Goal: Task Accomplishment & Management: Manage account settings

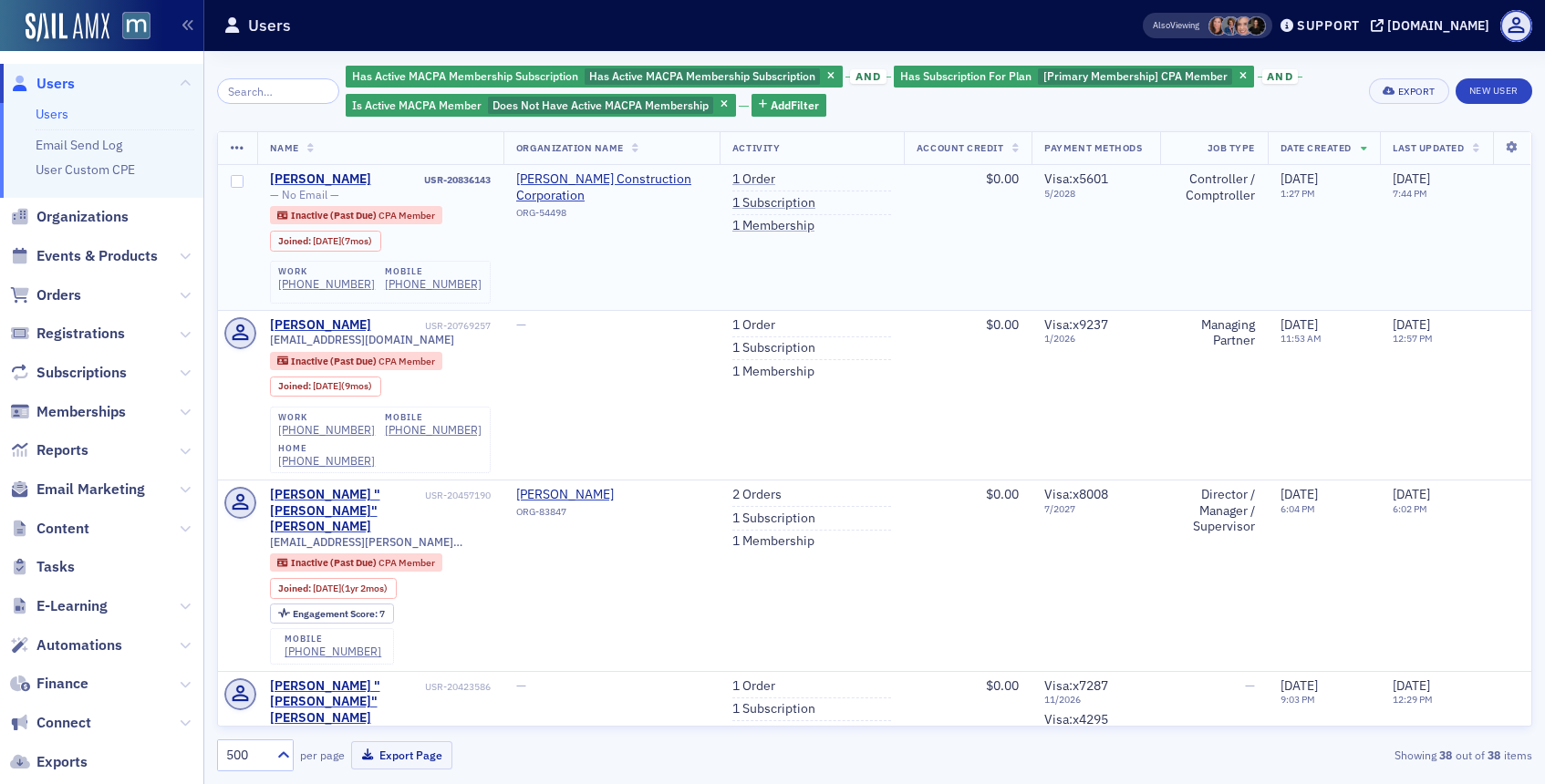
click at [760, 237] on td "1 Order 1 Subscription 1 Membership" at bounding box center [811, 237] width 184 height 145
click at [768, 226] on link "1 Membership" at bounding box center [773, 226] width 82 height 16
click at [763, 197] on link "1 Subscription" at bounding box center [773, 203] width 83 height 16
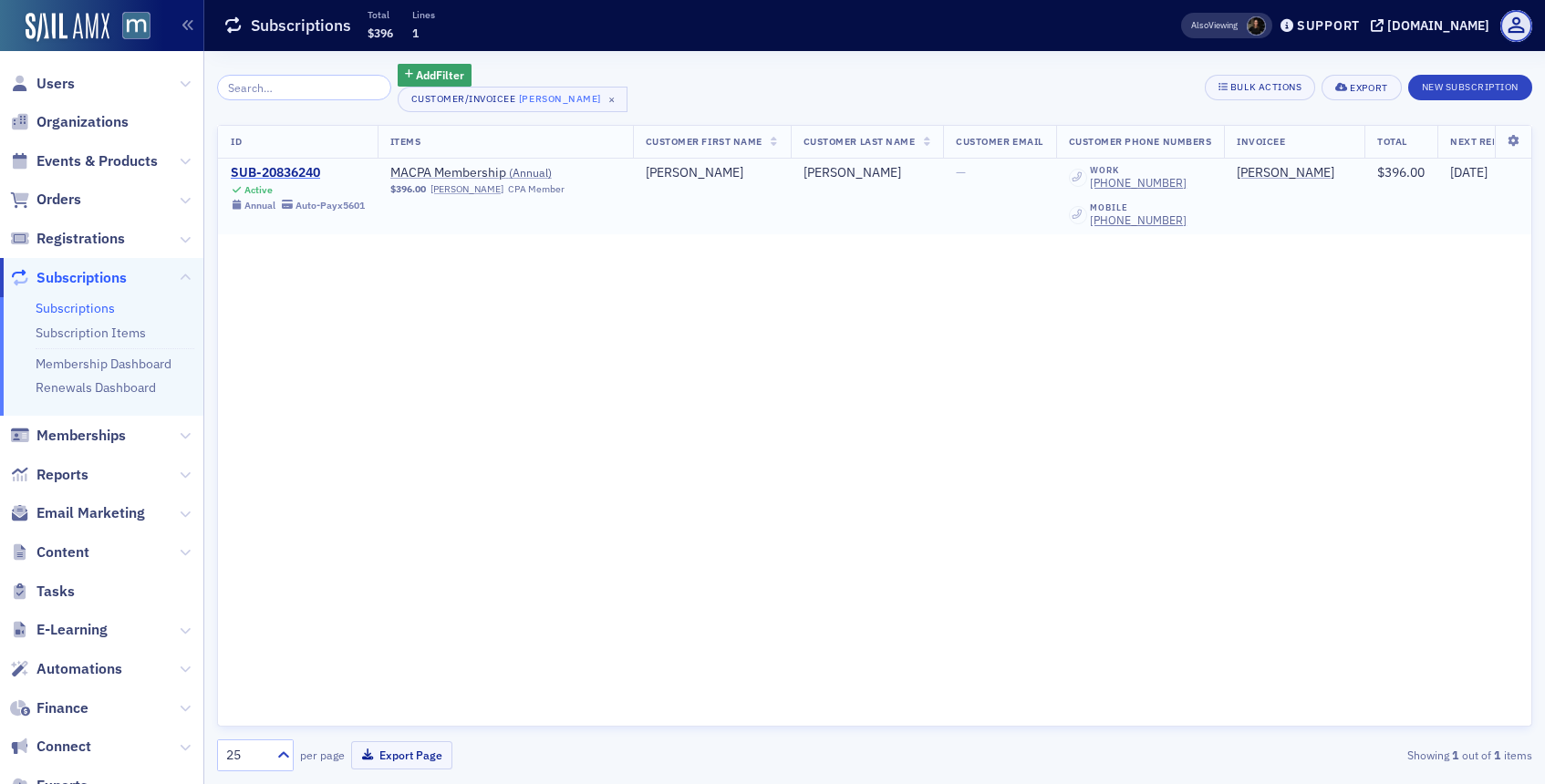
click at [295, 171] on div "SUB-20836240" at bounding box center [298, 173] width 134 height 16
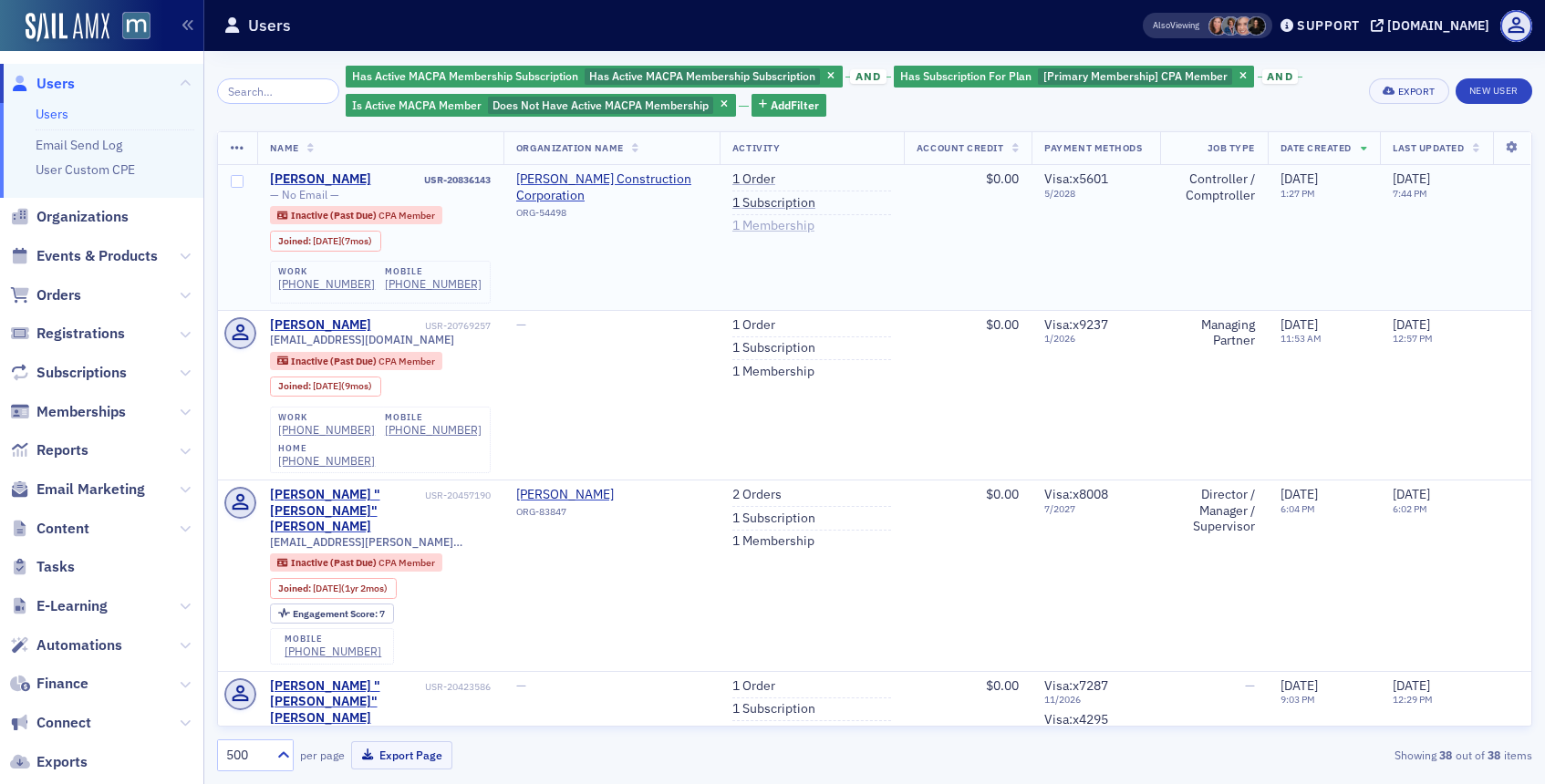
click at [766, 222] on link "1 Membership" at bounding box center [773, 226] width 82 height 16
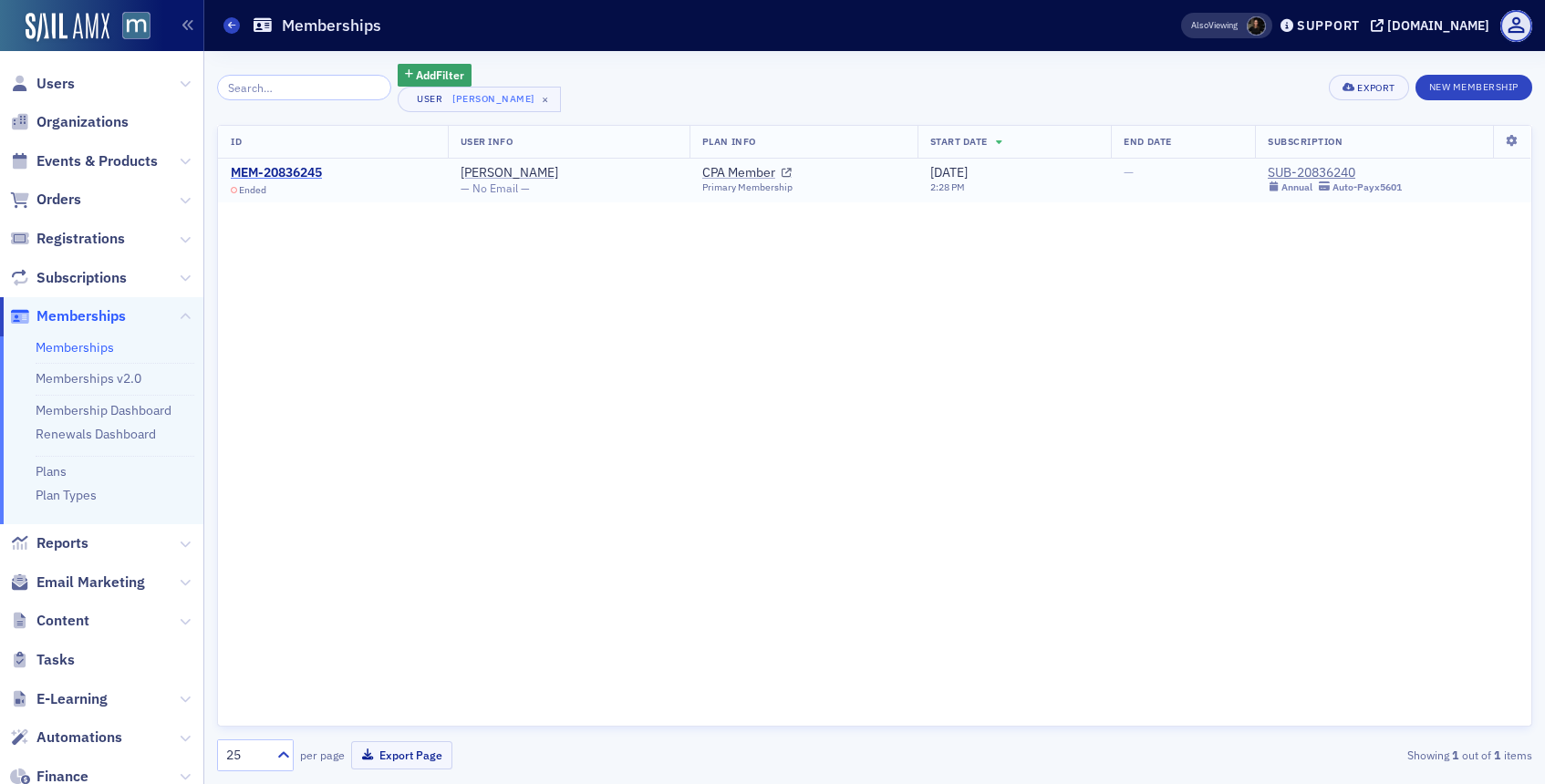
click at [292, 175] on div "MEM-20836245" at bounding box center [276, 173] width 91 height 16
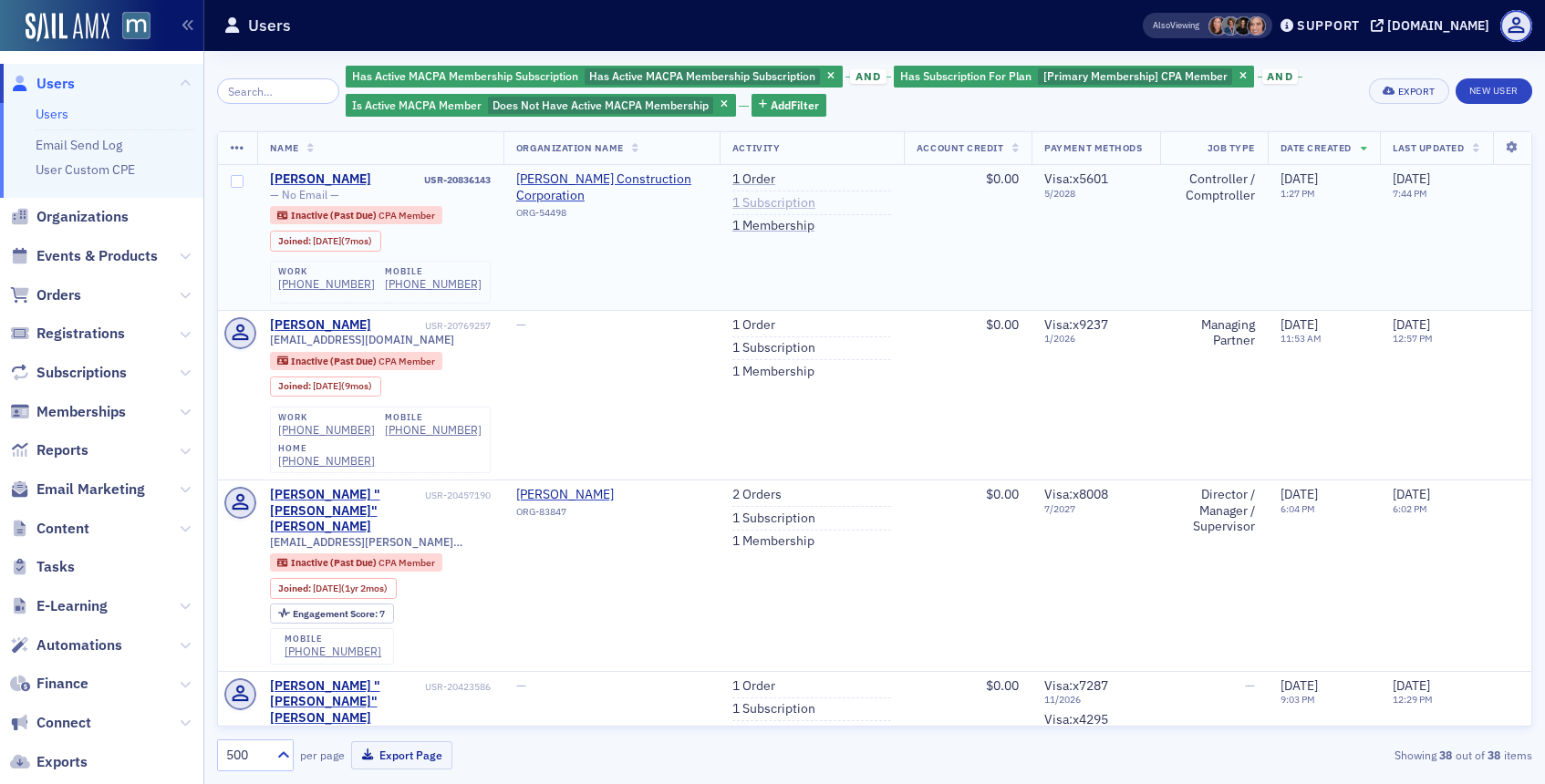
click at [748, 197] on link "1 Subscription" at bounding box center [773, 203] width 83 height 16
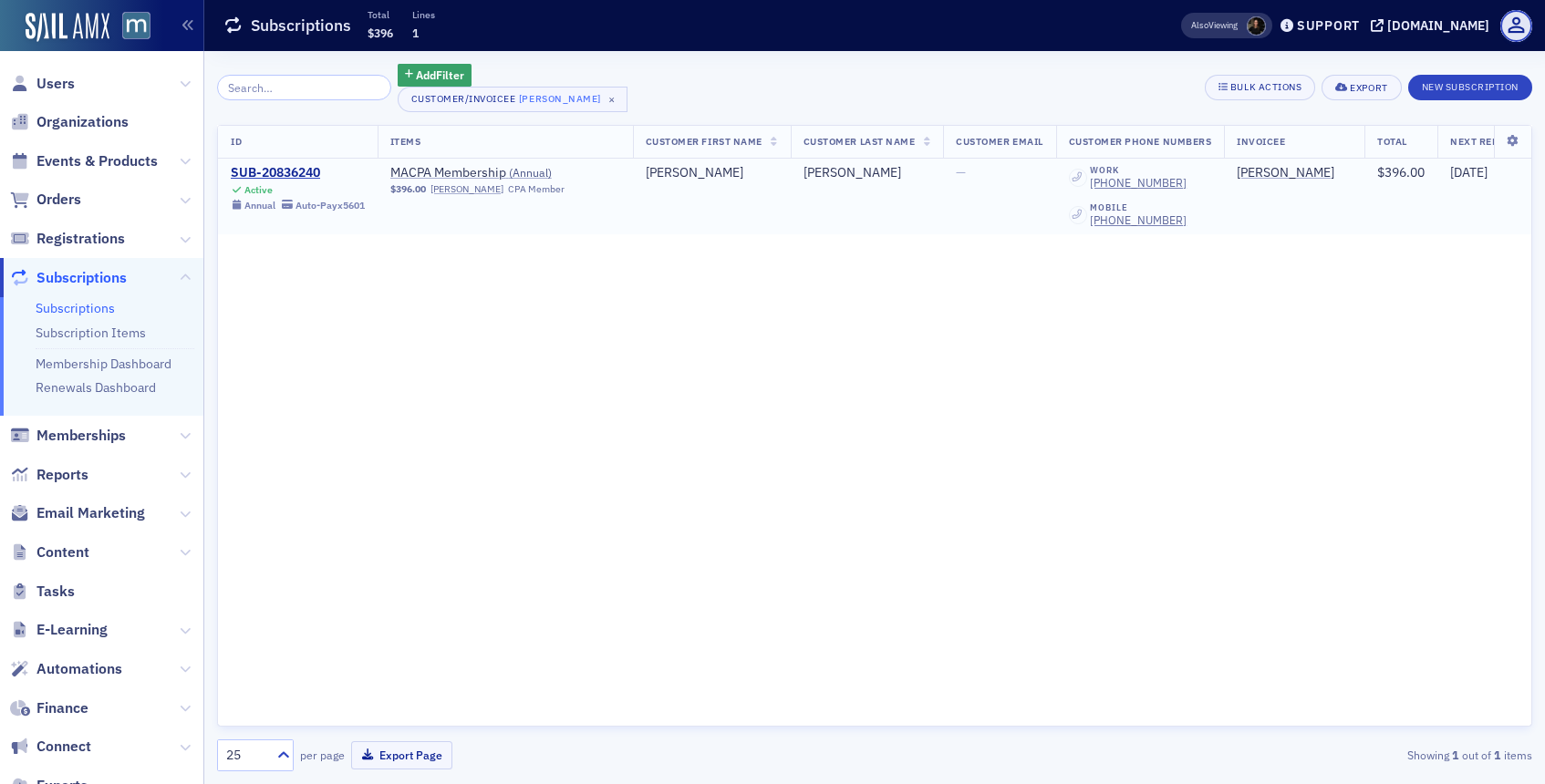
click at [297, 181] on span "Active Annual Auto-Pay x5601" at bounding box center [298, 196] width 134 height 30
click at [303, 181] on div "SUB-20836240" at bounding box center [298, 173] width 134 height 16
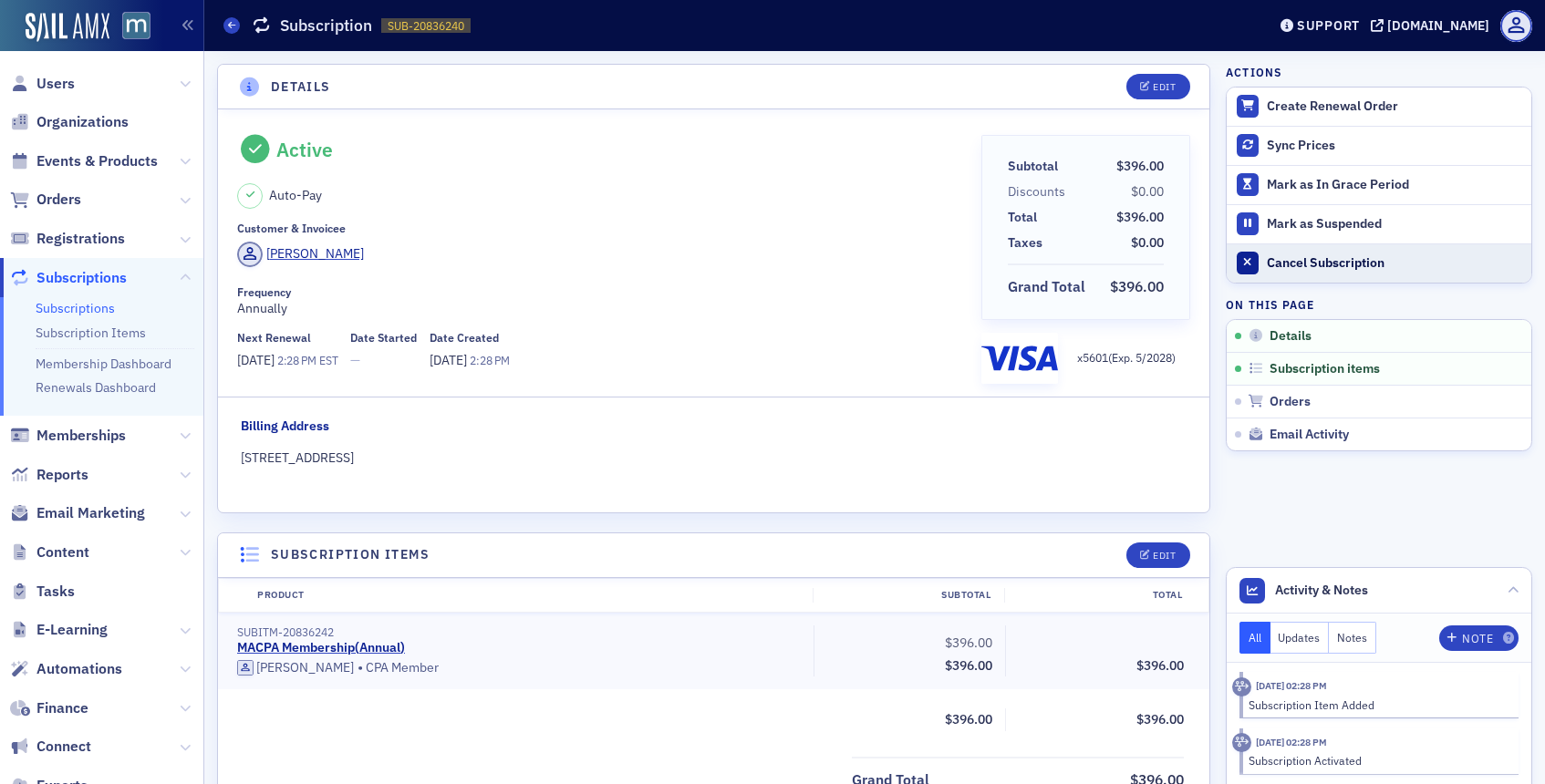
click at [1282, 255] on div "Cancel Subscription" at bounding box center [1394, 263] width 255 height 16
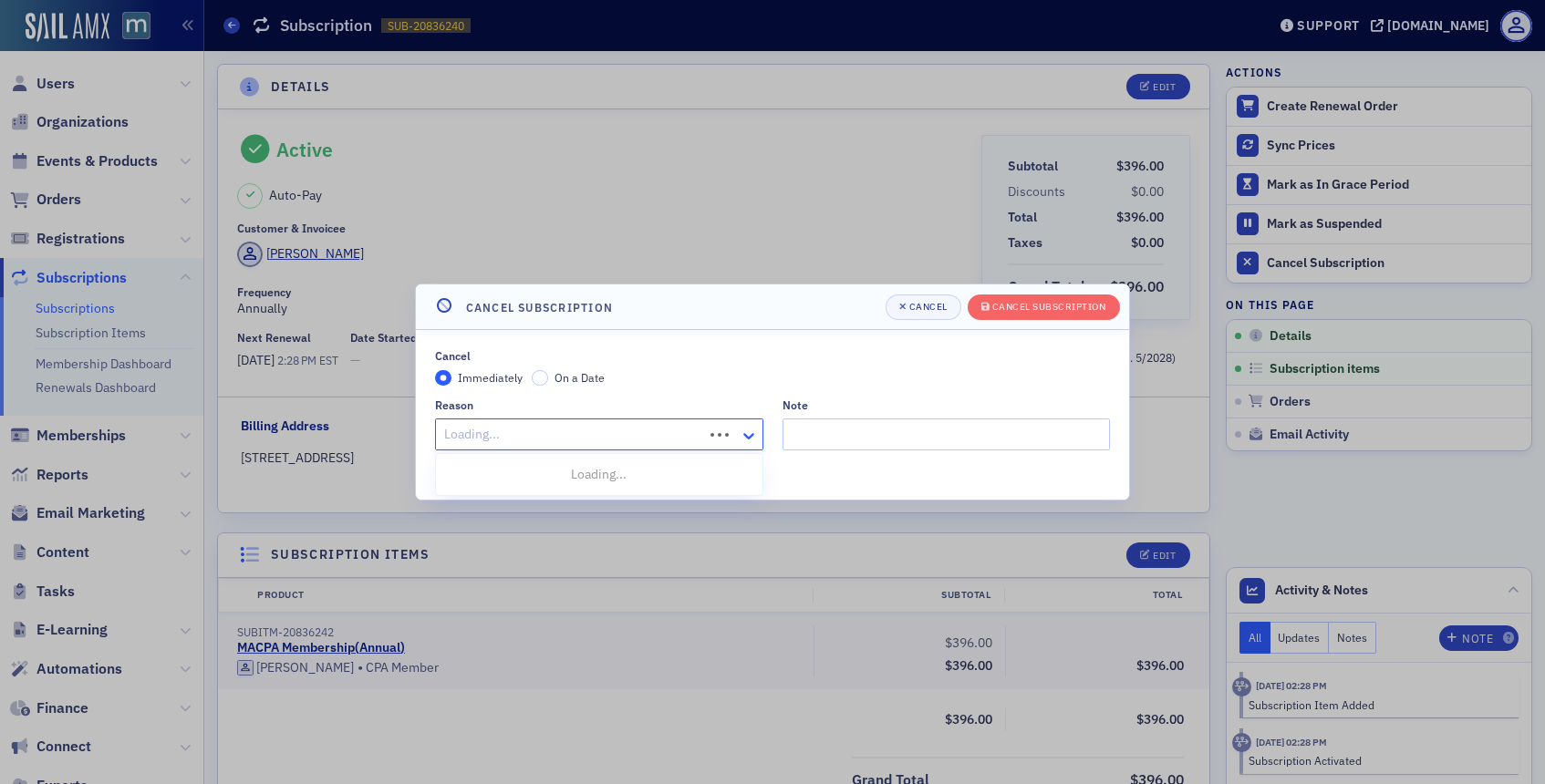
click at [750, 440] on icon at bounding box center [748, 436] width 18 height 18
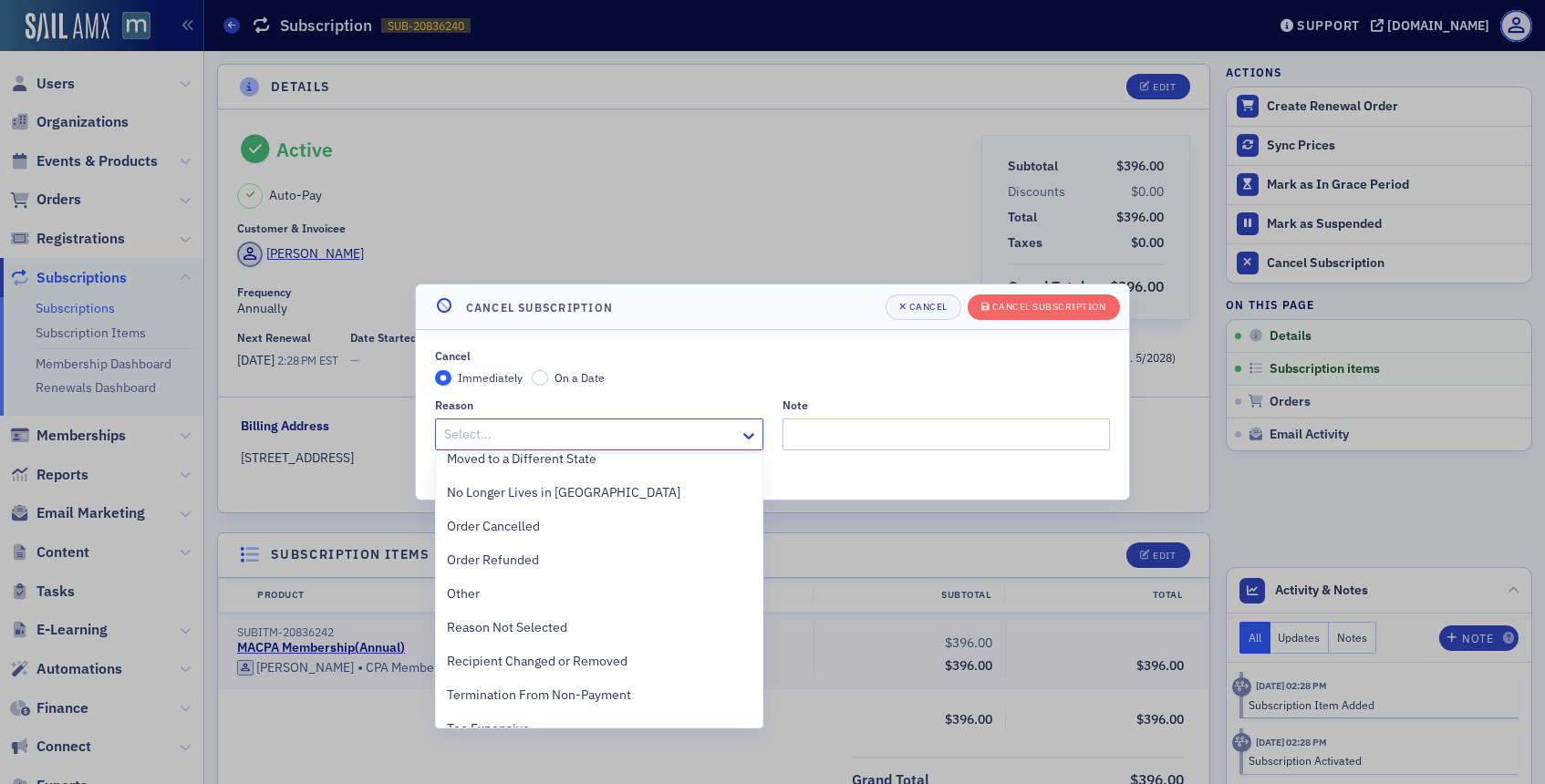
scroll to position [357, 0]
click at [569, 599] on div "Other" at bounding box center [599, 590] width 326 height 34
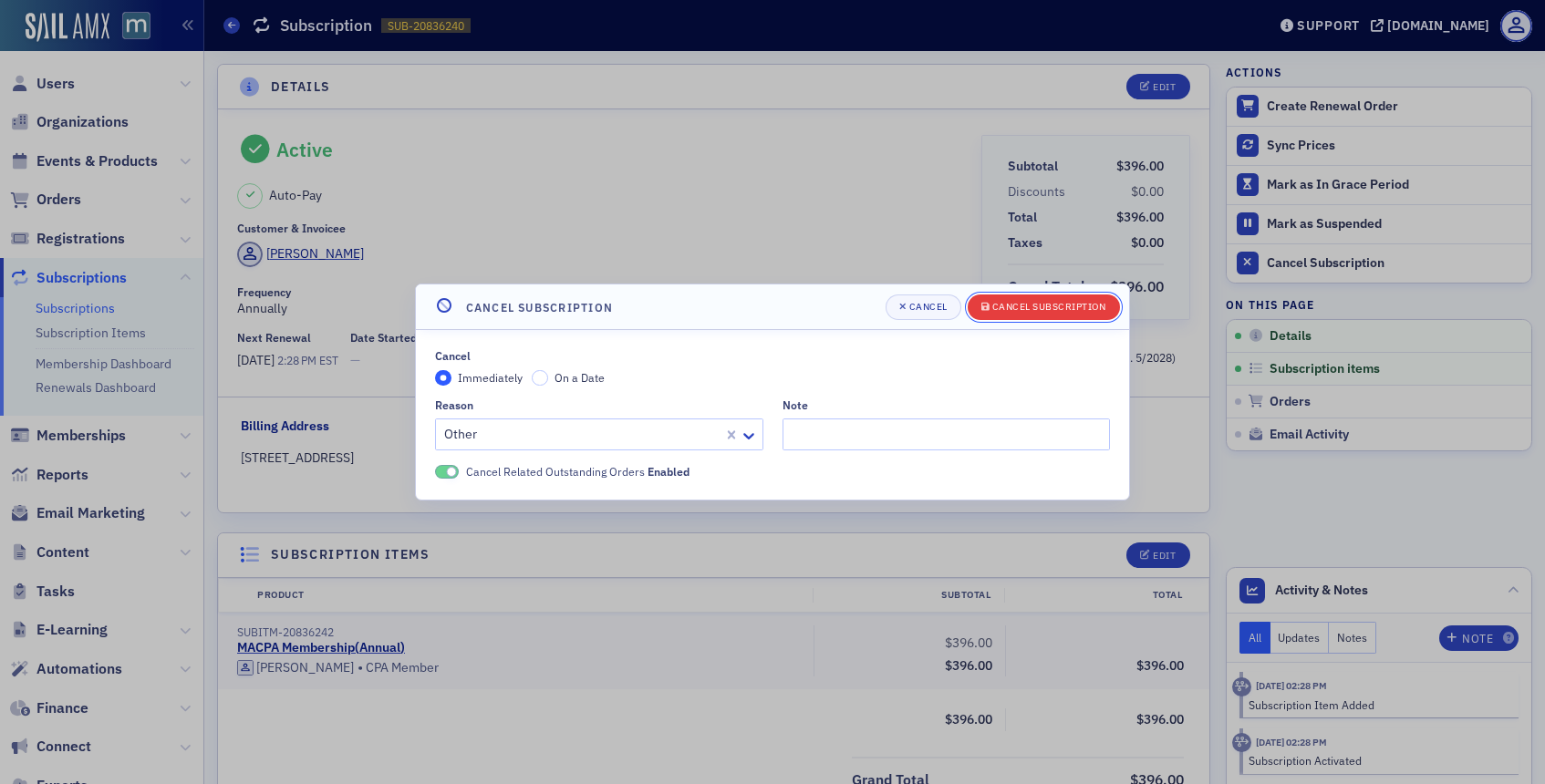
click at [1006, 305] on div "Cancel Subscription" at bounding box center [1049, 307] width 114 height 10
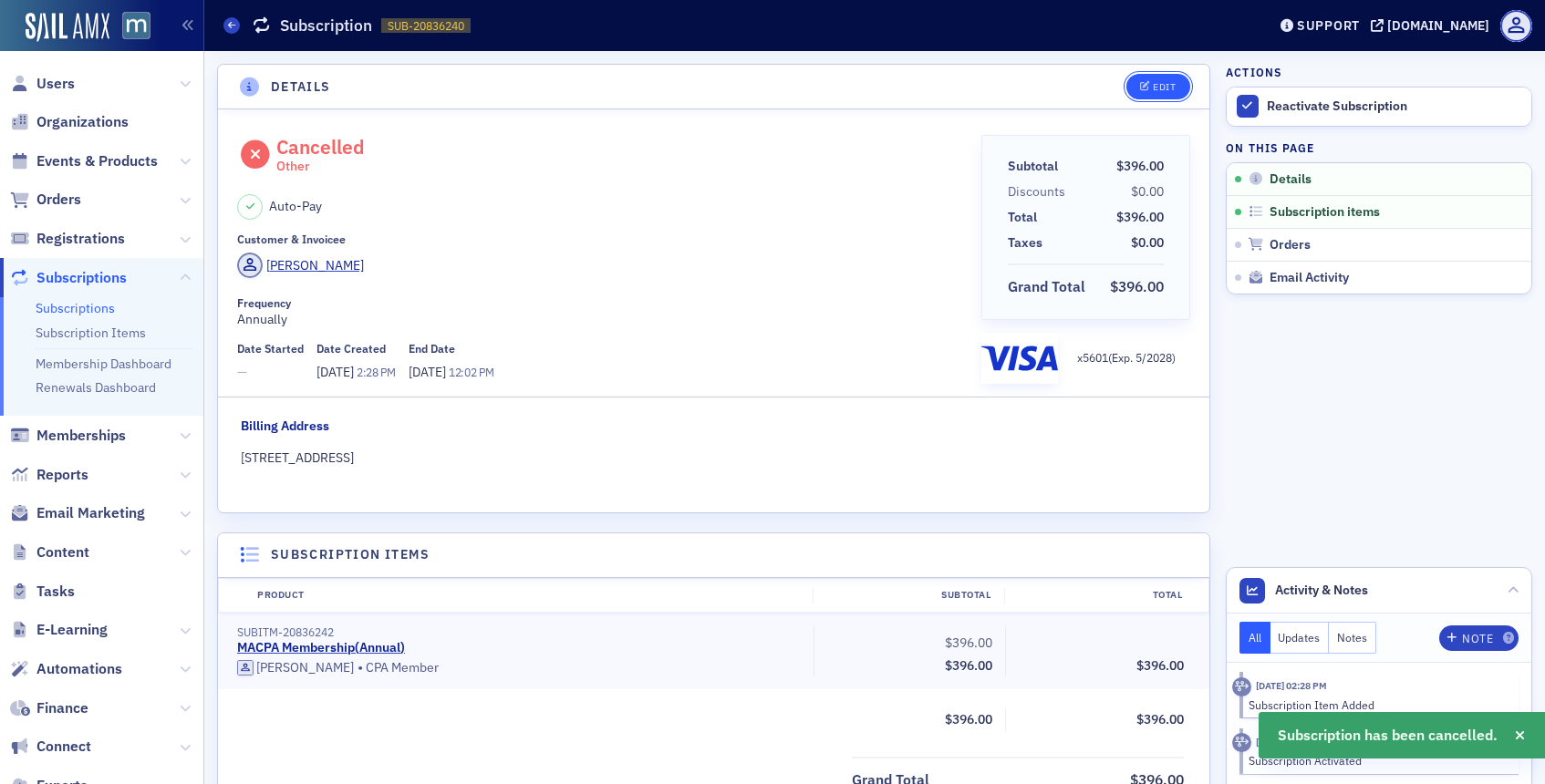
click at [1148, 80] on button "Edit" at bounding box center [1157, 87] width 63 height 26
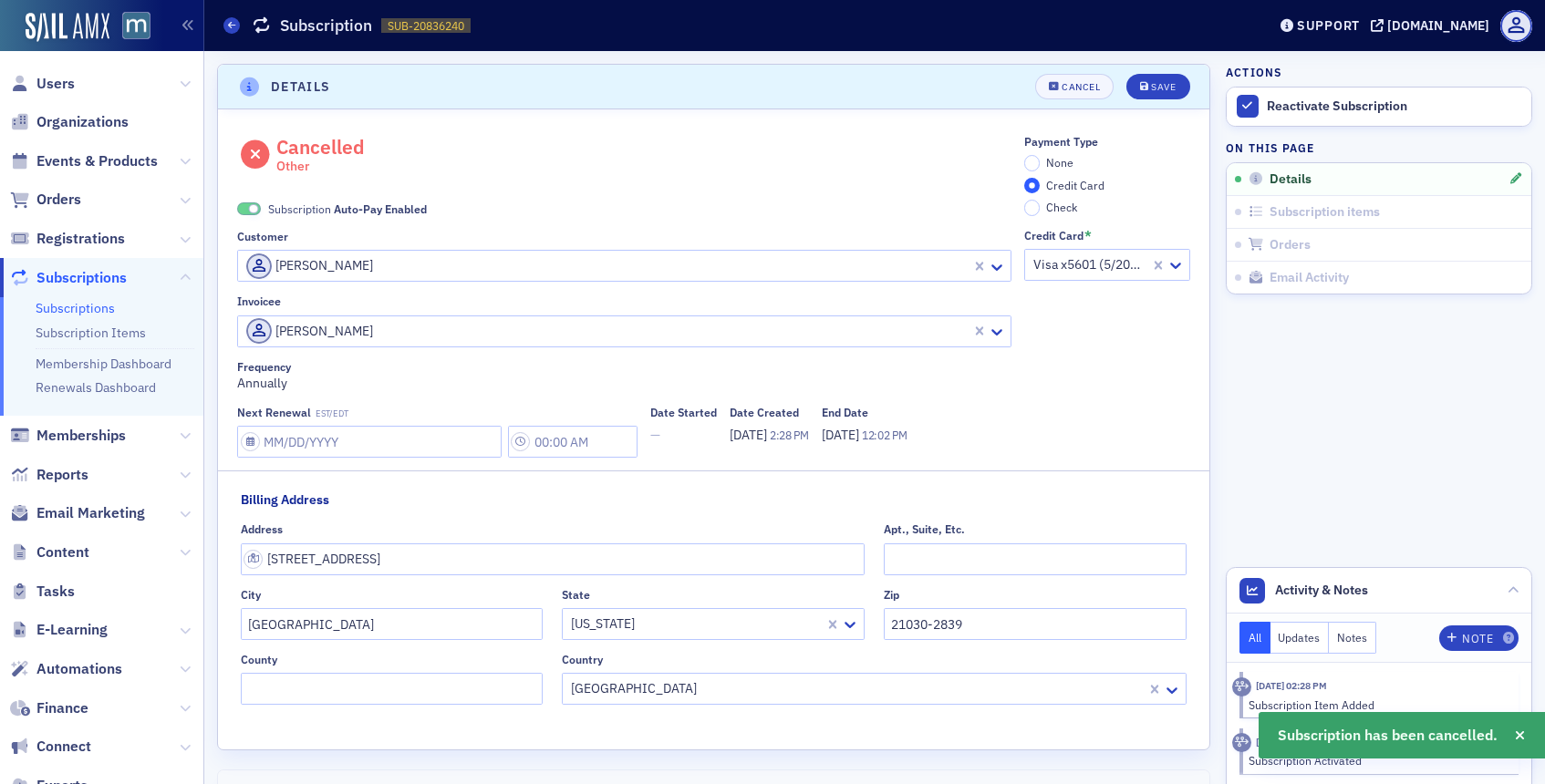
scroll to position [4, 0]
click at [251, 203] on span at bounding box center [254, 206] width 10 height 10
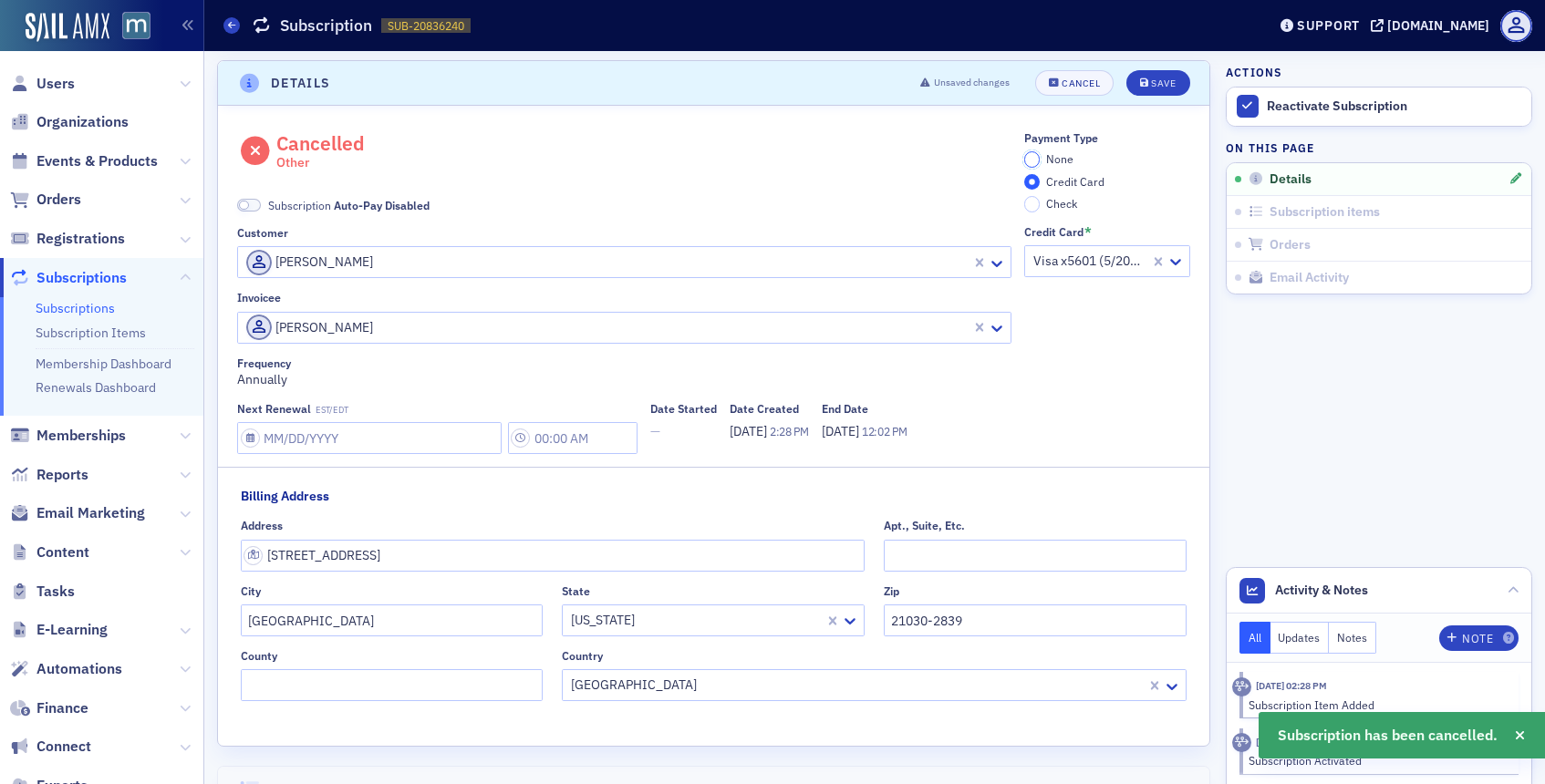
click at [1036, 162] on input "None" at bounding box center [1032, 159] width 16 height 16
click at [1147, 90] on button "Save" at bounding box center [1157, 83] width 63 height 26
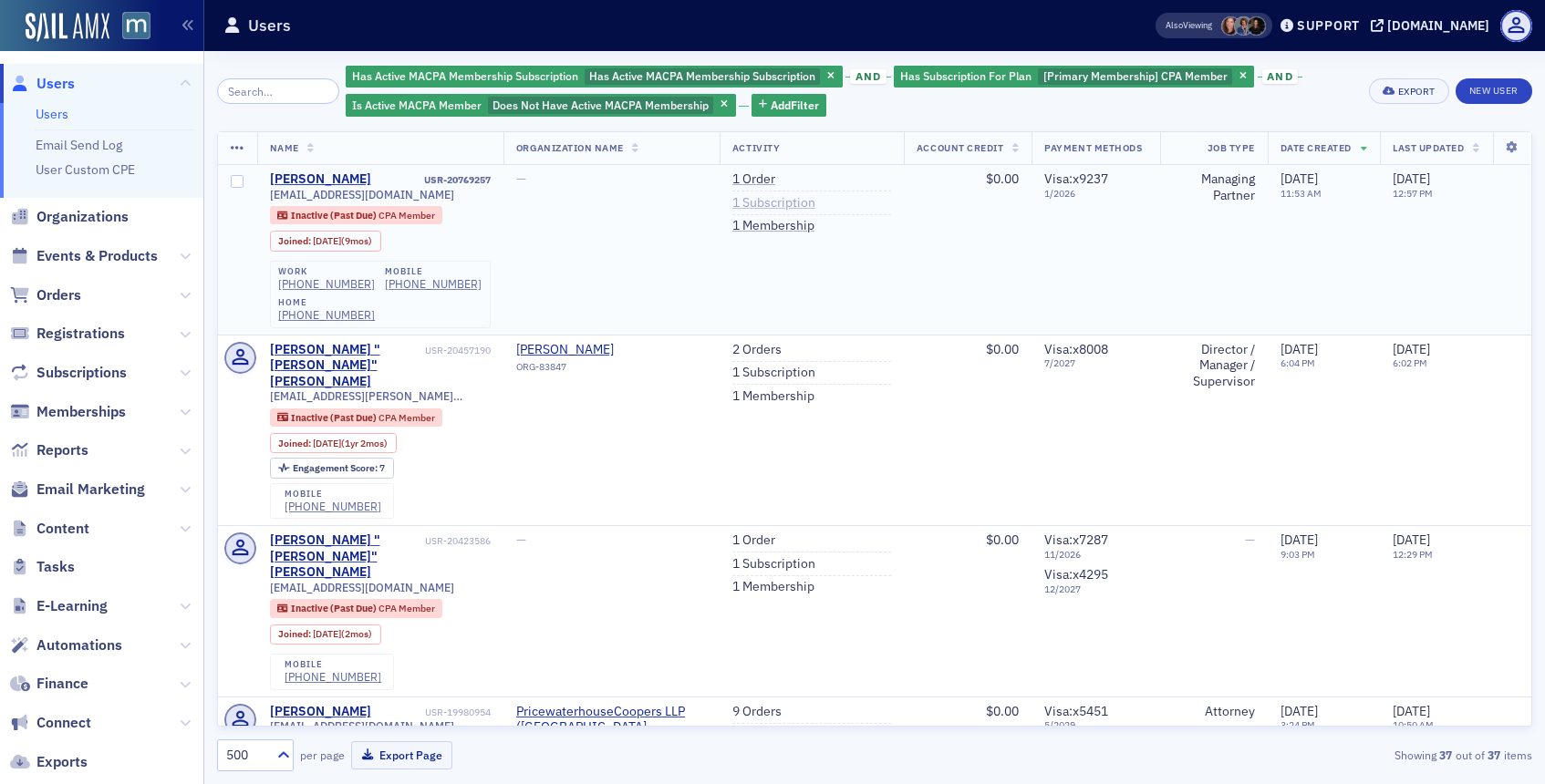
click at [767, 205] on link "1 Subscription" at bounding box center [773, 203] width 83 height 16
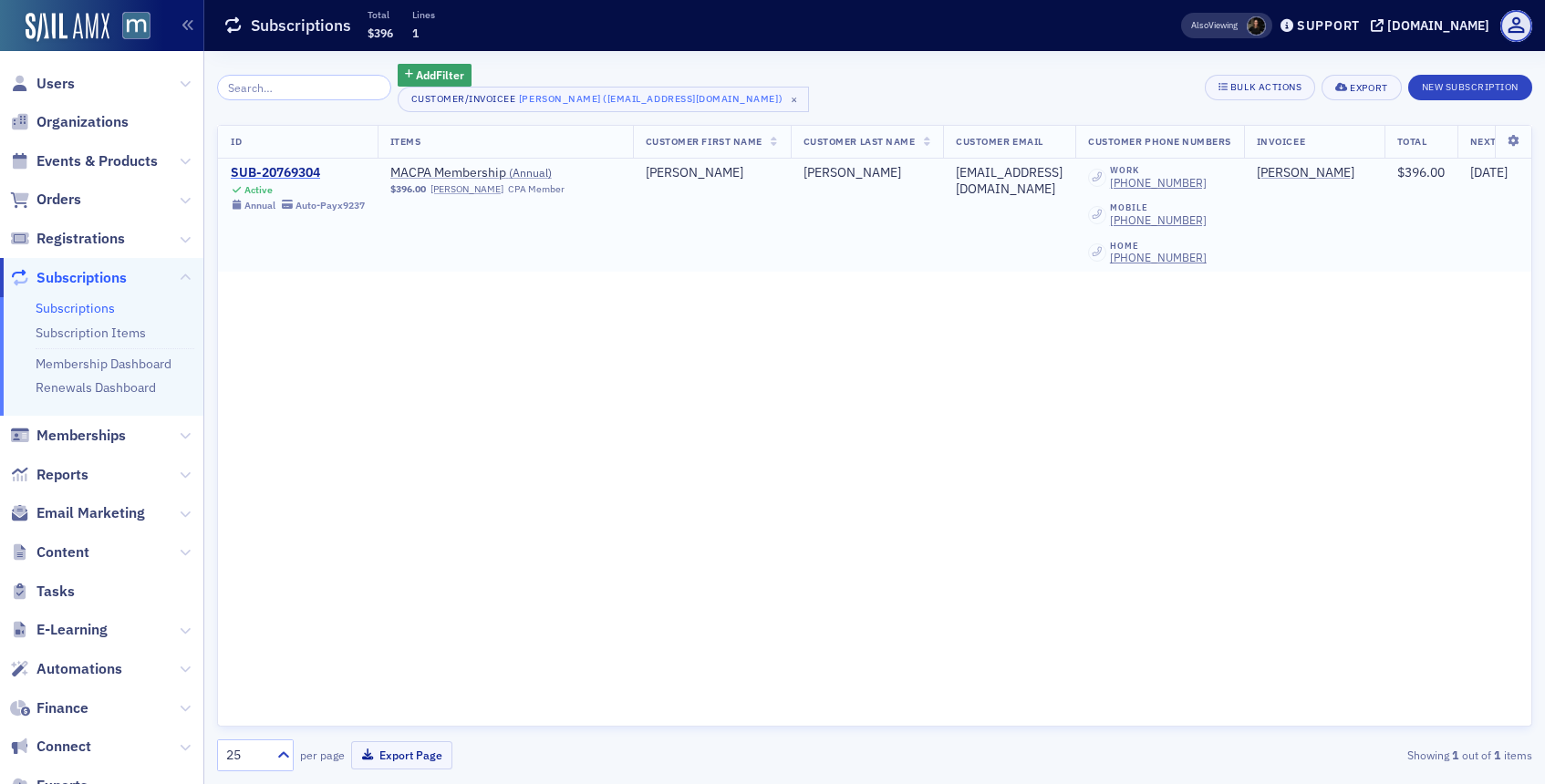
click at [293, 179] on div "SUB-20769304" at bounding box center [298, 173] width 134 height 16
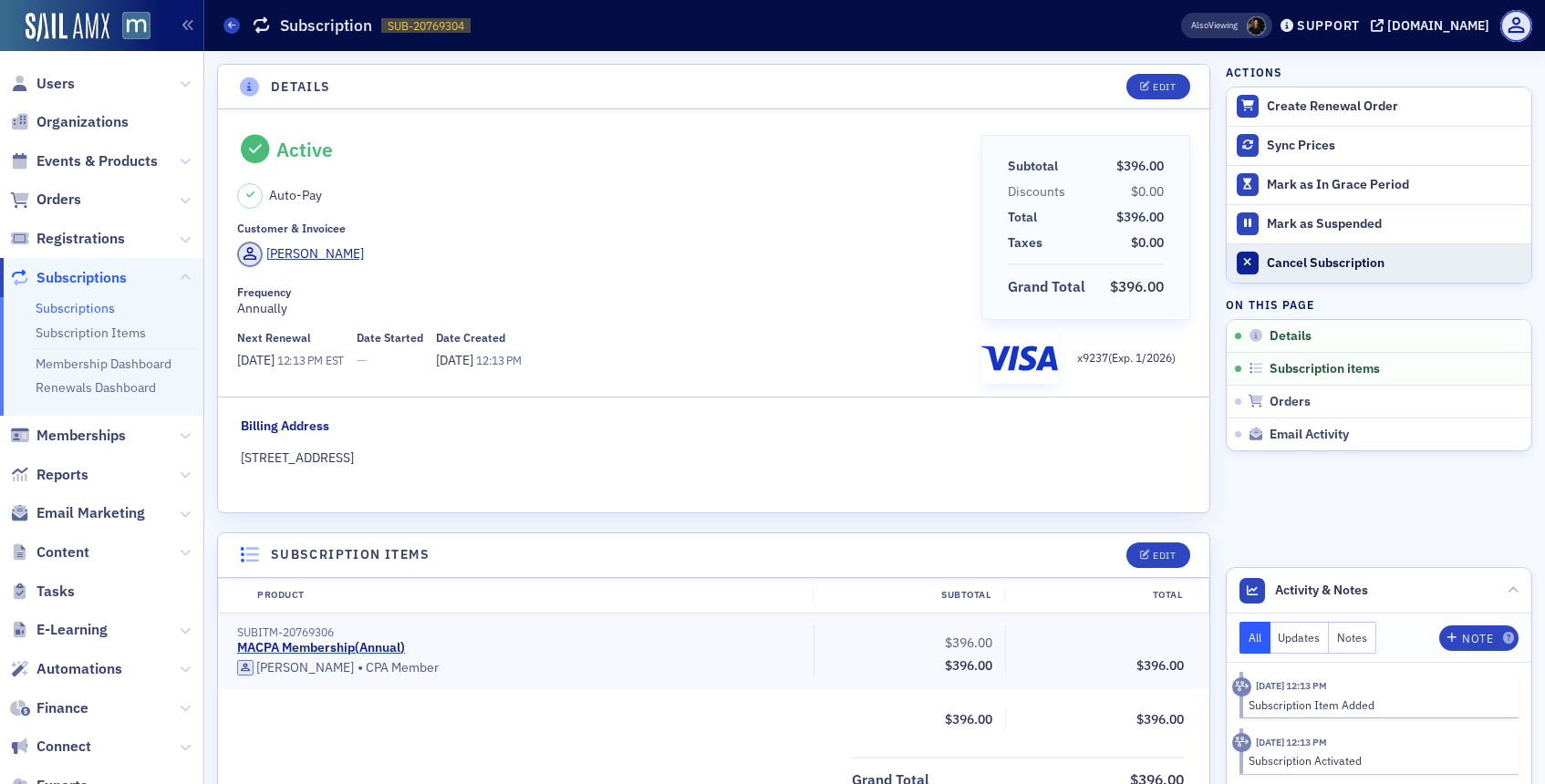
click at [1283, 259] on div "Cancel Subscription" at bounding box center [1394, 263] width 255 height 16
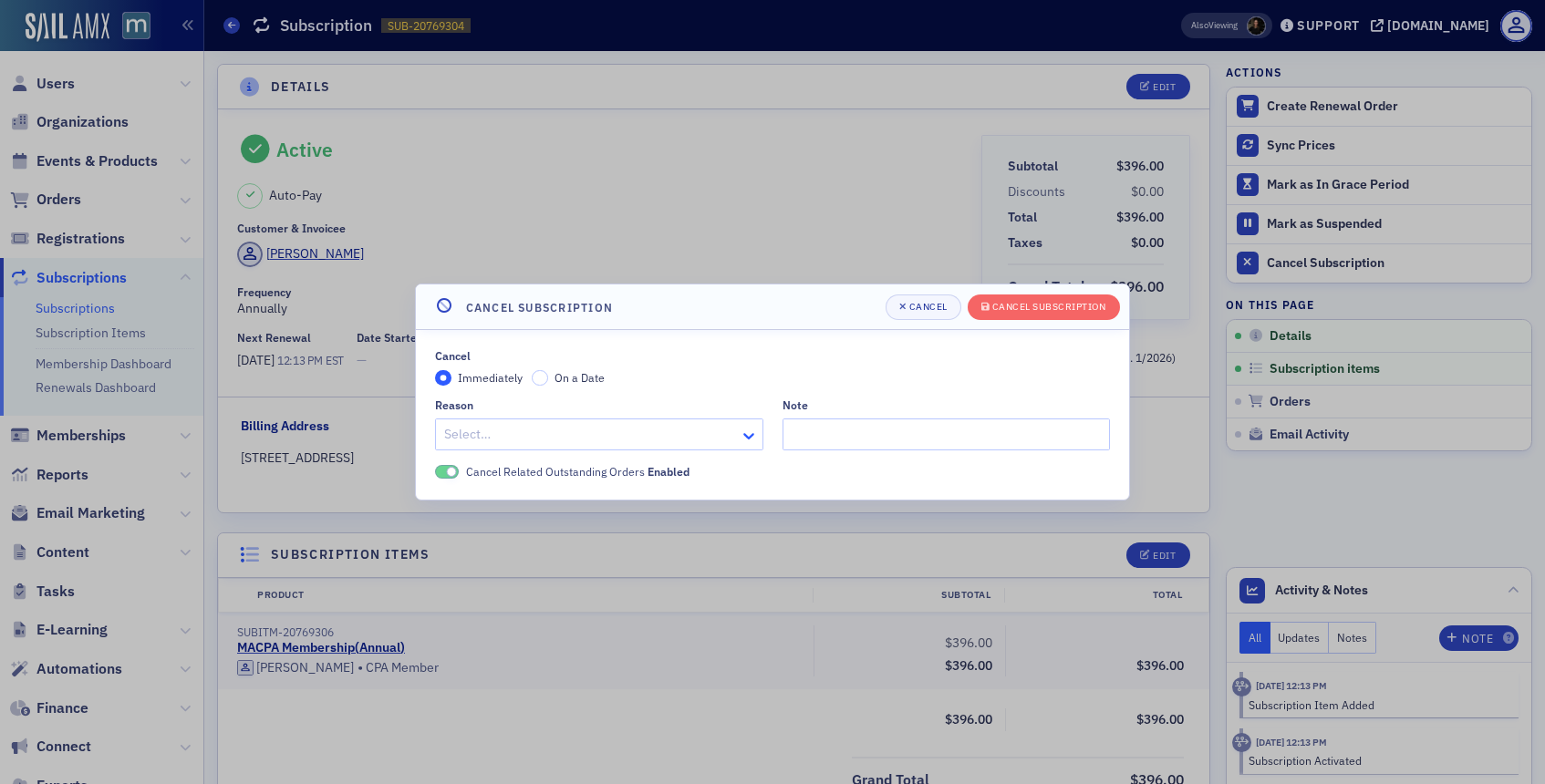
click at [754, 434] on icon at bounding box center [748, 436] width 18 height 18
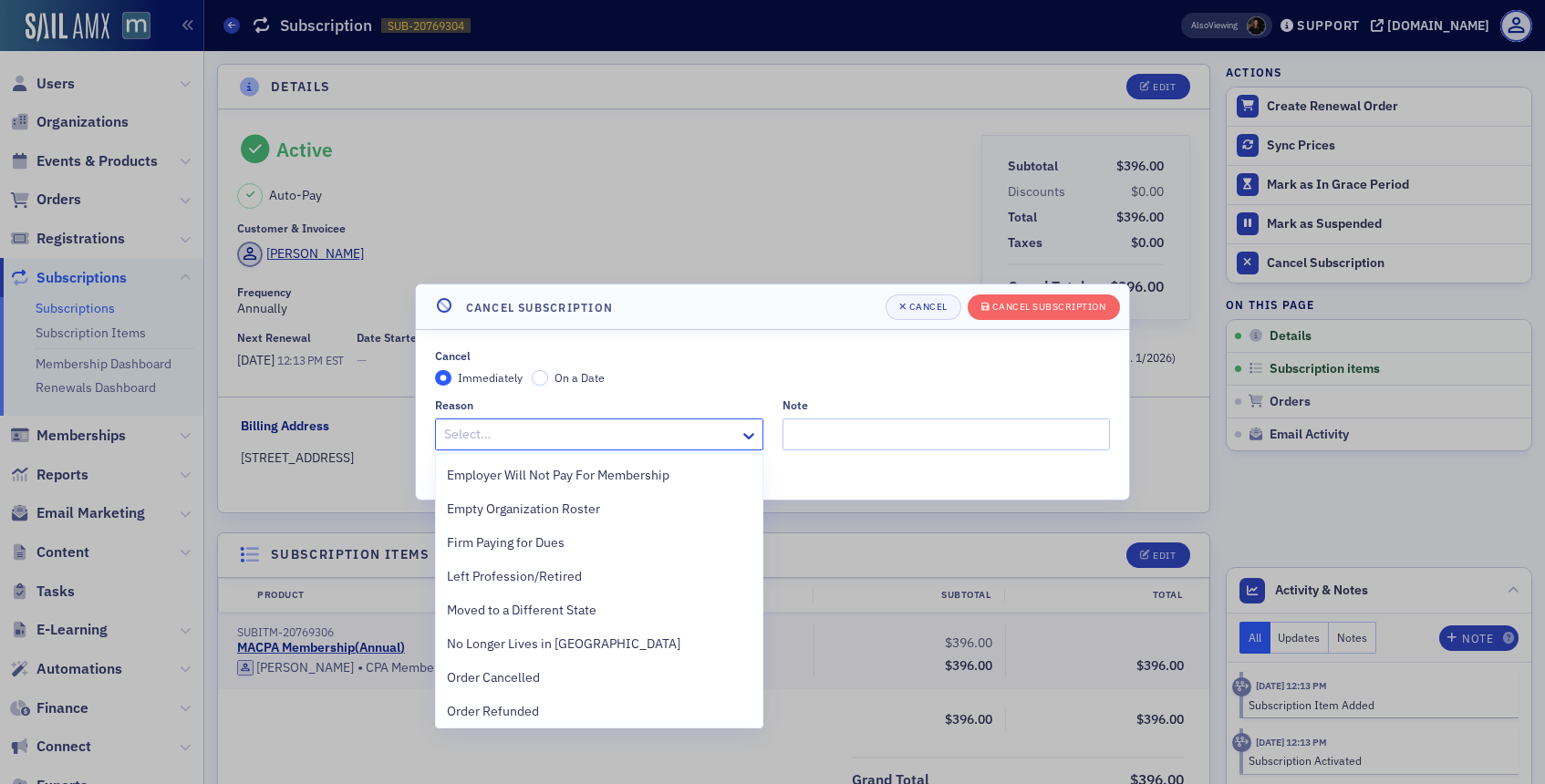
scroll to position [377, 0]
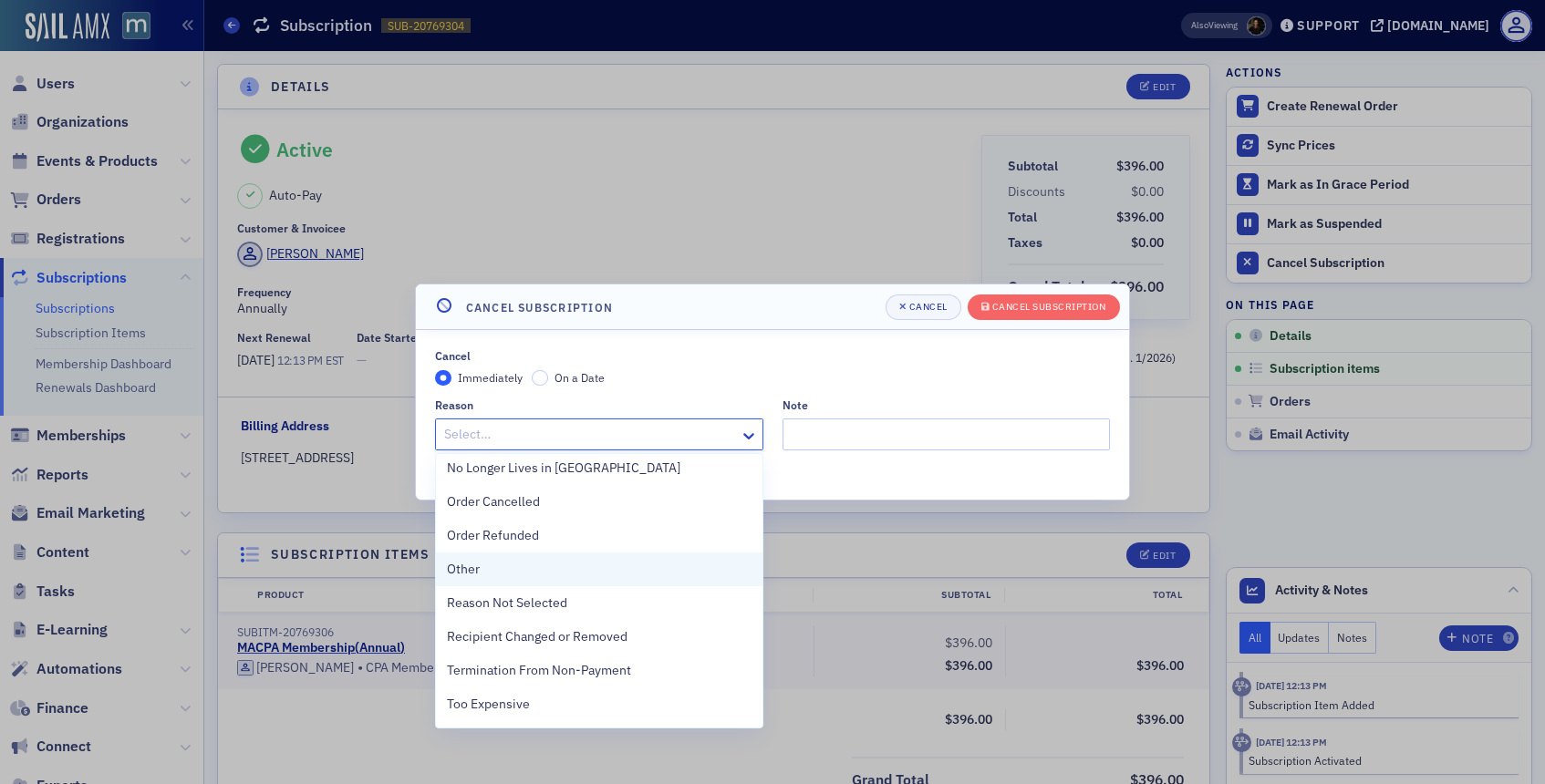
click at [492, 563] on div "Other" at bounding box center [599, 569] width 305 height 19
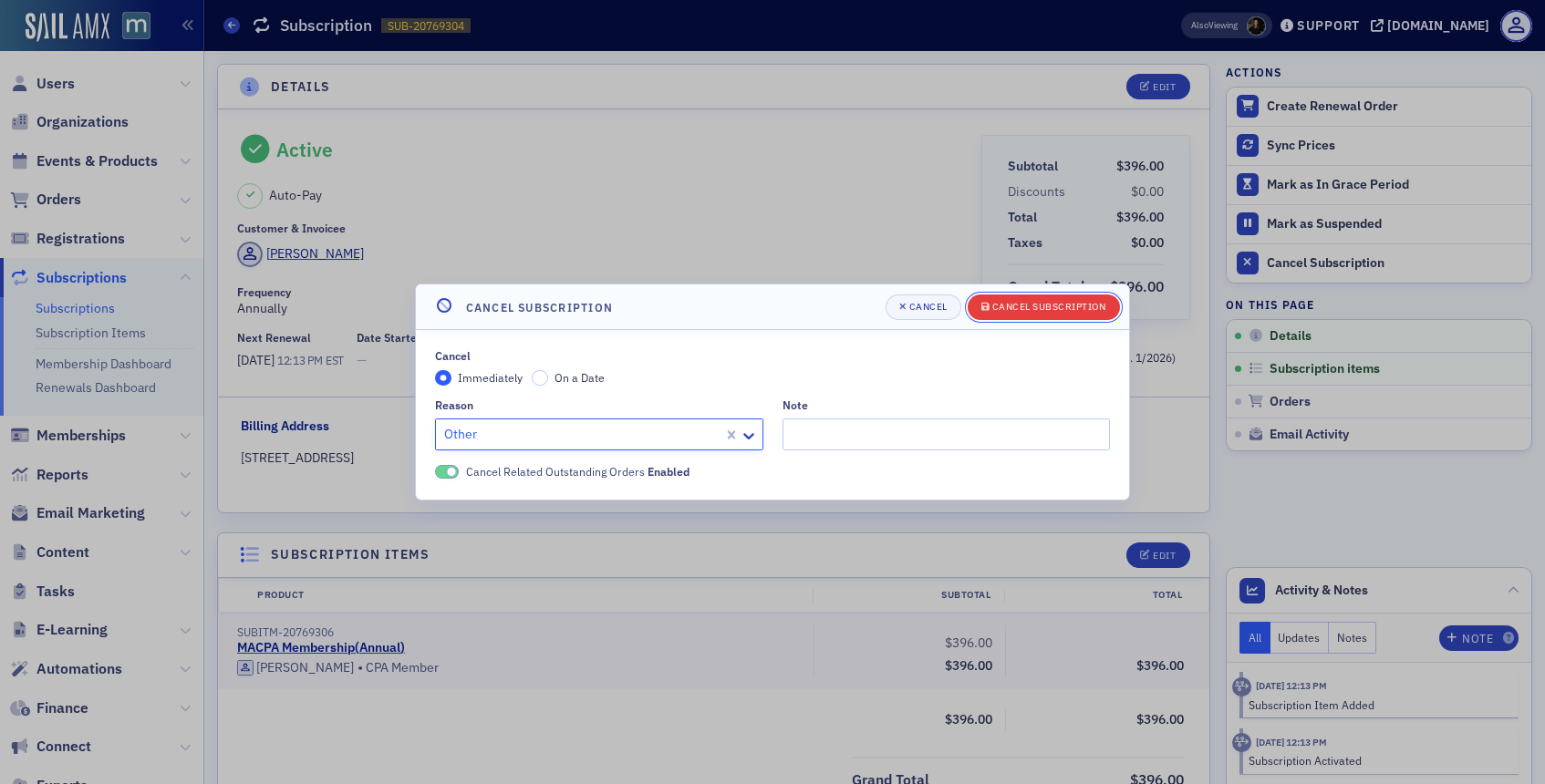
click at [1068, 302] on div "Cancel Subscription" at bounding box center [1049, 307] width 114 height 10
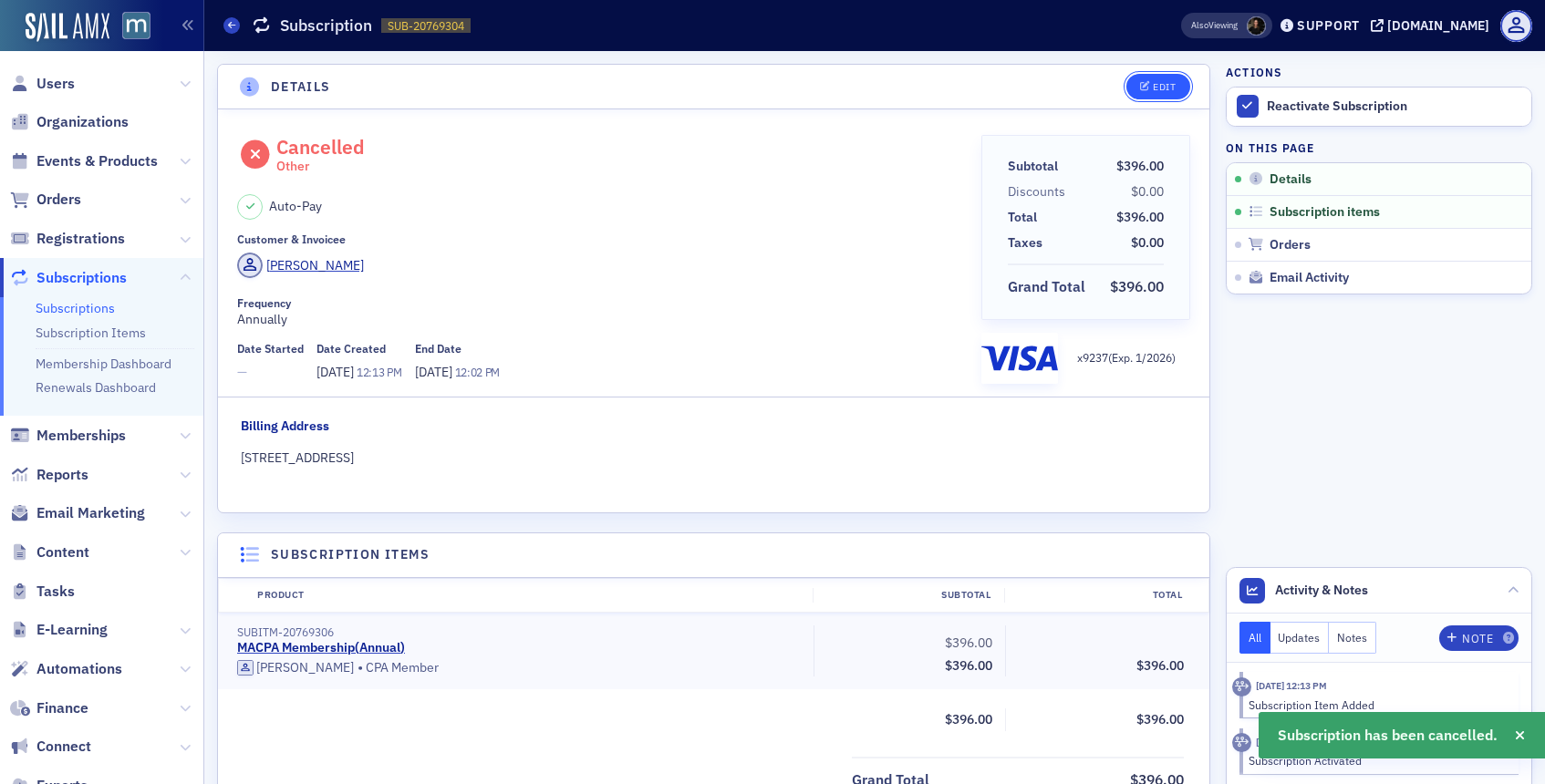
click at [1149, 77] on button "Edit" at bounding box center [1157, 87] width 63 height 26
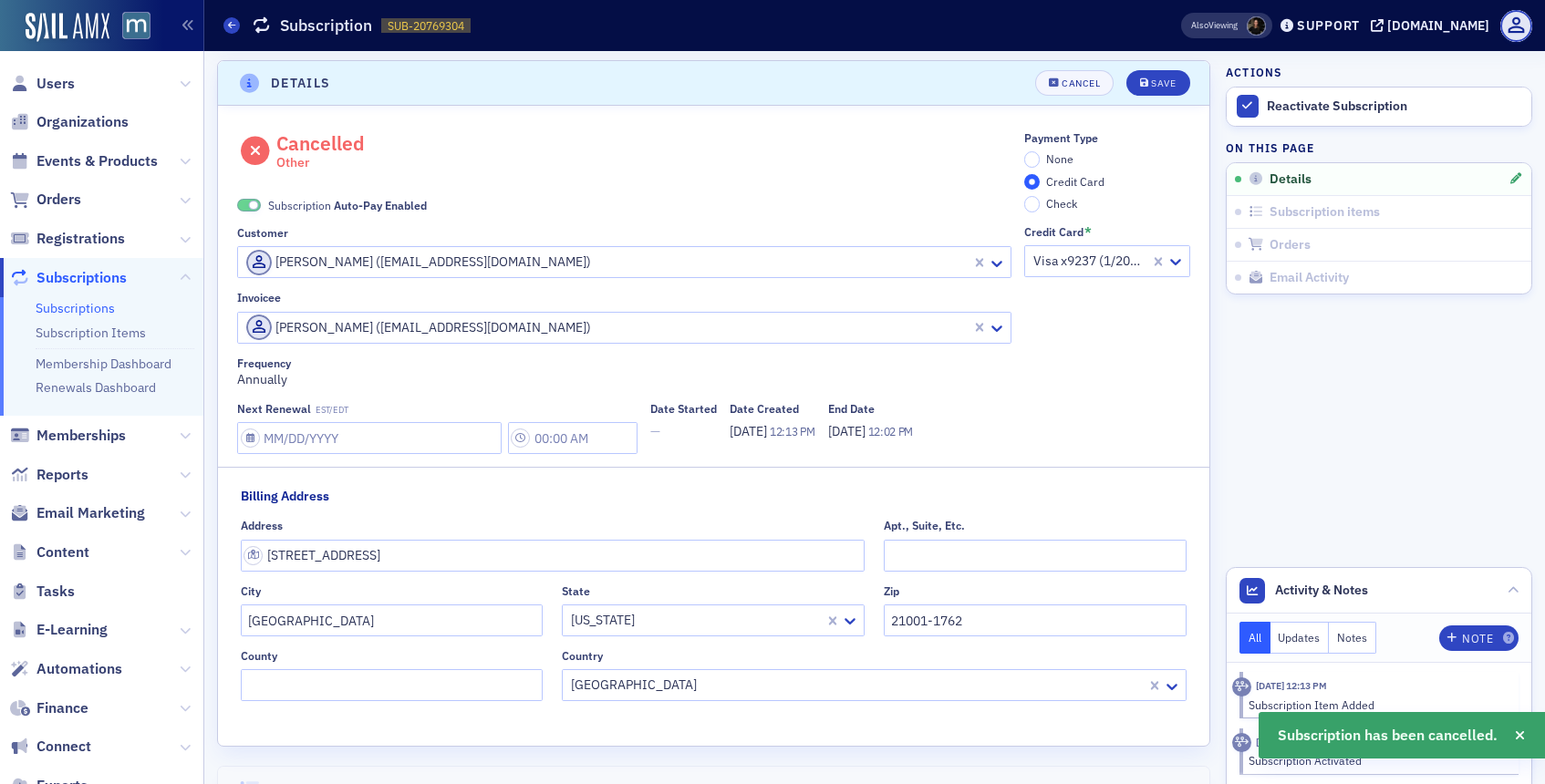
click at [247, 208] on span at bounding box center [249, 206] width 24 height 14
click at [1166, 88] on div "Save" at bounding box center [1163, 83] width 25 height 10
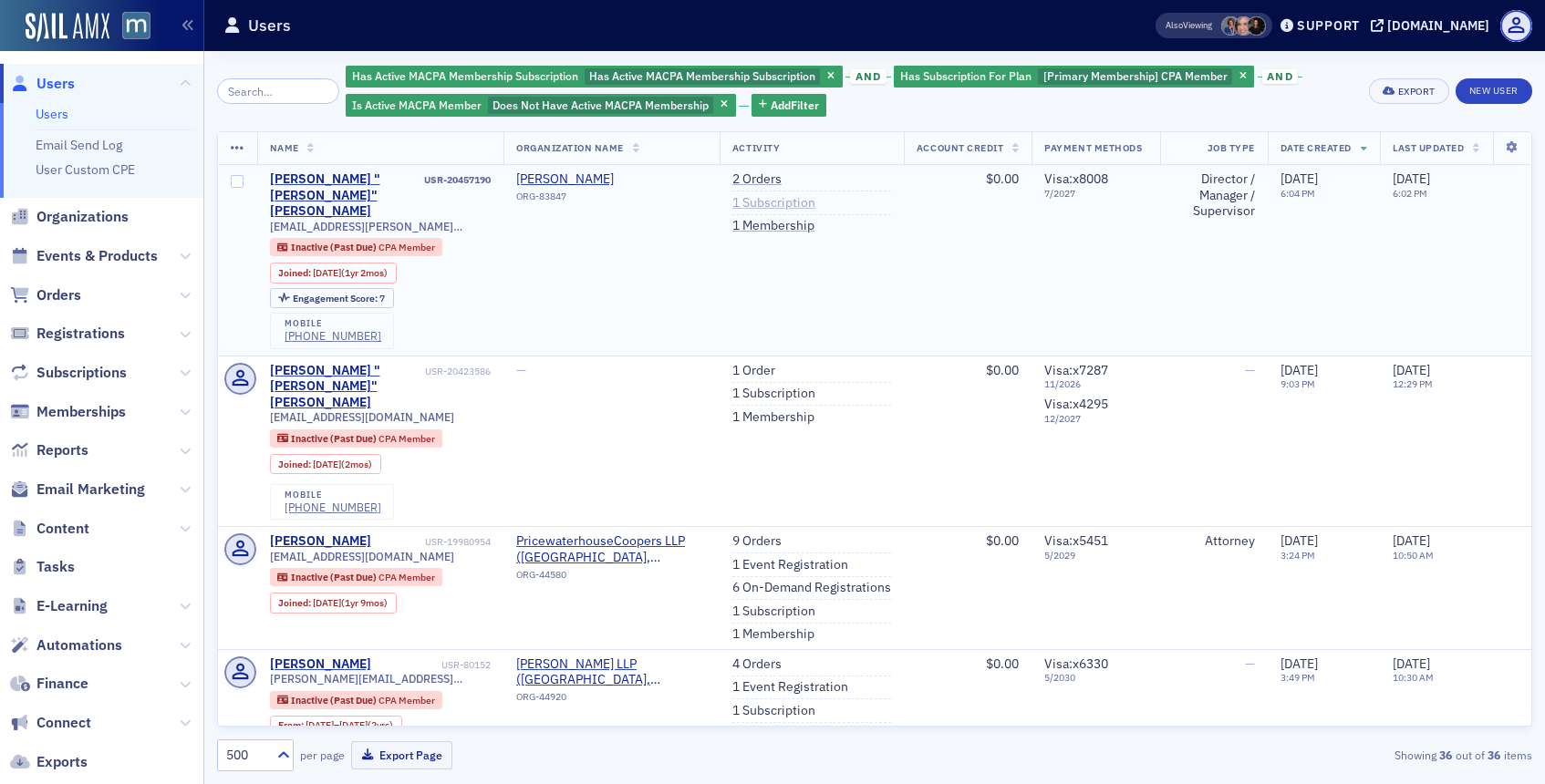
click at [769, 206] on link "1 Subscription" at bounding box center [773, 203] width 83 height 16
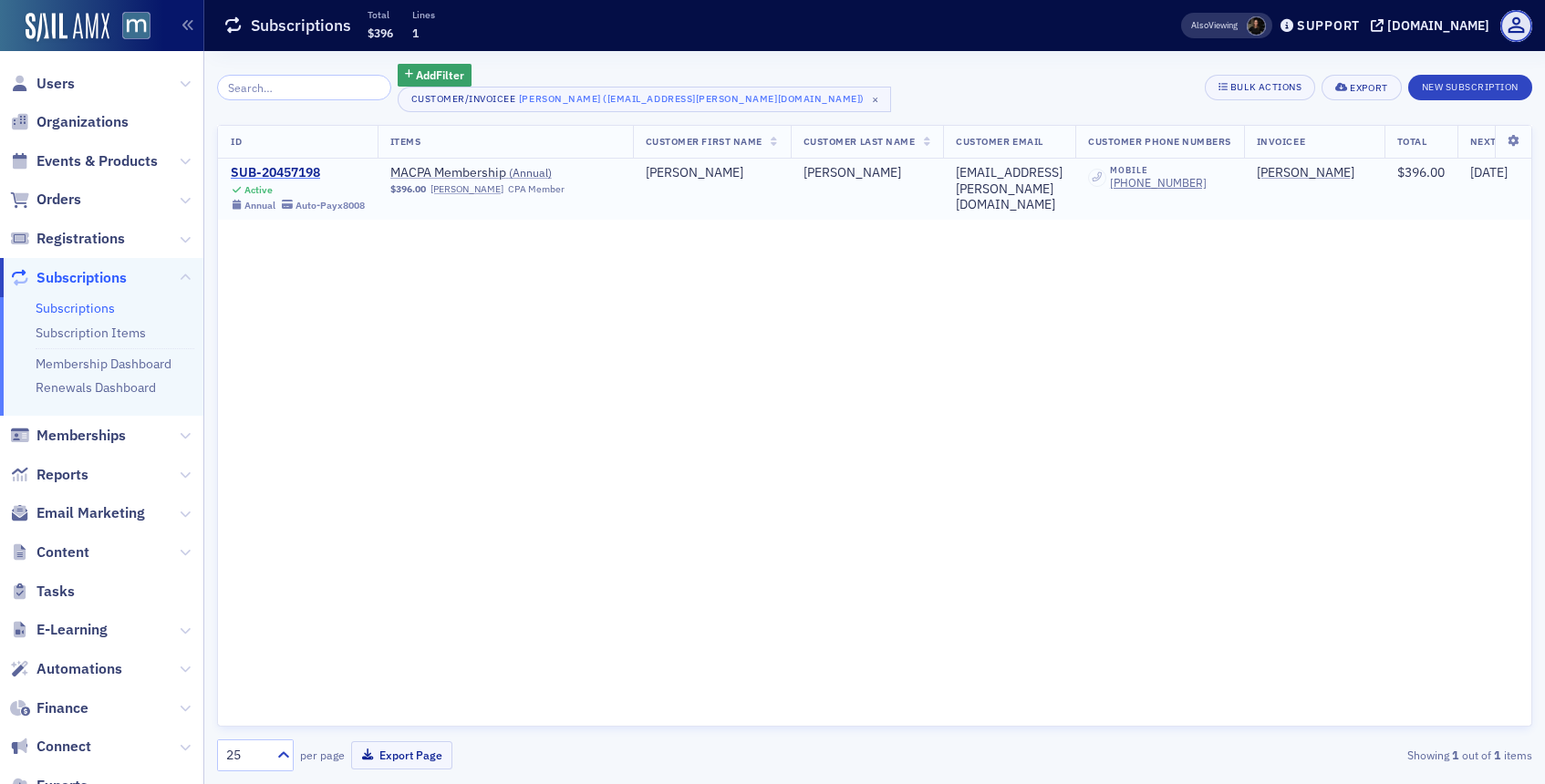
click at [302, 166] on div "SUB-20457198" at bounding box center [298, 173] width 134 height 16
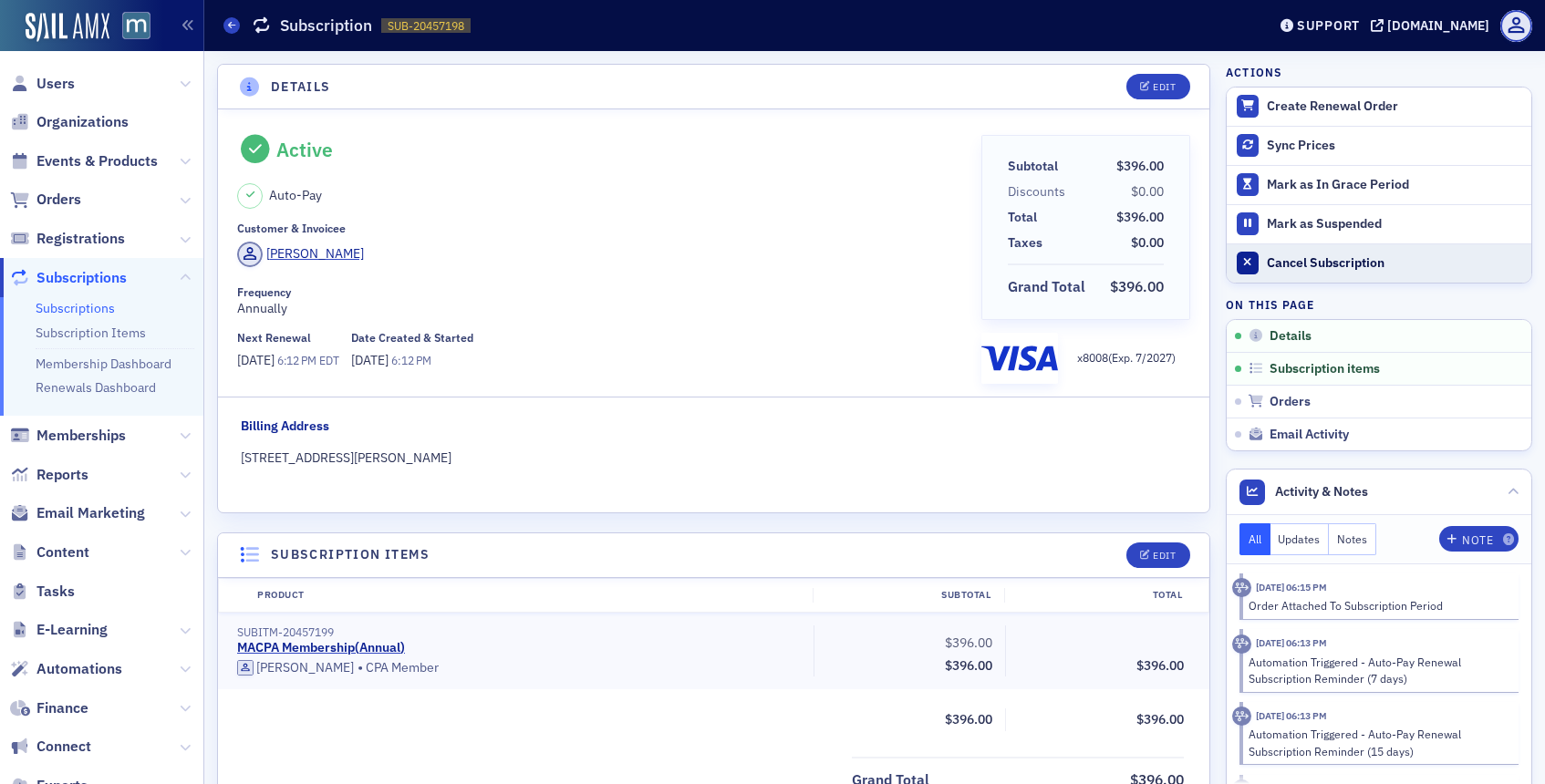
click at [1265, 261] on button "Cancel Subscription" at bounding box center [1378, 262] width 305 height 39
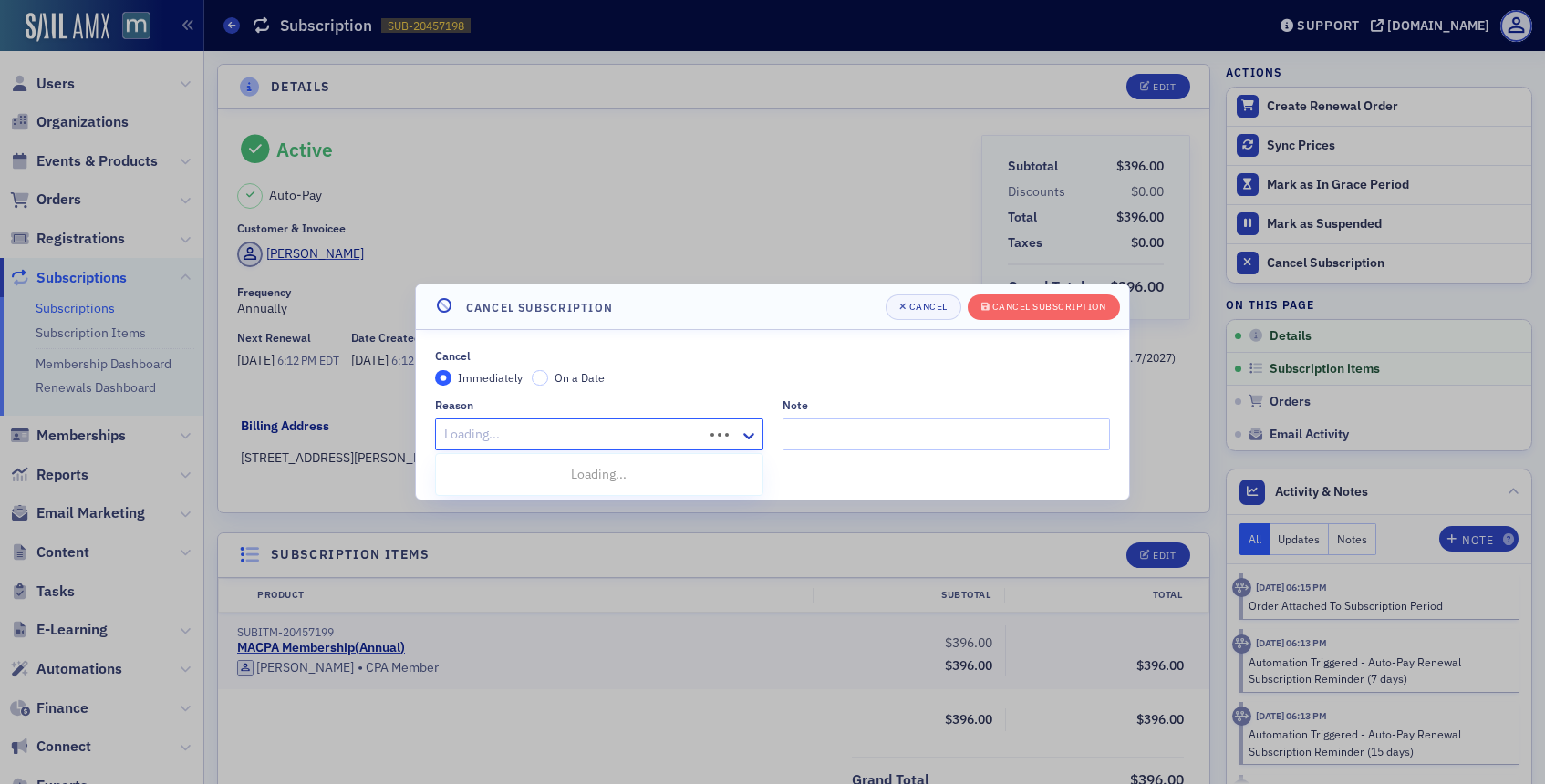
click at [665, 433] on div at bounding box center [571, 434] width 259 height 23
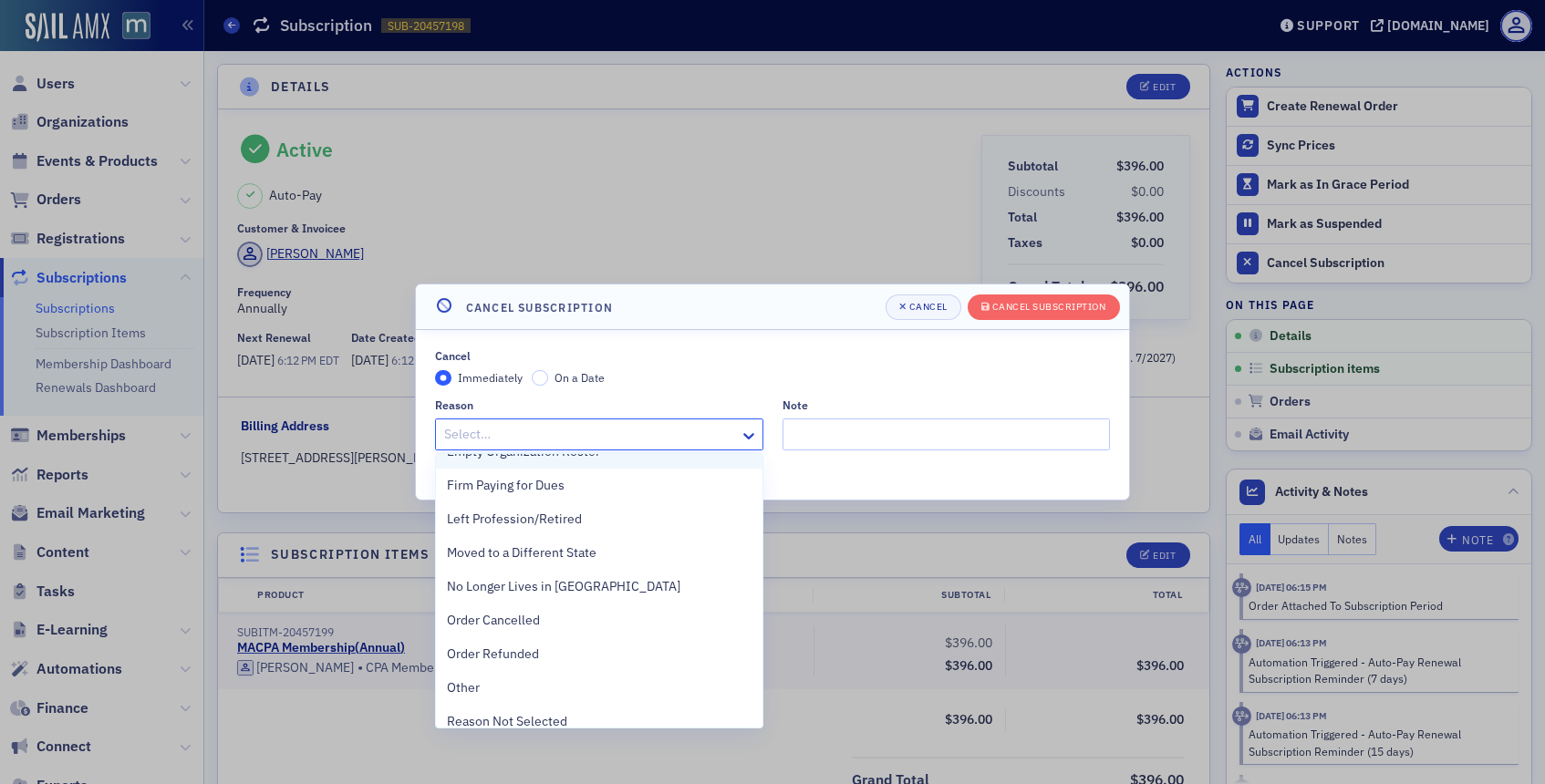
scroll to position [408, 0]
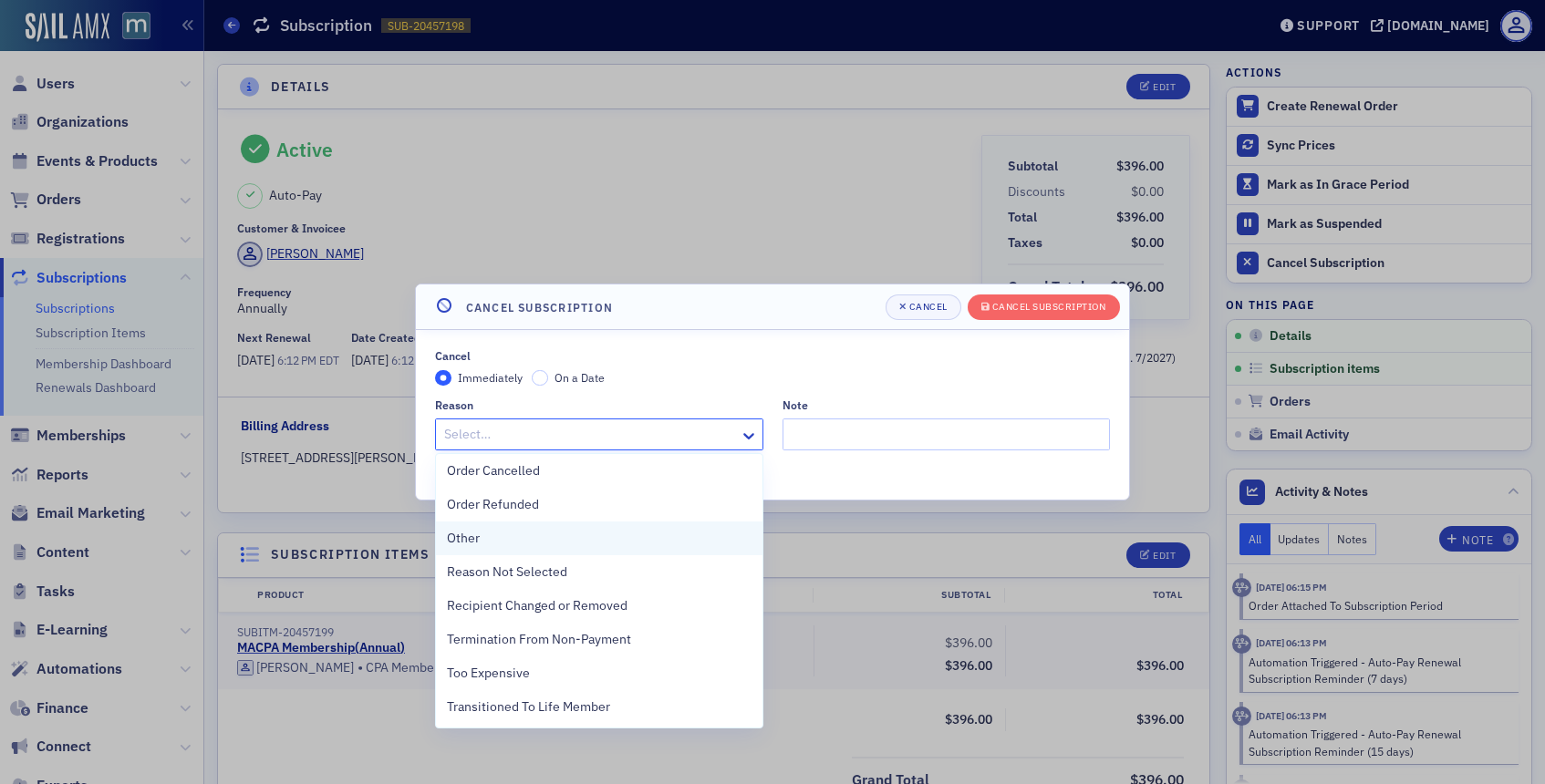
click at [510, 527] on div "Other" at bounding box center [599, 539] width 326 height 34
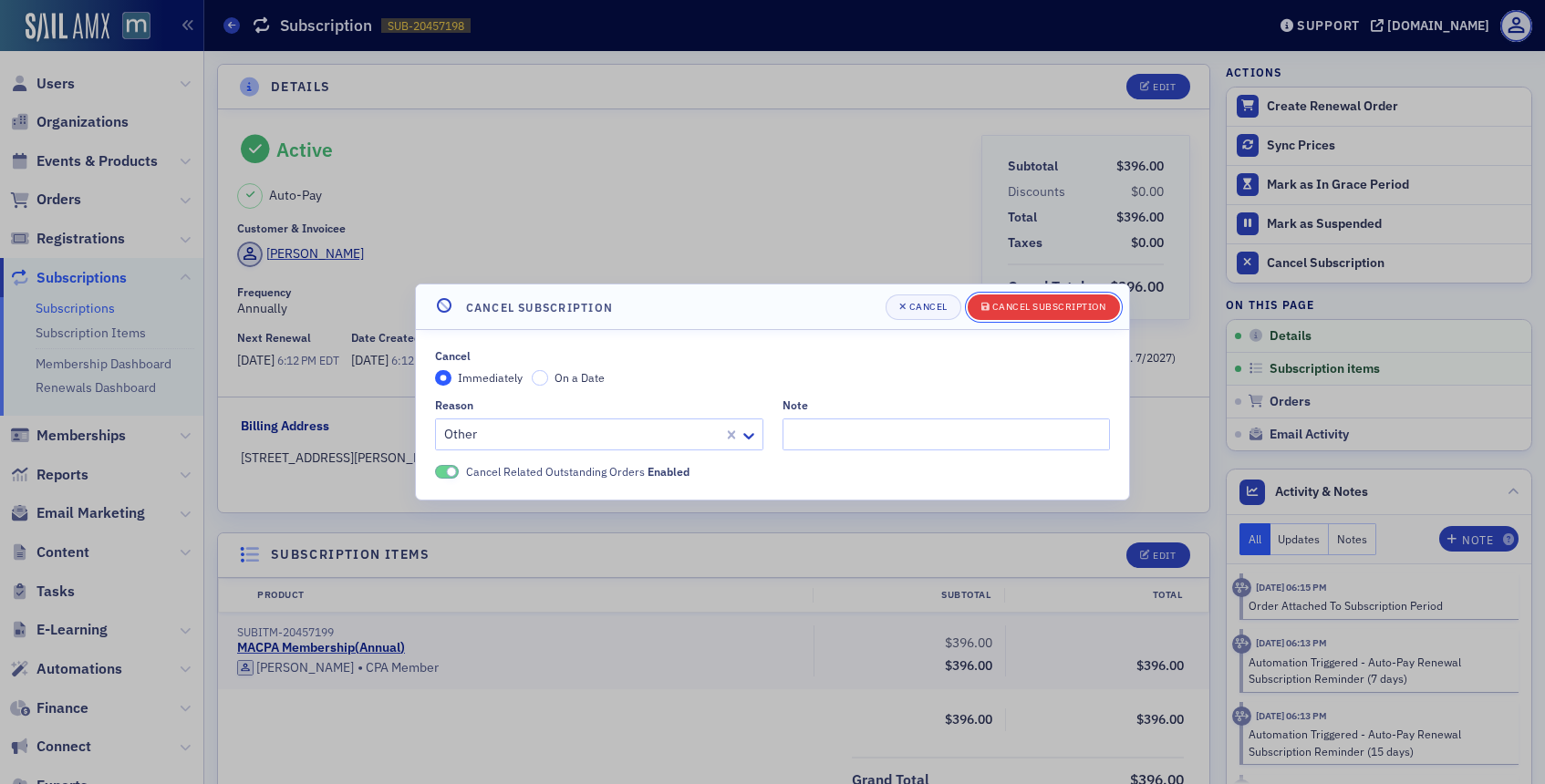
click at [1022, 307] on div "Cancel Subscription" at bounding box center [1049, 307] width 114 height 10
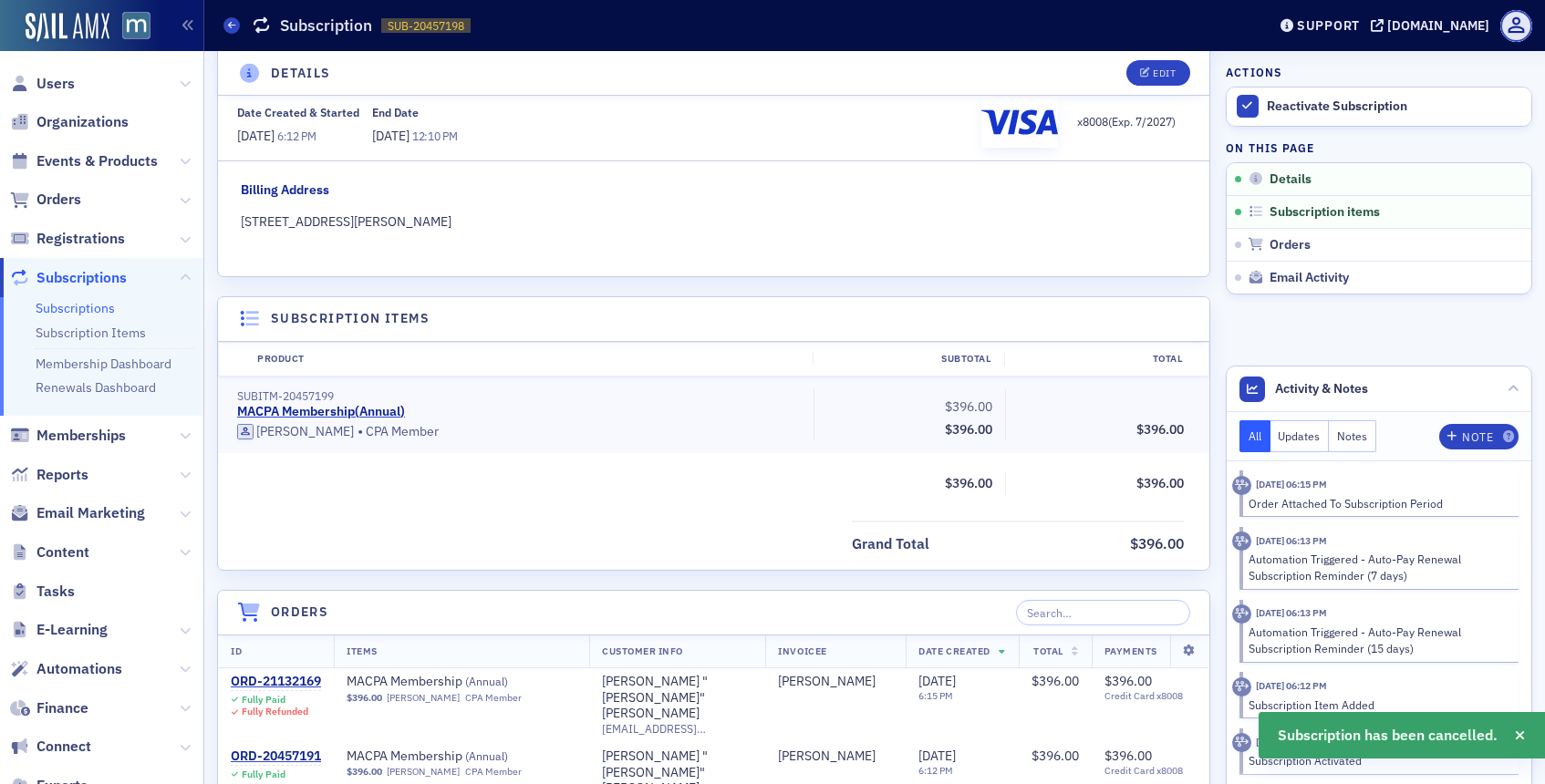
scroll to position [0, 0]
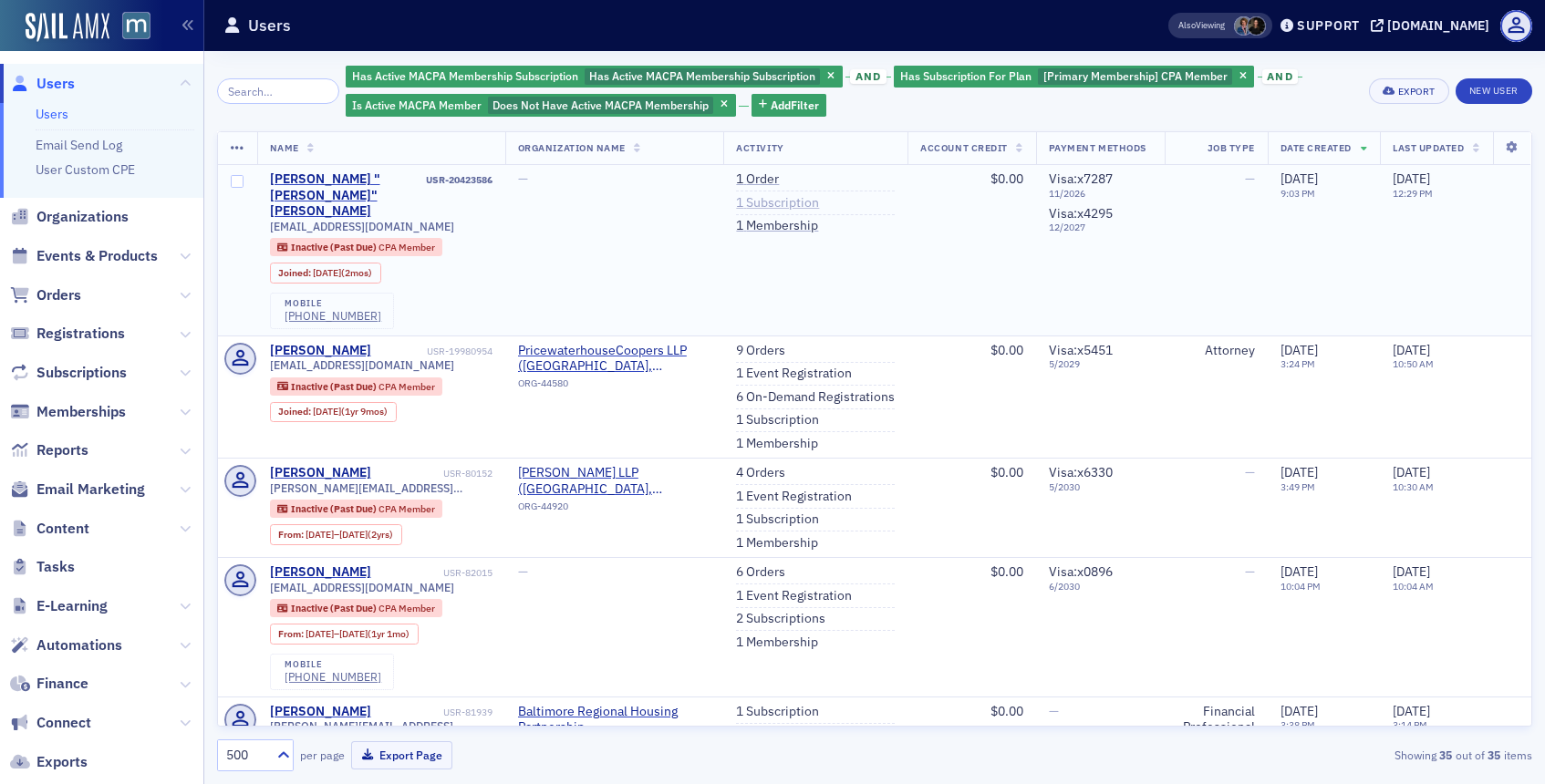
click at [762, 201] on link "1 Subscription" at bounding box center [777, 203] width 83 height 16
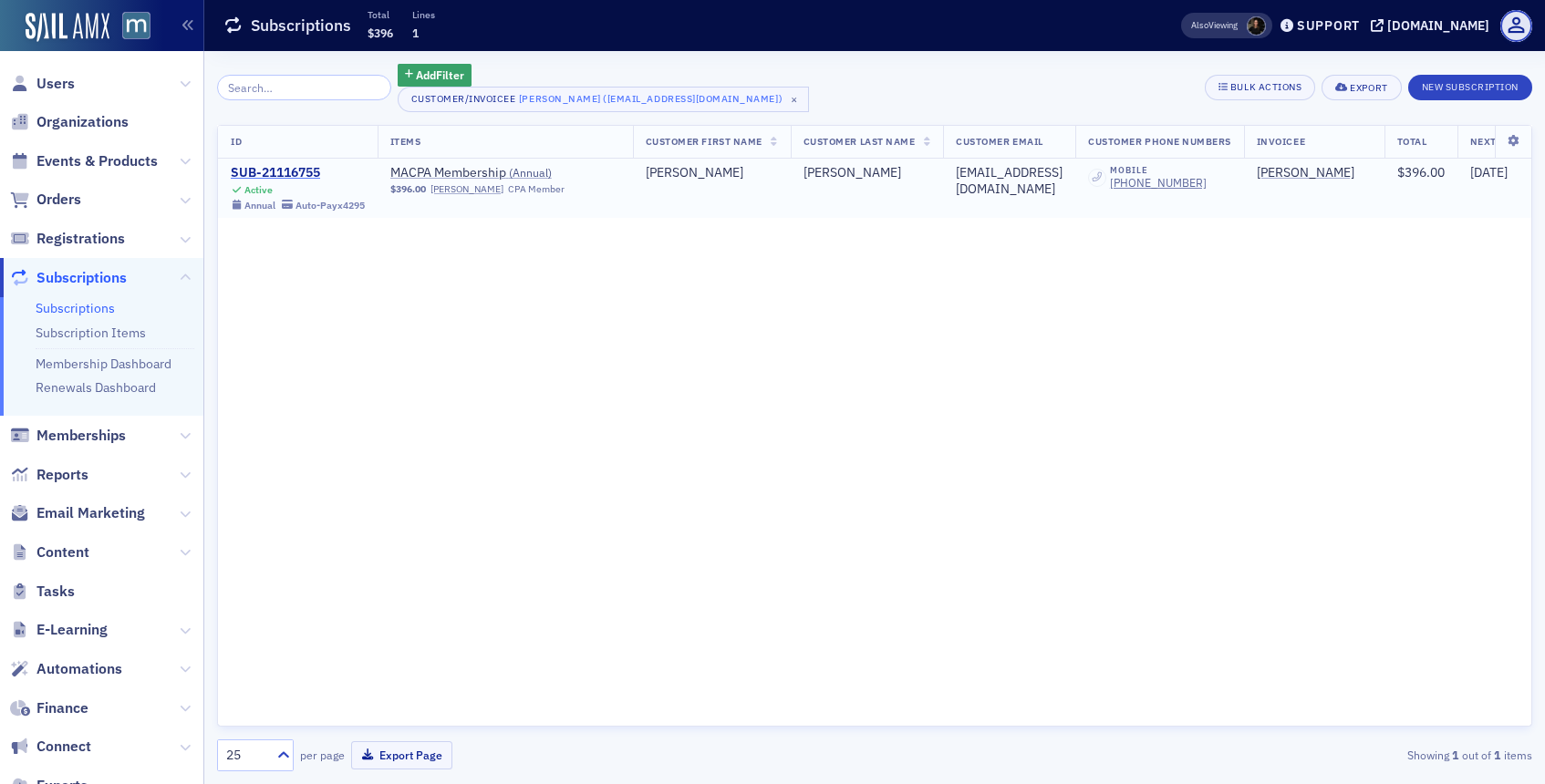
click at [302, 173] on div "SUB-21116755" at bounding box center [298, 173] width 134 height 16
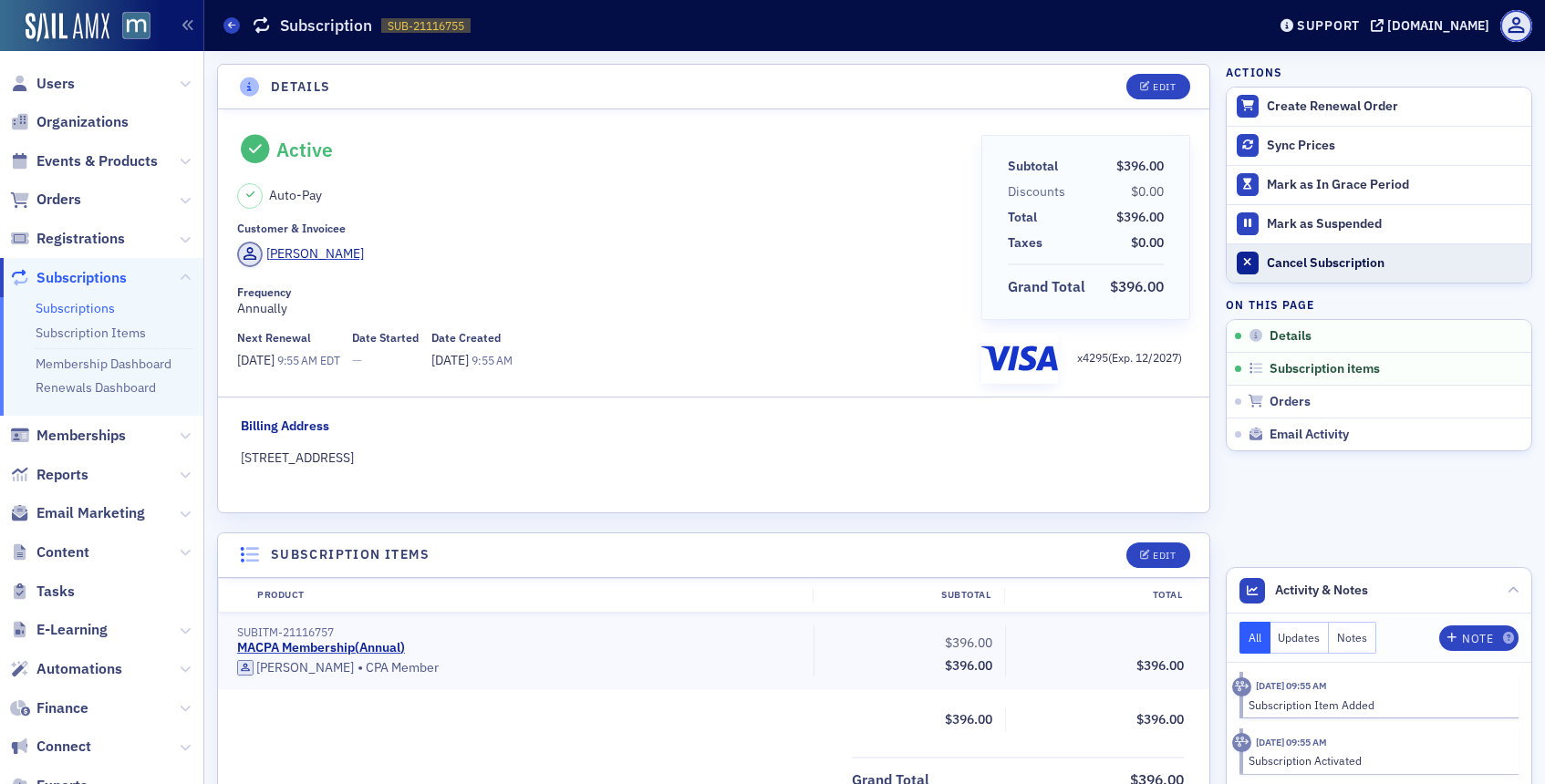
click at [1303, 266] on div "Cancel Subscription" at bounding box center [1394, 263] width 255 height 16
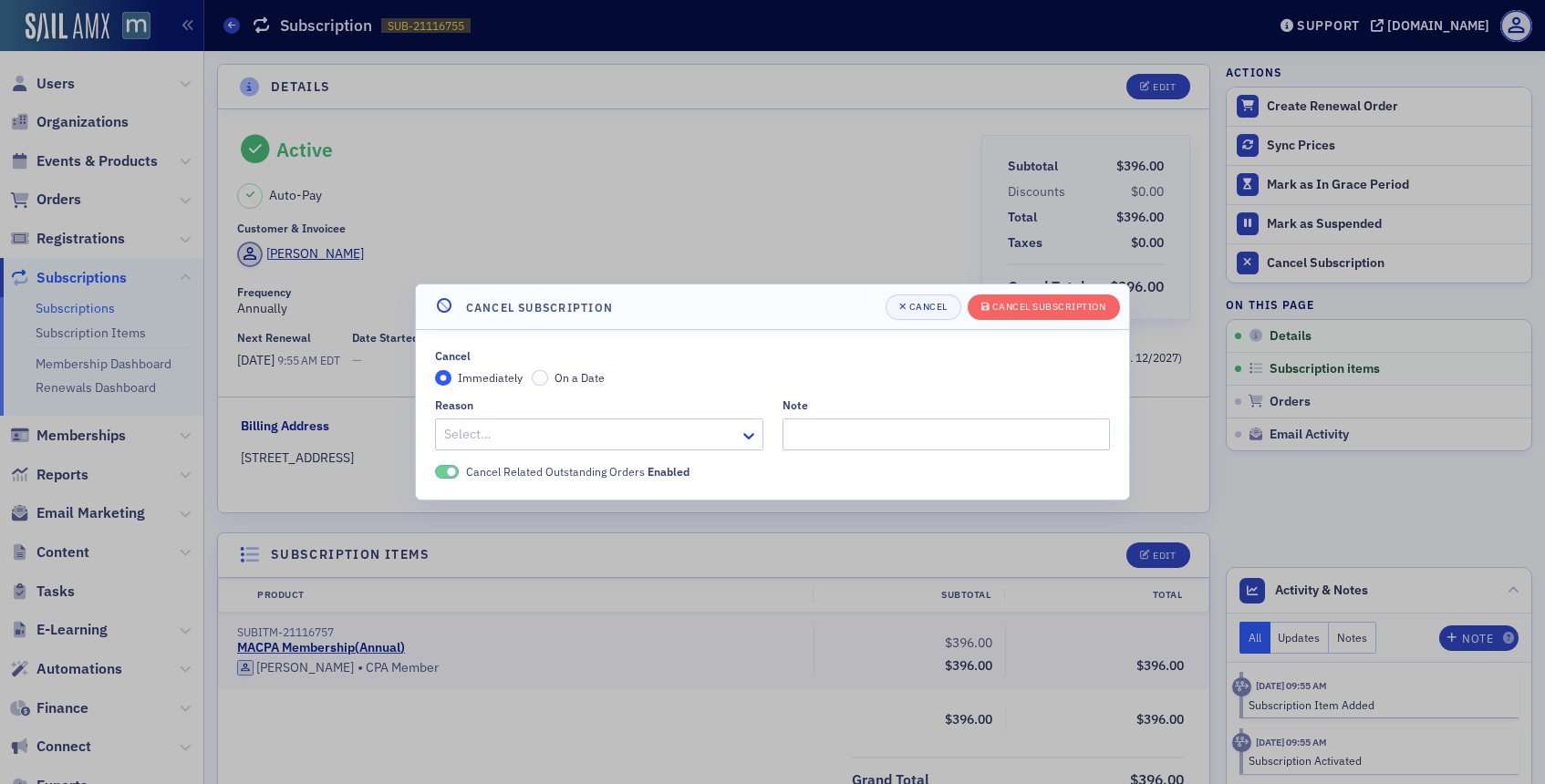
click at [561, 427] on div at bounding box center [589, 434] width 295 height 23
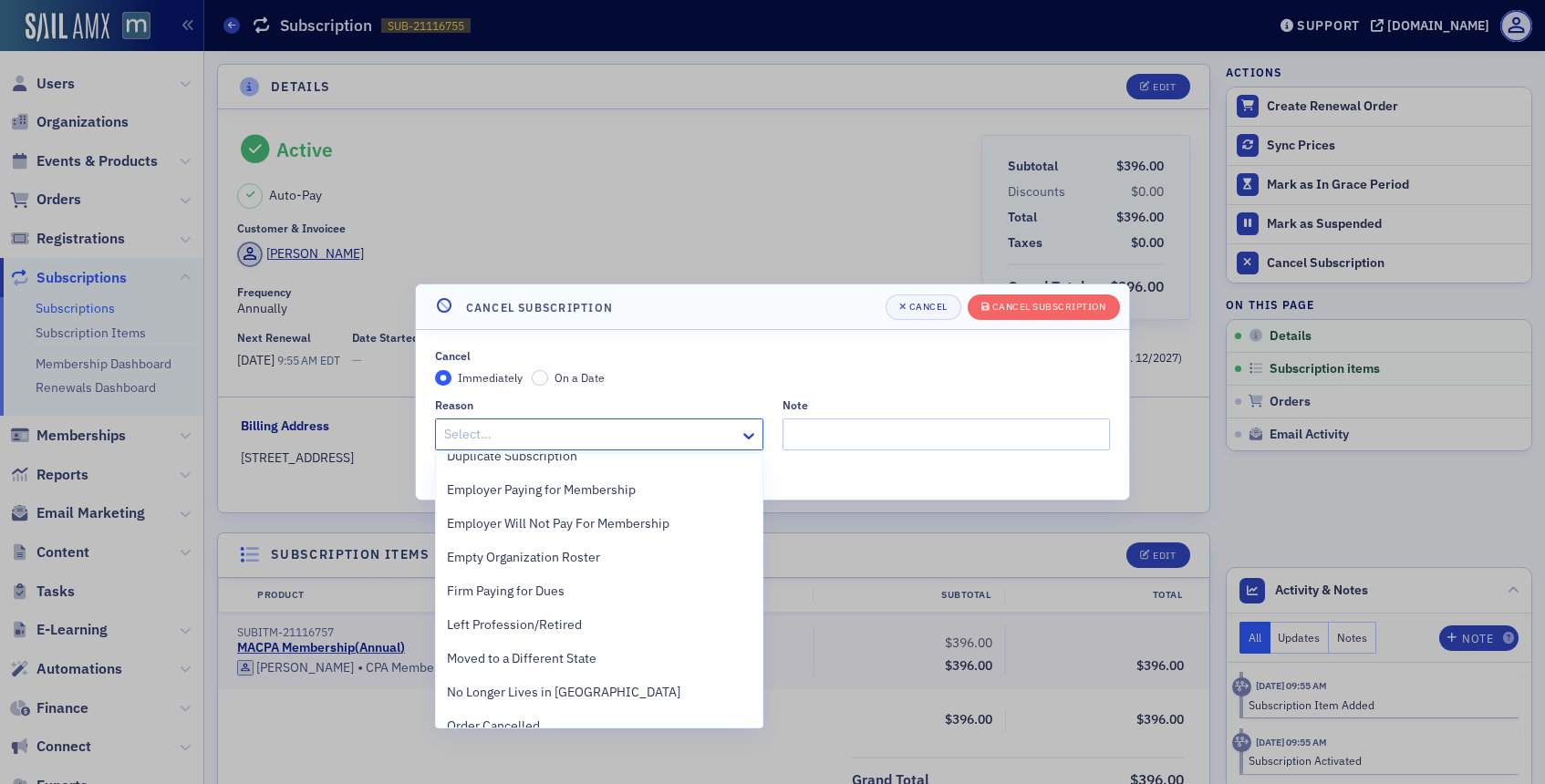
scroll to position [408, 0]
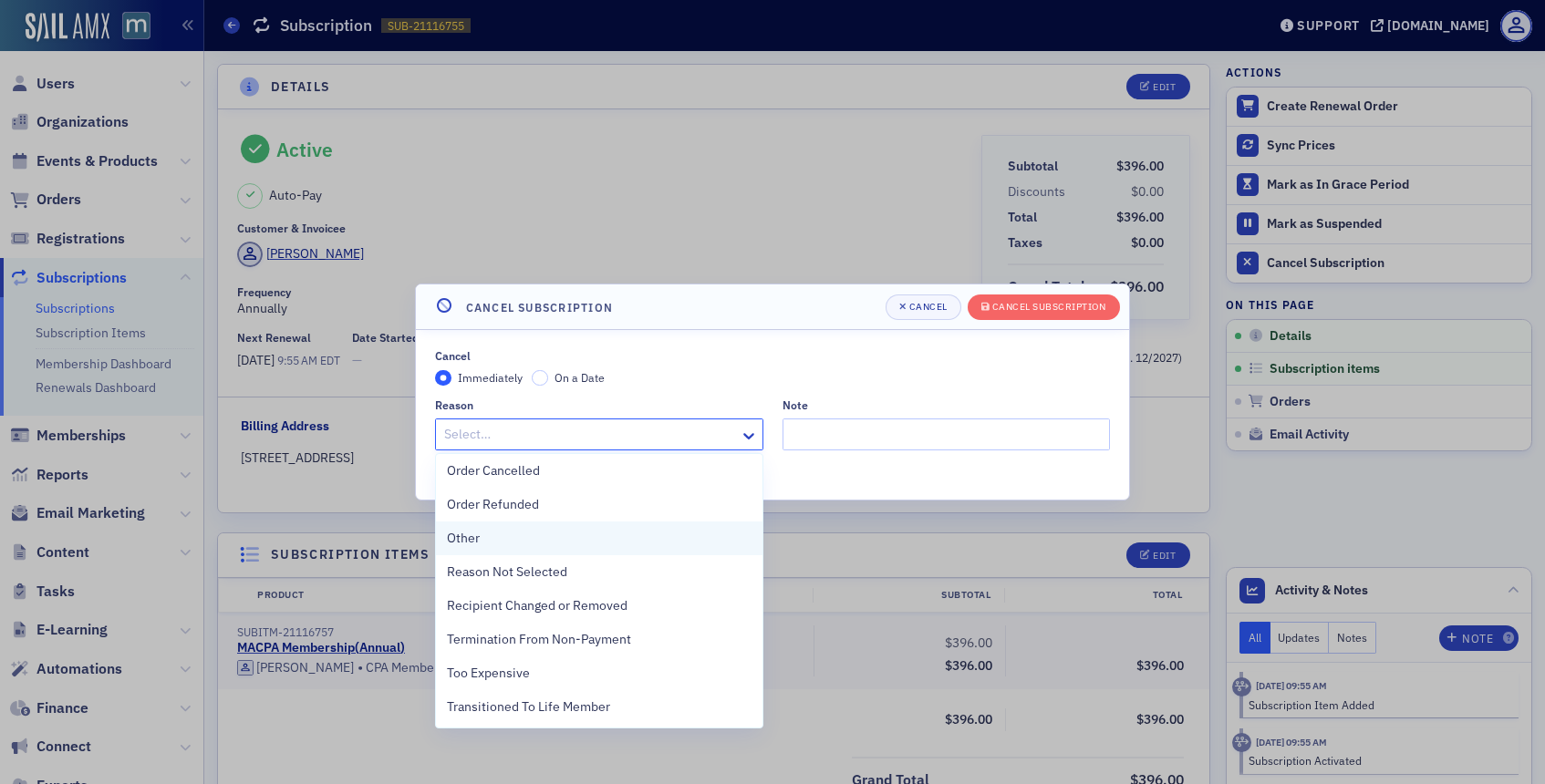
click at [498, 542] on div "Other" at bounding box center [599, 538] width 305 height 19
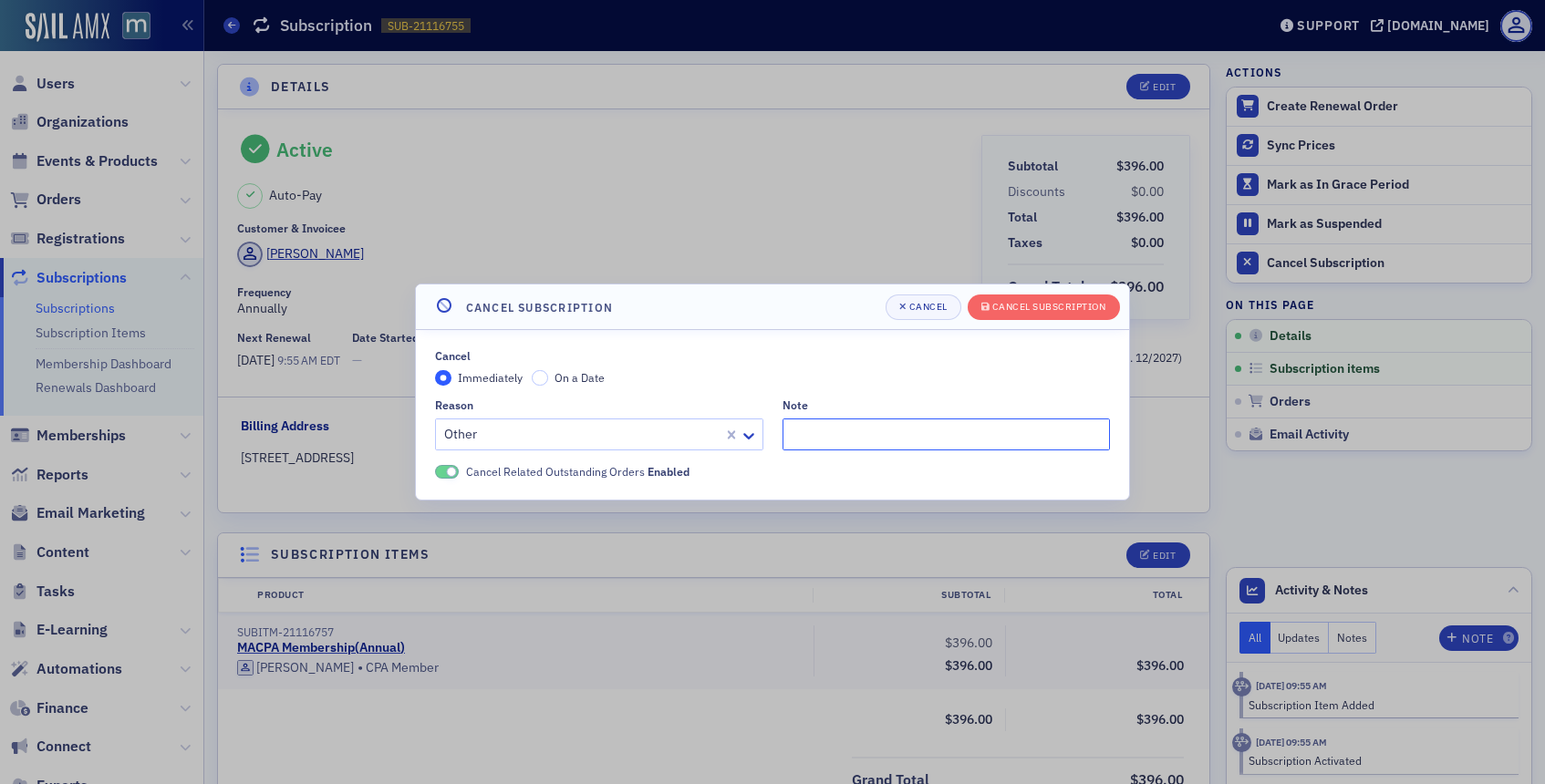
click at [804, 427] on input "Note" at bounding box center [946, 435] width 328 height 32
click at [1029, 304] on div "Cancel Subscription" at bounding box center [1049, 307] width 114 height 10
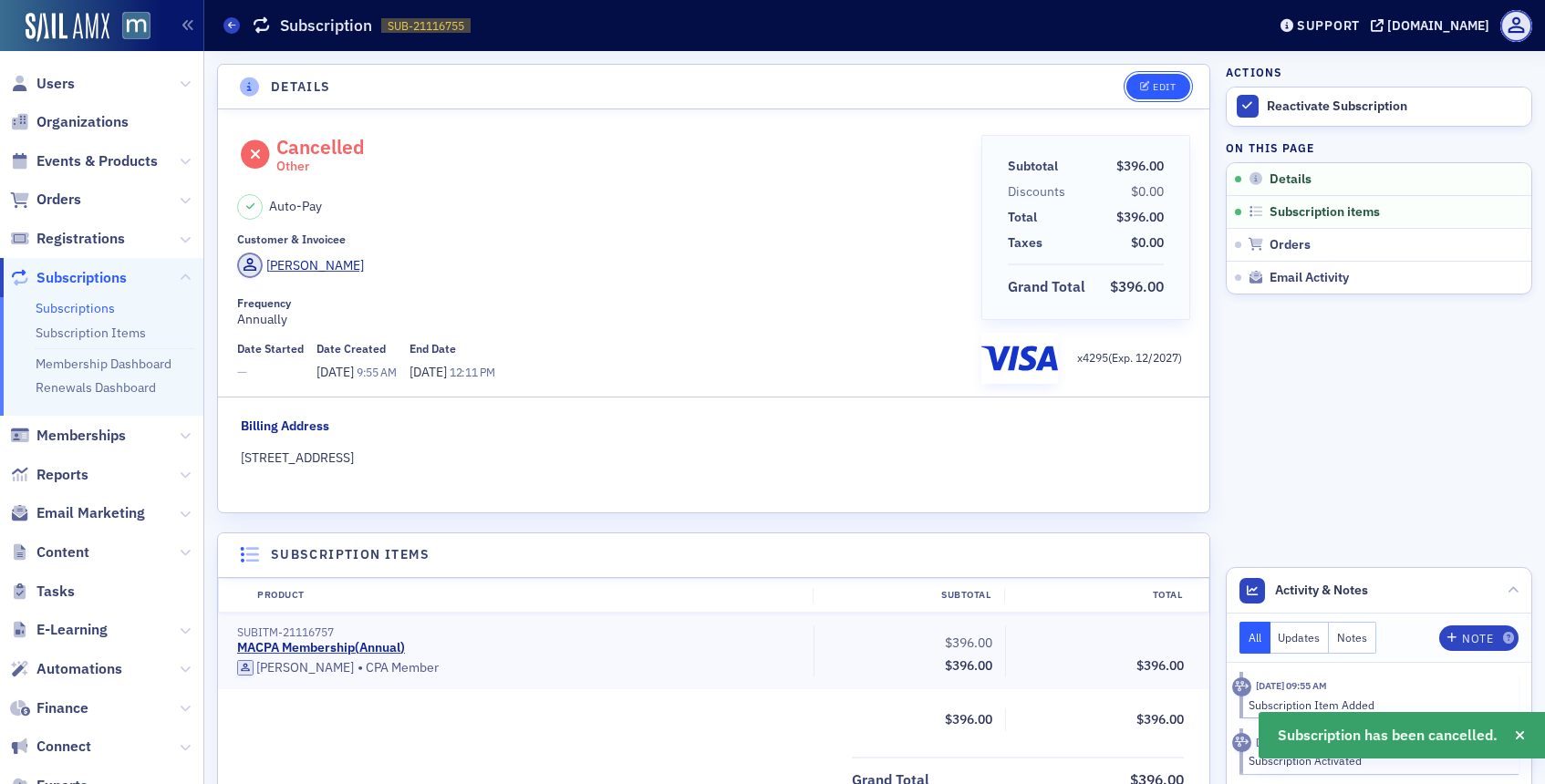
click at [1151, 82] on span "Edit" at bounding box center [1158, 87] width 36 height 10
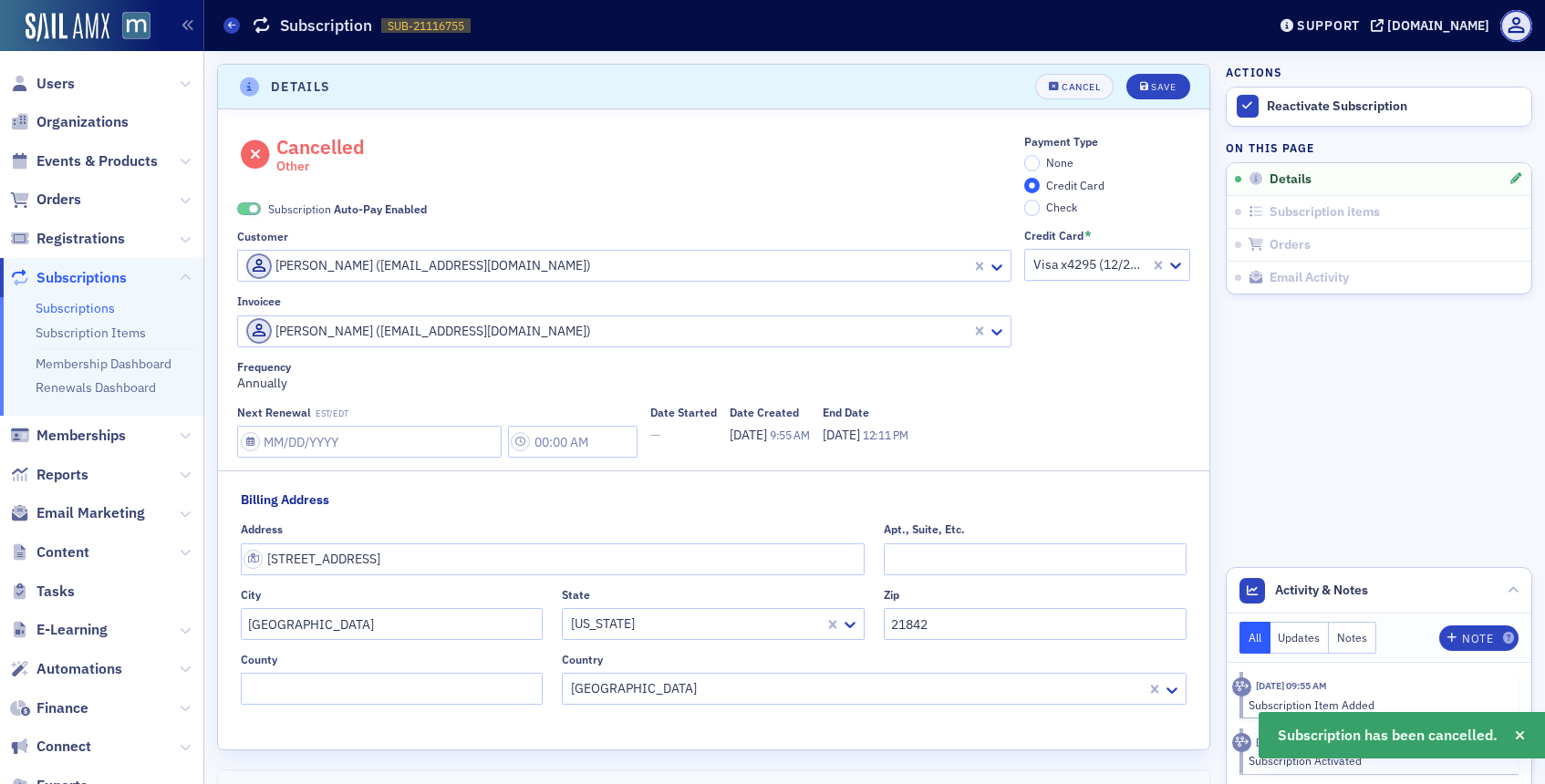
scroll to position [4, 0]
click at [251, 202] on span at bounding box center [254, 206] width 10 height 10
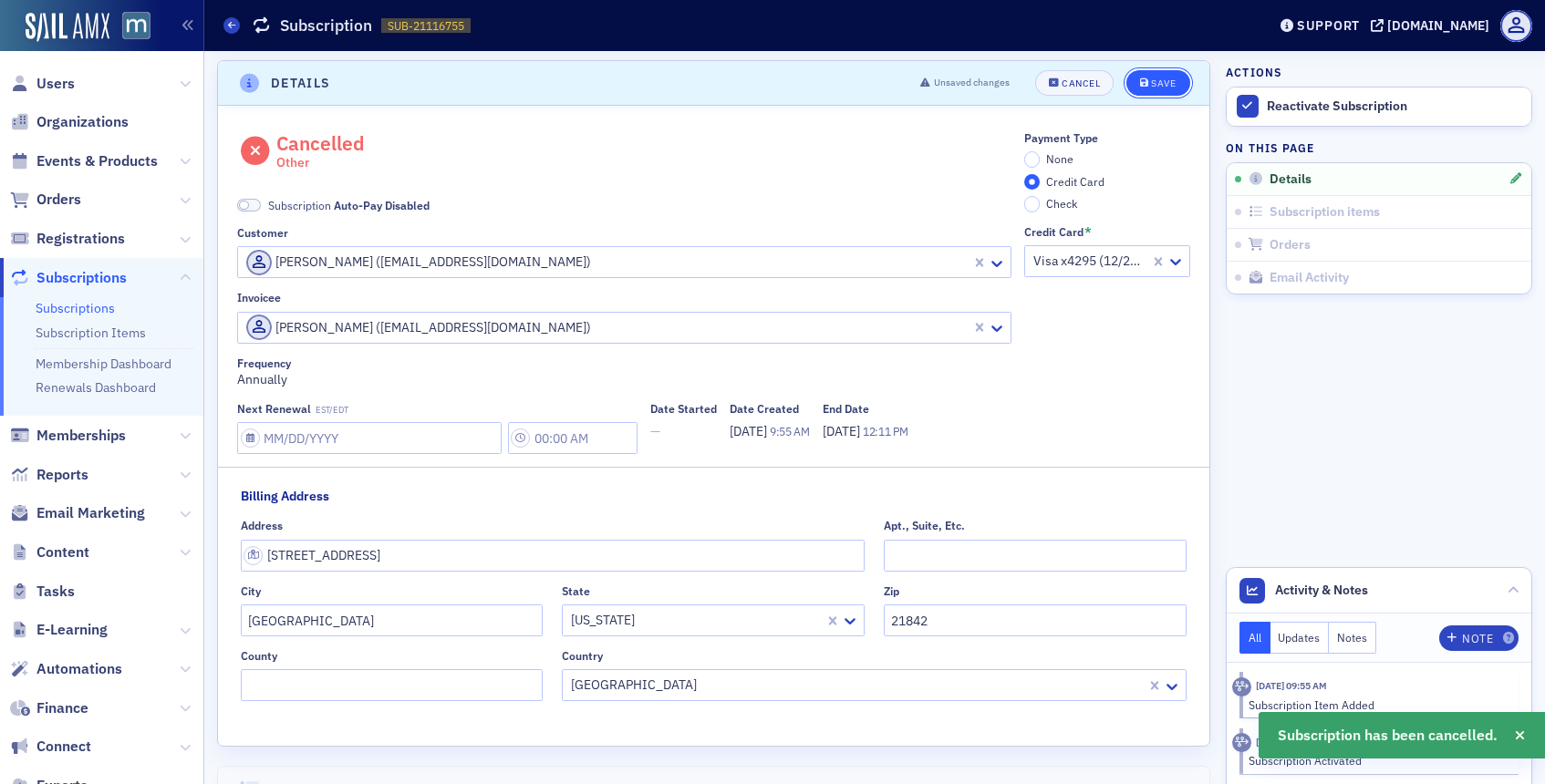
click at [1162, 87] on div "Save" at bounding box center [1163, 83] width 25 height 10
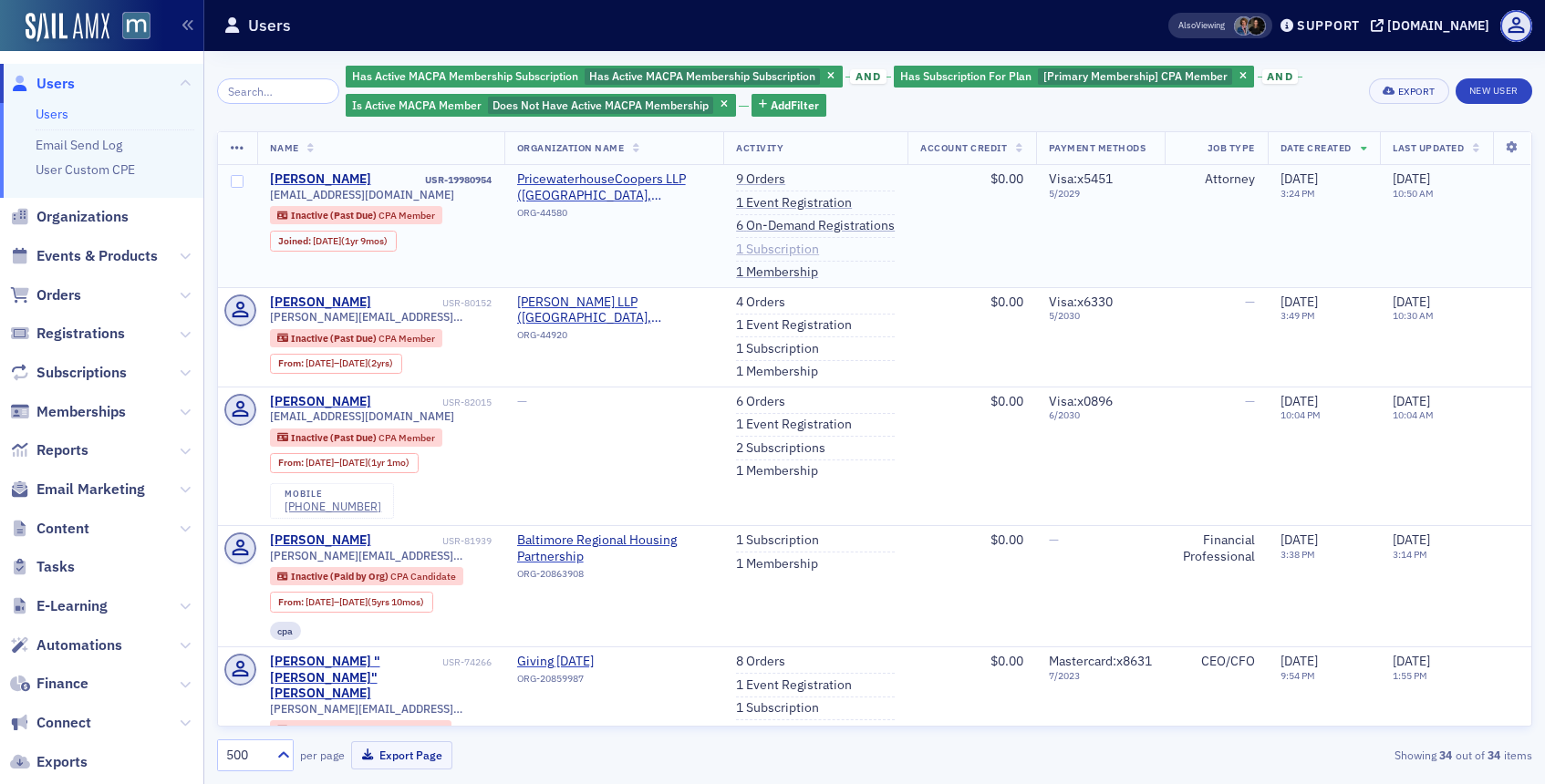
click at [776, 253] on link "1 Subscription" at bounding box center [777, 250] width 83 height 16
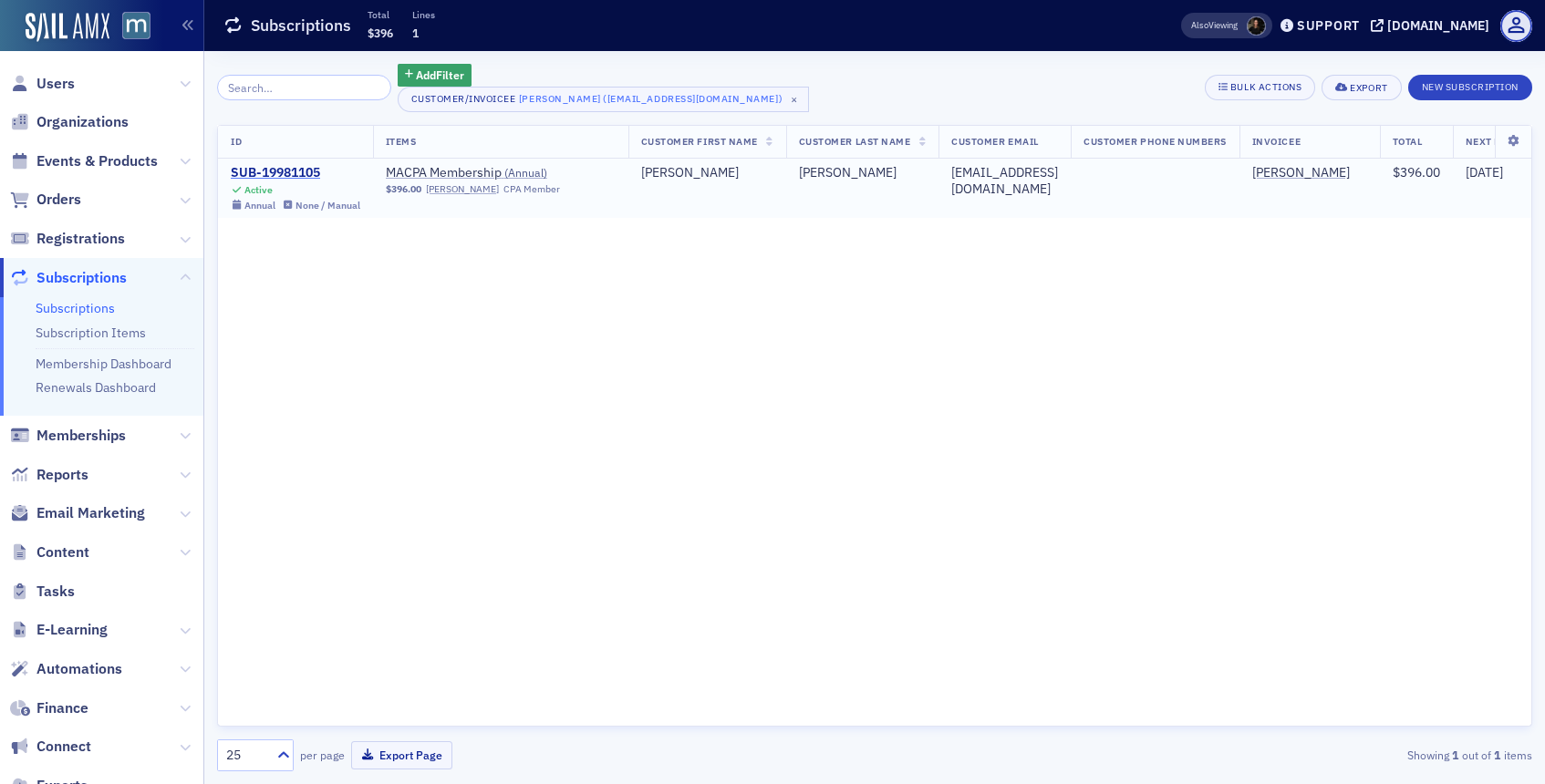
click at [285, 171] on div "SUB-19981105" at bounding box center [295, 173] width 129 height 16
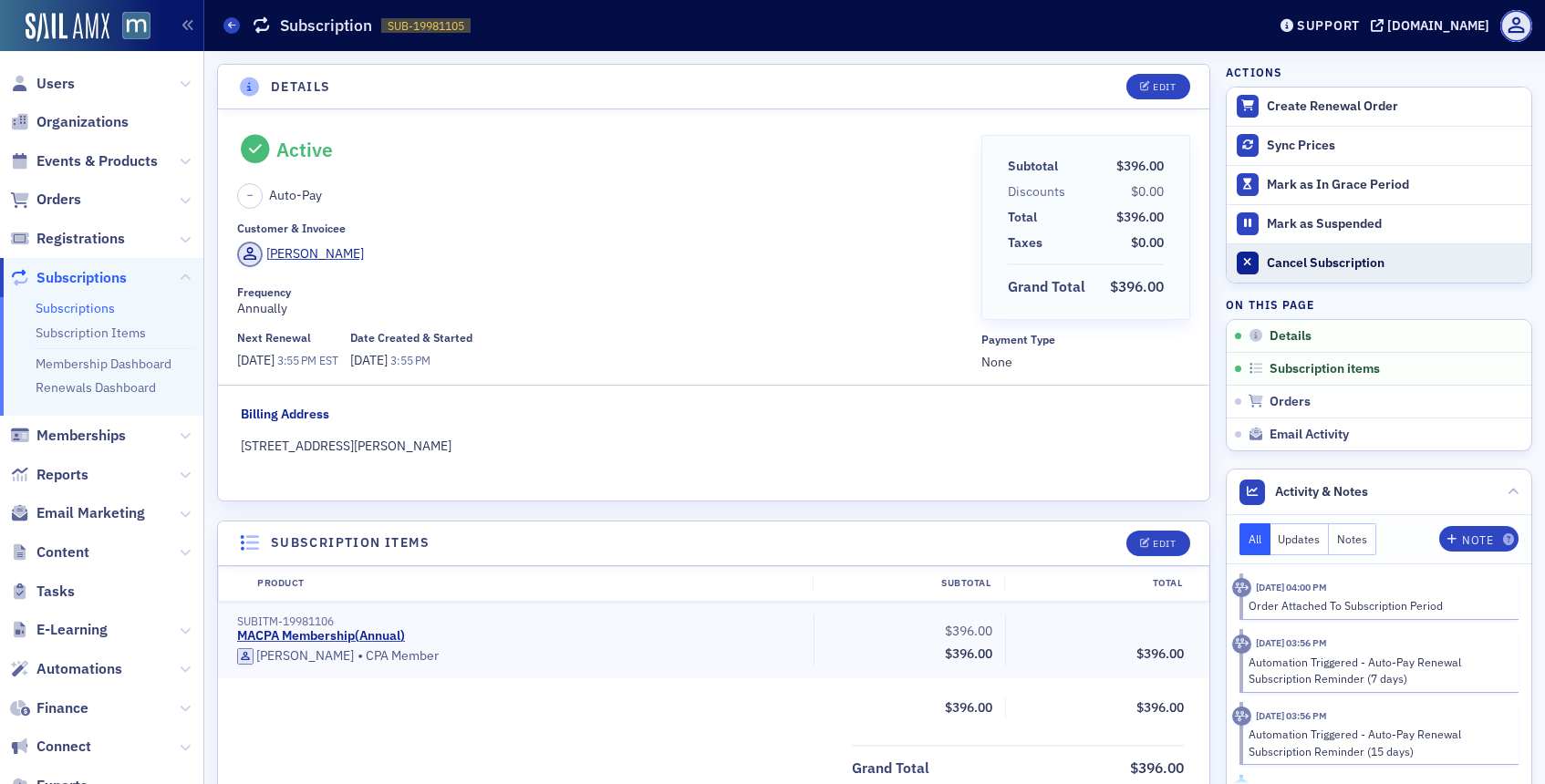
click at [1256, 258] on div at bounding box center [1247, 263] width 23 height 23
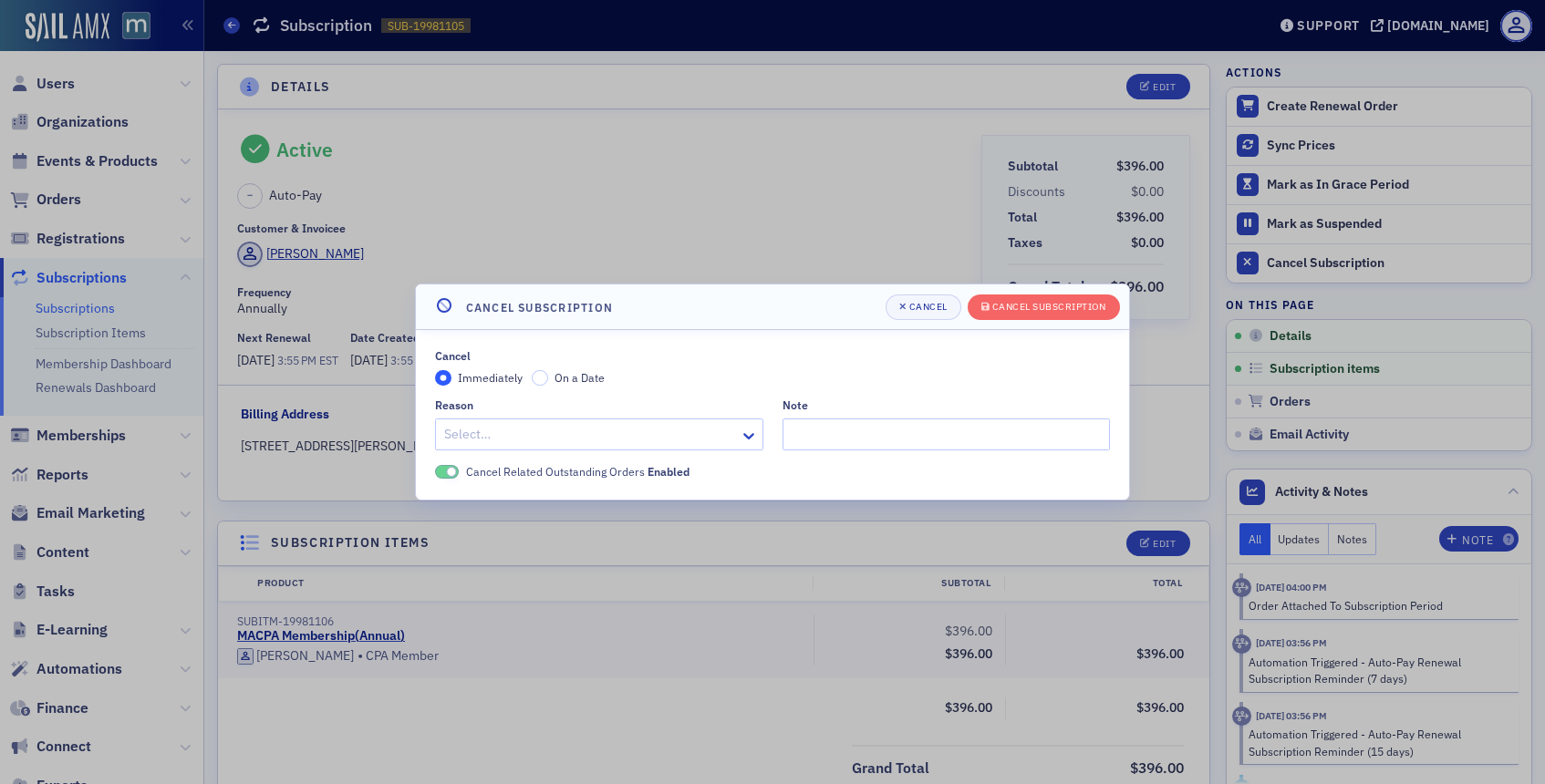
click at [729, 439] on div "Select…" at bounding box center [599, 435] width 328 height 32
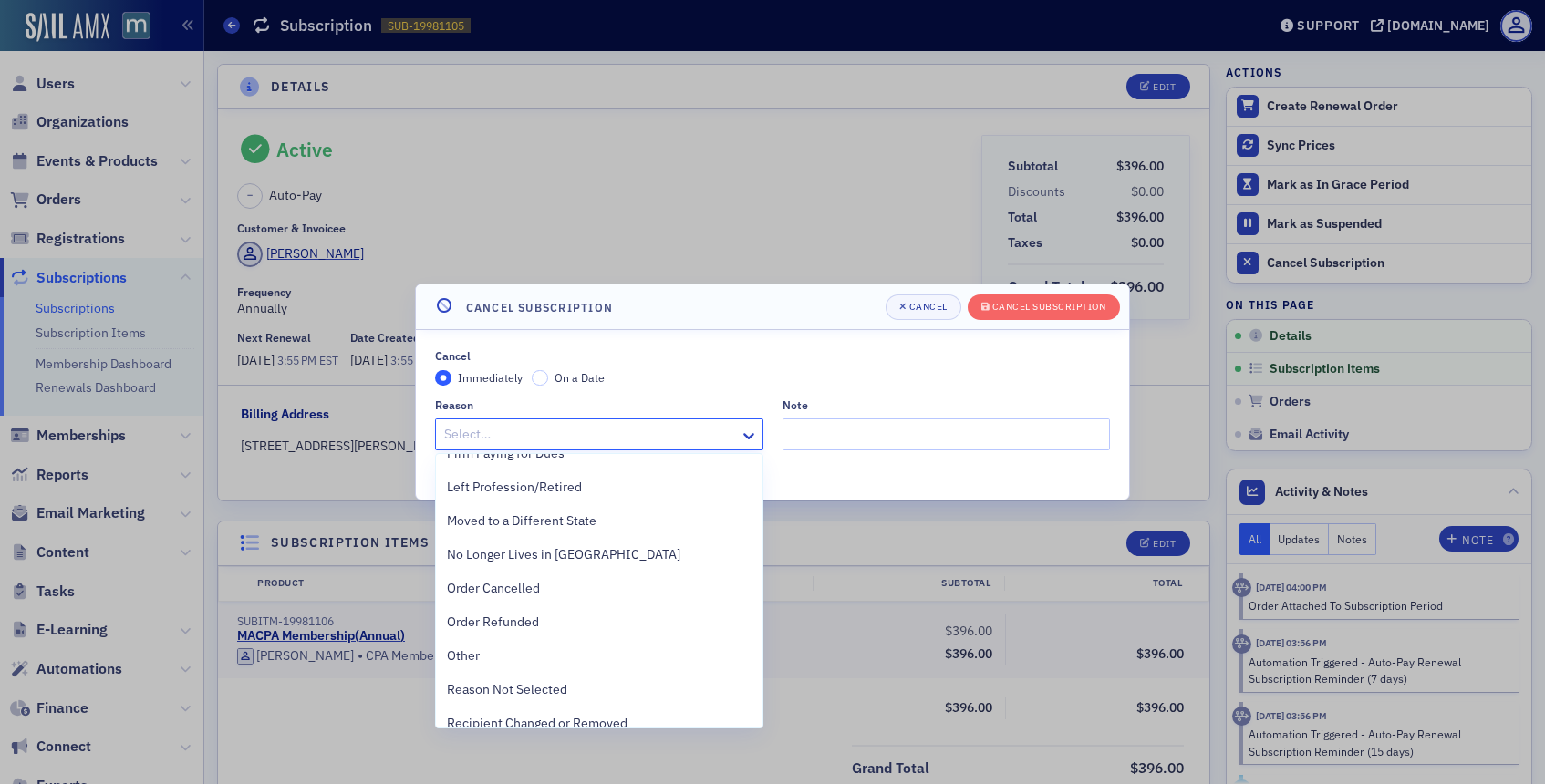
scroll to position [408, 0]
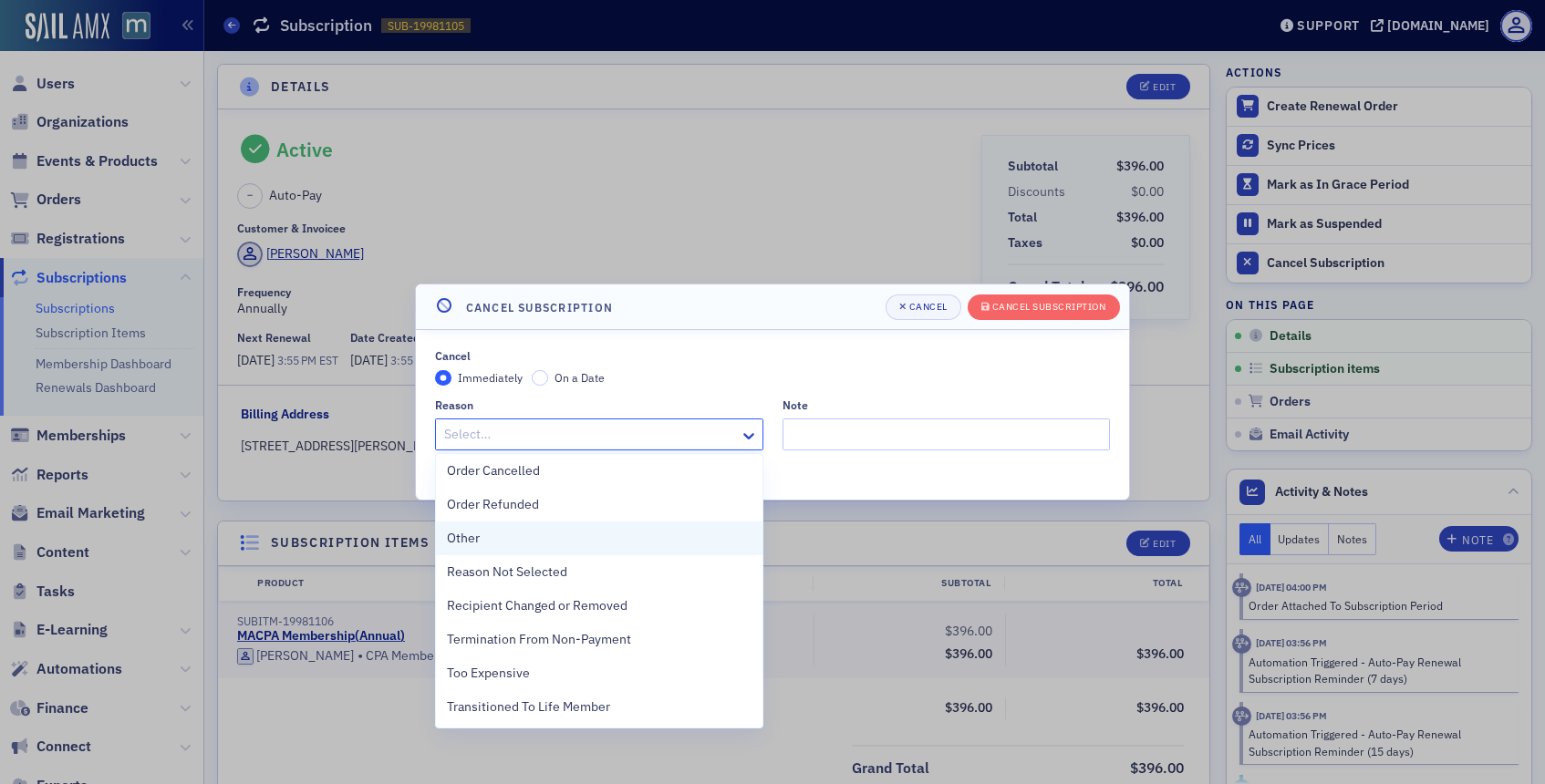
click at [533, 536] on div "Other" at bounding box center [599, 538] width 305 height 19
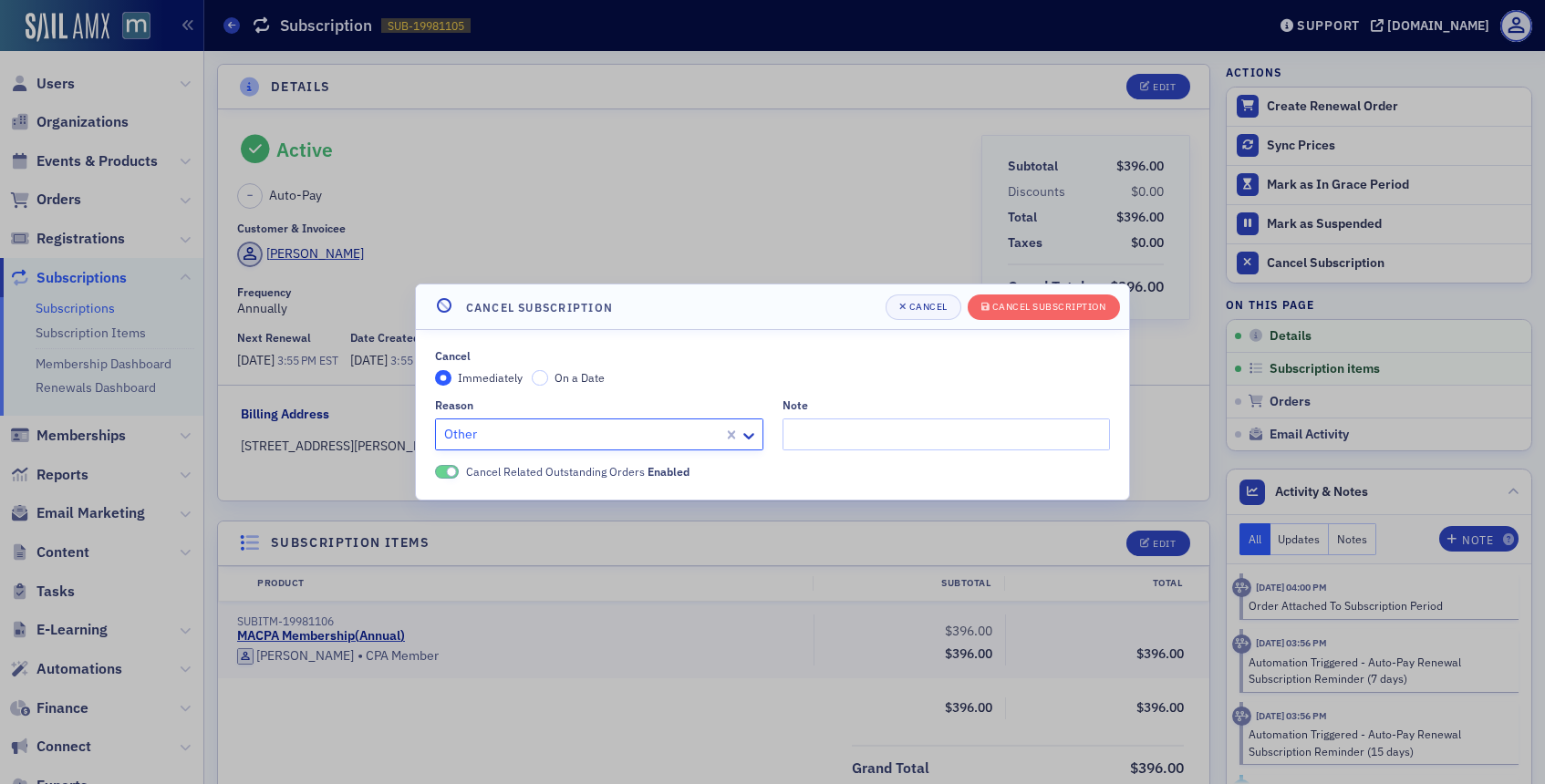
click at [1067, 319] on header "Cancel Subscription [PERSON_NAME] Subscription" at bounding box center [772, 307] width 713 height 46
click at [1070, 311] on div "Cancel Subscription" at bounding box center [1049, 307] width 114 height 10
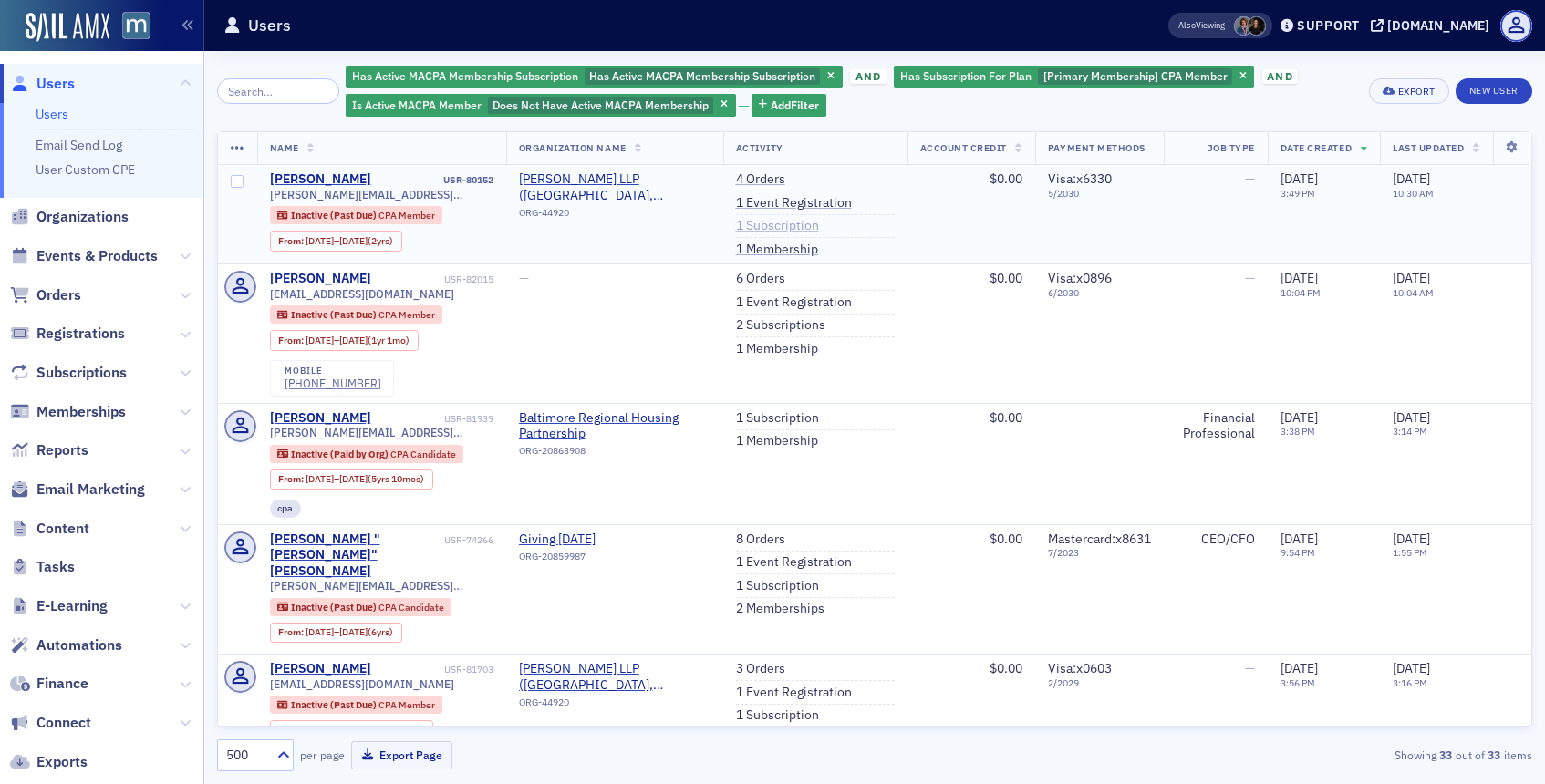
click at [763, 232] on link "1 Subscription" at bounding box center [777, 226] width 83 height 16
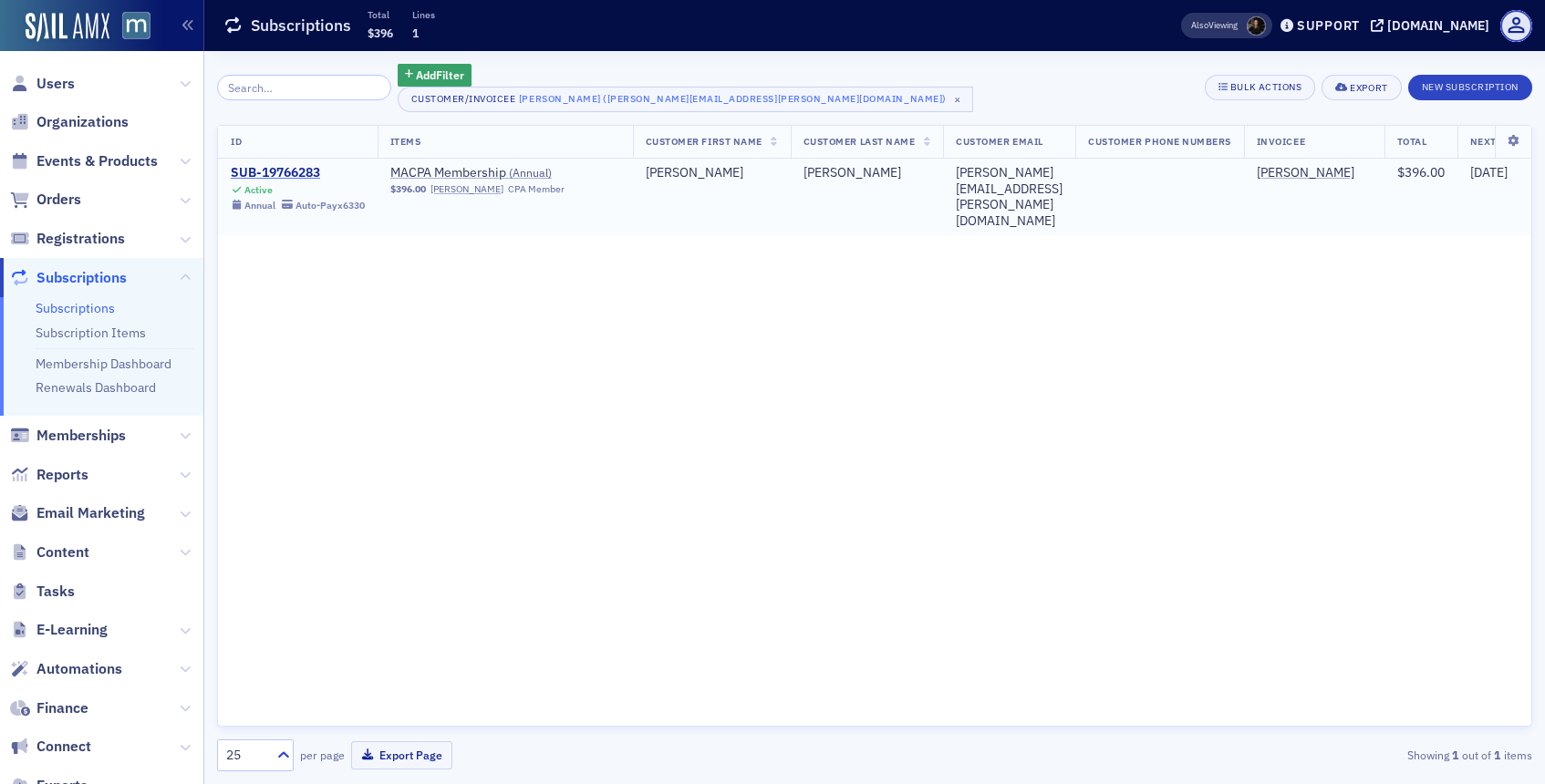
click at [315, 173] on div "SUB-19766283" at bounding box center [298, 173] width 134 height 16
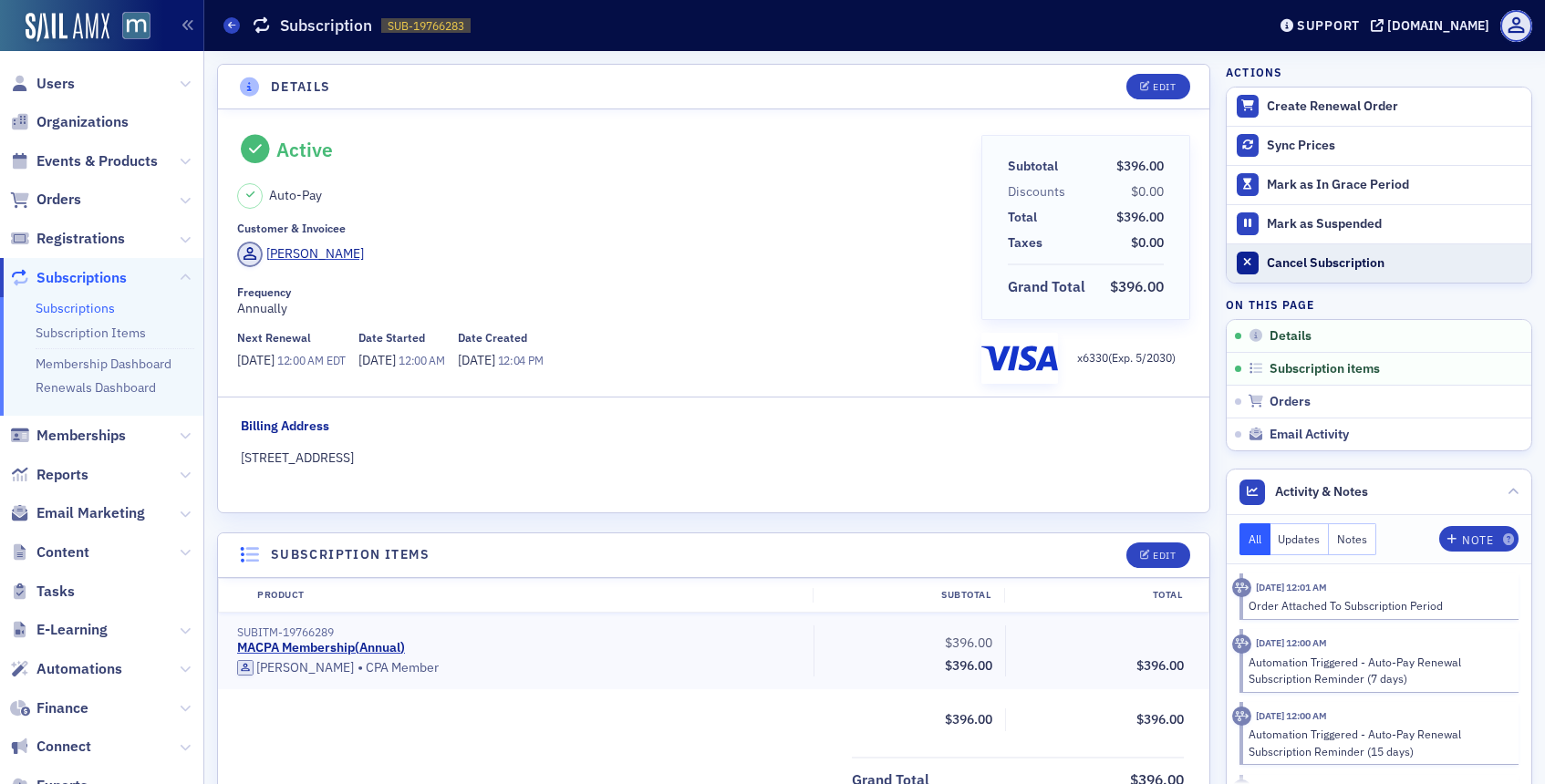
click at [1261, 261] on button "Cancel Subscription" at bounding box center [1378, 262] width 305 height 39
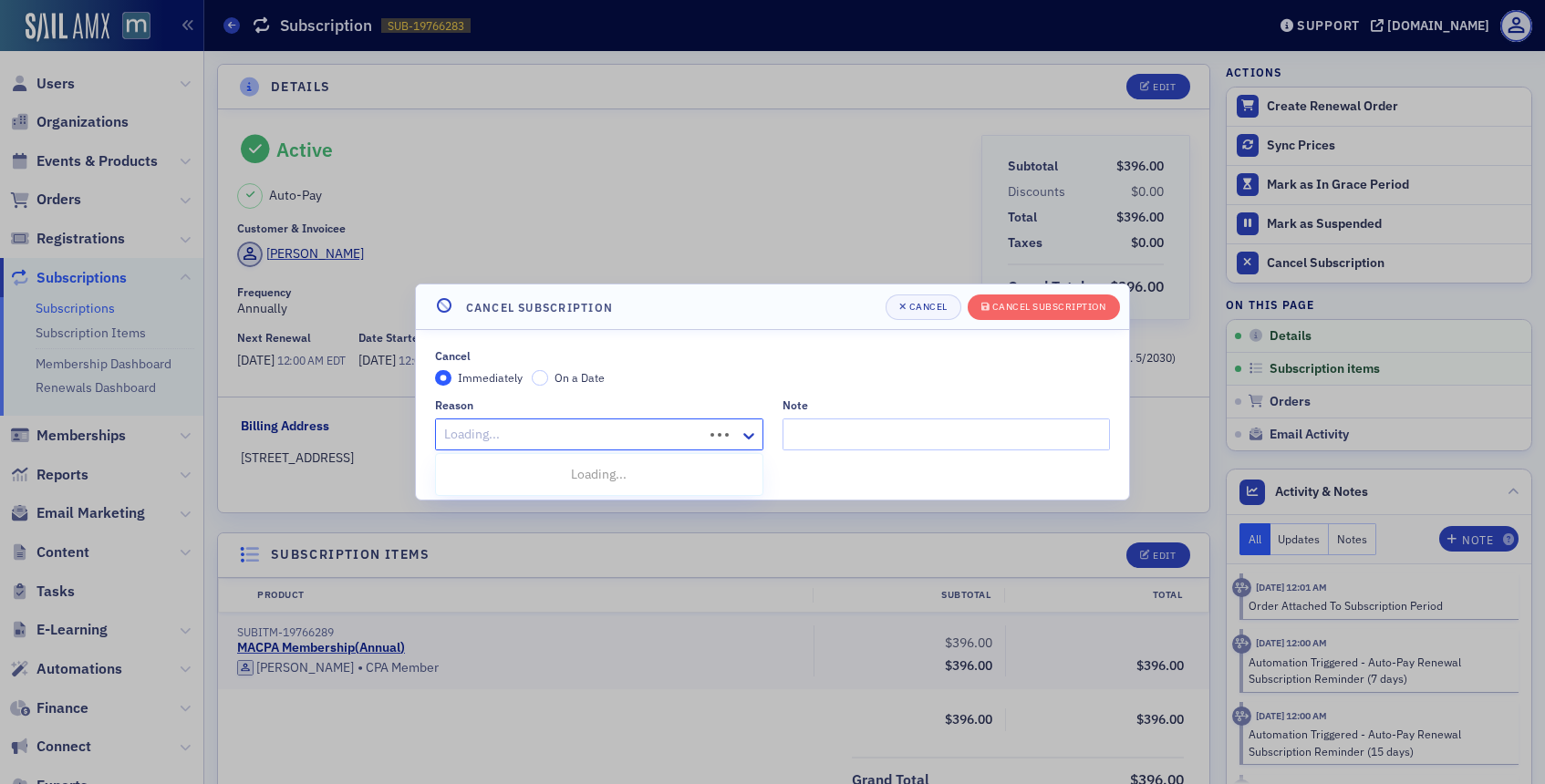
click at [688, 435] on div at bounding box center [571, 434] width 259 height 23
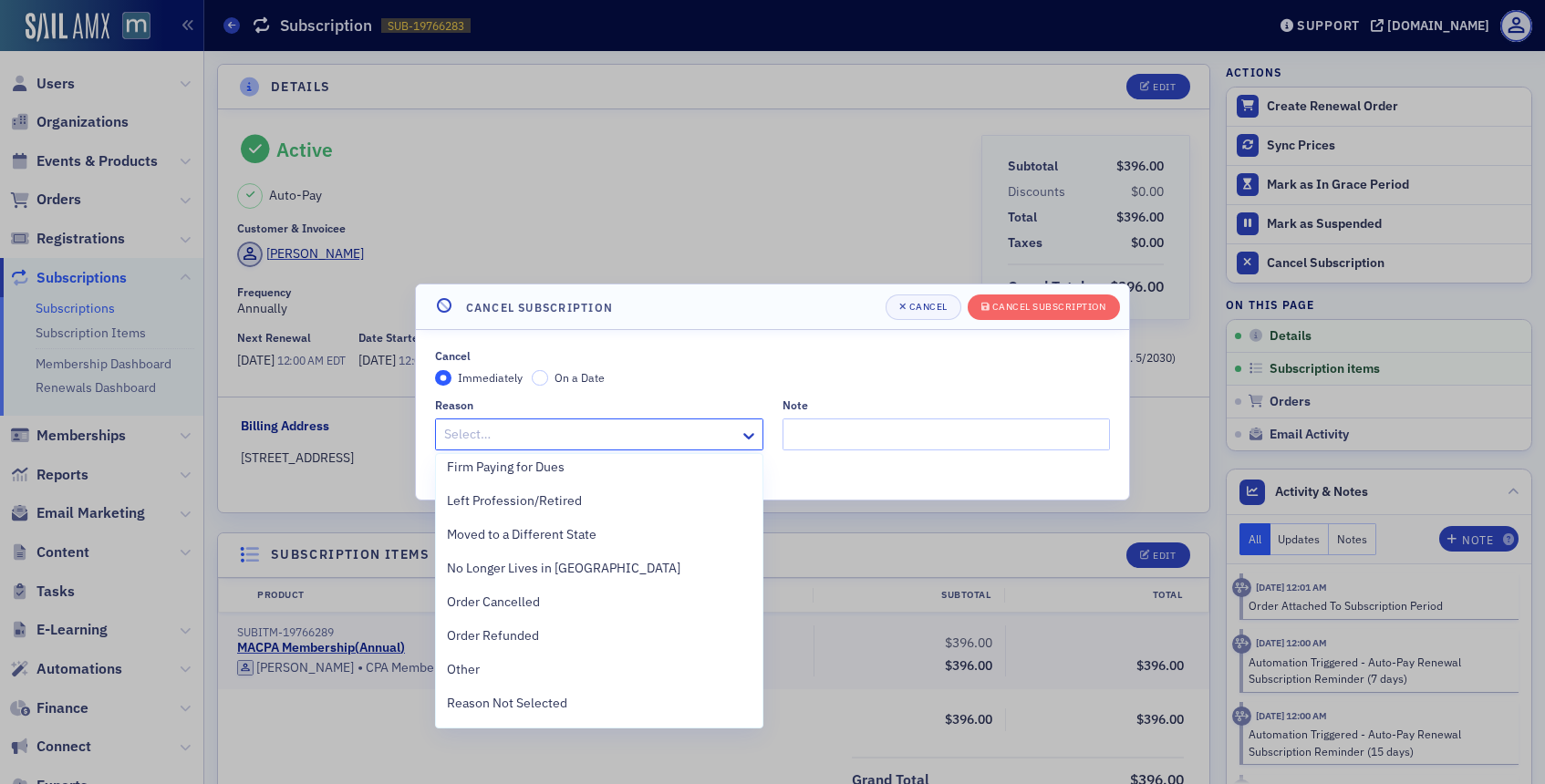
scroll to position [379, 0]
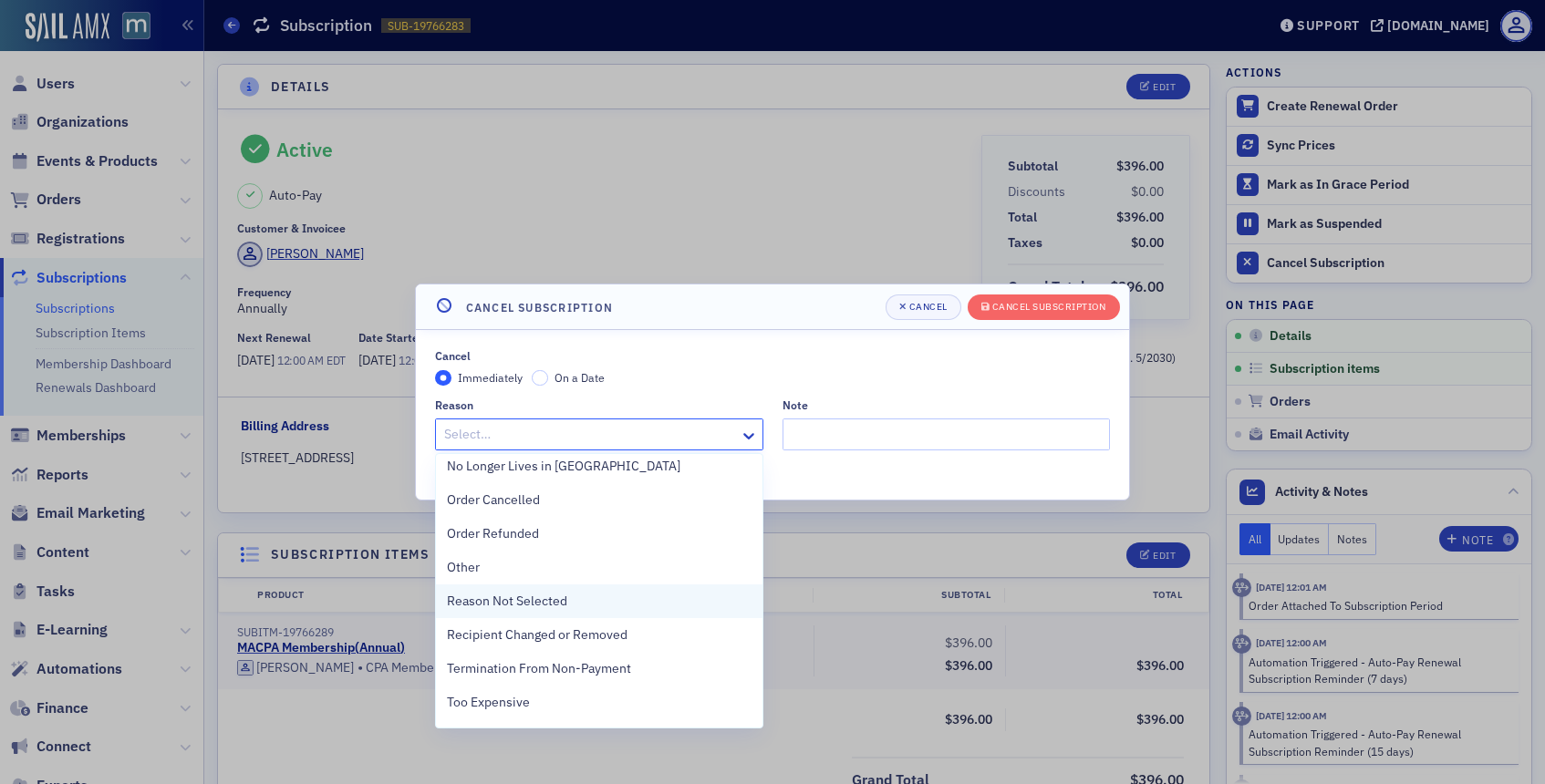
click at [520, 587] on div "Reason Not Selected" at bounding box center [599, 601] width 326 height 34
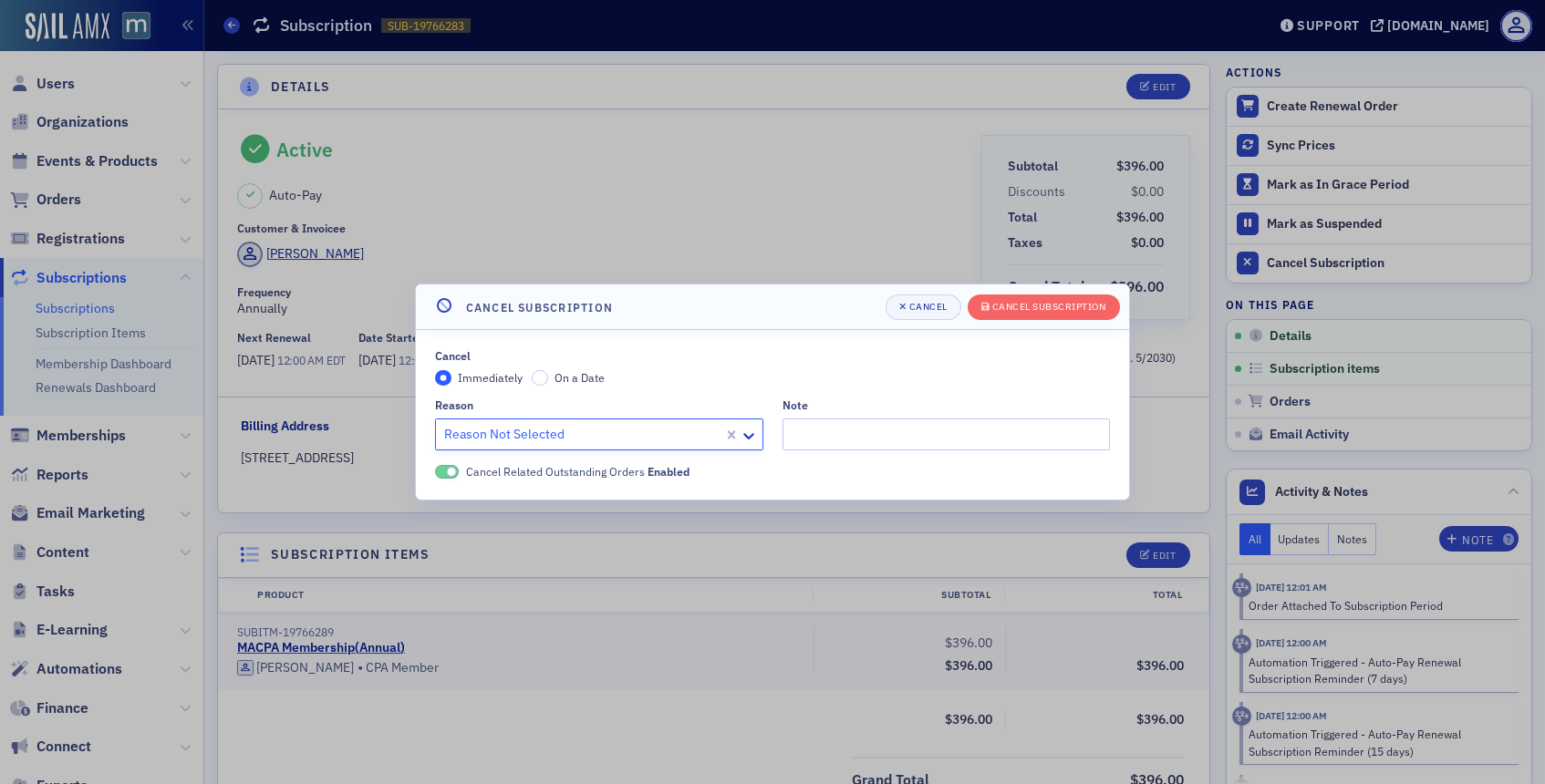
click at [657, 429] on div at bounding box center [581, 434] width 279 height 23
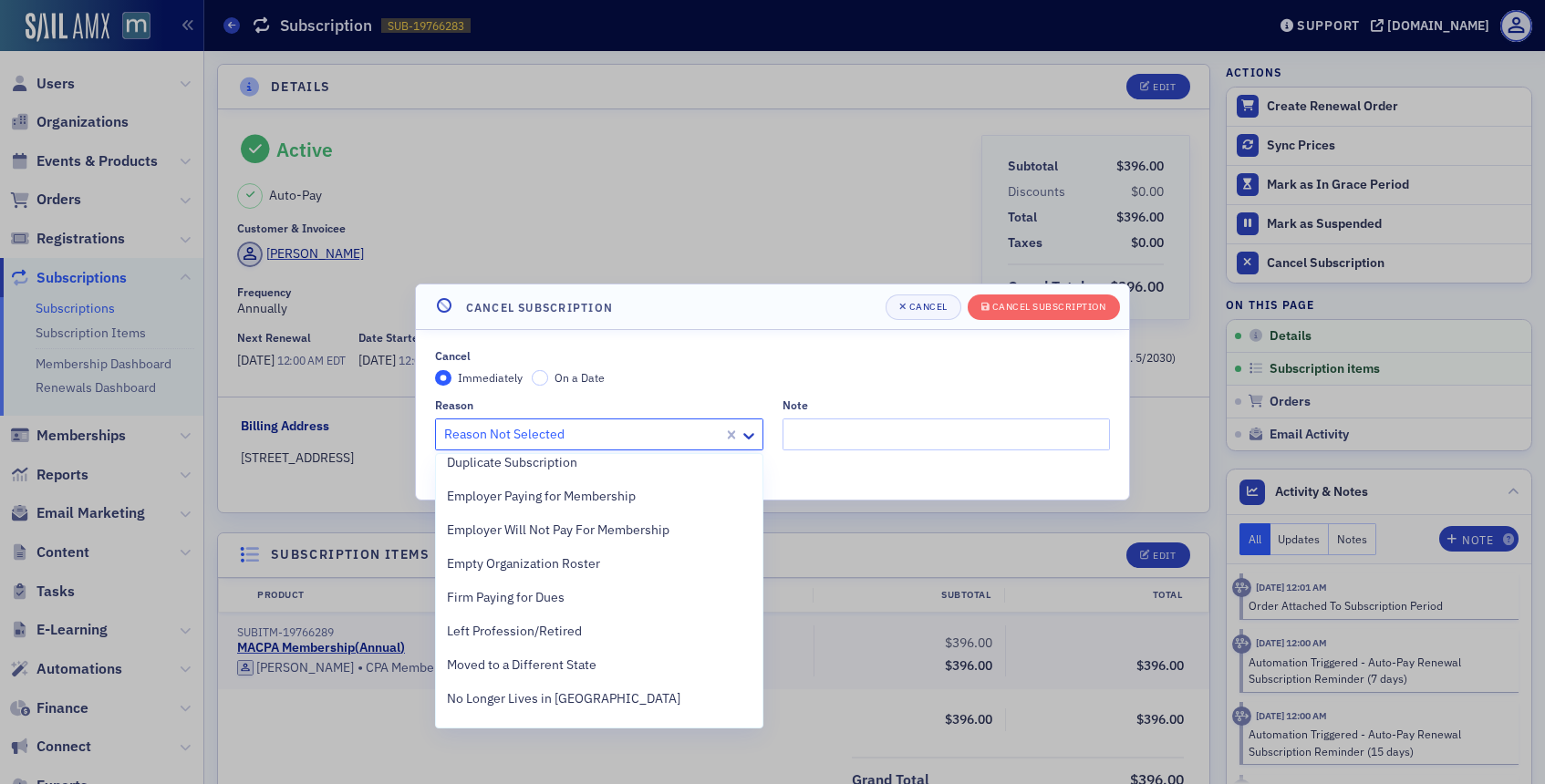
scroll to position [408, 0]
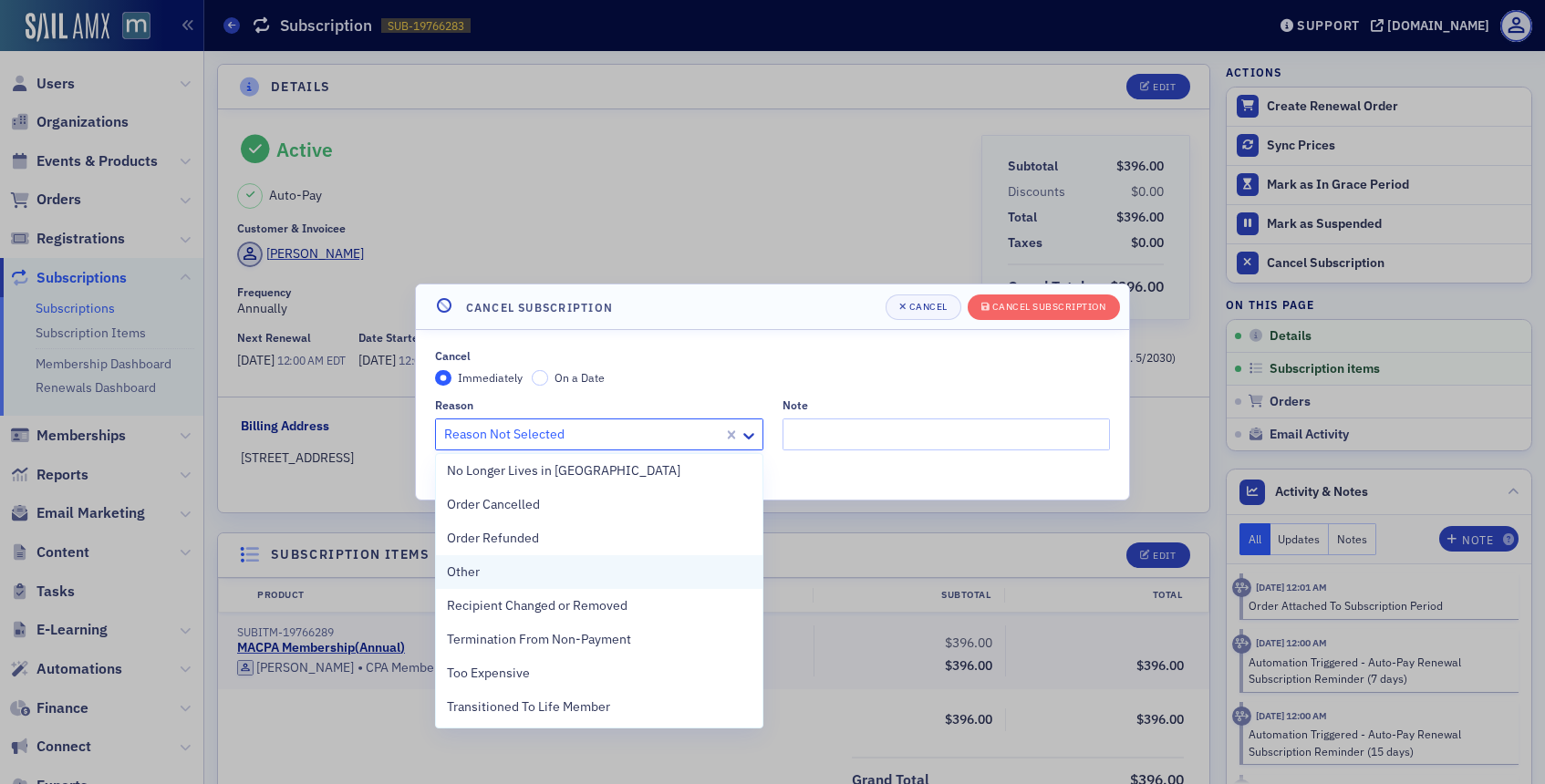
click at [509, 577] on div "Other" at bounding box center [599, 572] width 305 height 19
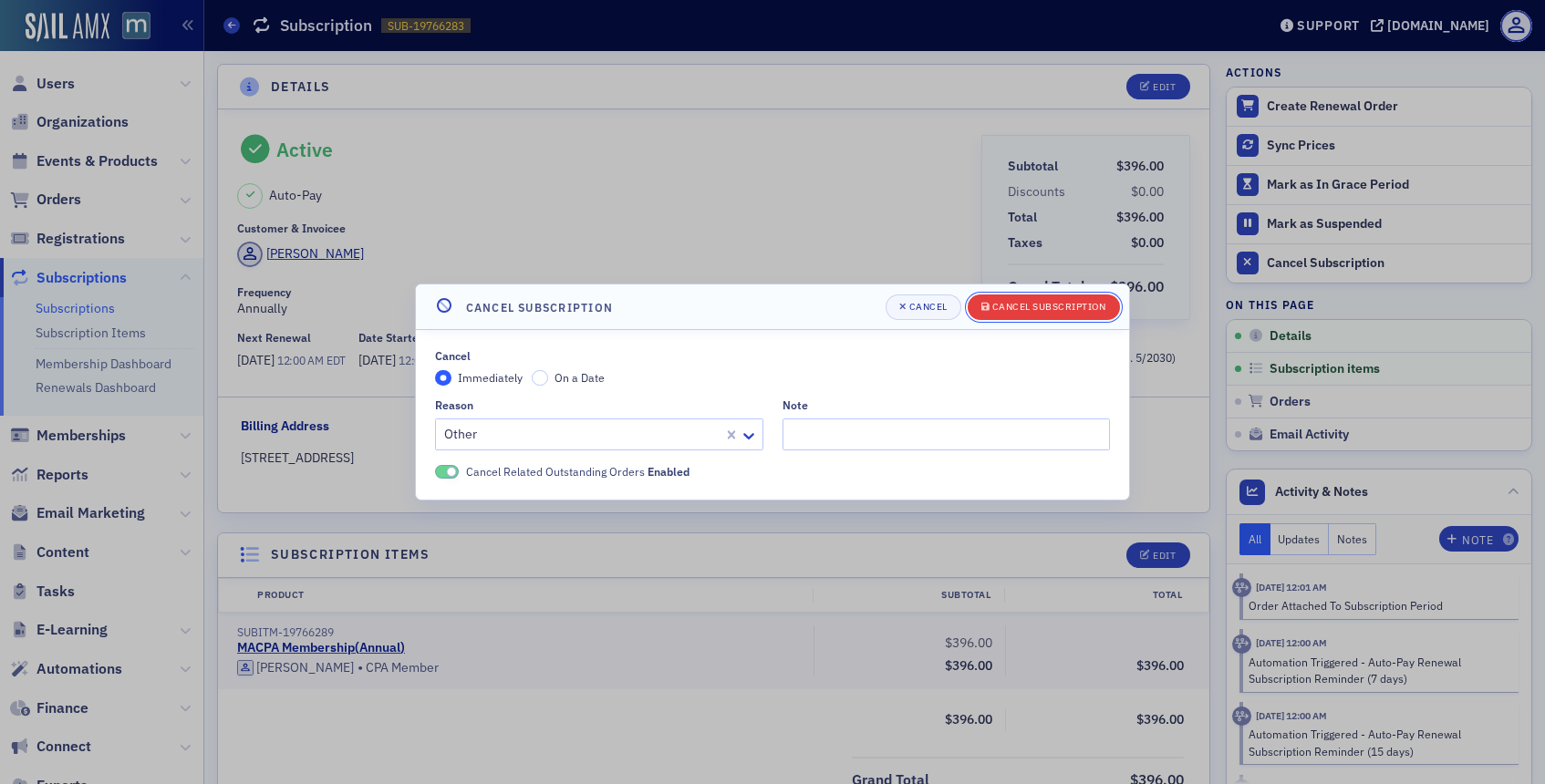
click at [999, 307] on div "Cancel Subscription" at bounding box center [1049, 307] width 114 height 10
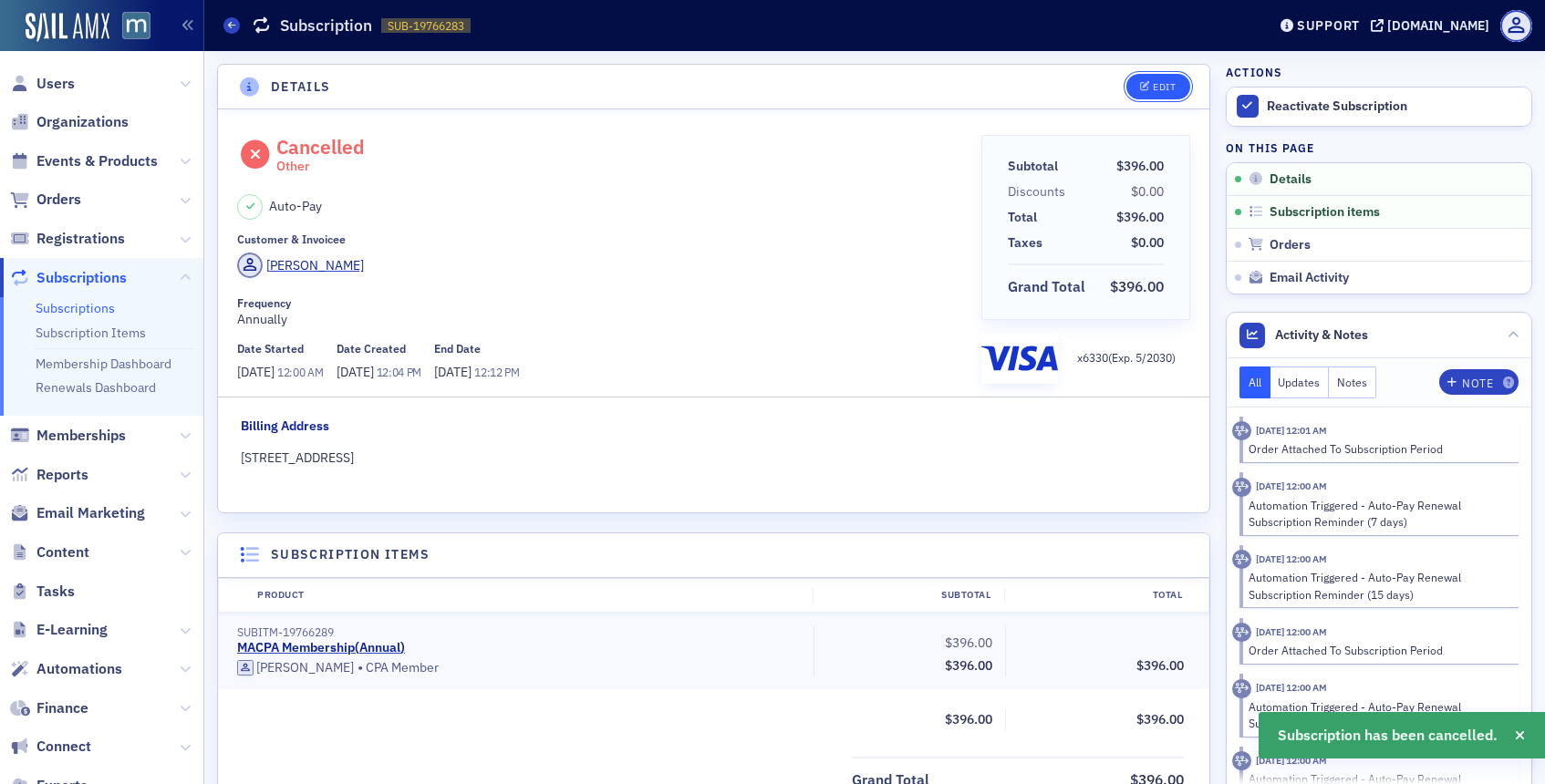
click at [1157, 86] on div "Edit" at bounding box center [1164, 87] width 23 height 10
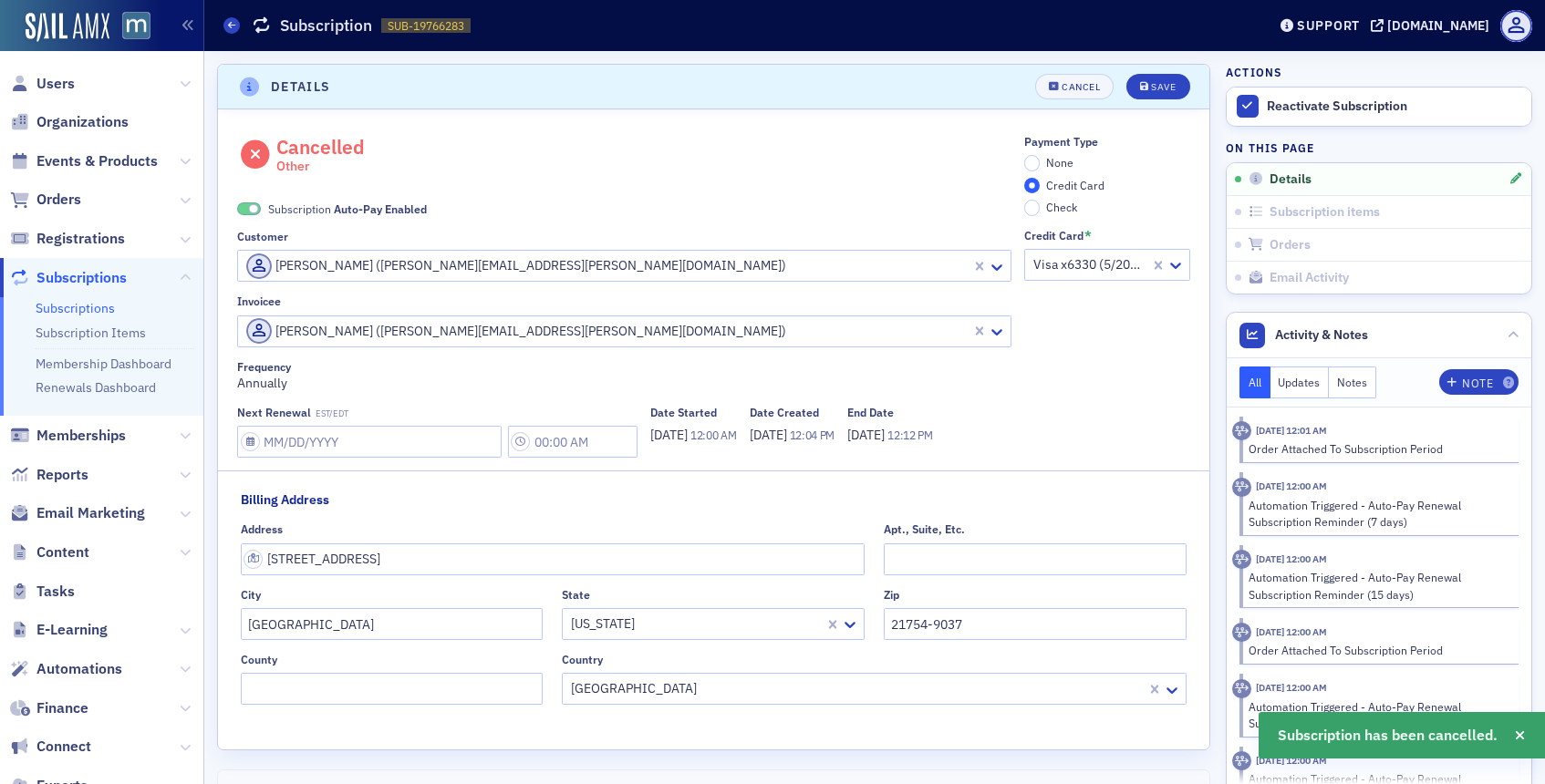
scroll to position [4, 0]
click at [251, 209] on span at bounding box center [254, 206] width 10 height 10
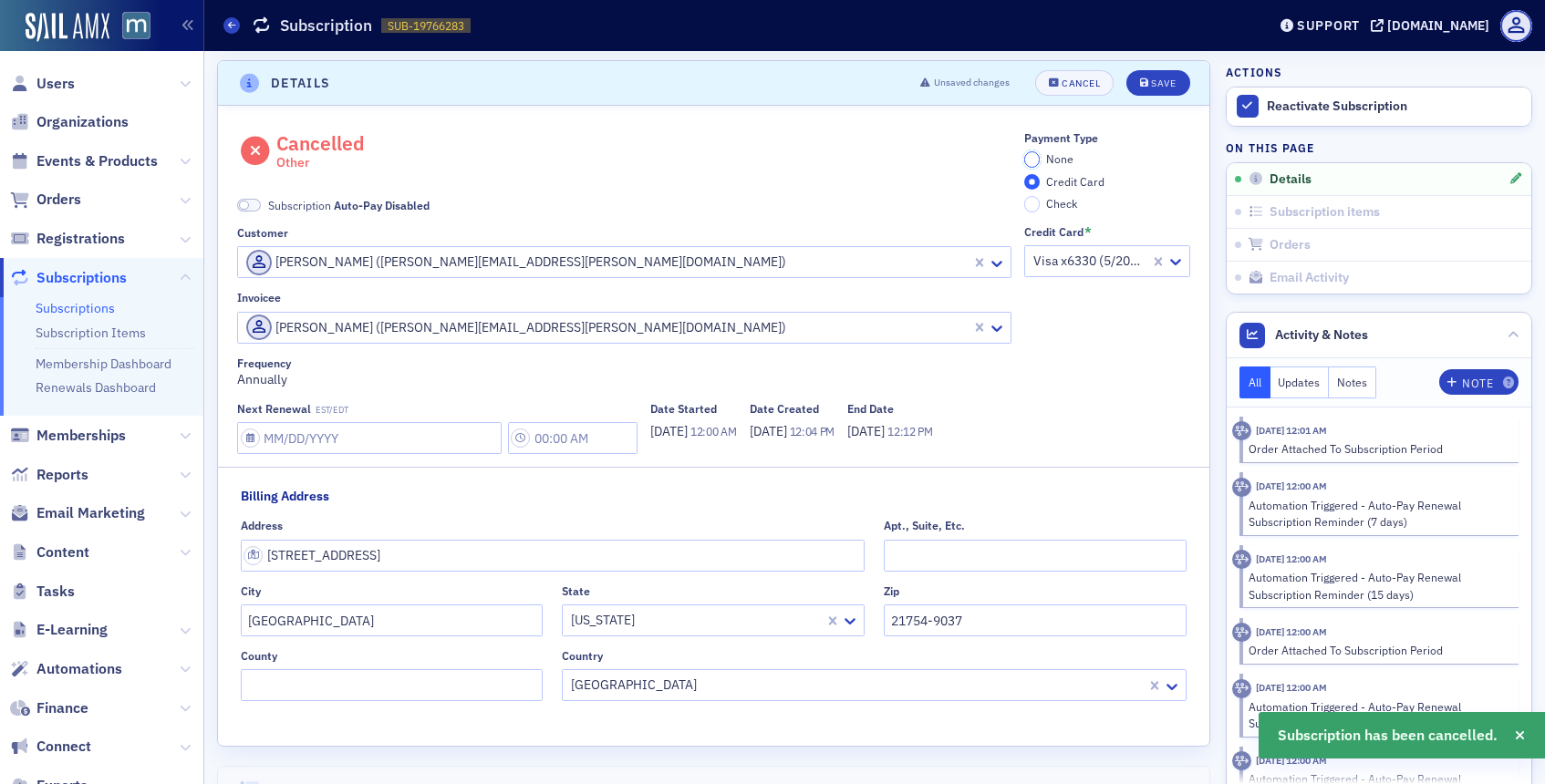
click at [1029, 163] on input "None" at bounding box center [1032, 159] width 16 height 16
click at [1156, 76] on button "Save" at bounding box center [1157, 83] width 63 height 26
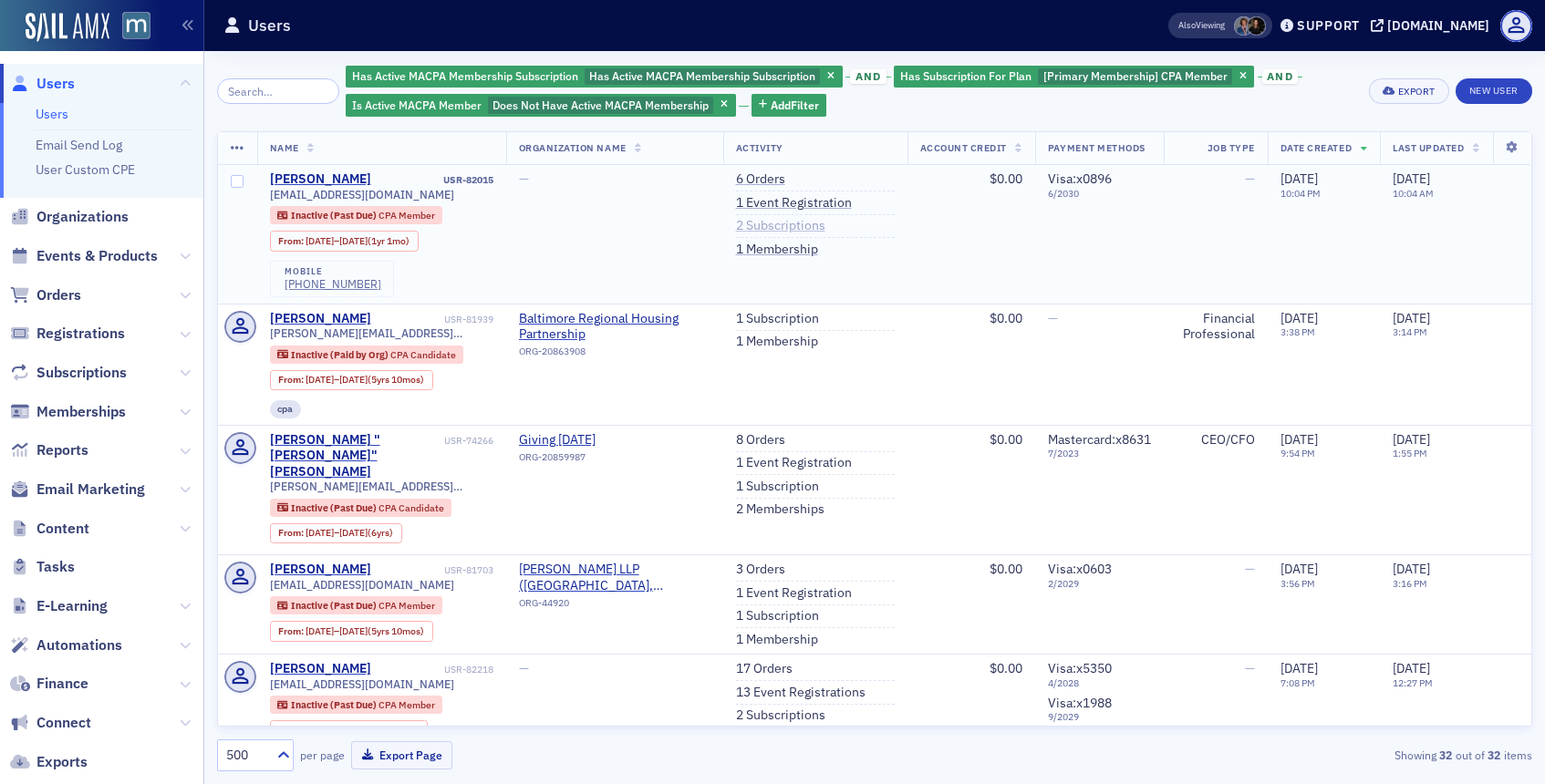
click at [798, 227] on link "2 Subscriptions" at bounding box center [780, 226] width 89 height 16
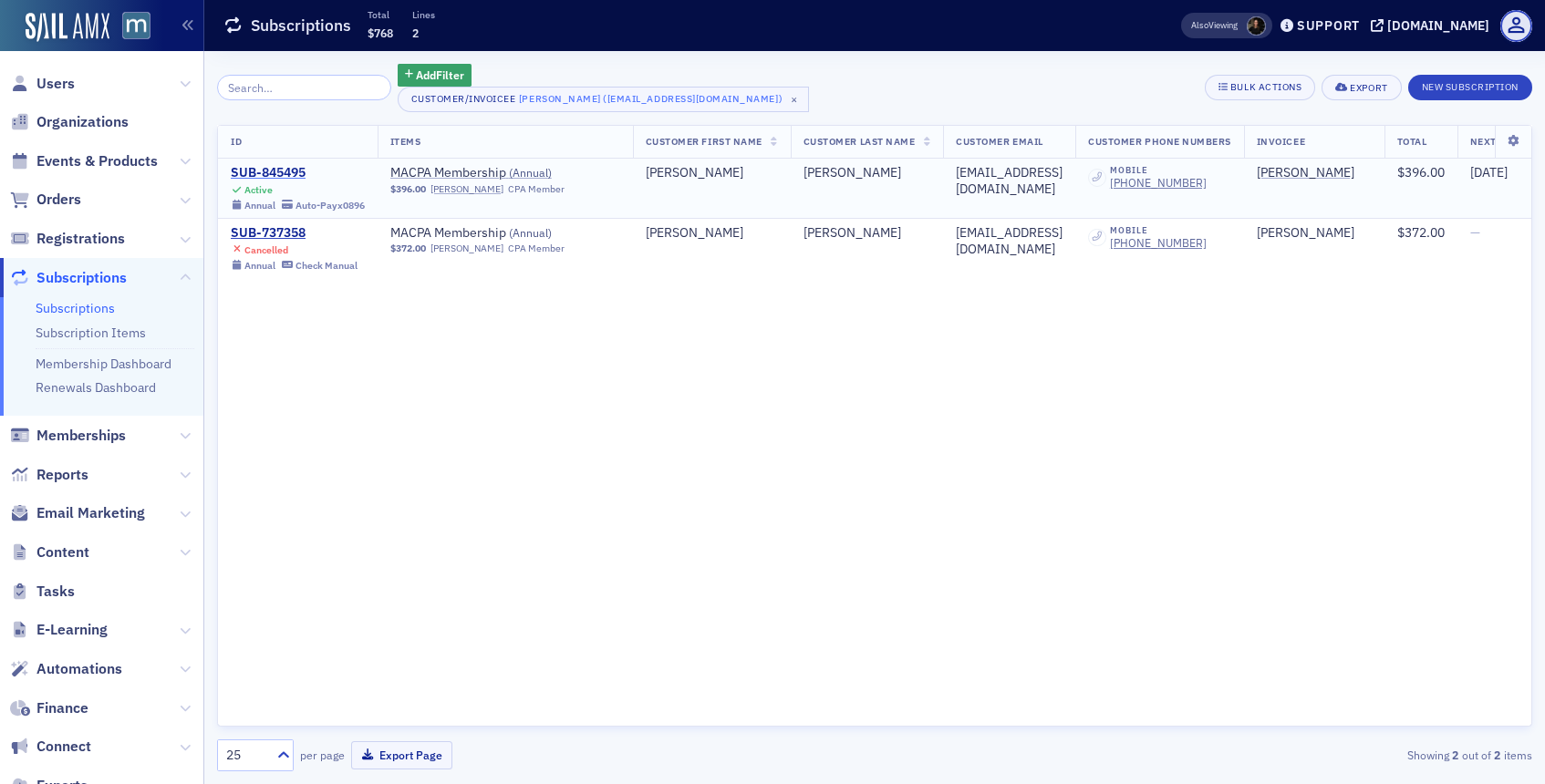
click at [269, 176] on div "SUB-845495" at bounding box center [298, 173] width 134 height 16
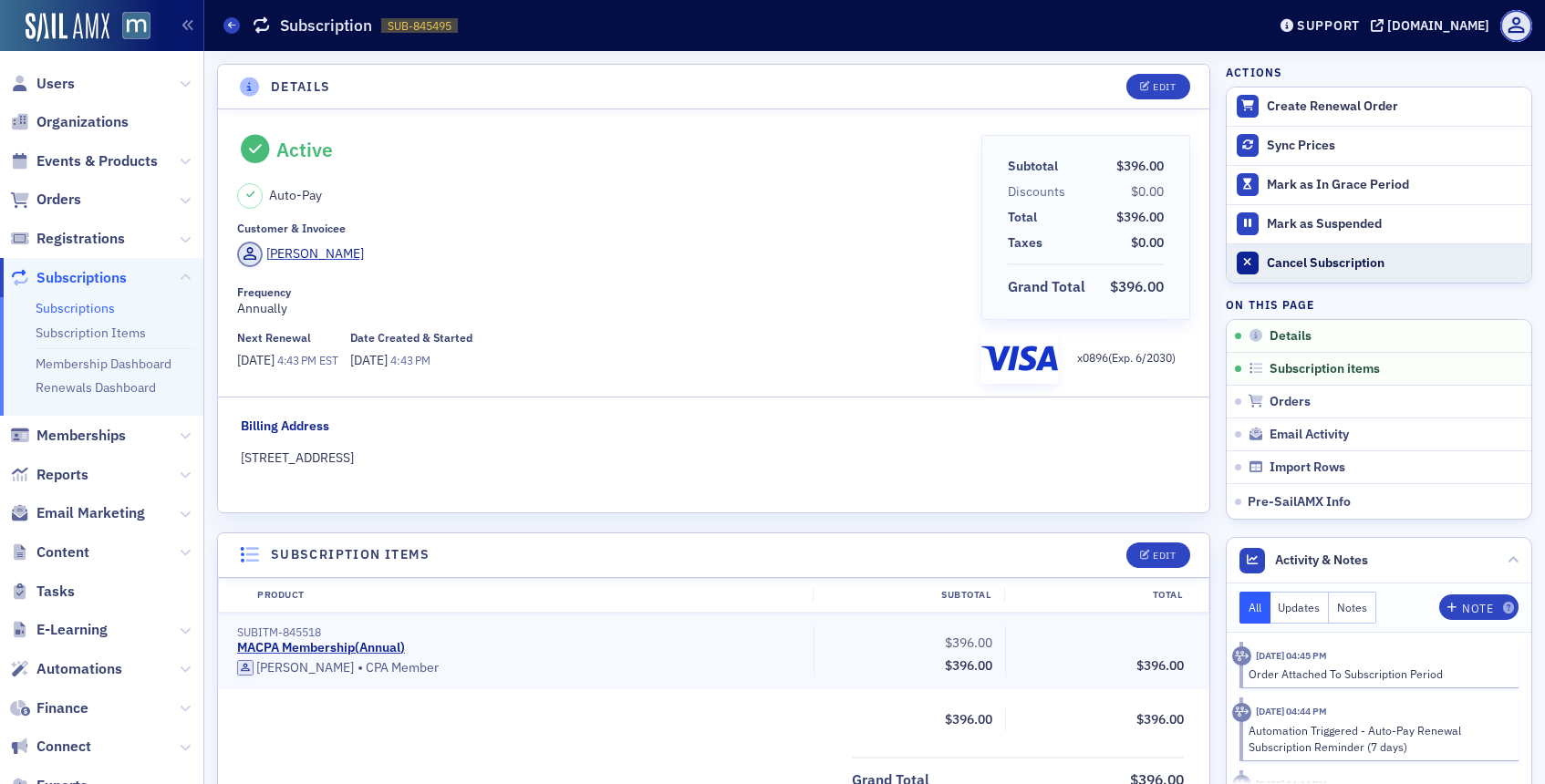
click at [1264, 269] on button "Cancel Subscription" at bounding box center [1378, 262] width 305 height 39
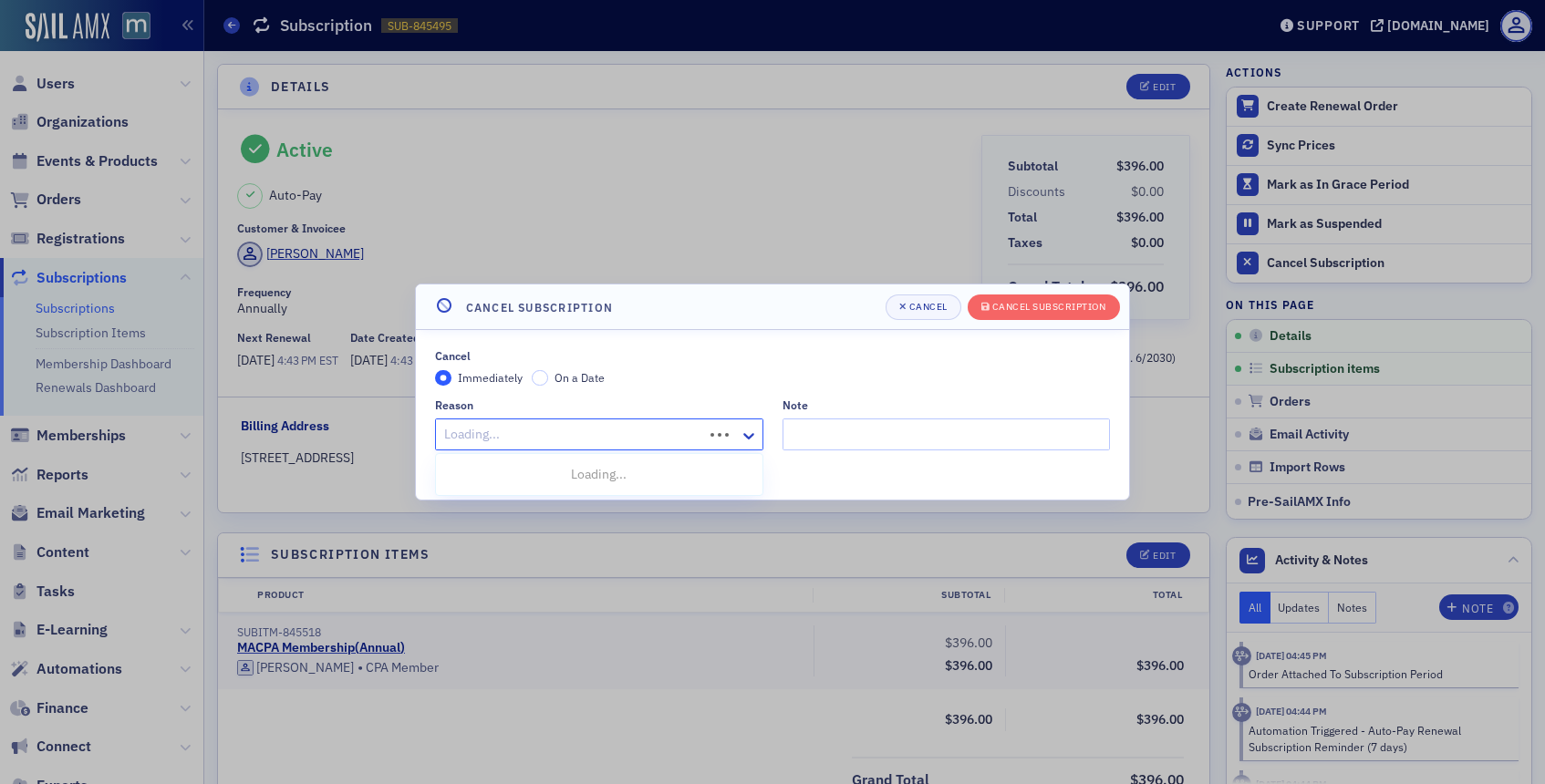
click at [680, 439] on div at bounding box center [571, 434] width 259 height 23
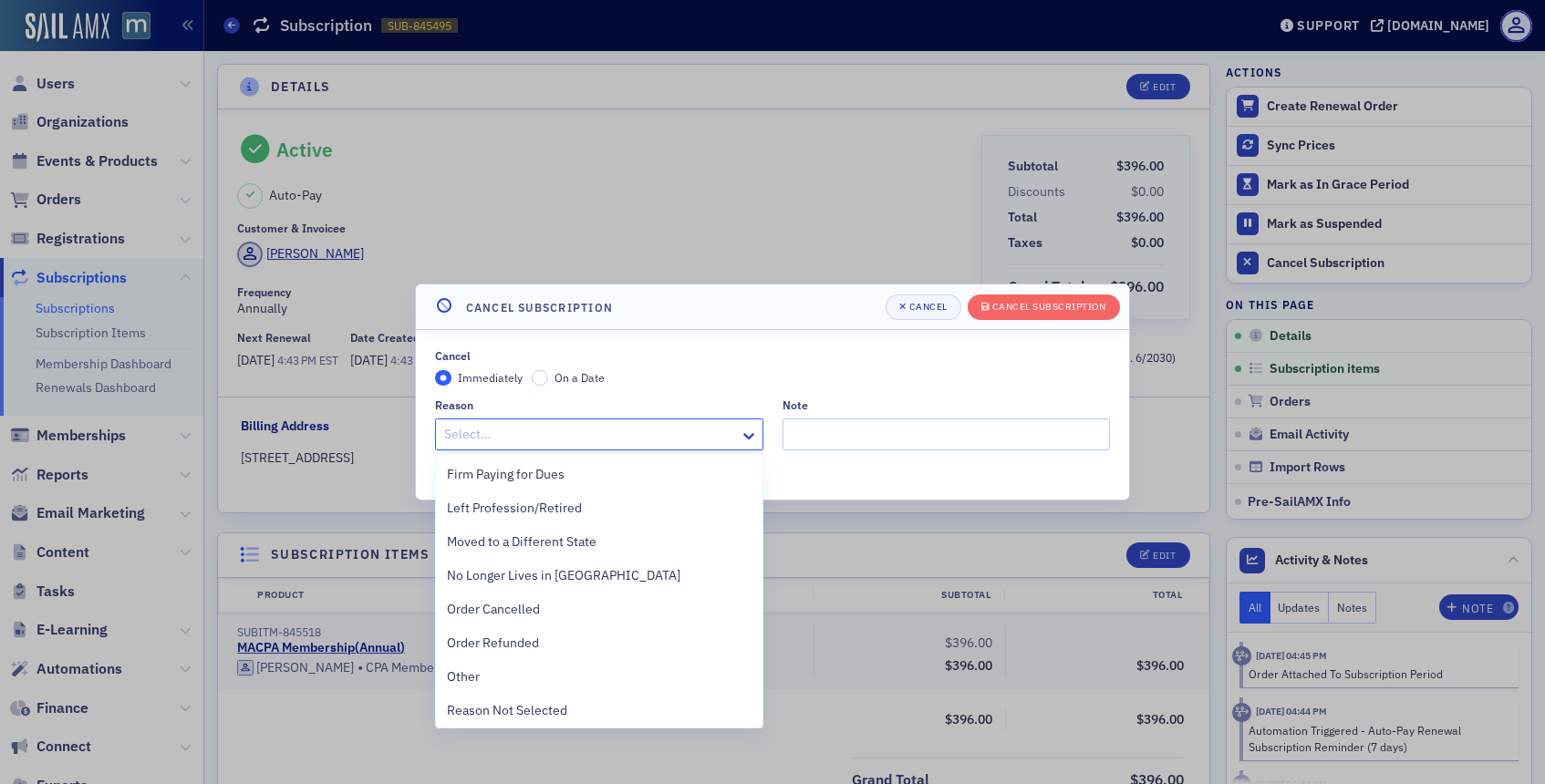
scroll to position [377, 0]
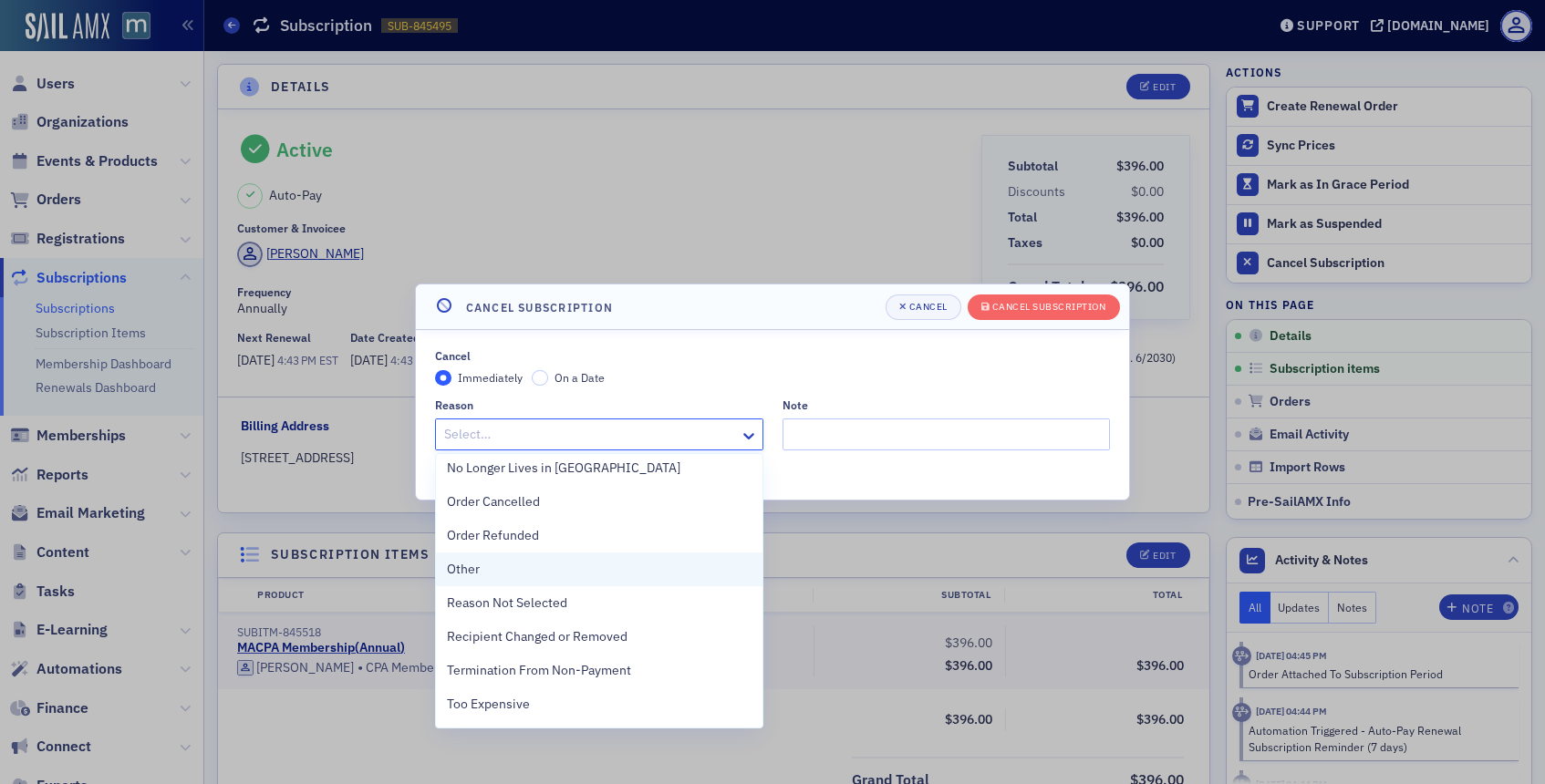
click at [491, 576] on div "Other" at bounding box center [599, 569] width 305 height 19
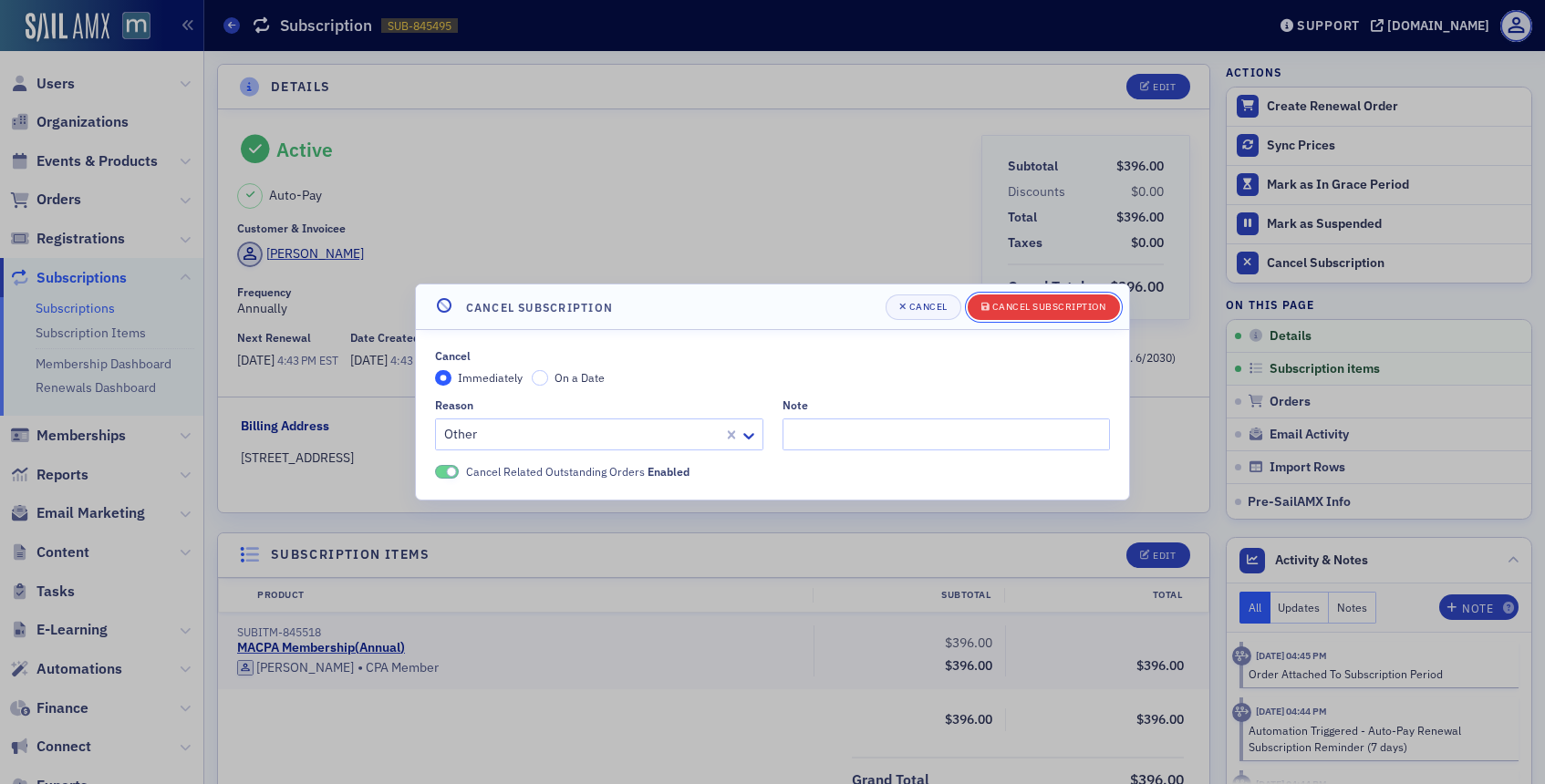
click at [1004, 316] on button "Cancel Subscription" at bounding box center [1043, 308] width 152 height 26
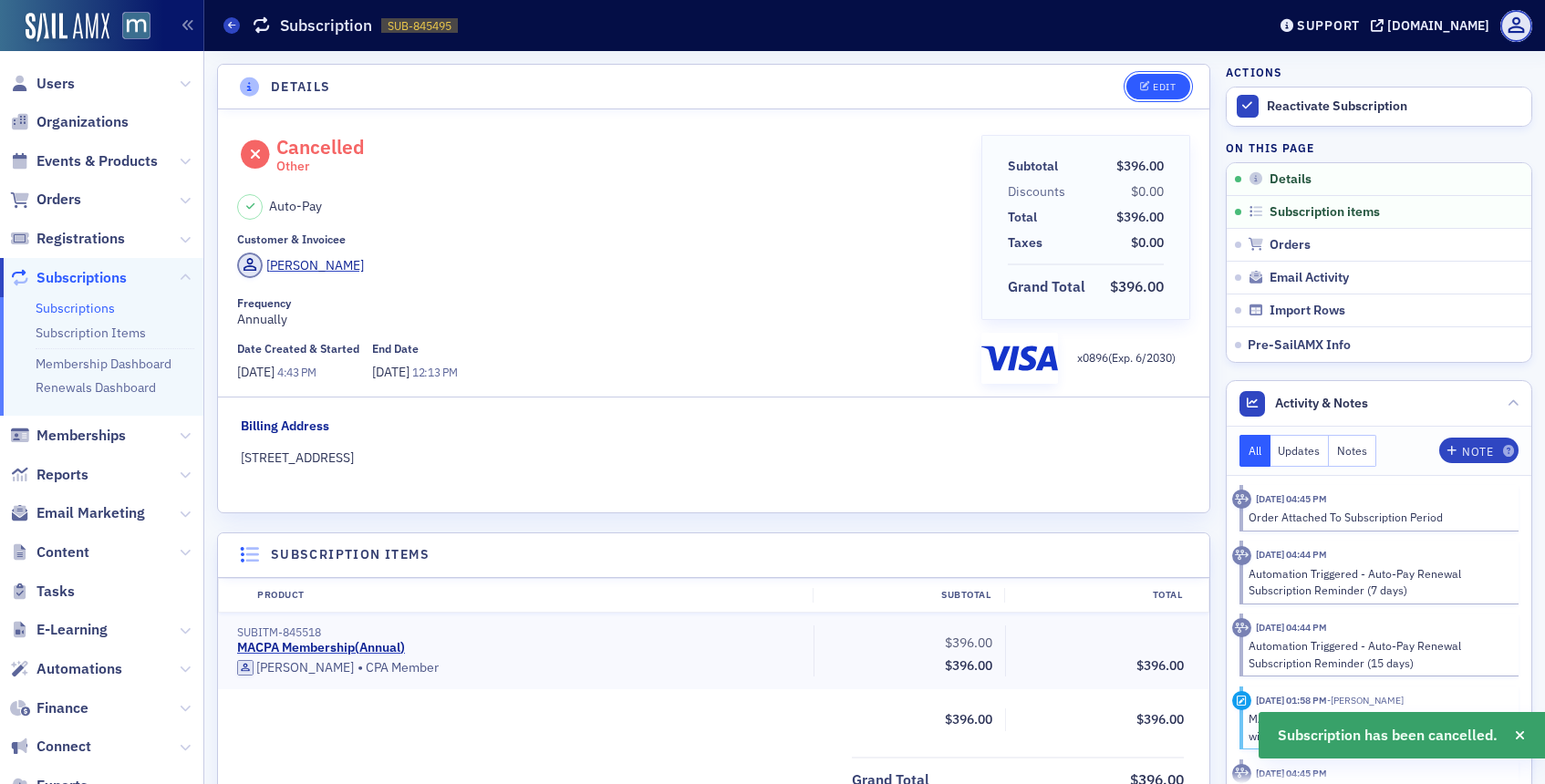
click at [1149, 88] on icon "button" at bounding box center [1145, 87] width 11 height 10
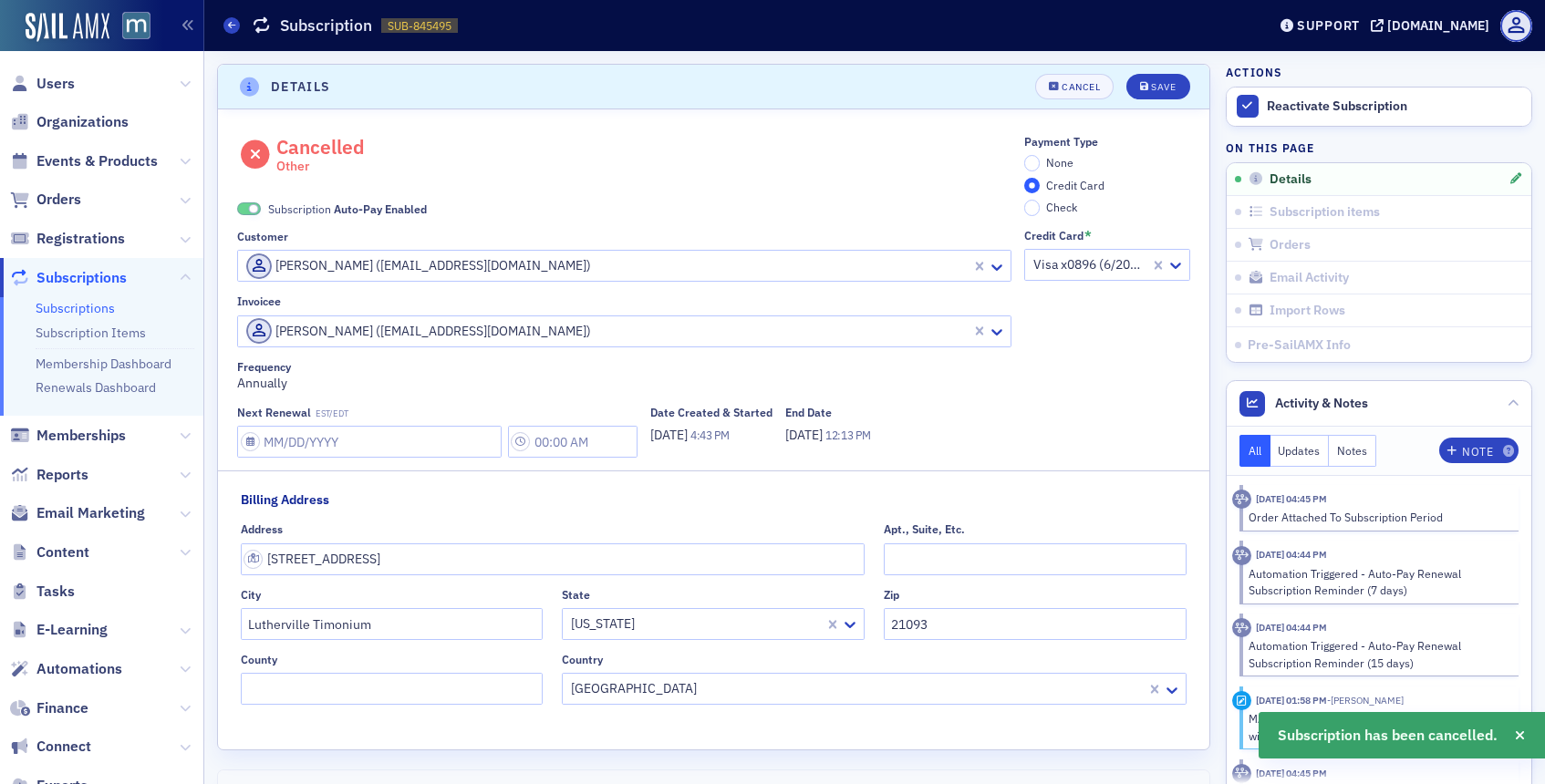
scroll to position [4, 0]
click at [249, 205] on span at bounding box center [254, 206] width 10 height 10
click at [1030, 160] on input "None" at bounding box center [1032, 159] width 16 height 16
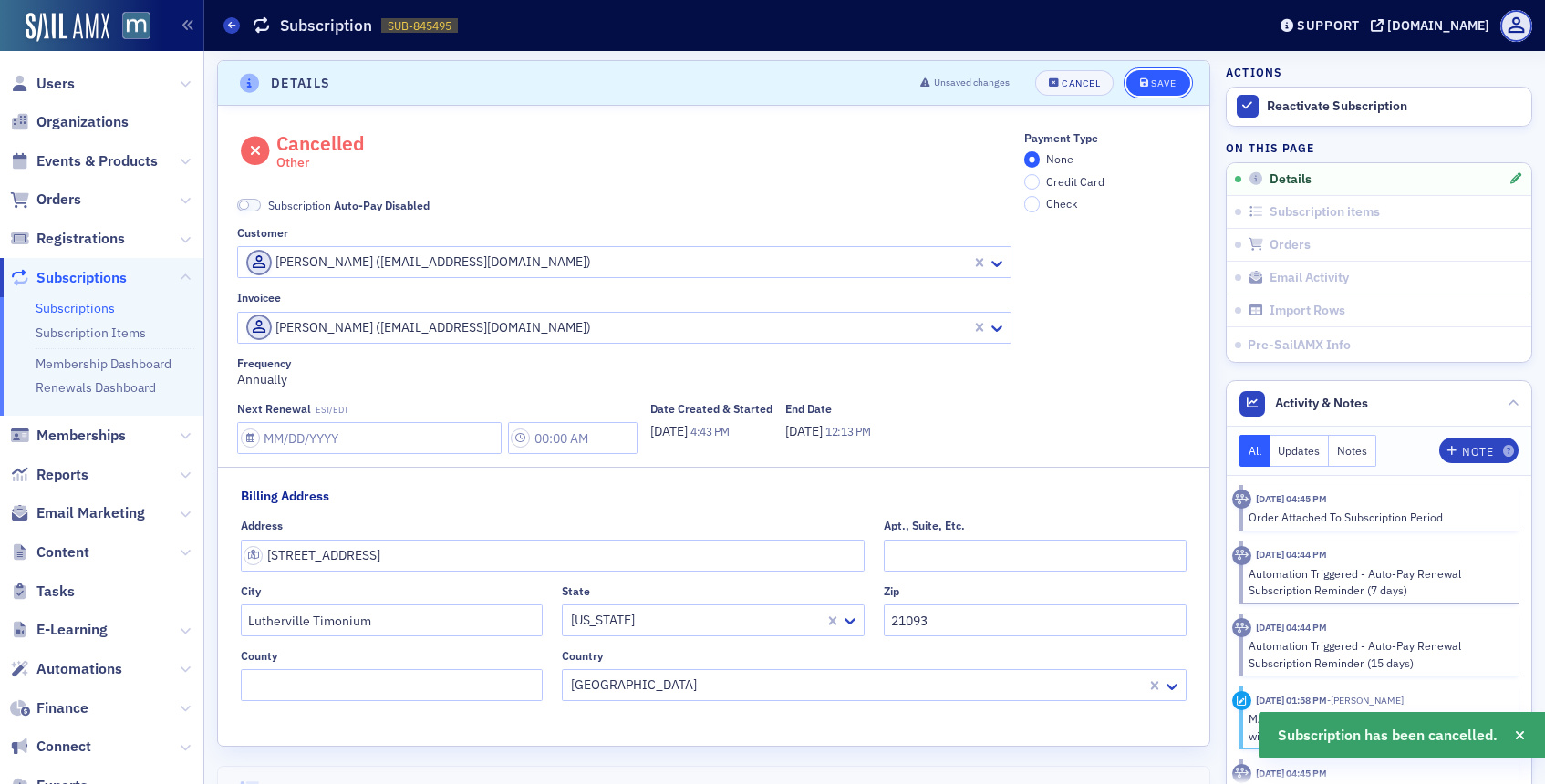
click at [1141, 80] on icon "submit" at bounding box center [1144, 83] width 9 height 10
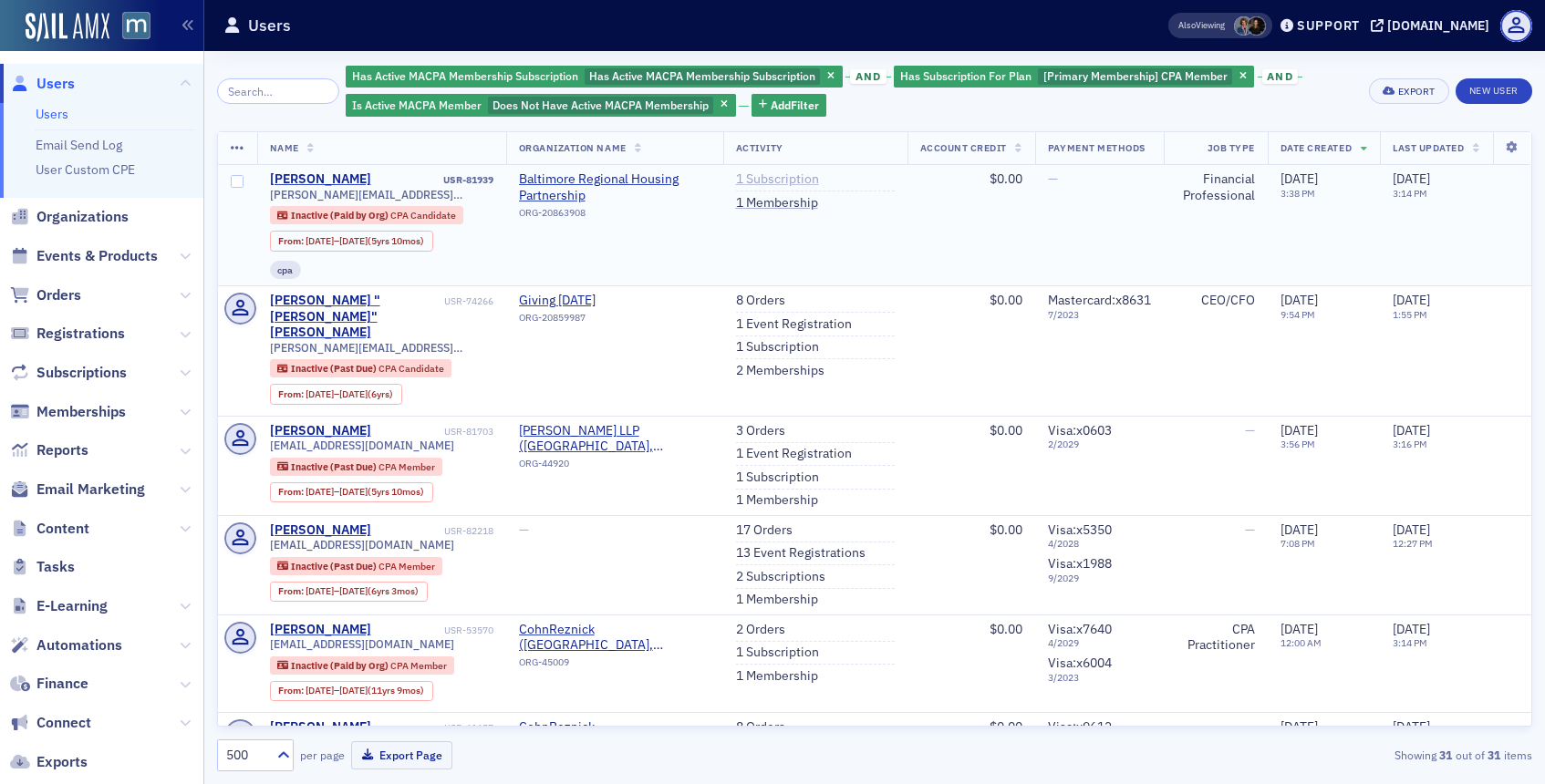
click at [774, 181] on link "1 Subscription" at bounding box center [777, 179] width 83 height 16
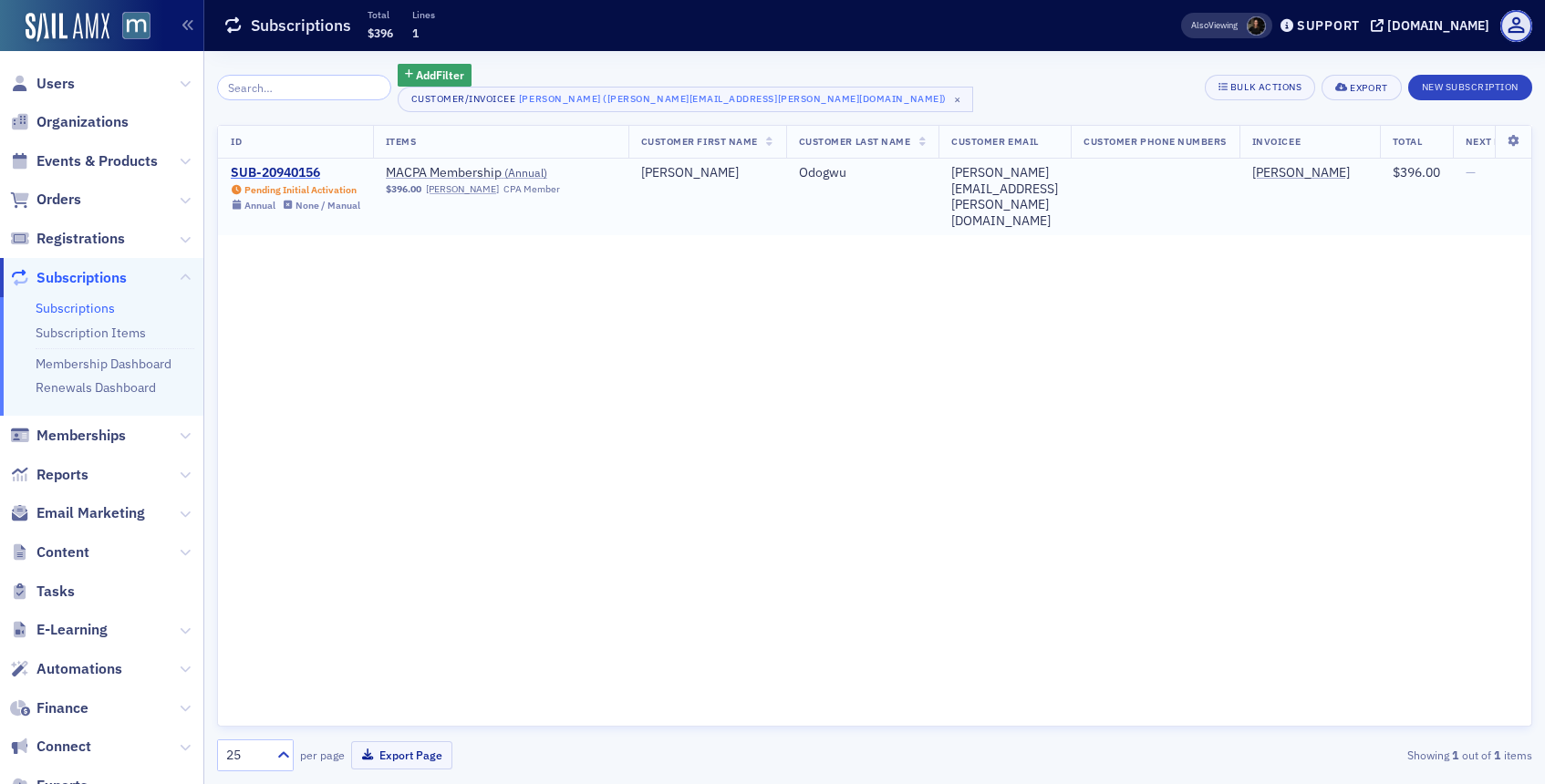
click at [263, 170] on div "SUB-20940156" at bounding box center [295, 173] width 129 height 16
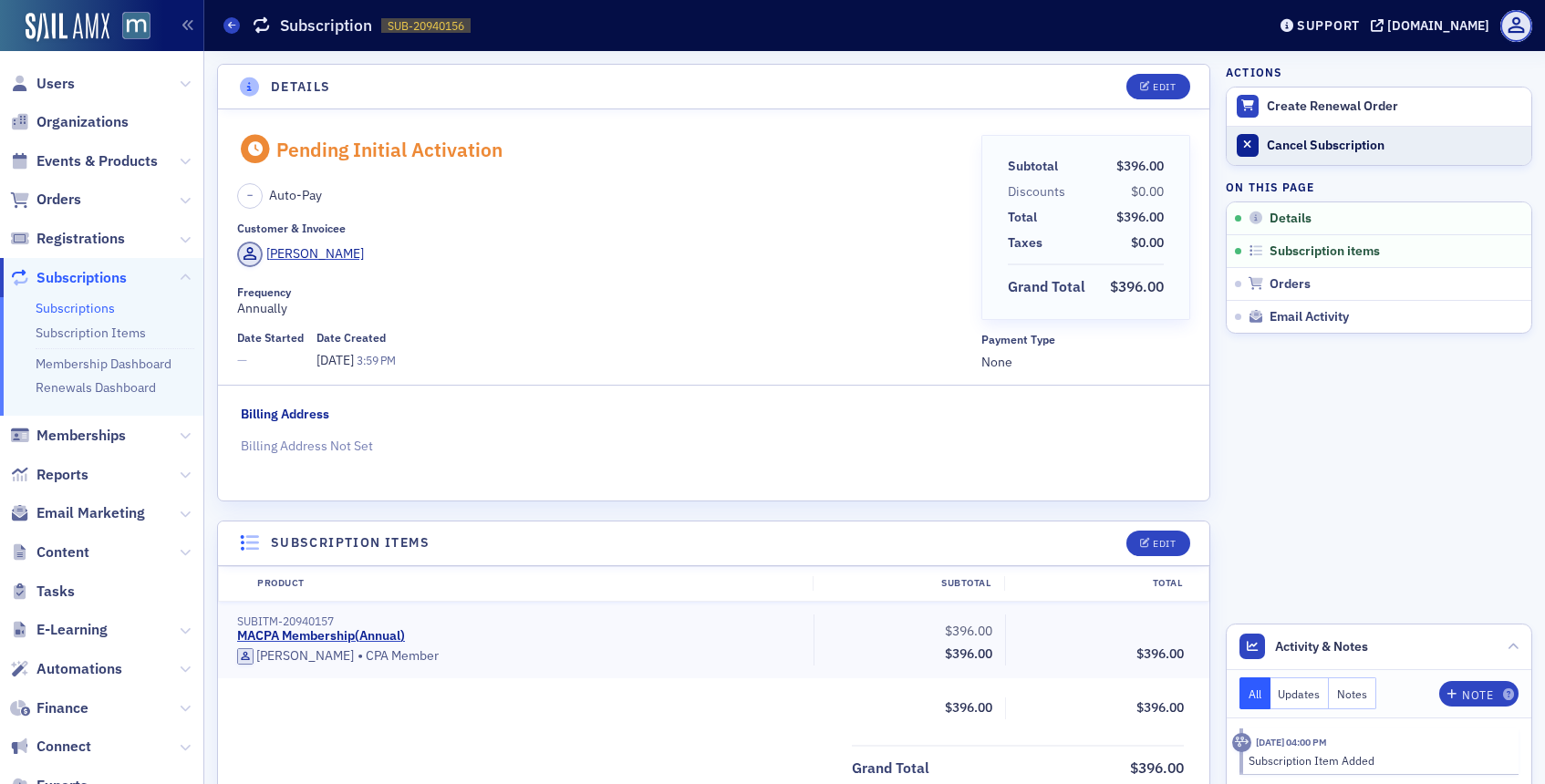
click at [1308, 138] on div "Cancel Subscription" at bounding box center [1394, 146] width 255 height 16
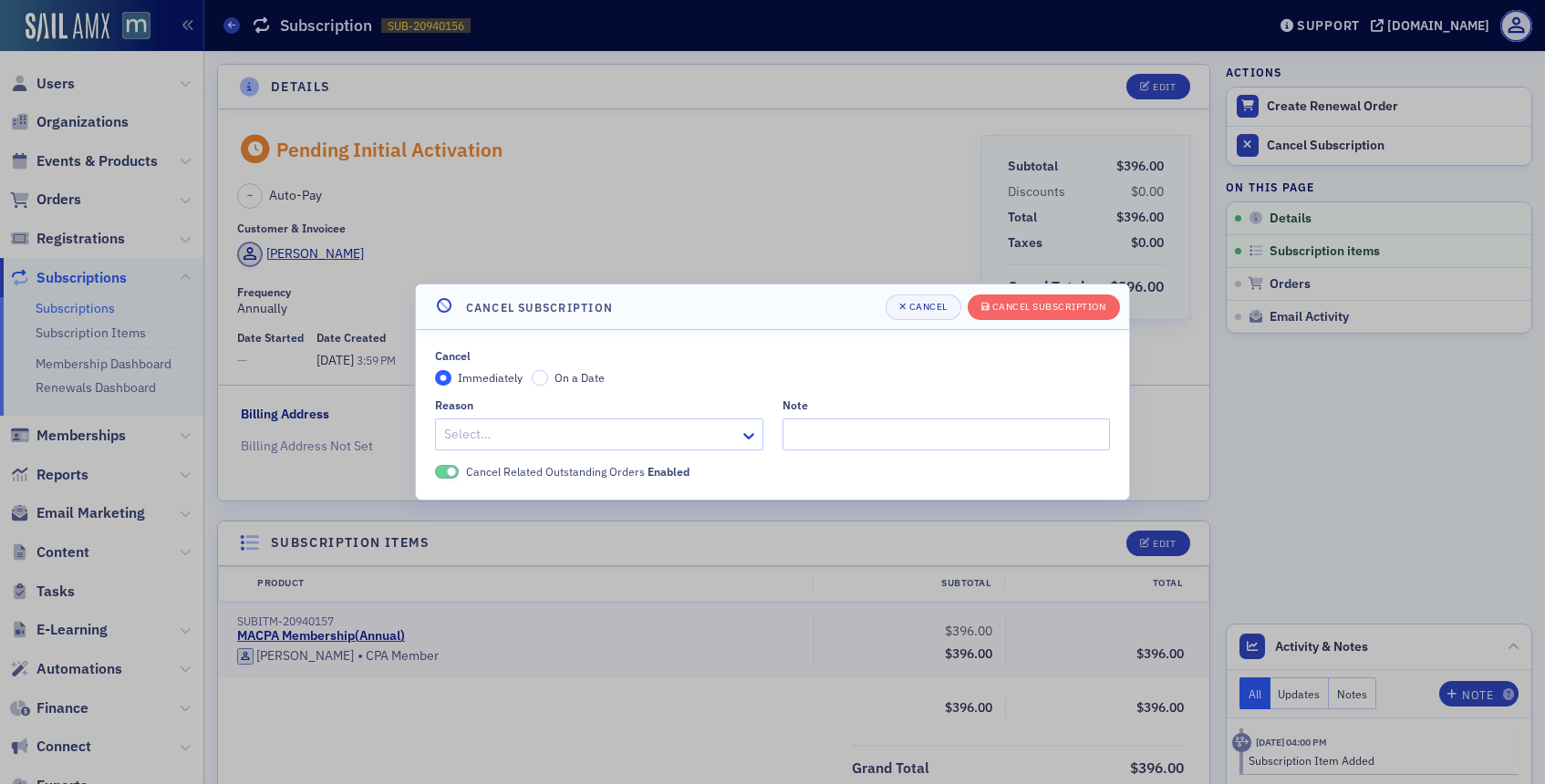
click at [722, 440] on div "Select…" at bounding box center [599, 435] width 328 height 32
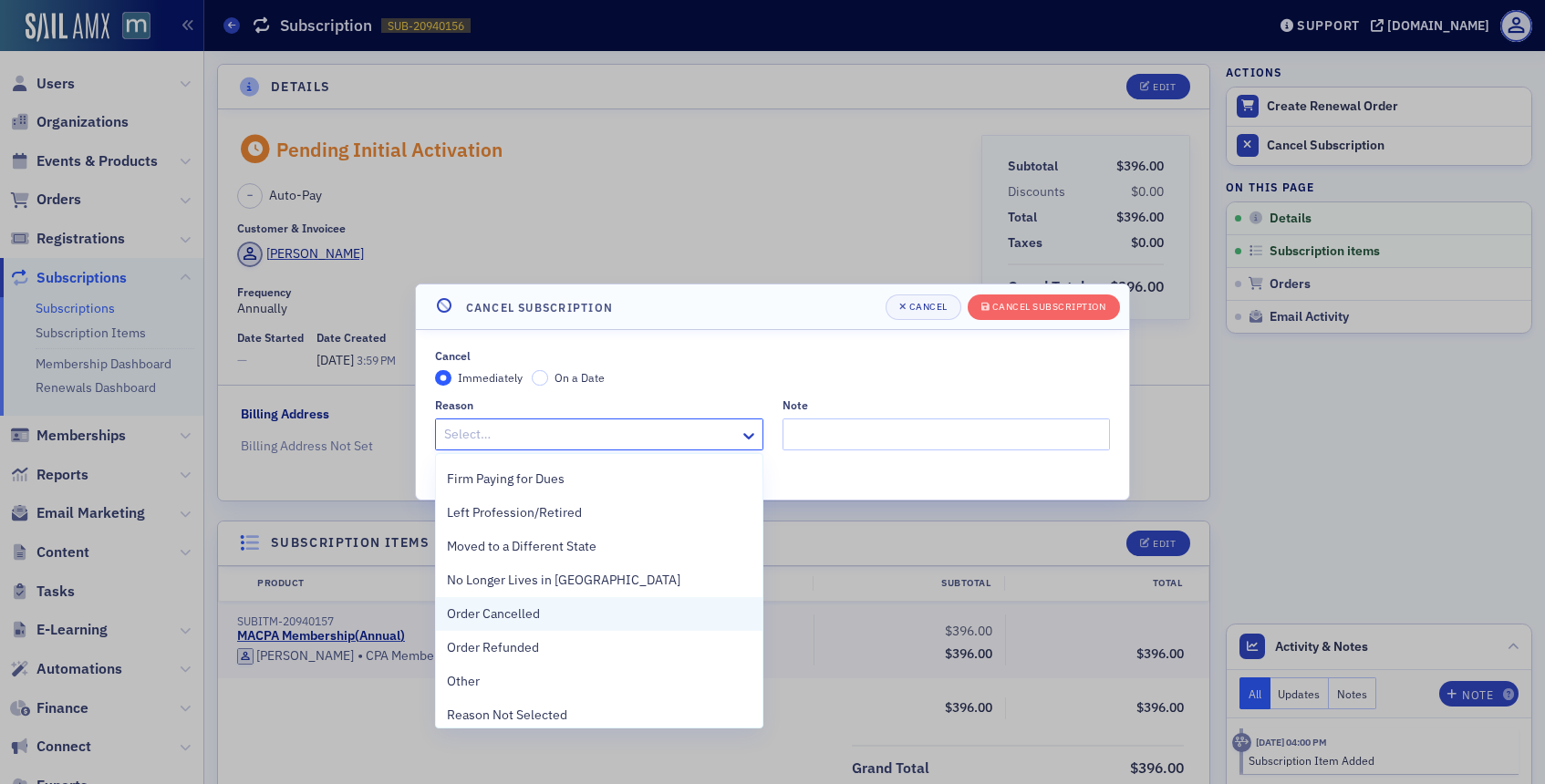
scroll to position [332, 0]
click at [471, 629] on div "Other" at bounding box center [599, 615] width 326 height 34
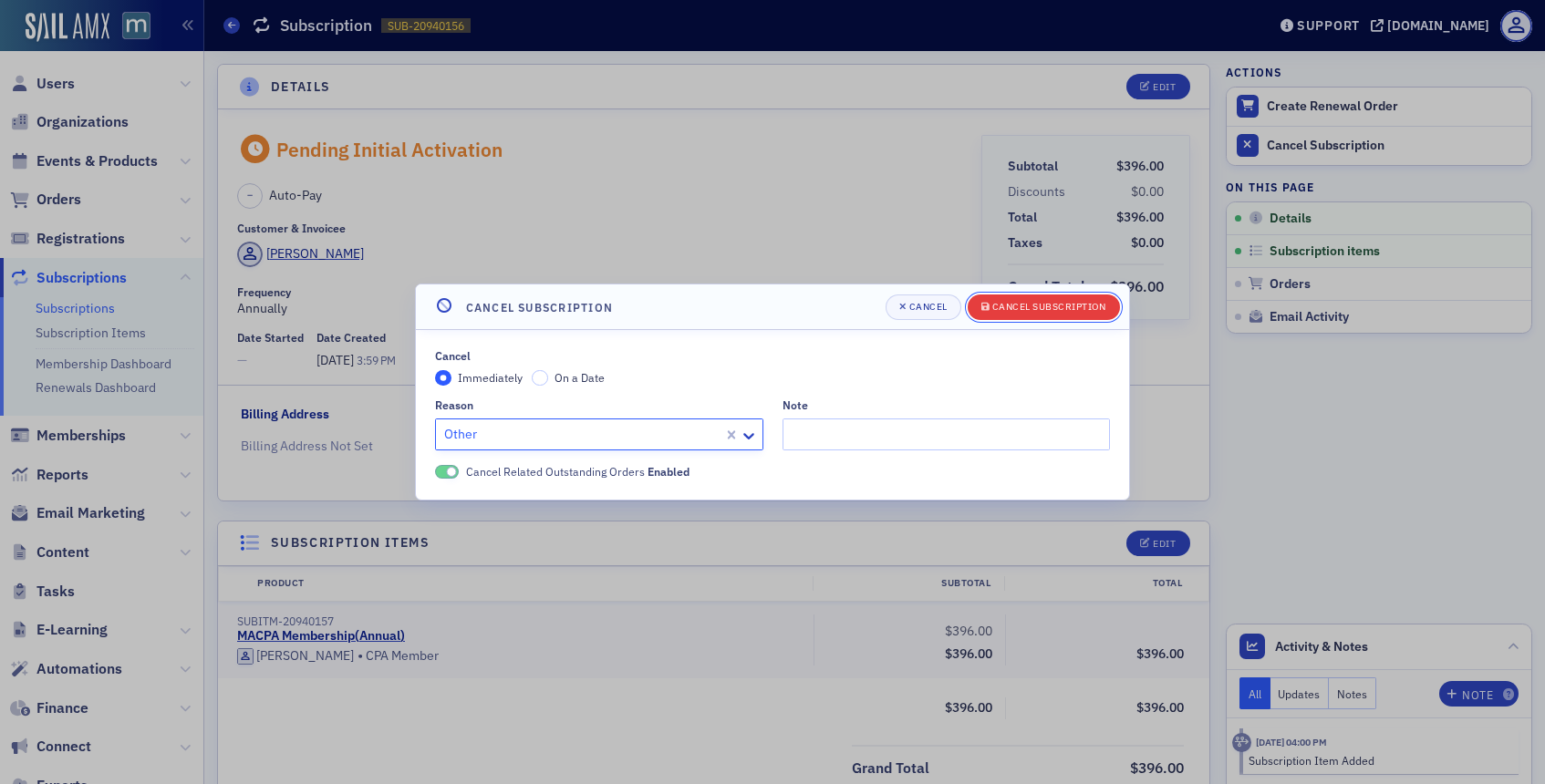
click at [1008, 311] on div "Cancel Subscription" at bounding box center [1049, 307] width 114 height 10
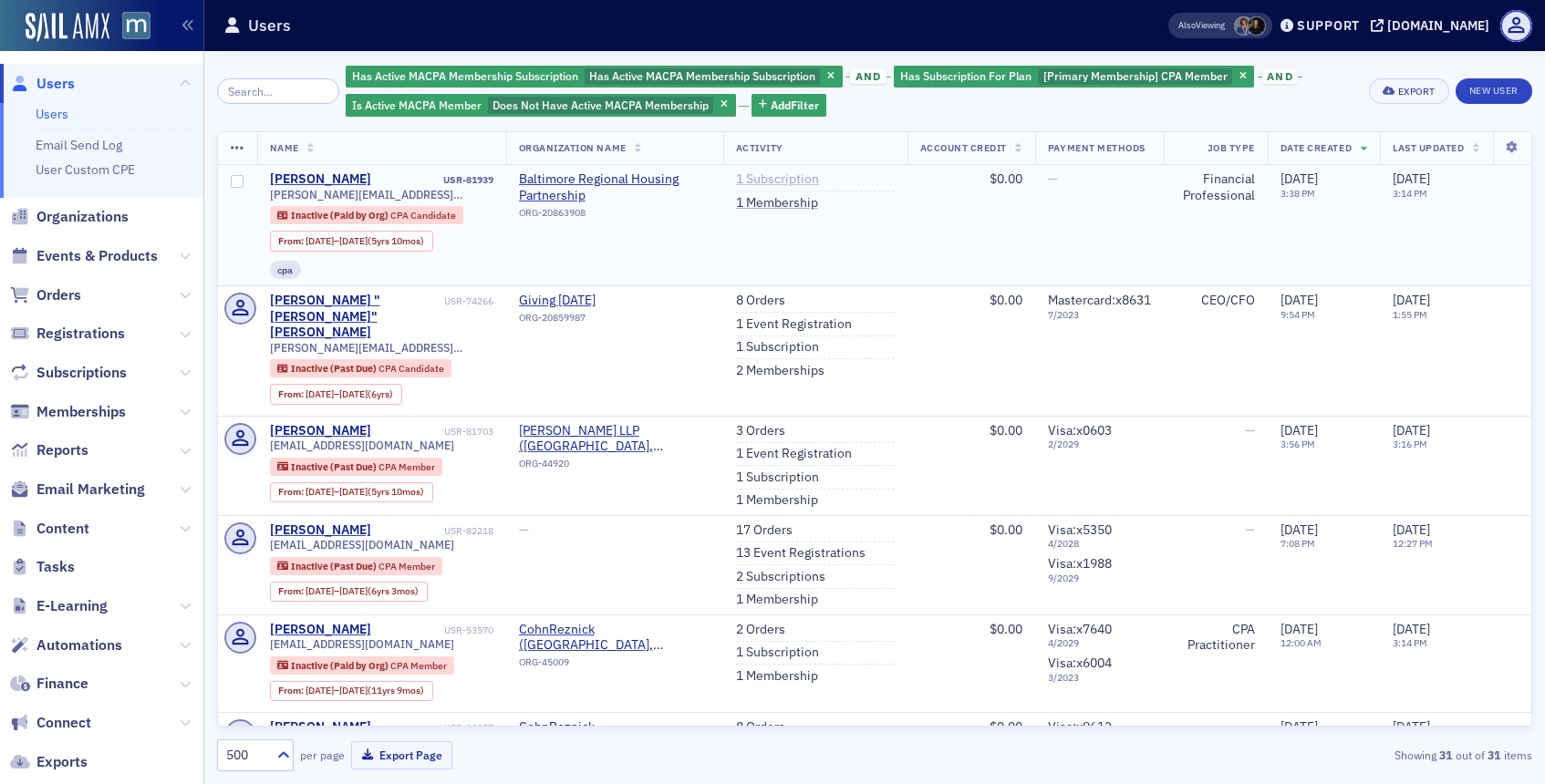
click at [770, 180] on link "1 Subscription" at bounding box center [777, 179] width 83 height 16
click at [766, 173] on link "1 Subscription" at bounding box center [777, 179] width 83 height 16
click at [778, 343] on link "1 Subscription" at bounding box center [777, 347] width 83 height 16
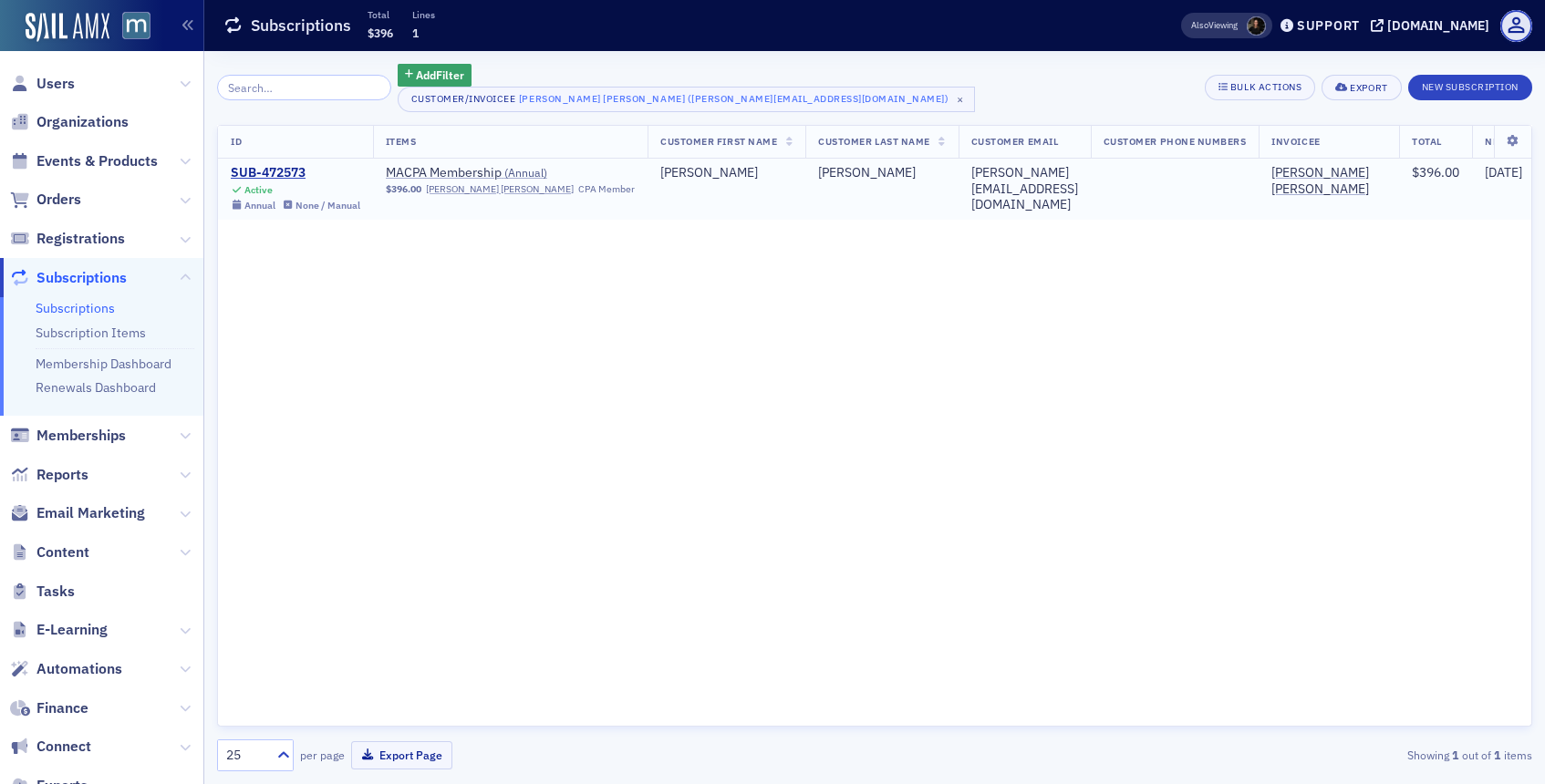
click at [290, 161] on td "SUB-472573 Active Annual None / Manual" at bounding box center [295, 189] width 155 height 61
click at [289, 174] on div "SUB-472573" at bounding box center [295, 173] width 129 height 16
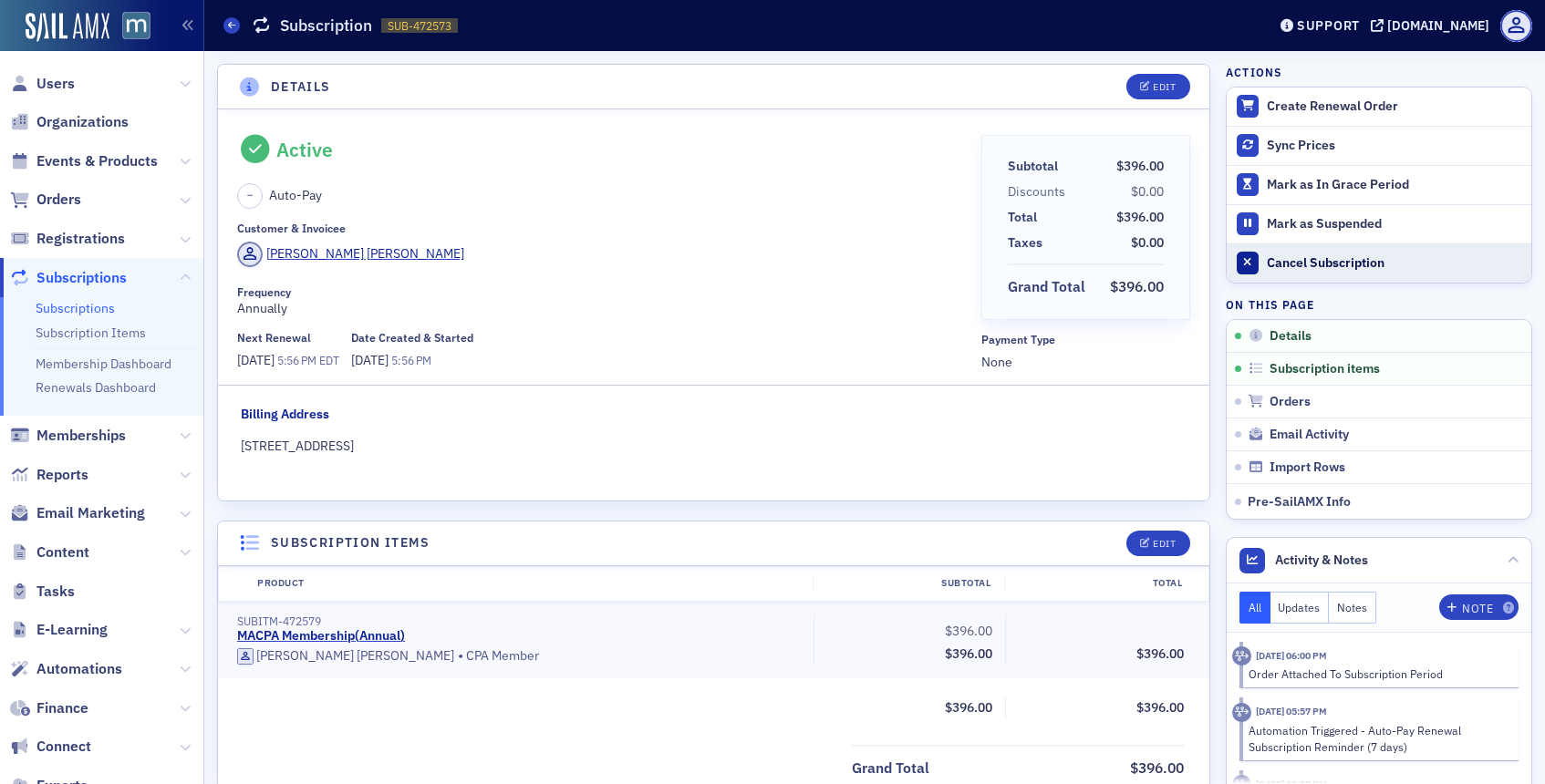
click at [1266, 264] on button "Cancel Subscription" at bounding box center [1378, 262] width 305 height 39
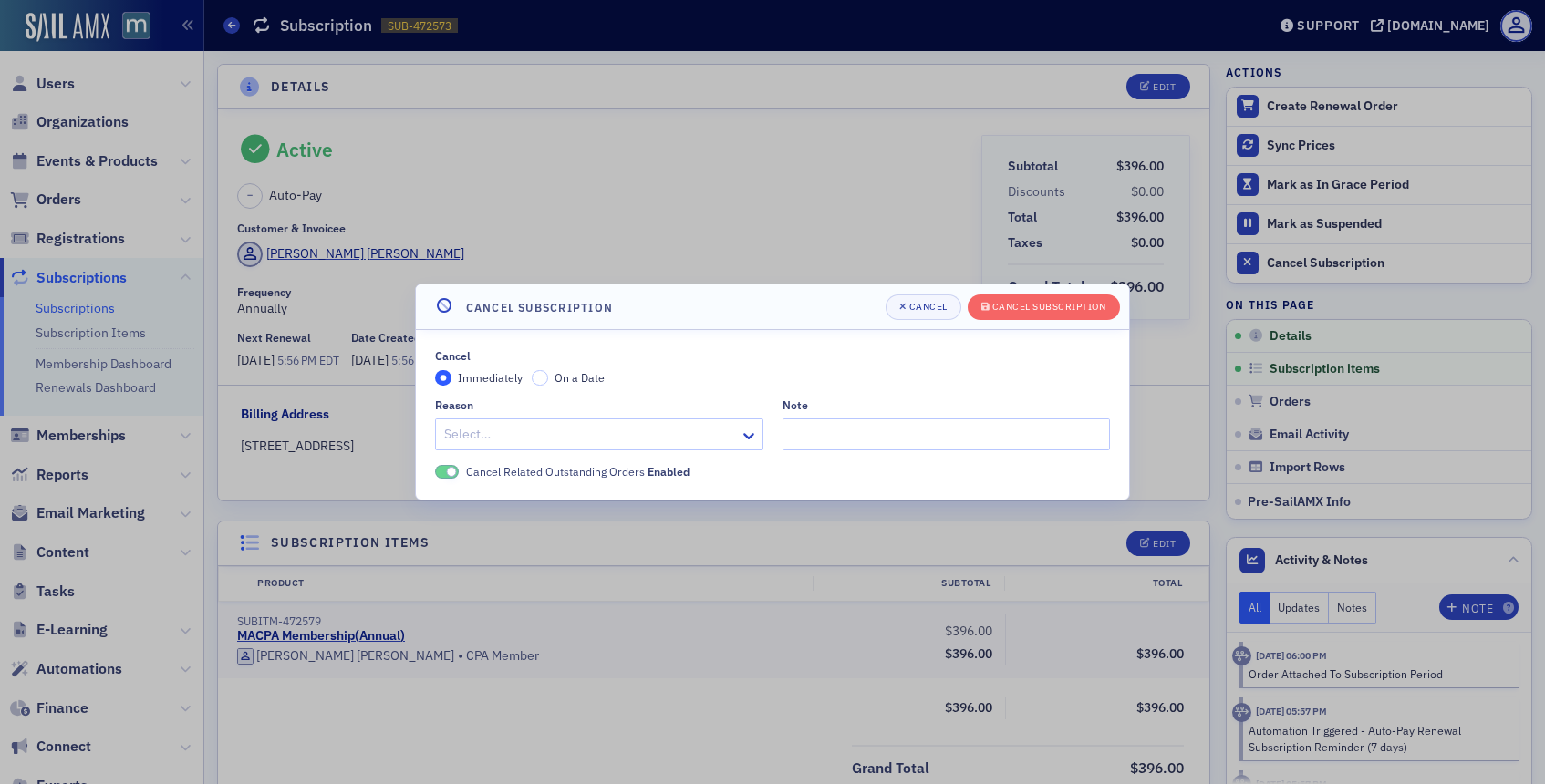
click at [734, 423] on div "Select…" at bounding box center [599, 435] width 328 height 32
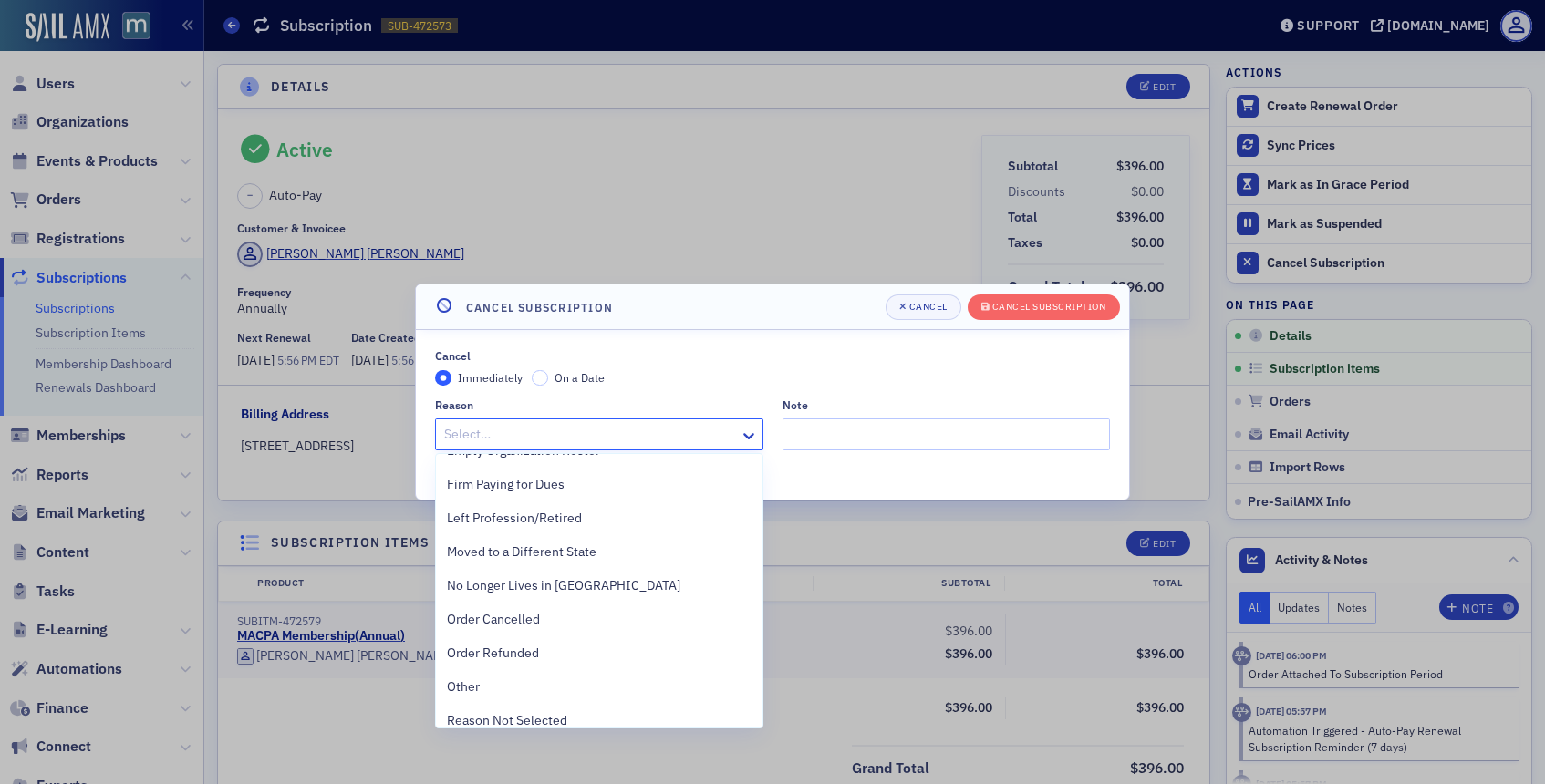
scroll to position [385, 0]
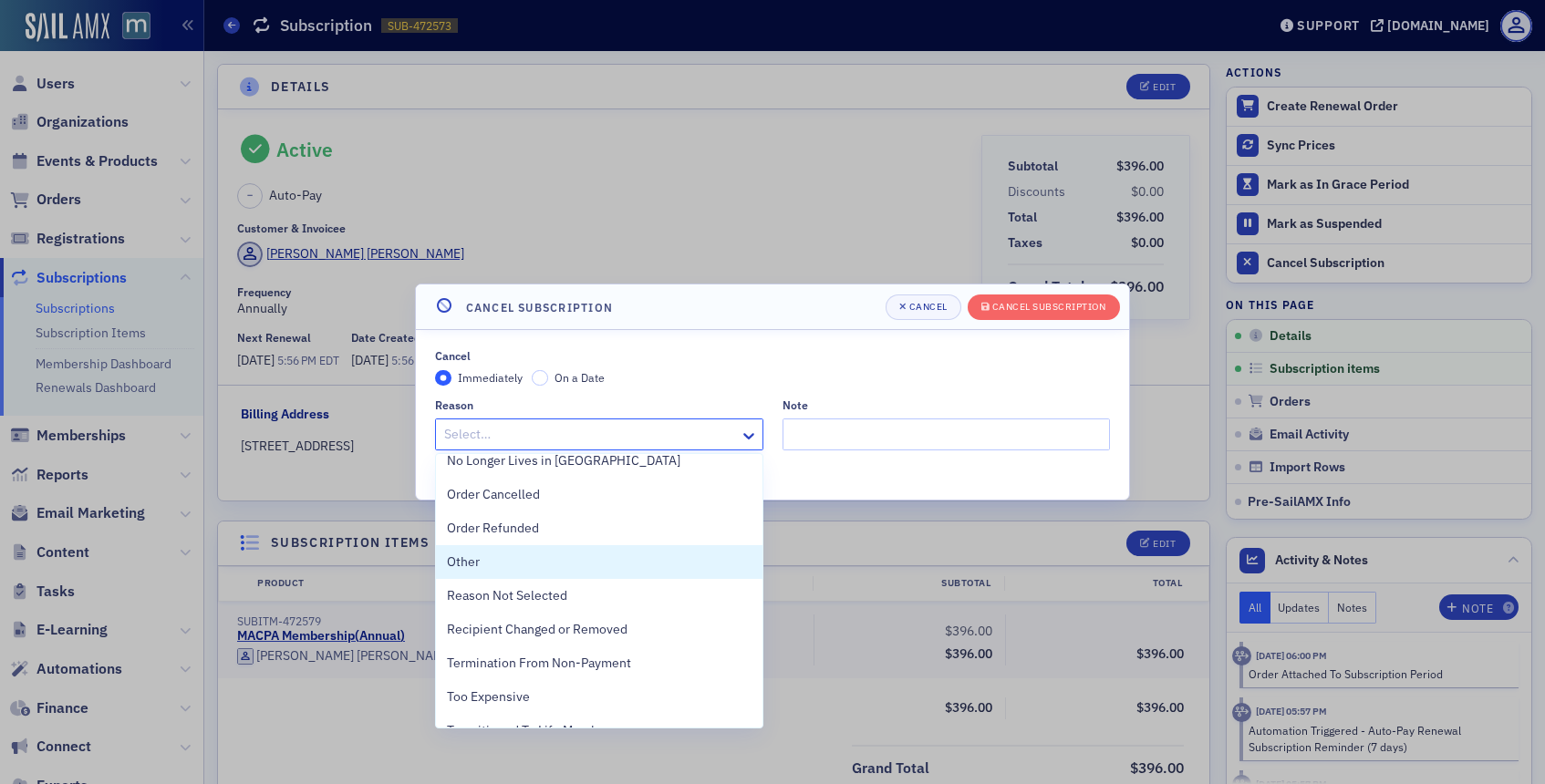
click at [542, 564] on div "Other" at bounding box center [599, 562] width 305 height 19
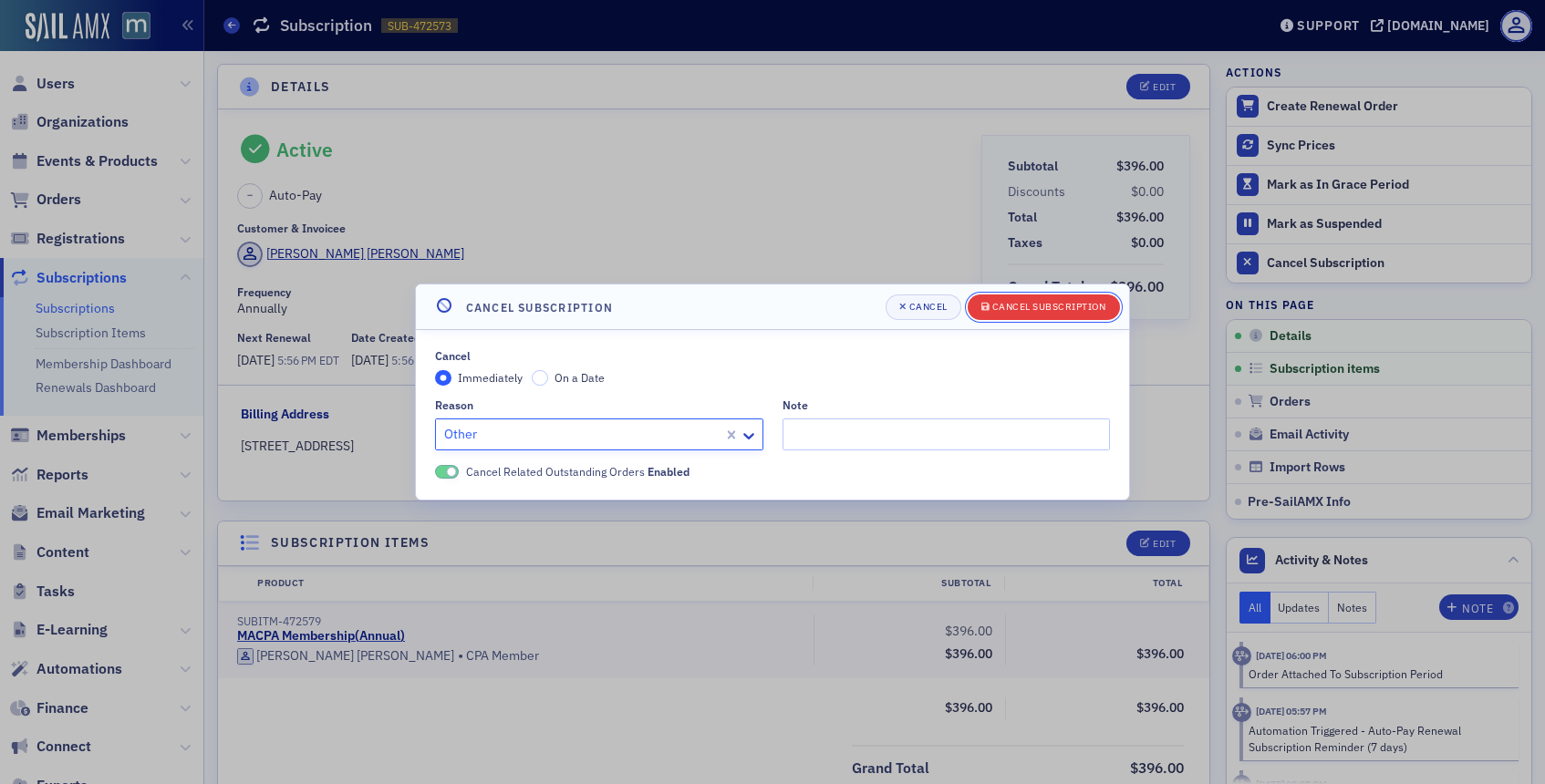
click at [998, 302] on div "Cancel Subscription" at bounding box center [1049, 307] width 114 height 10
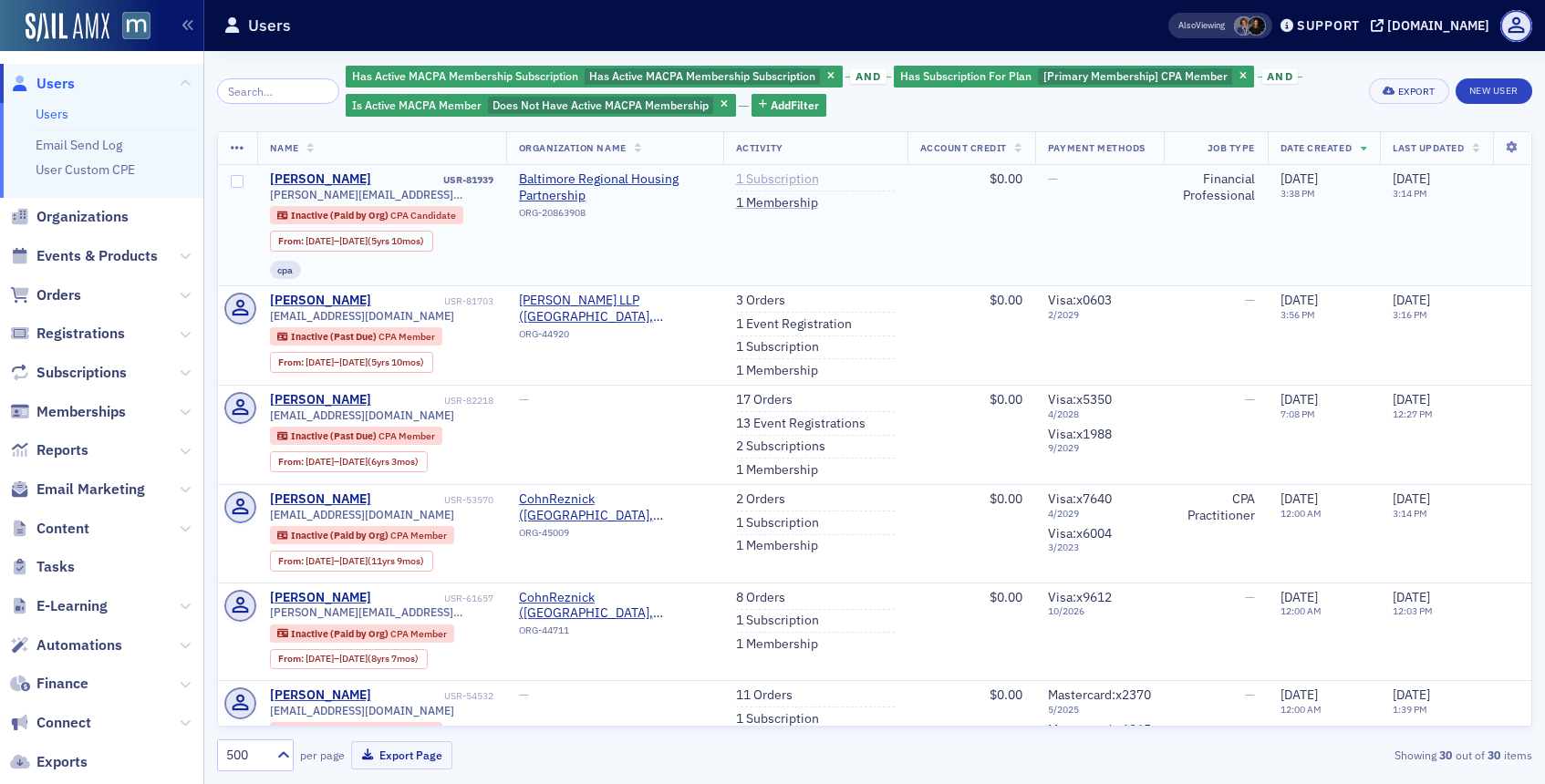
click at [772, 181] on link "1 Subscription" at bounding box center [777, 179] width 83 height 16
click at [766, 352] on link "1 Subscription" at bounding box center [777, 347] width 83 height 16
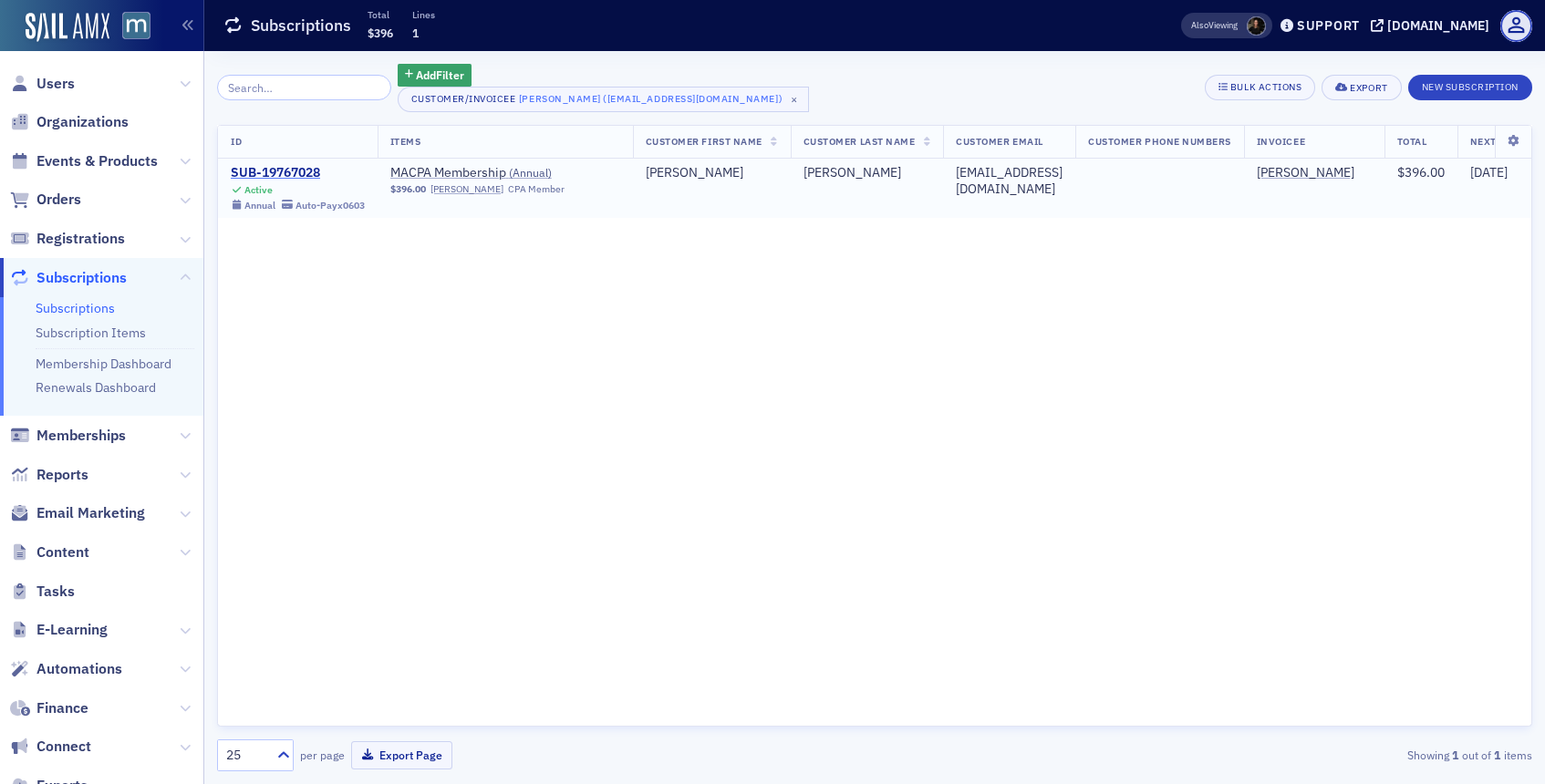
click at [292, 180] on div "SUB-19767028" at bounding box center [298, 173] width 134 height 16
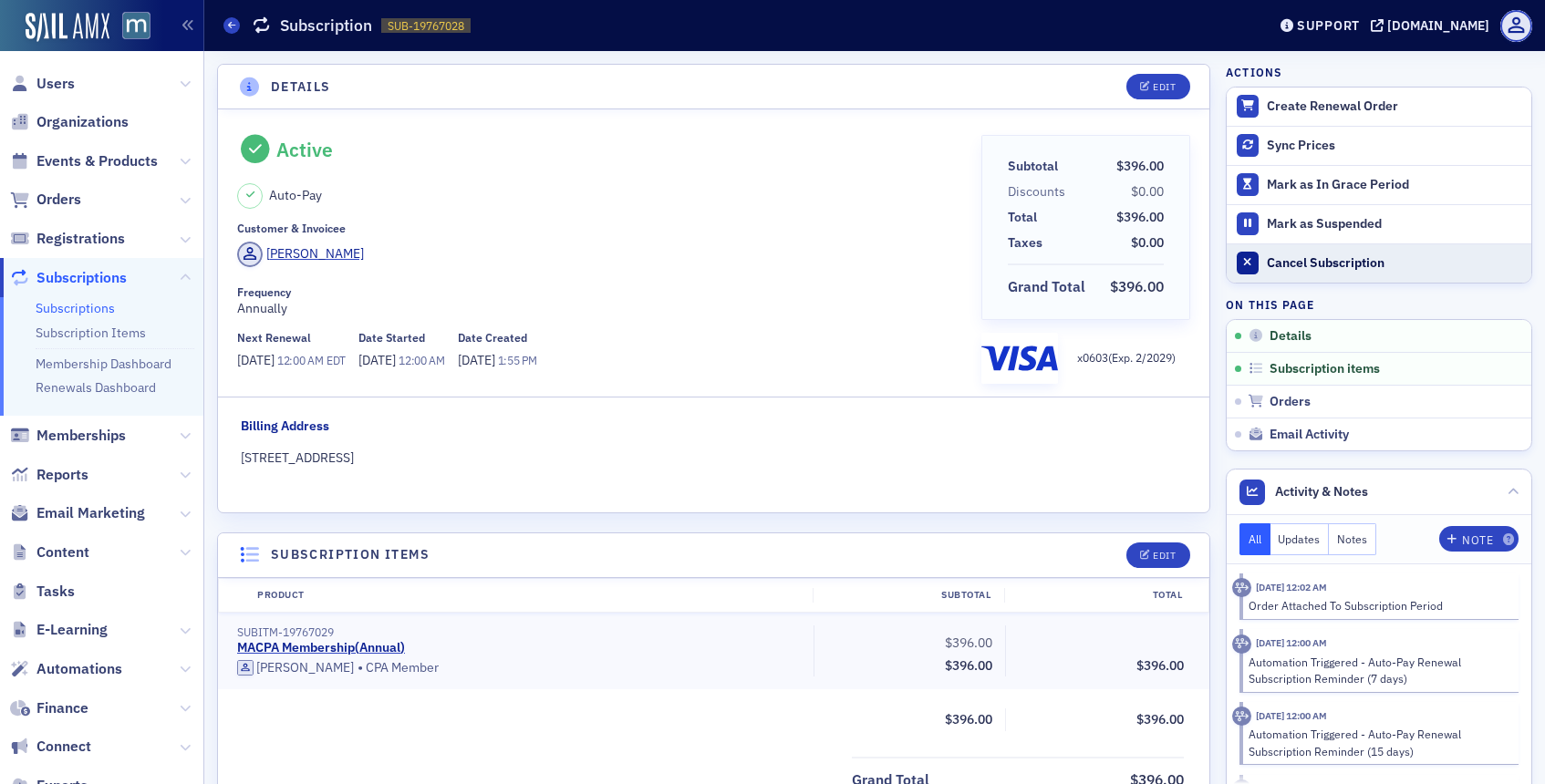
click at [1294, 249] on button "Cancel Subscription" at bounding box center [1378, 262] width 305 height 39
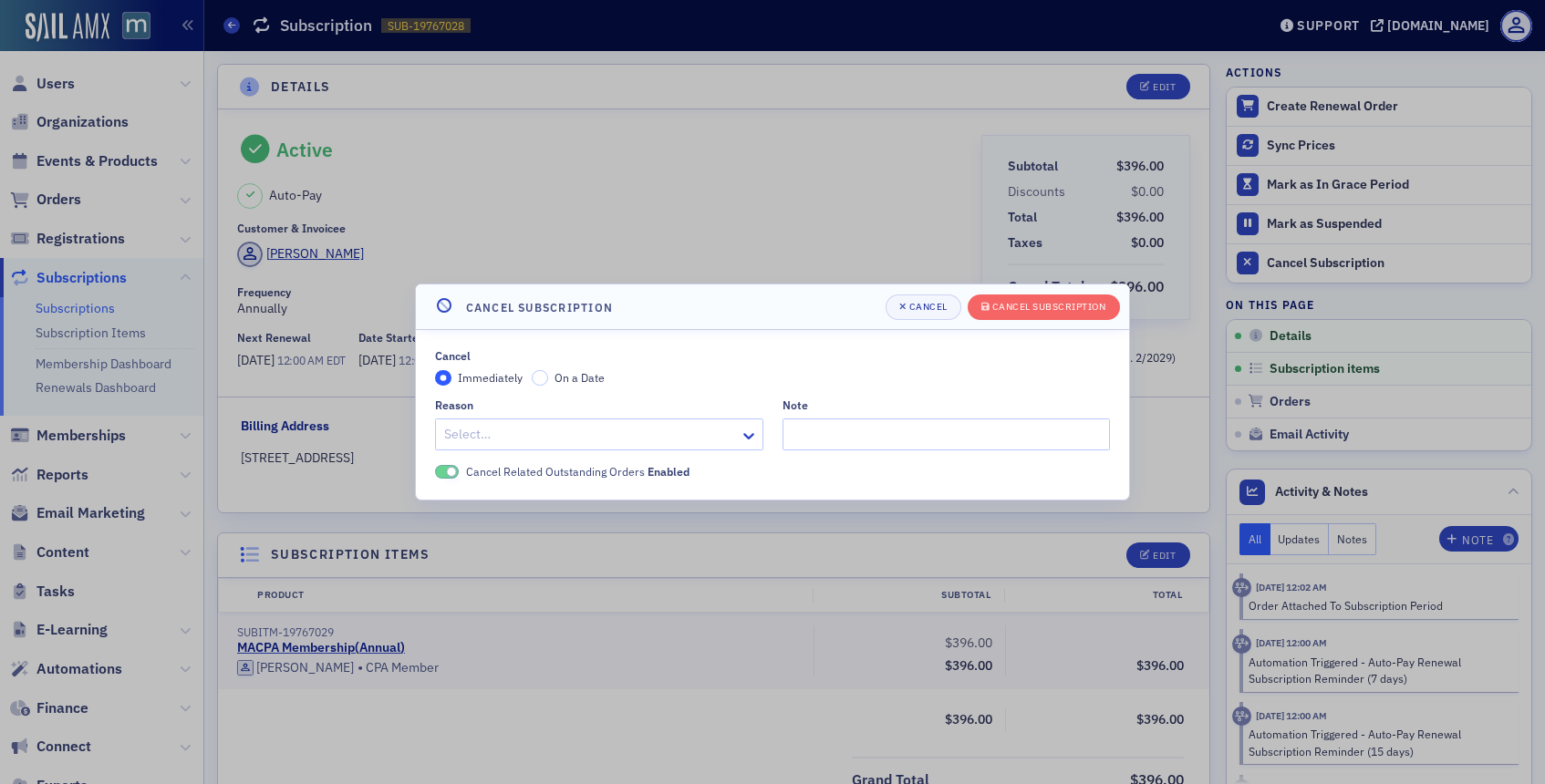
click at [750, 447] on div at bounding box center [750, 434] width 23 height 30
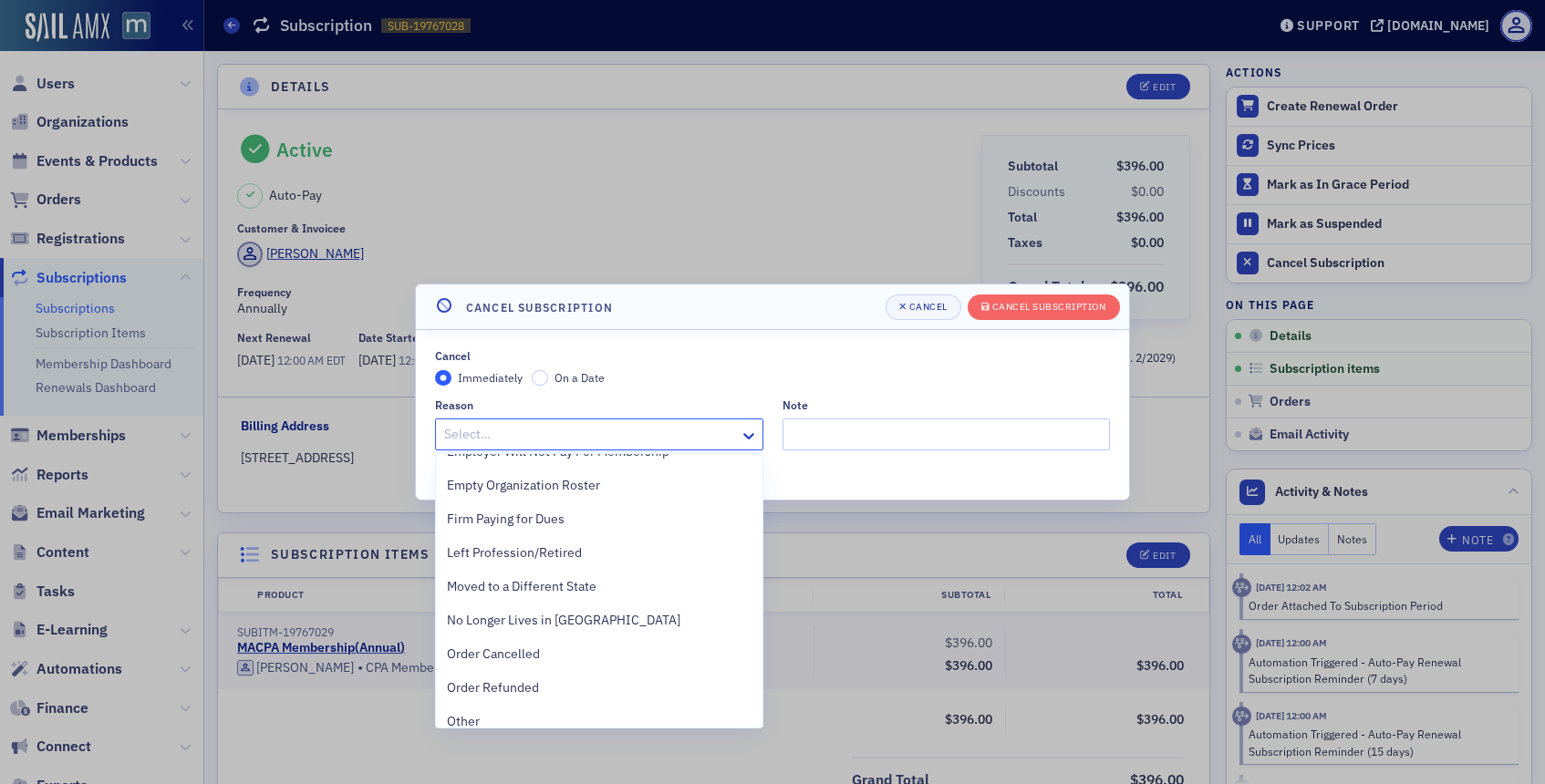
scroll to position [361, 0]
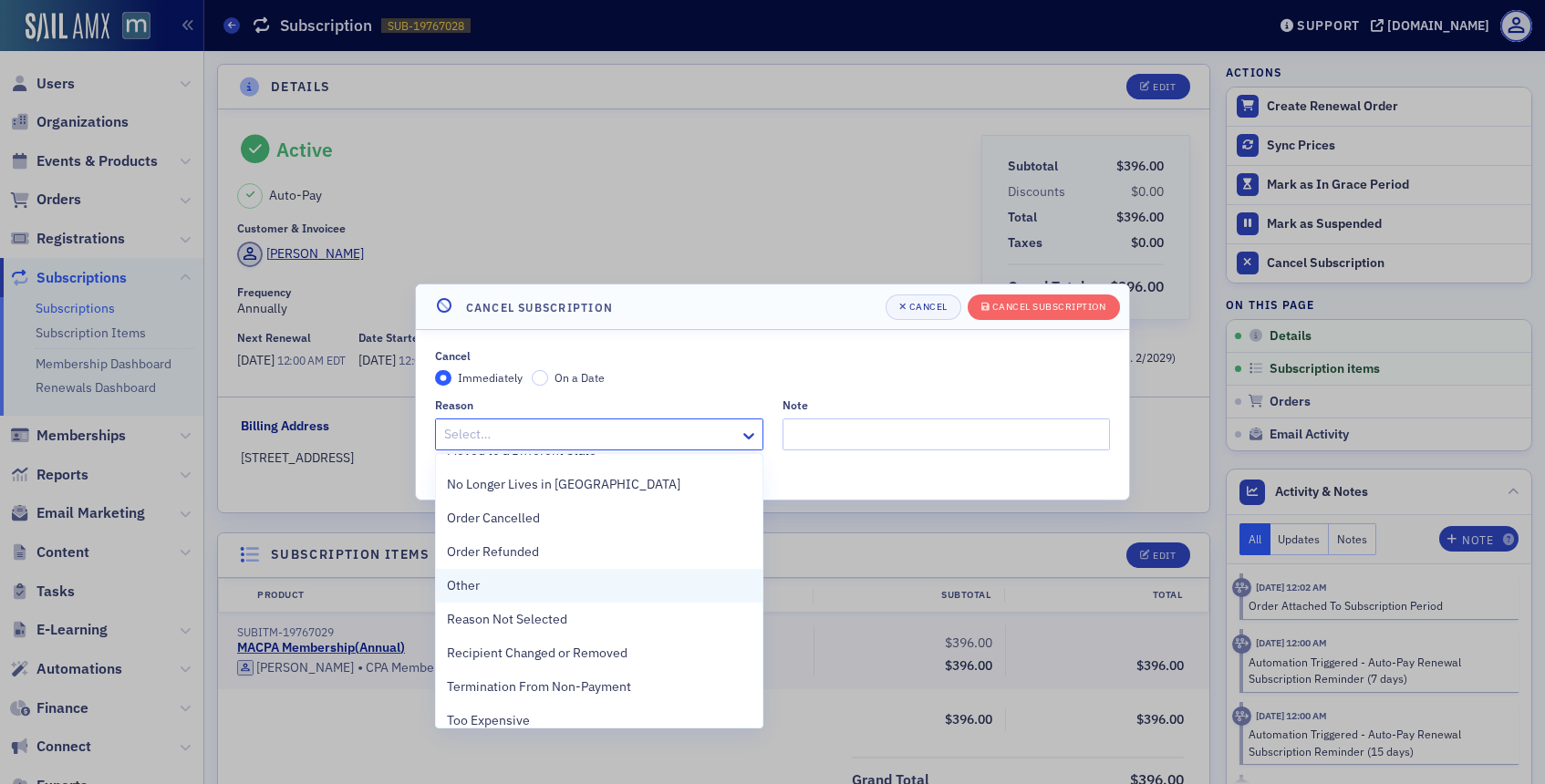
click at [501, 580] on div "Other" at bounding box center [599, 585] width 305 height 19
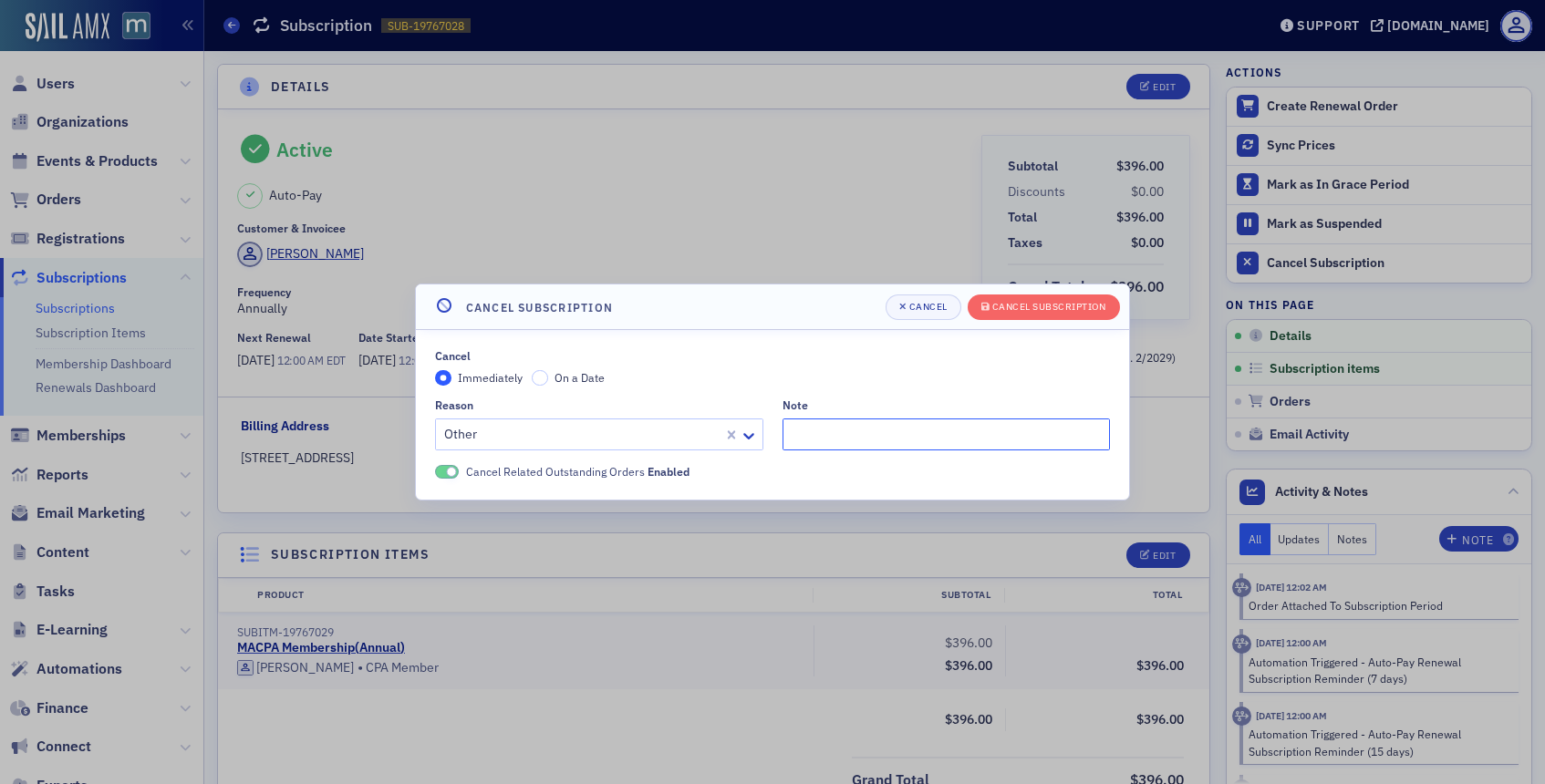
click at [819, 427] on input "Note" at bounding box center [946, 435] width 328 height 32
click at [993, 303] on div "Cancel Subscription" at bounding box center [1049, 307] width 114 height 10
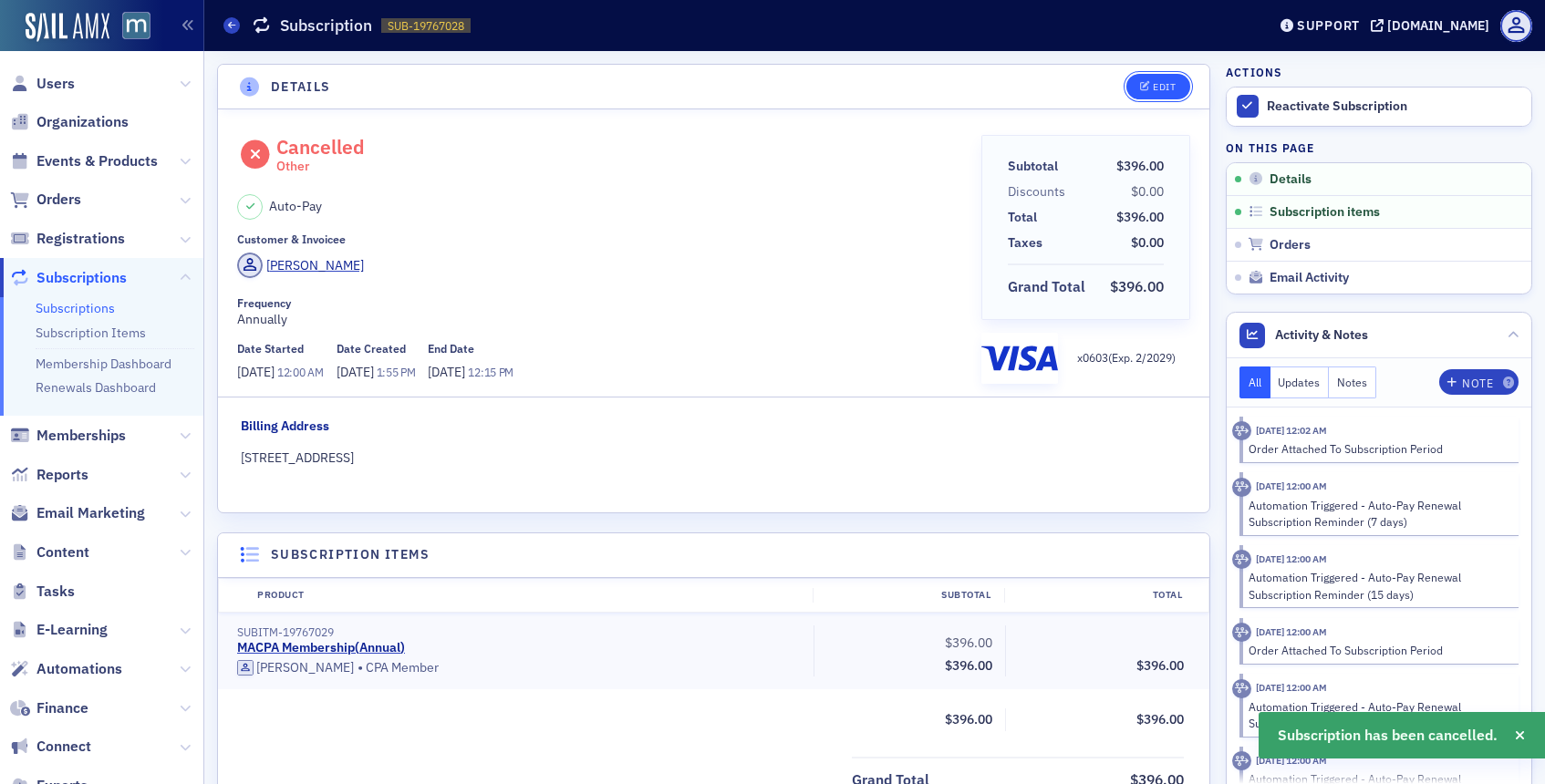
click at [1152, 98] on button "Edit" at bounding box center [1157, 87] width 63 height 26
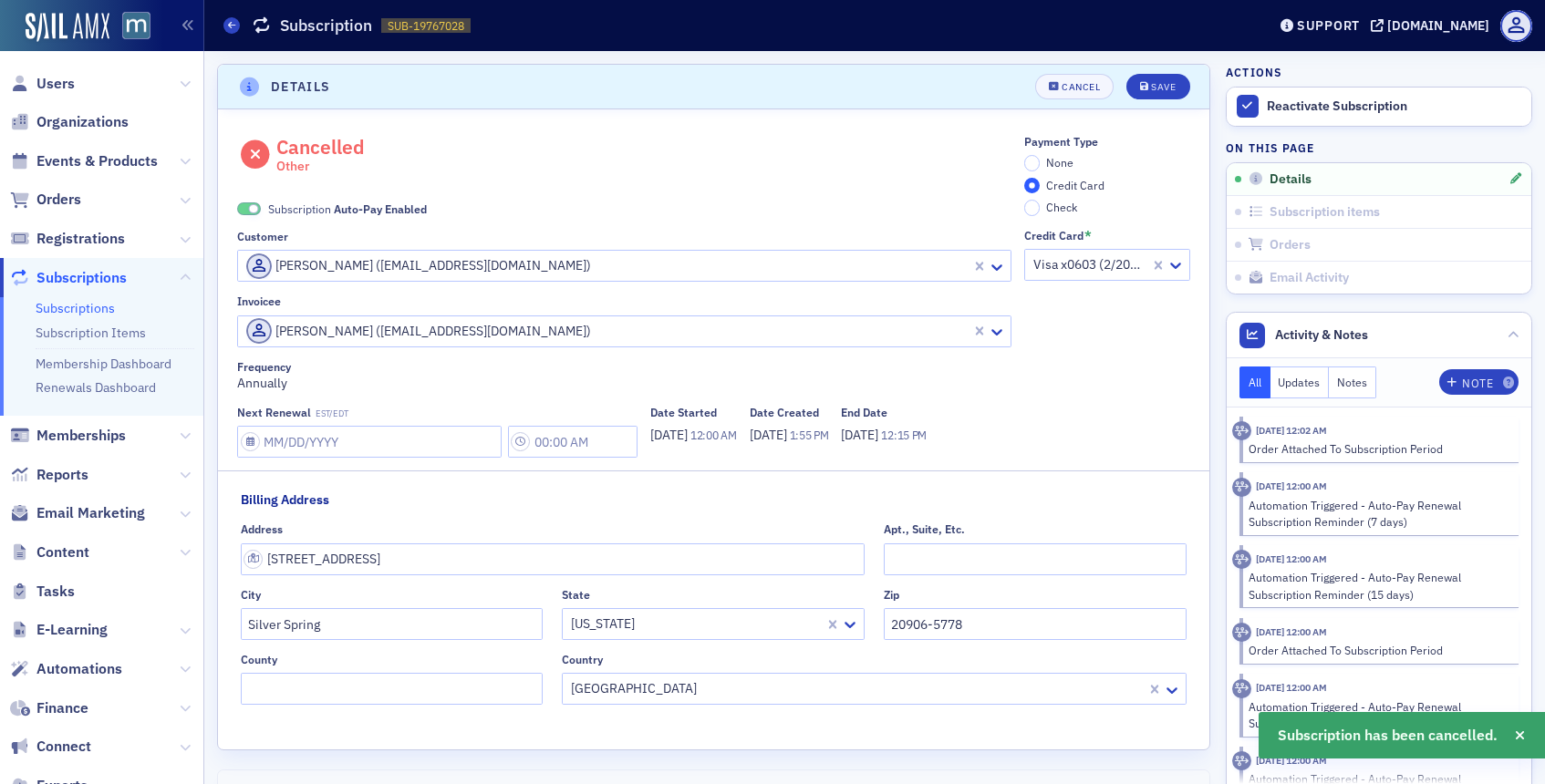
scroll to position [4, 0]
click at [245, 205] on span at bounding box center [249, 206] width 24 height 14
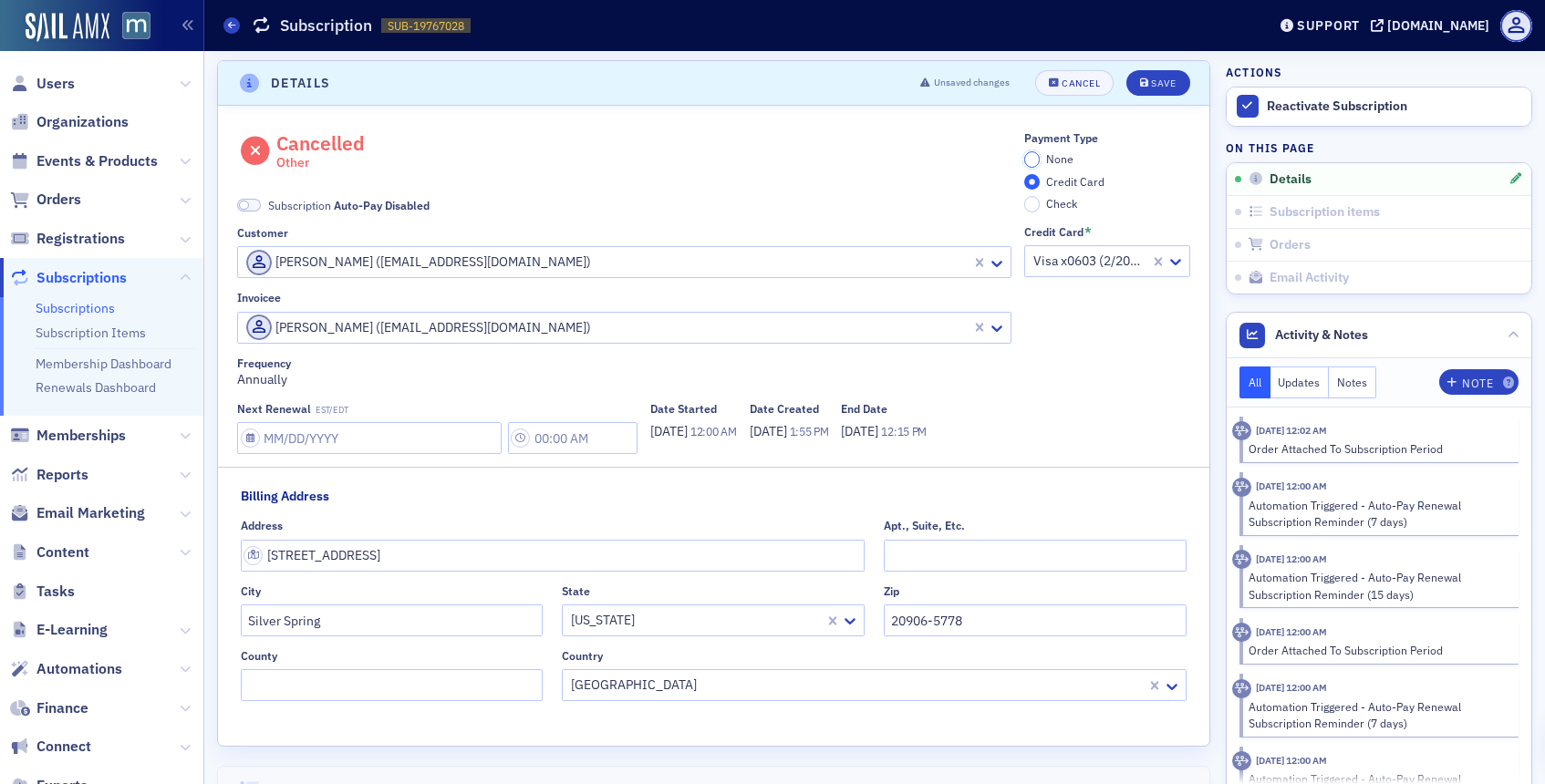
click at [1029, 160] on input "None" at bounding box center [1032, 159] width 16 height 16
click at [1141, 75] on button "Save" at bounding box center [1157, 83] width 63 height 26
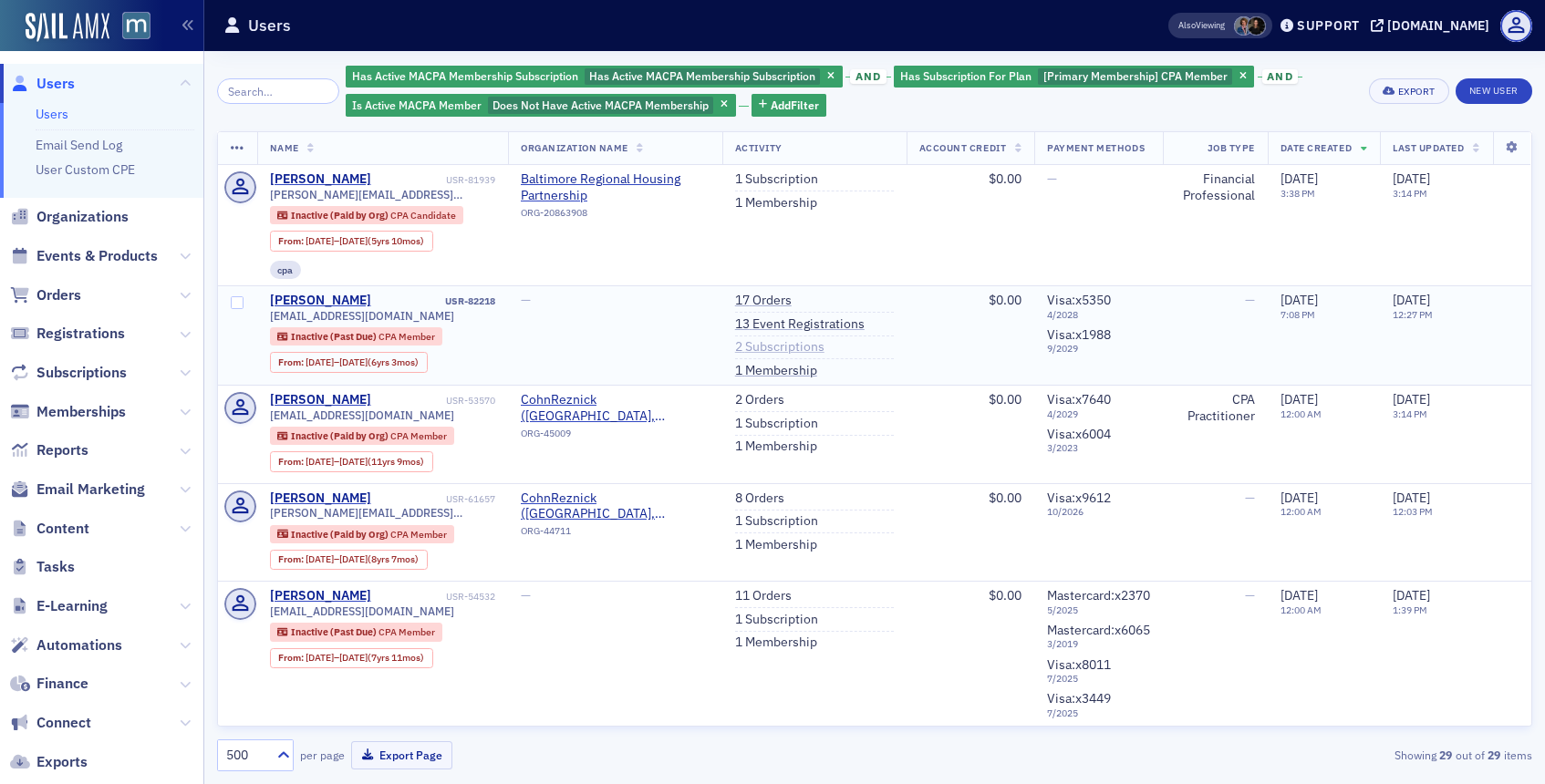
click at [773, 344] on link "2 Subscriptions" at bounding box center [779, 347] width 89 height 16
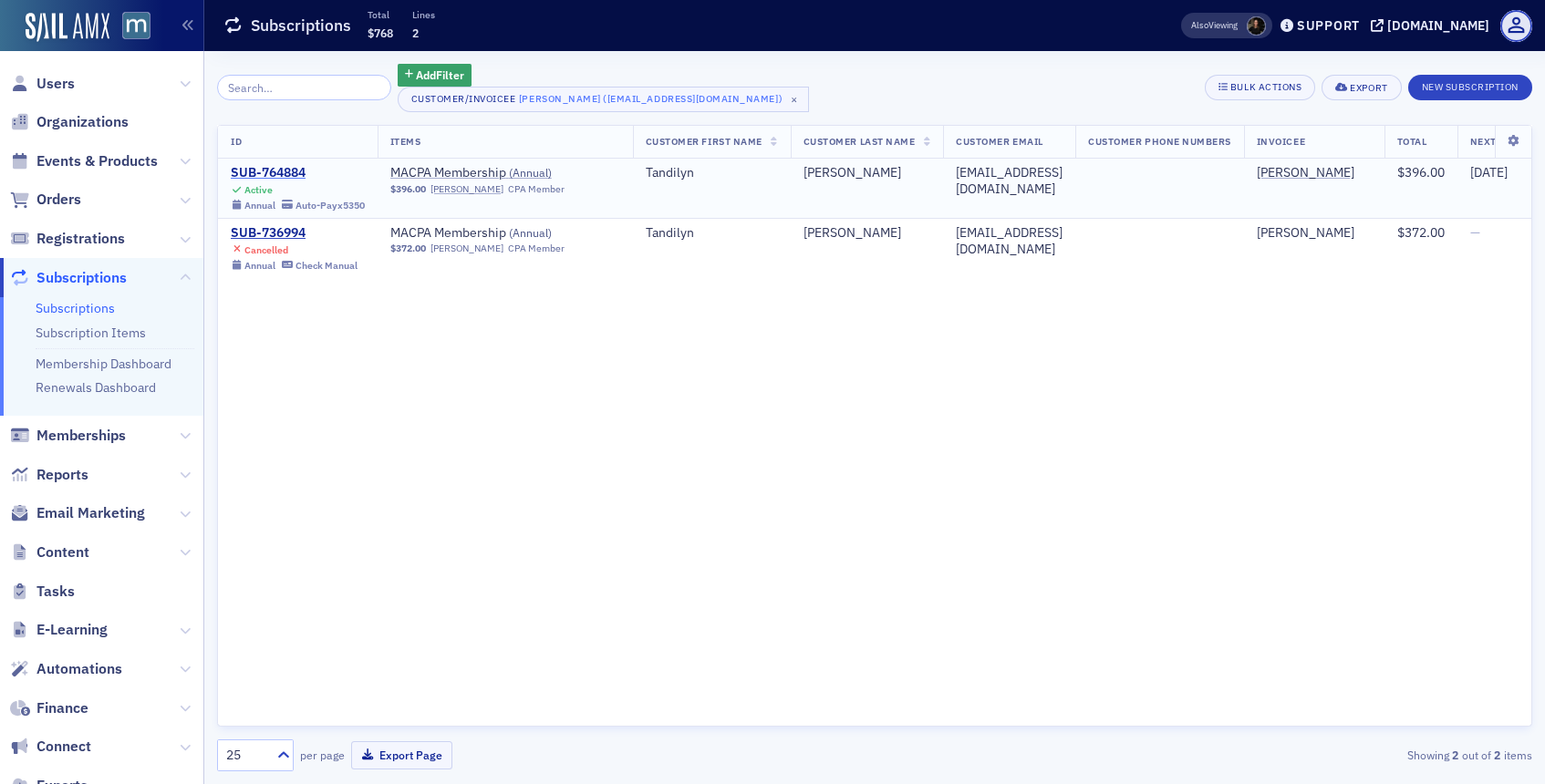
click at [286, 178] on div "SUB-764884" at bounding box center [298, 173] width 134 height 16
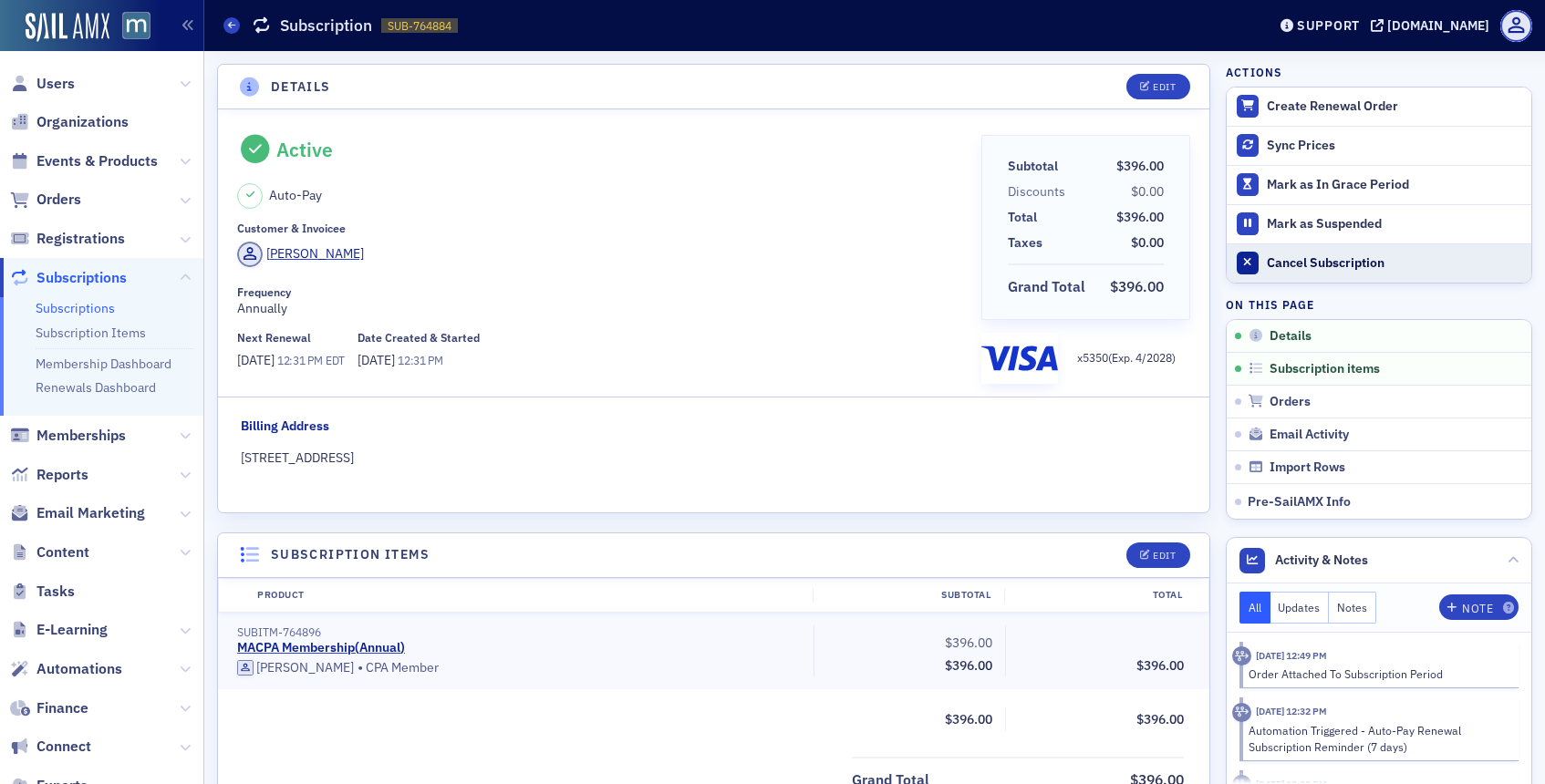
click at [1277, 265] on div "Cancel Subscription" at bounding box center [1394, 263] width 255 height 16
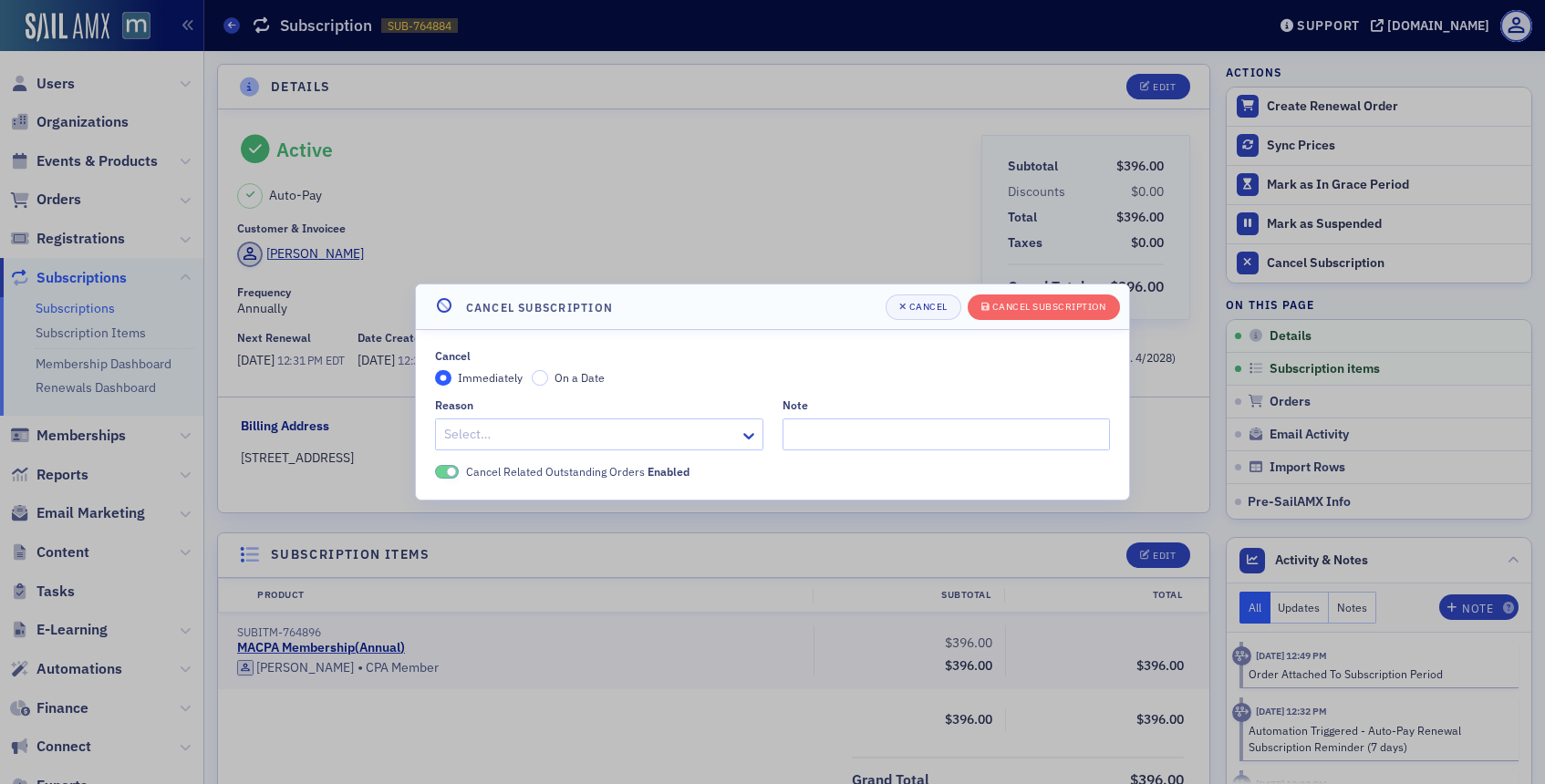
click at [696, 431] on div at bounding box center [589, 434] width 295 height 23
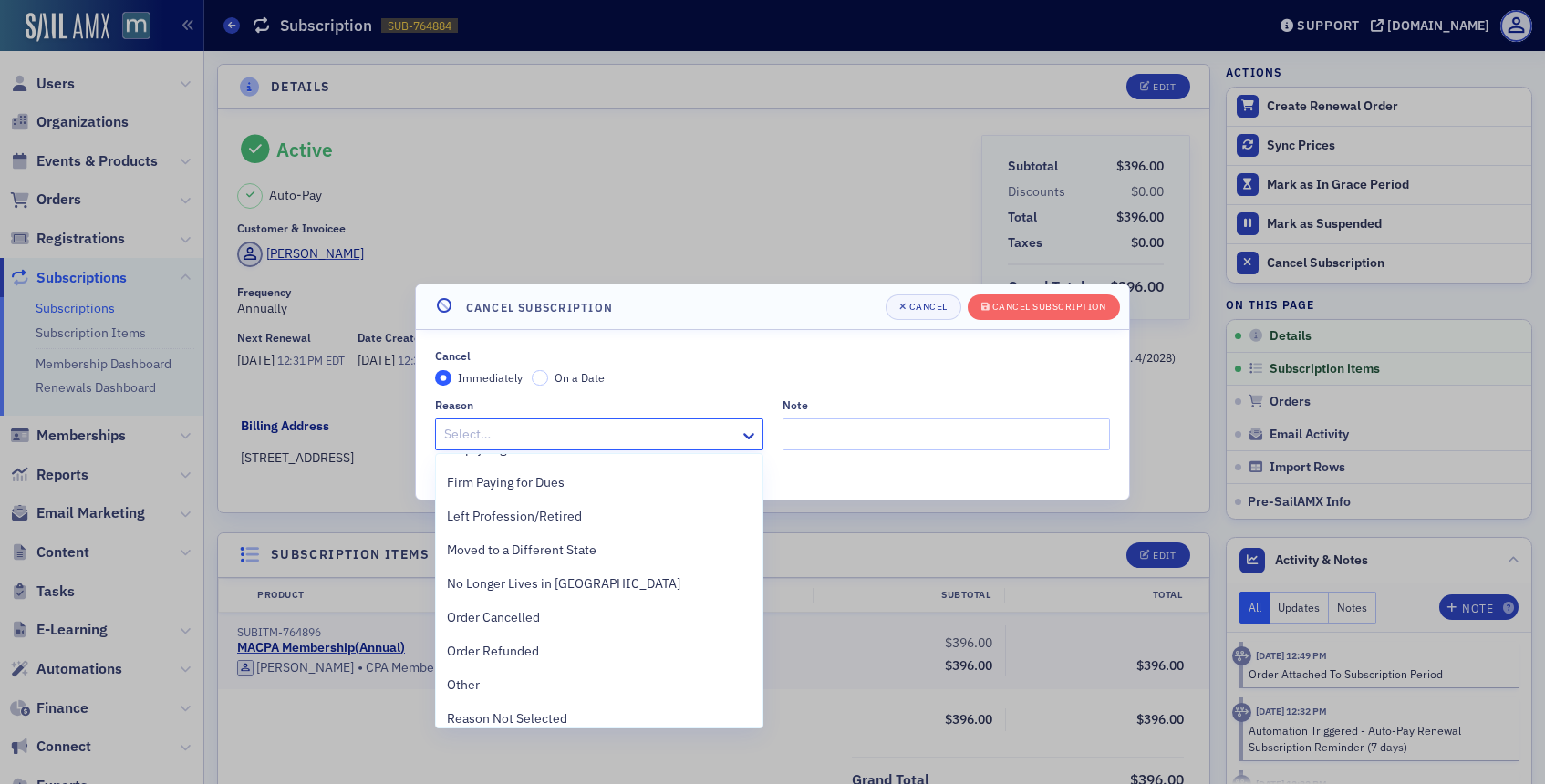
scroll to position [369, 0]
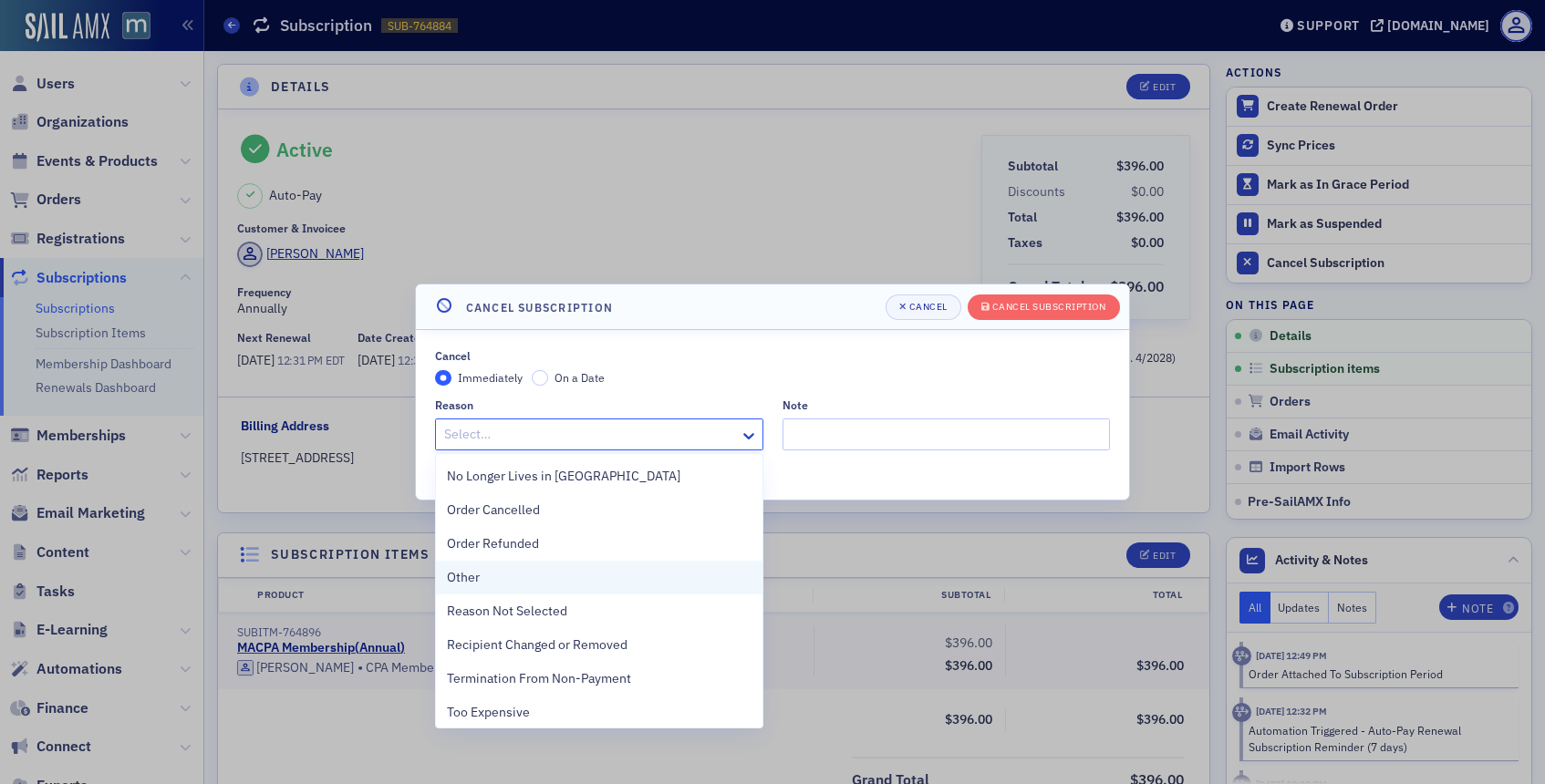
click at [527, 579] on div "Other" at bounding box center [599, 577] width 305 height 19
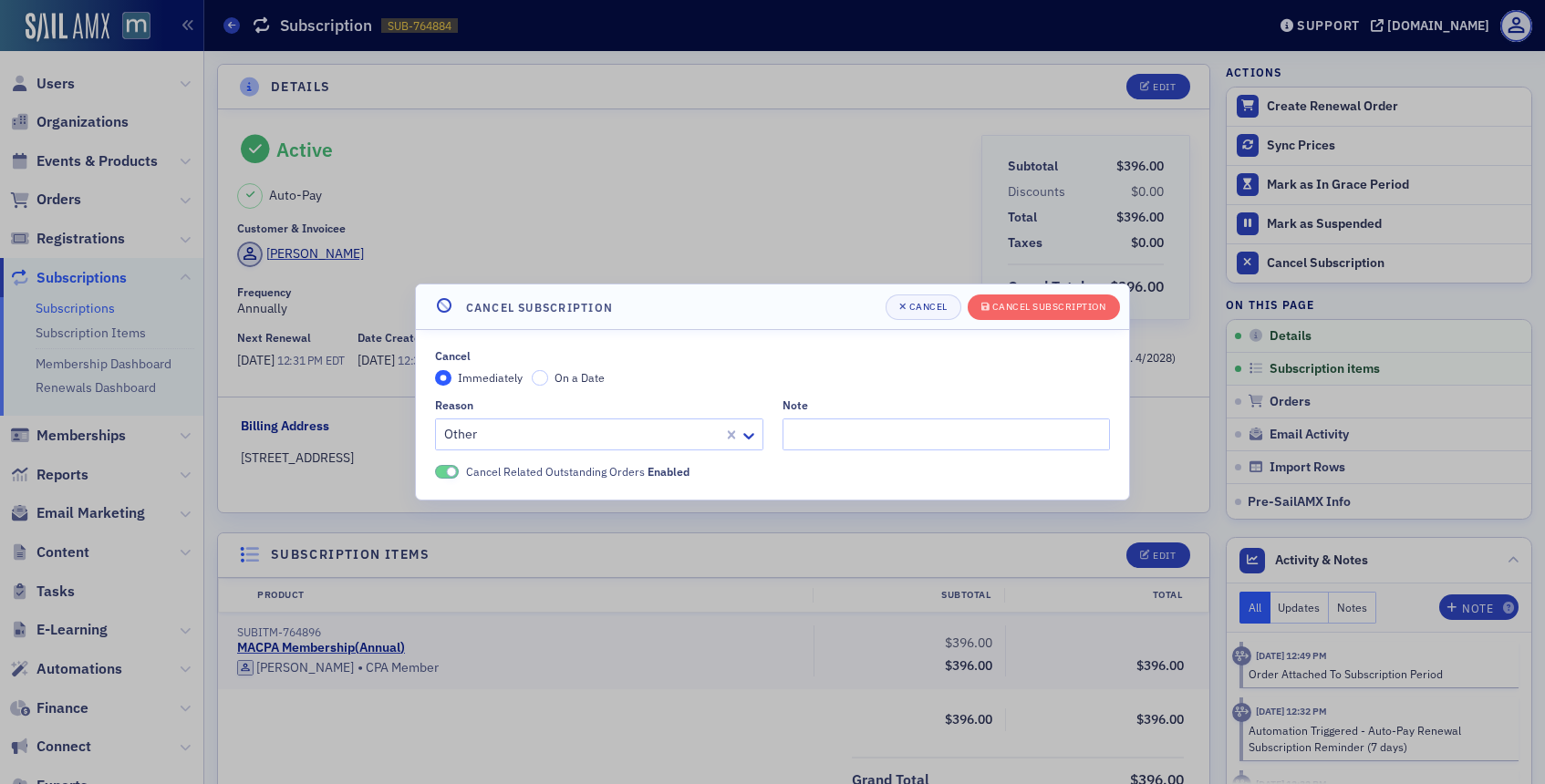
click at [990, 319] on header "Cancel Subscription [PERSON_NAME] Subscription" at bounding box center [772, 307] width 713 height 46
click at [993, 315] on button "Cancel Subscription" at bounding box center [1043, 308] width 152 height 26
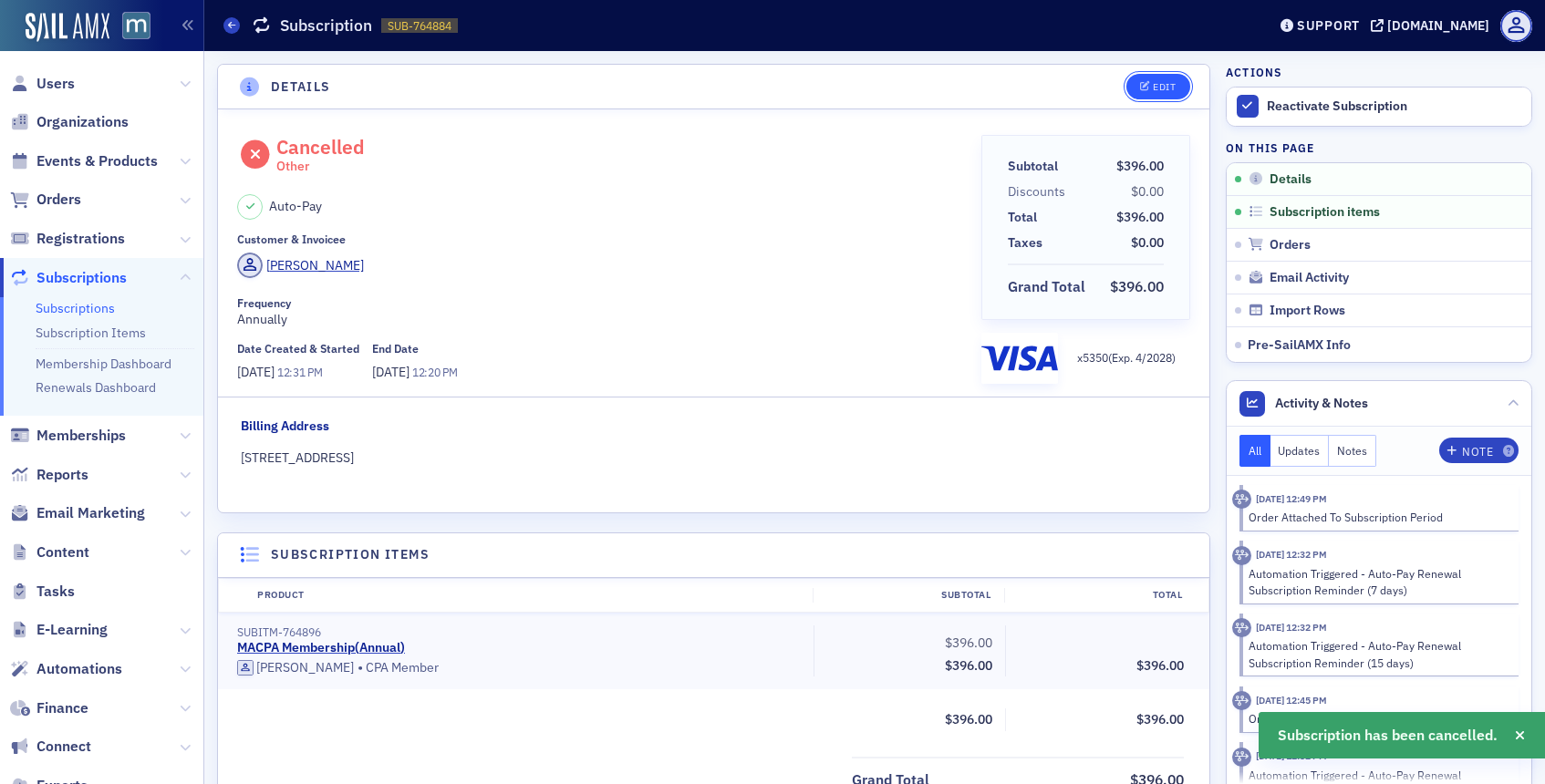
click at [1158, 95] on button "Edit" at bounding box center [1157, 87] width 63 height 26
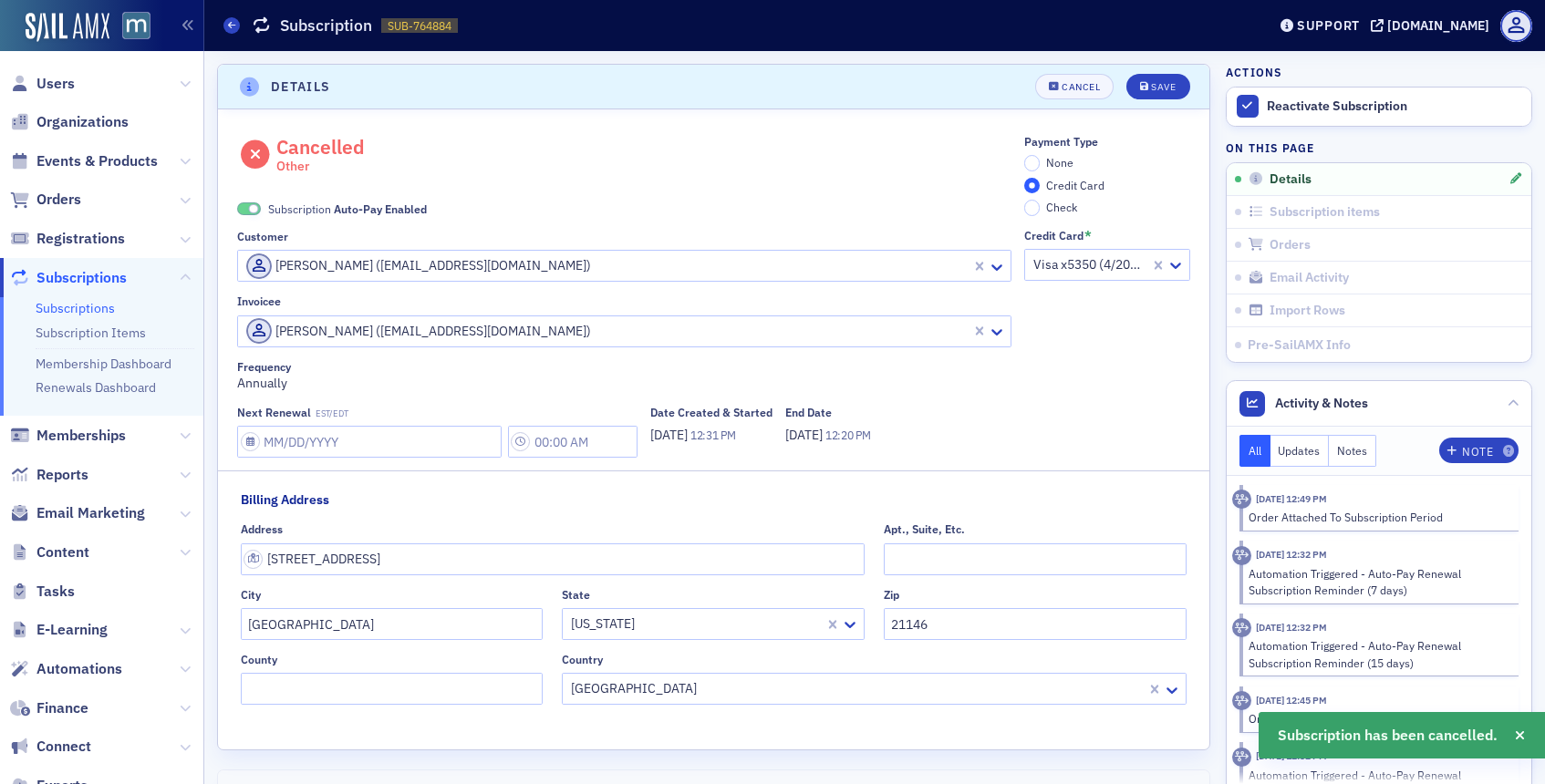
scroll to position [4, 0]
click at [250, 206] on span at bounding box center [254, 206] width 10 height 10
click at [1032, 159] on input "None" at bounding box center [1032, 159] width 16 height 16
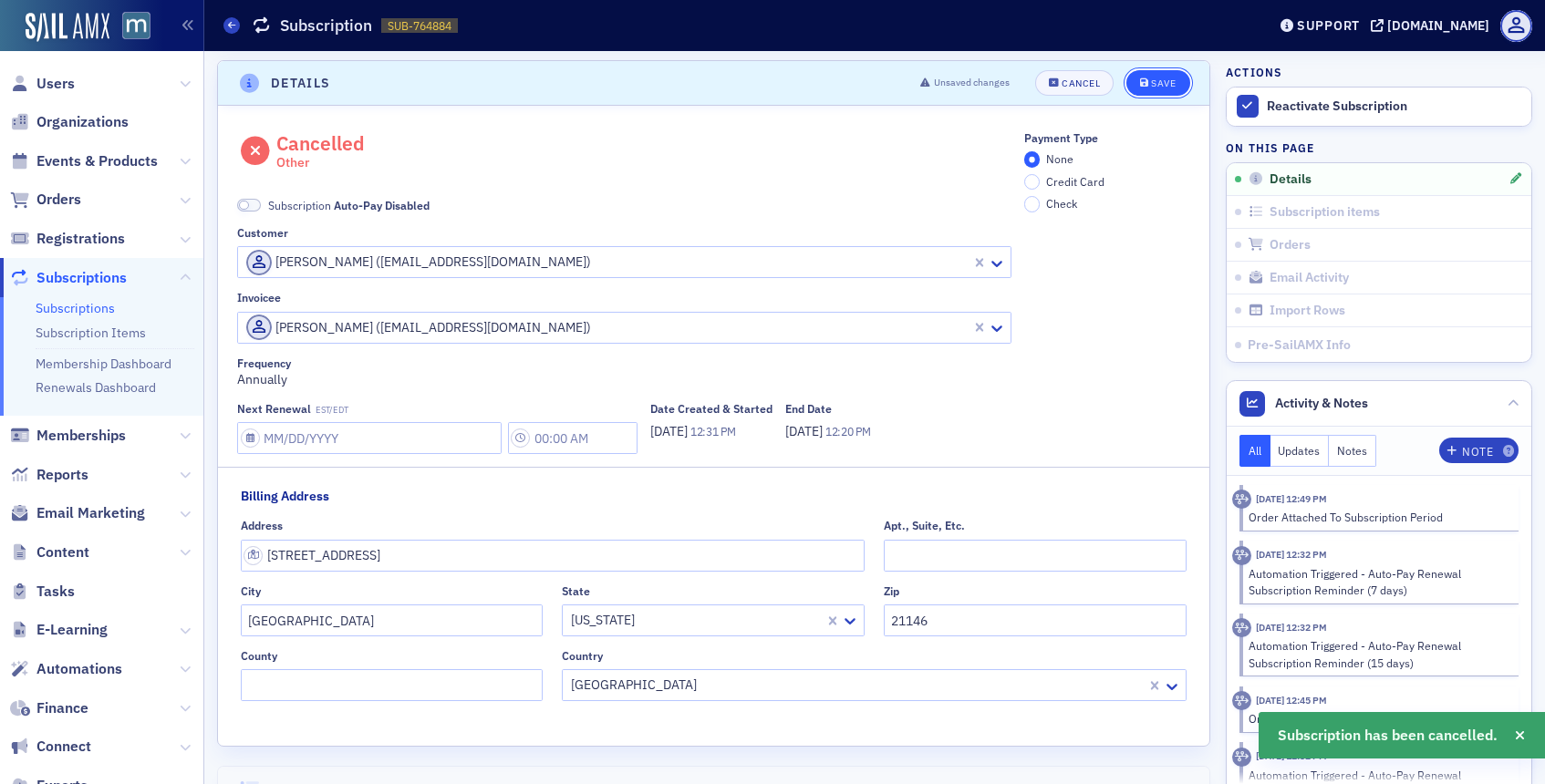
click at [1140, 80] on icon "submit" at bounding box center [1144, 83] width 9 height 10
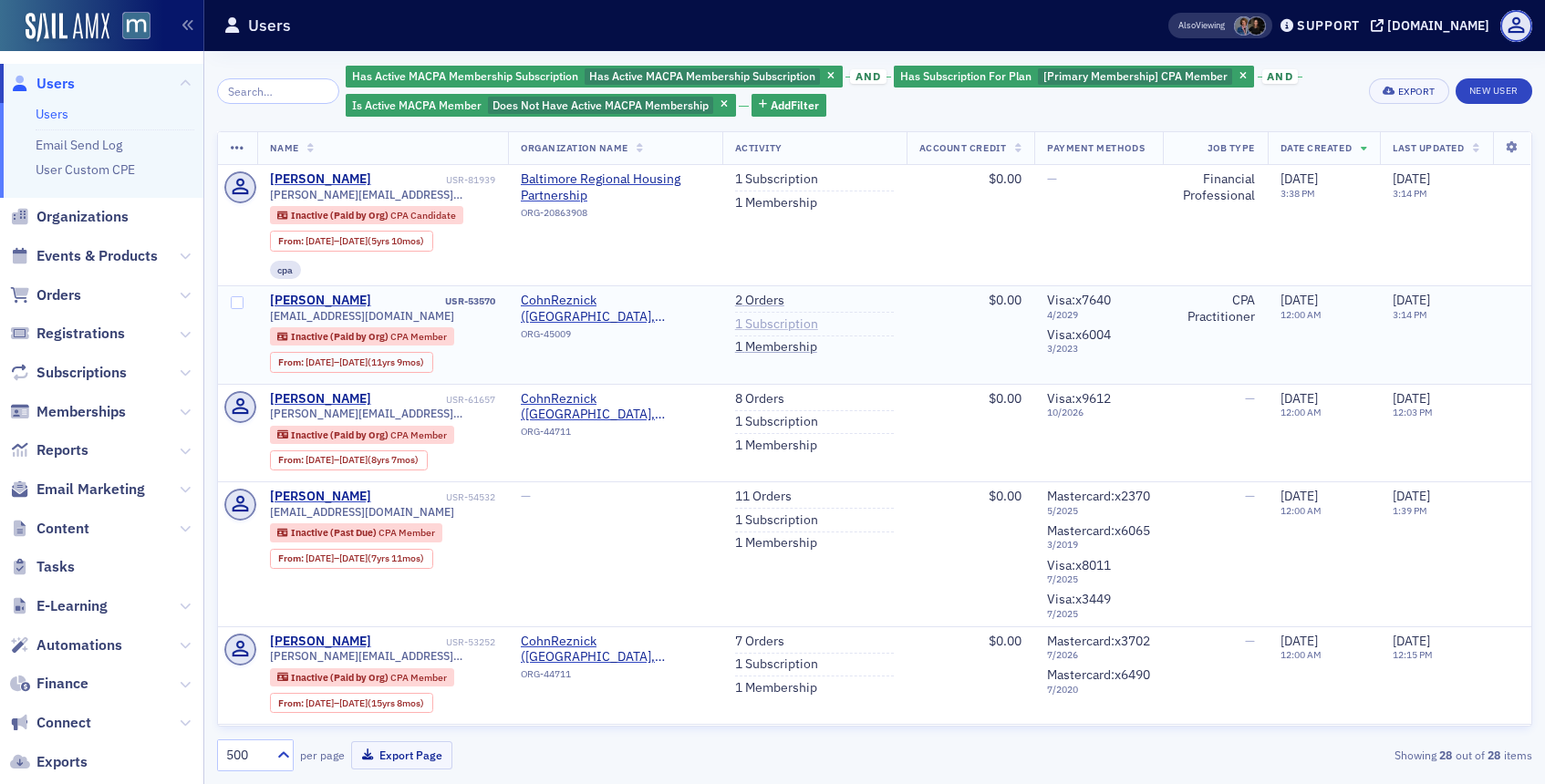
click at [771, 326] on link "1 Subscription" at bounding box center [776, 324] width 83 height 16
click at [777, 343] on link "1 Membership" at bounding box center [776, 347] width 82 height 16
click at [766, 299] on link "2 Orders" at bounding box center [759, 301] width 49 height 16
click at [769, 417] on link "1 Subscription" at bounding box center [776, 422] width 83 height 16
click at [767, 444] on link "1 Membership" at bounding box center [776, 446] width 82 height 16
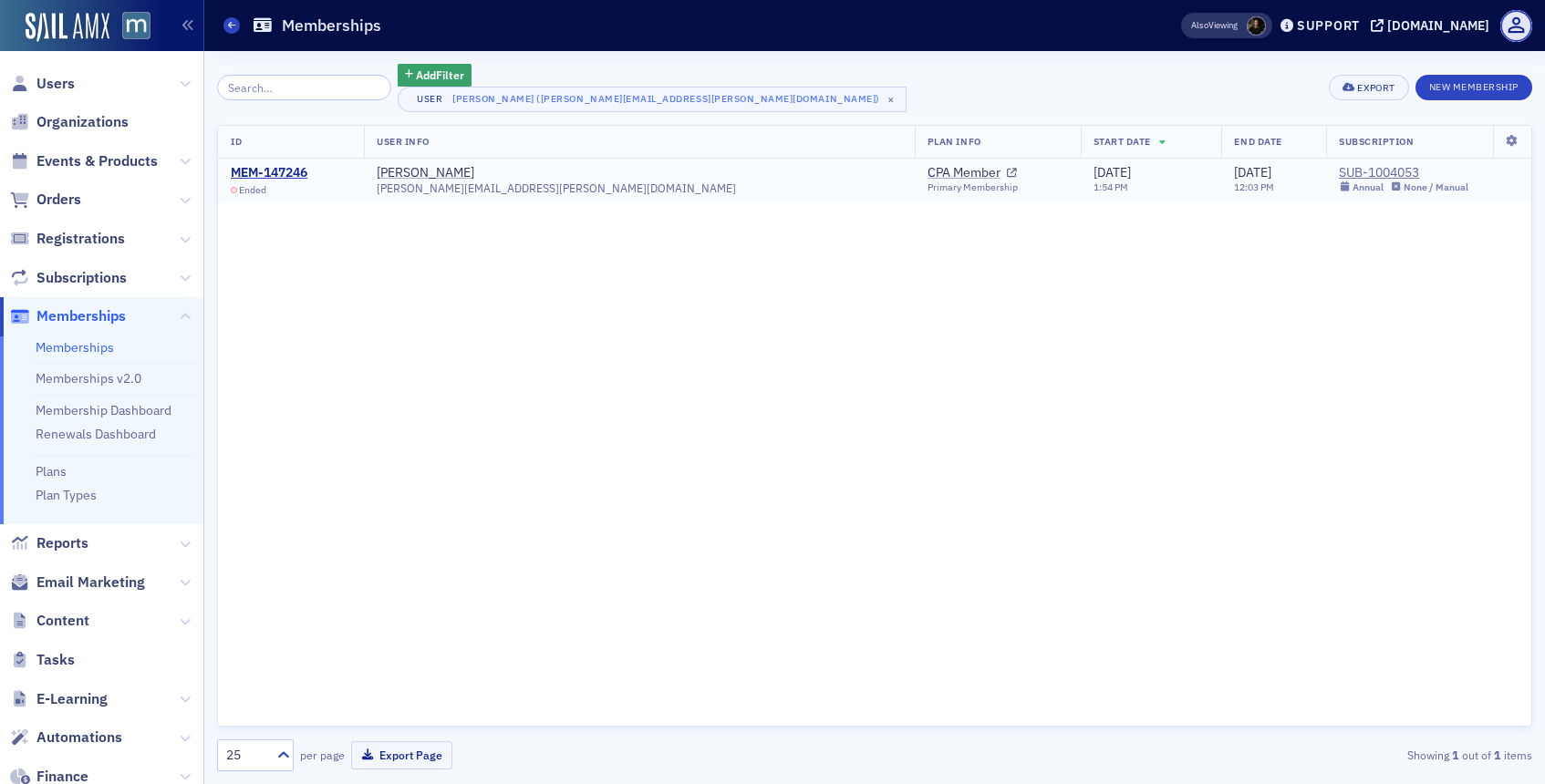
click at [297, 183] on div "MEM-147246 Ended" at bounding box center [269, 180] width 77 height 31
click at [301, 178] on div "MEM-147246" at bounding box center [269, 173] width 77 height 16
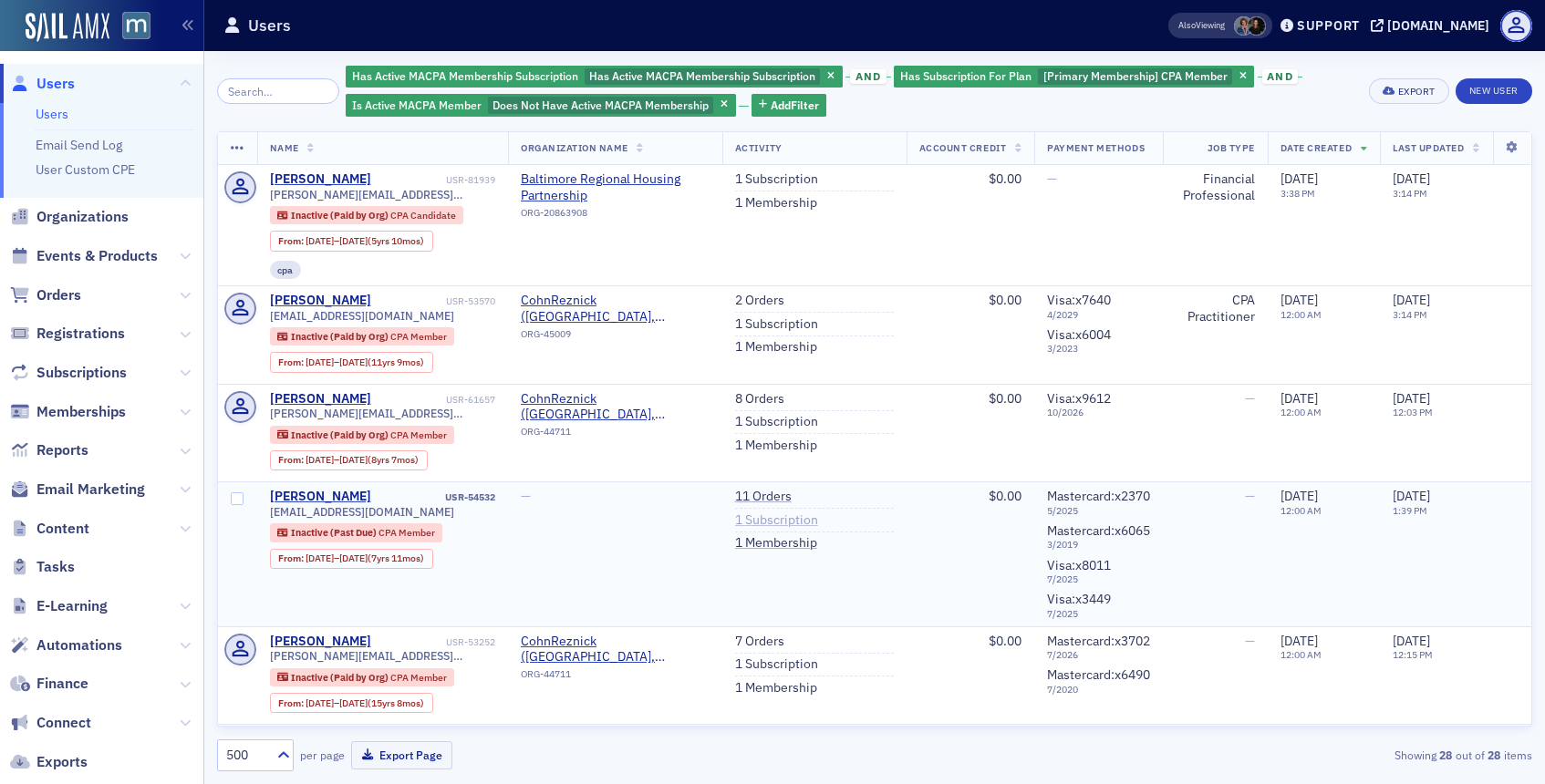
click at [773, 512] on link "1 Subscription" at bounding box center [776, 520] width 83 height 16
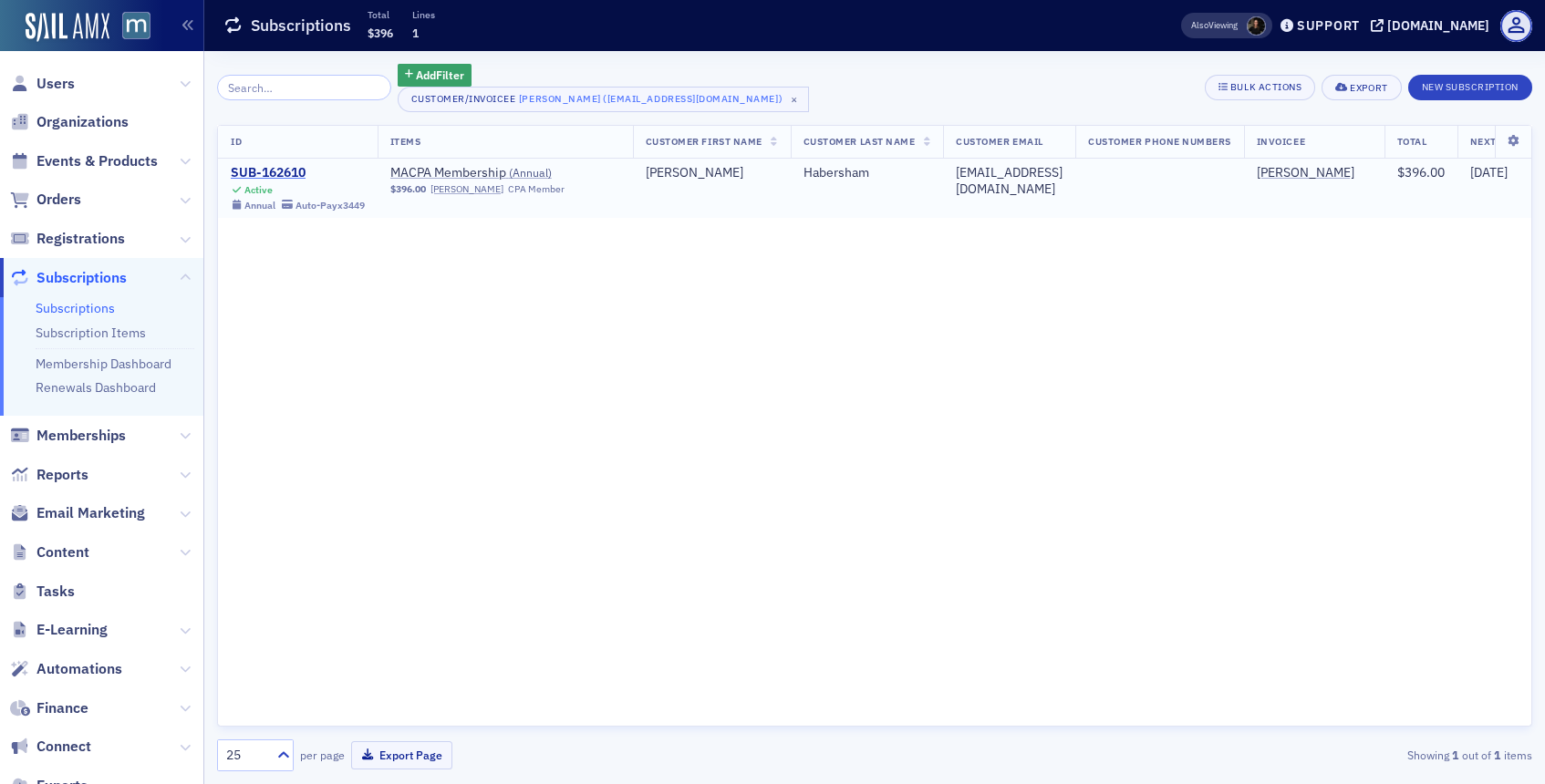
click at [273, 177] on div "SUB-162610" at bounding box center [298, 173] width 134 height 16
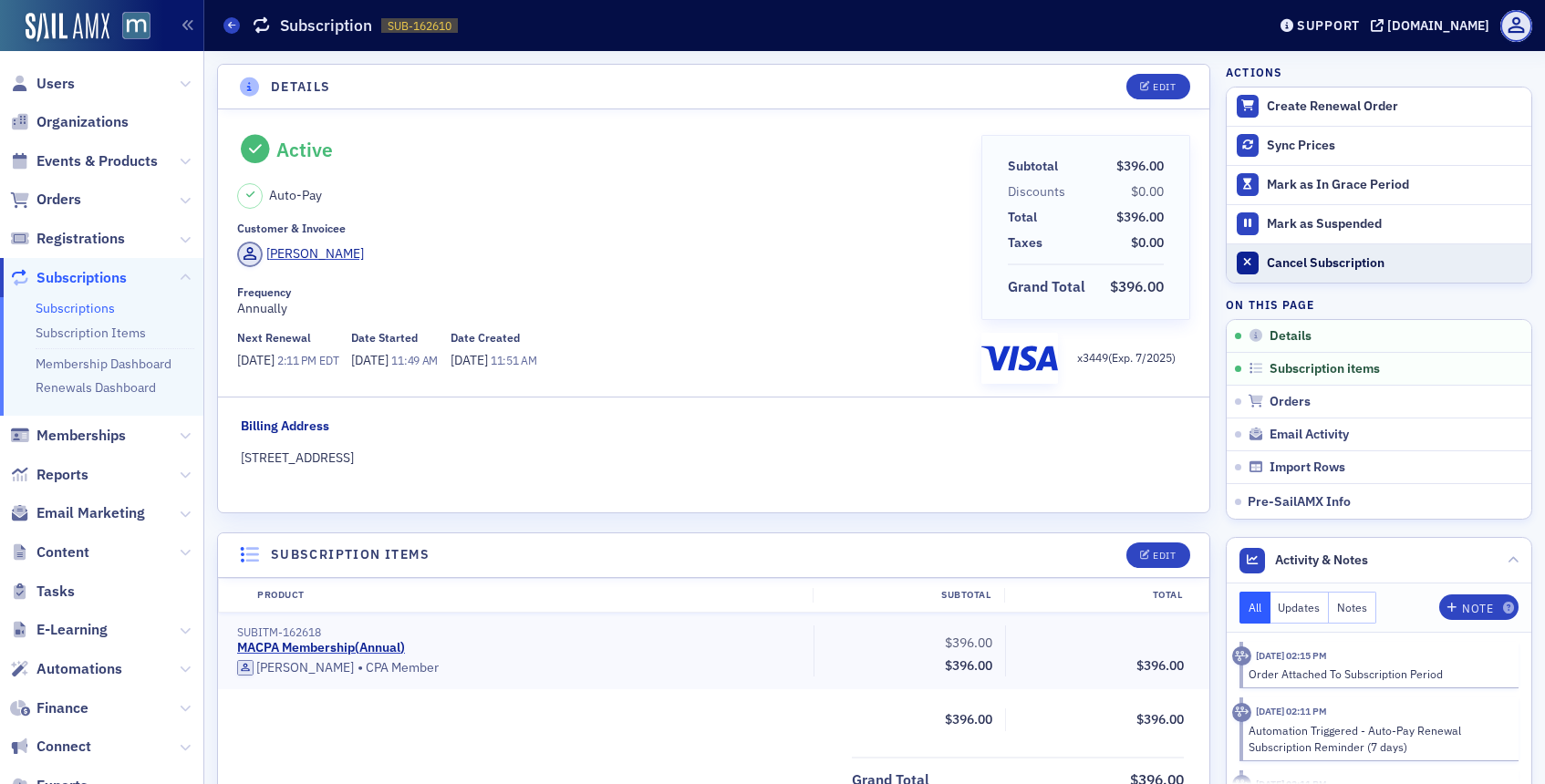
click at [1301, 257] on div "Cancel Subscription" at bounding box center [1394, 263] width 255 height 16
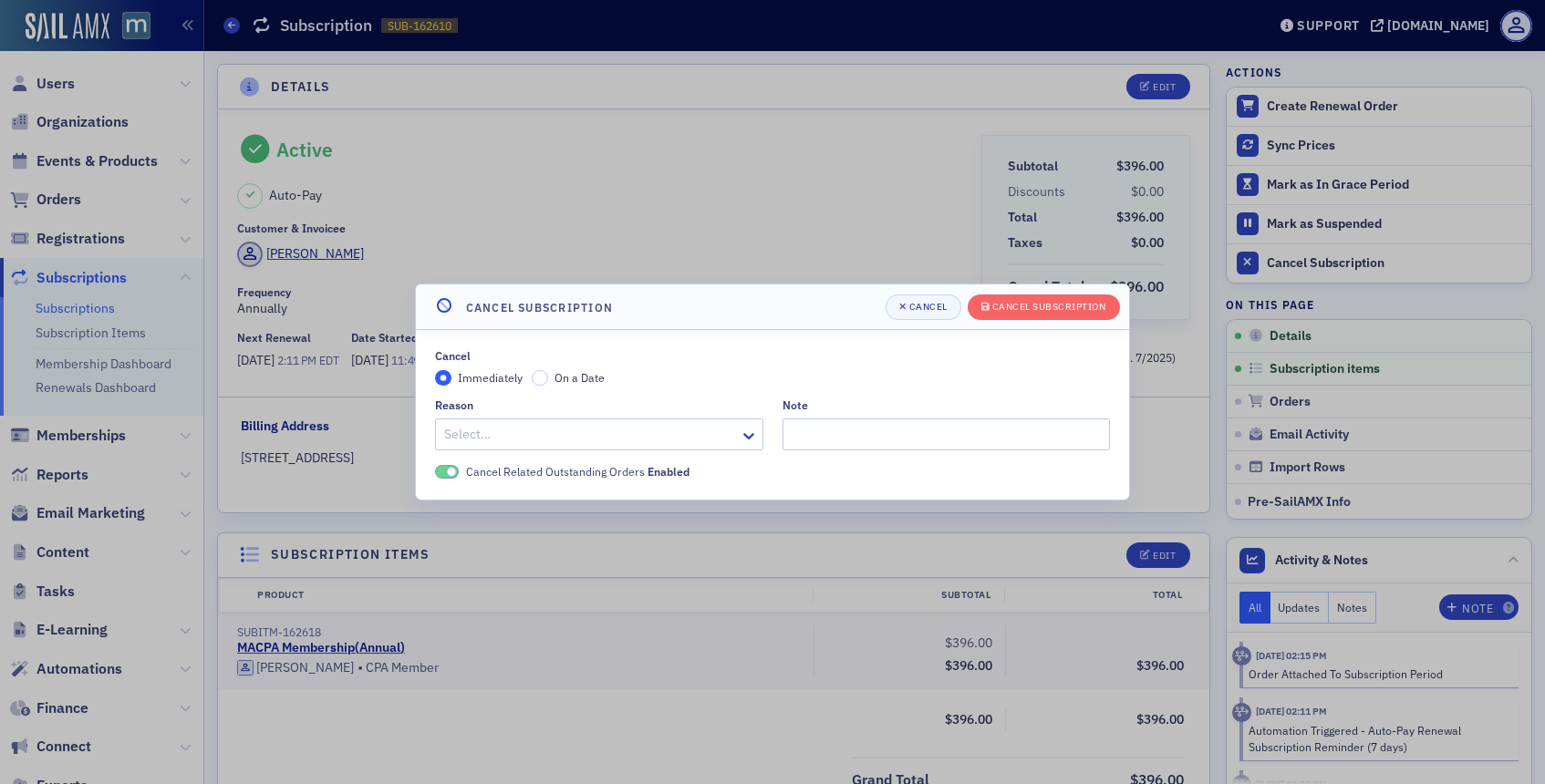
click at [592, 429] on div at bounding box center [589, 434] width 295 height 23
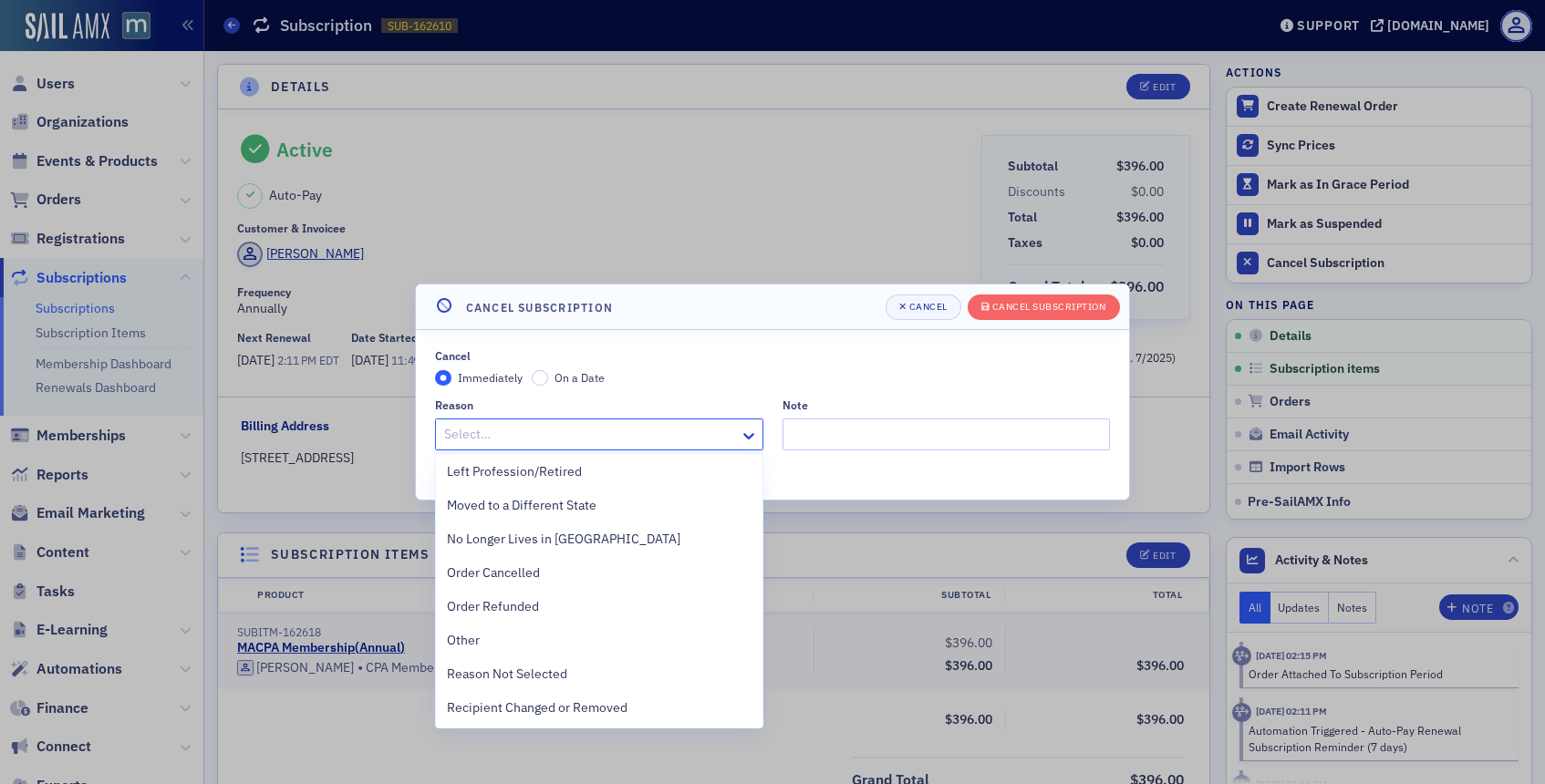
scroll to position [408, 0]
click at [522, 547] on div "Other" at bounding box center [599, 538] width 305 height 19
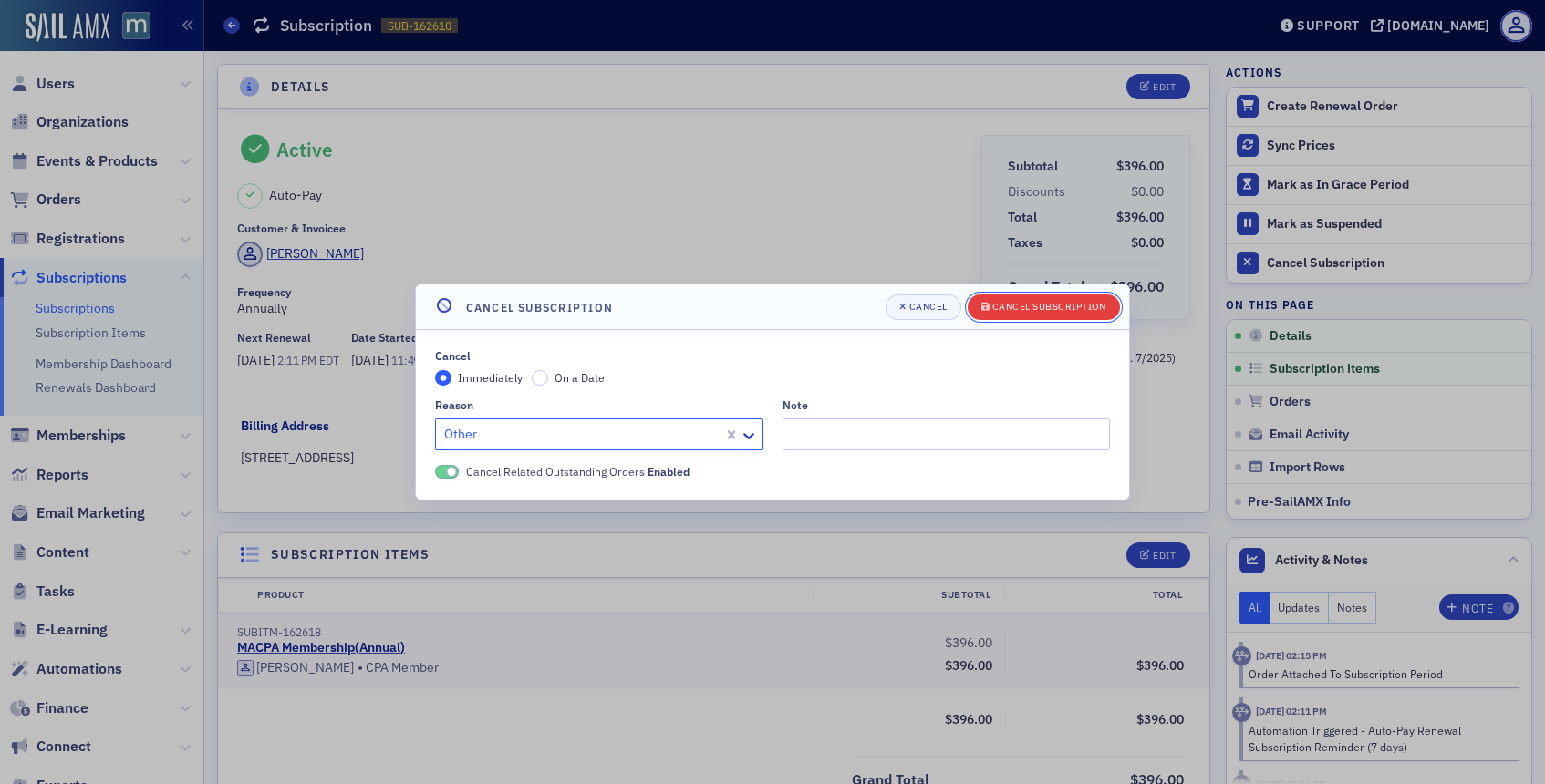
click at [1039, 308] on div "Cancel Subscription" at bounding box center [1049, 307] width 114 height 10
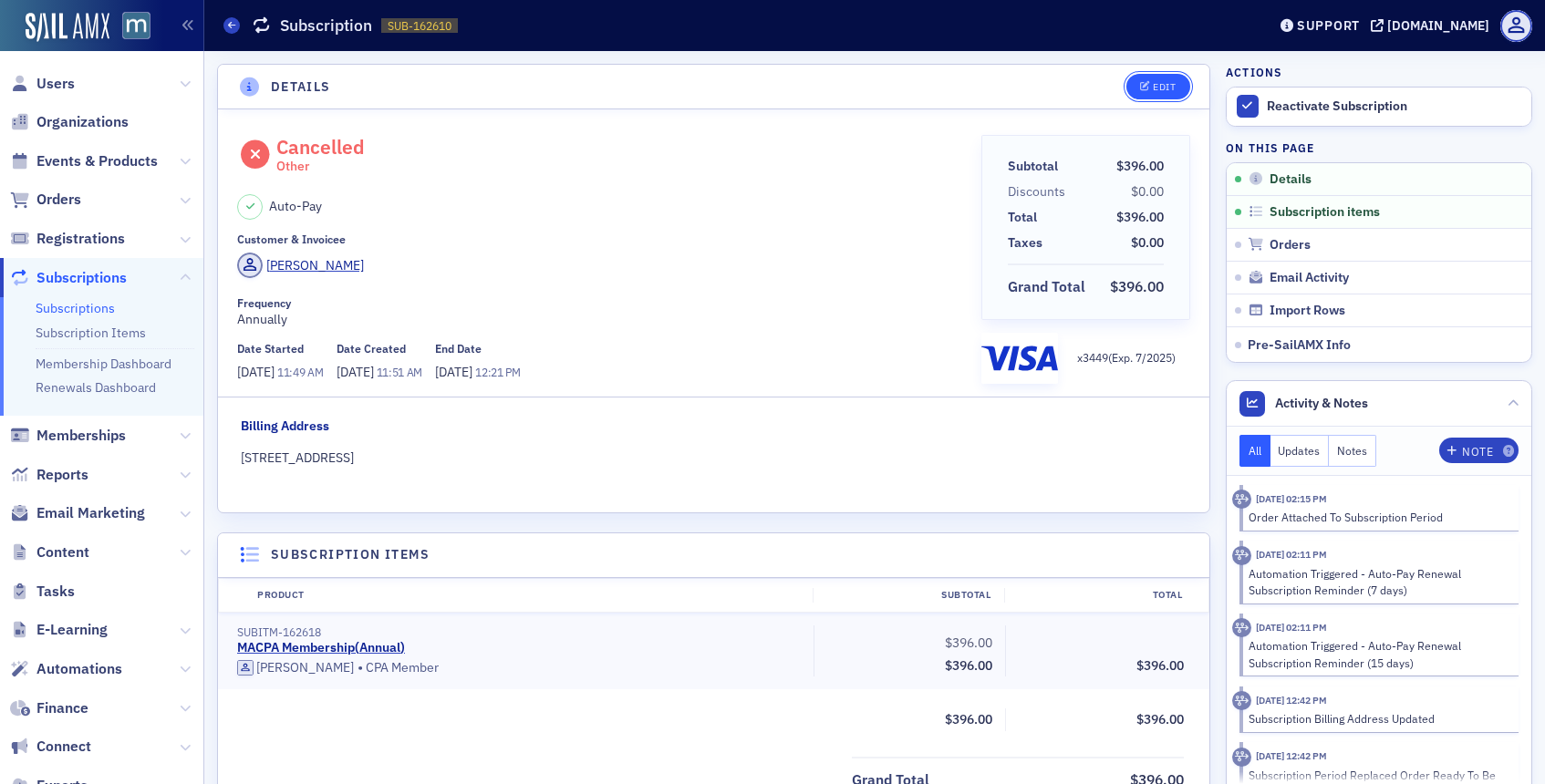
click at [1151, 77] on button "Edit" at bounding box center [1157, 87] width 63 height 26
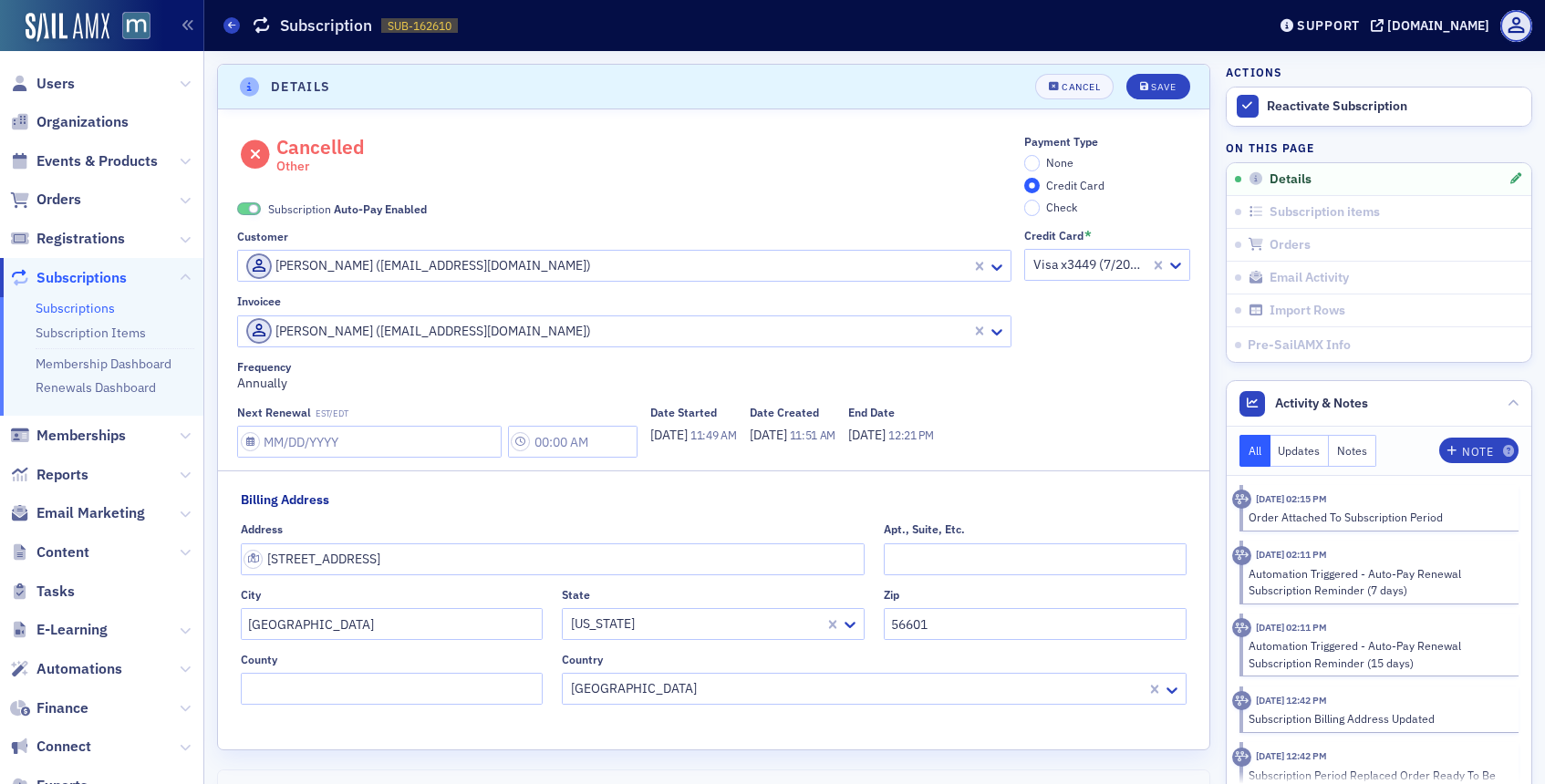
scroll to position [4, 0]
click at [250, 207] on span at bounding box center [254, 206] width 10 height 10
click at [1034, 162] on input "None" at bounding box center [1032, 159] width 16 height 16
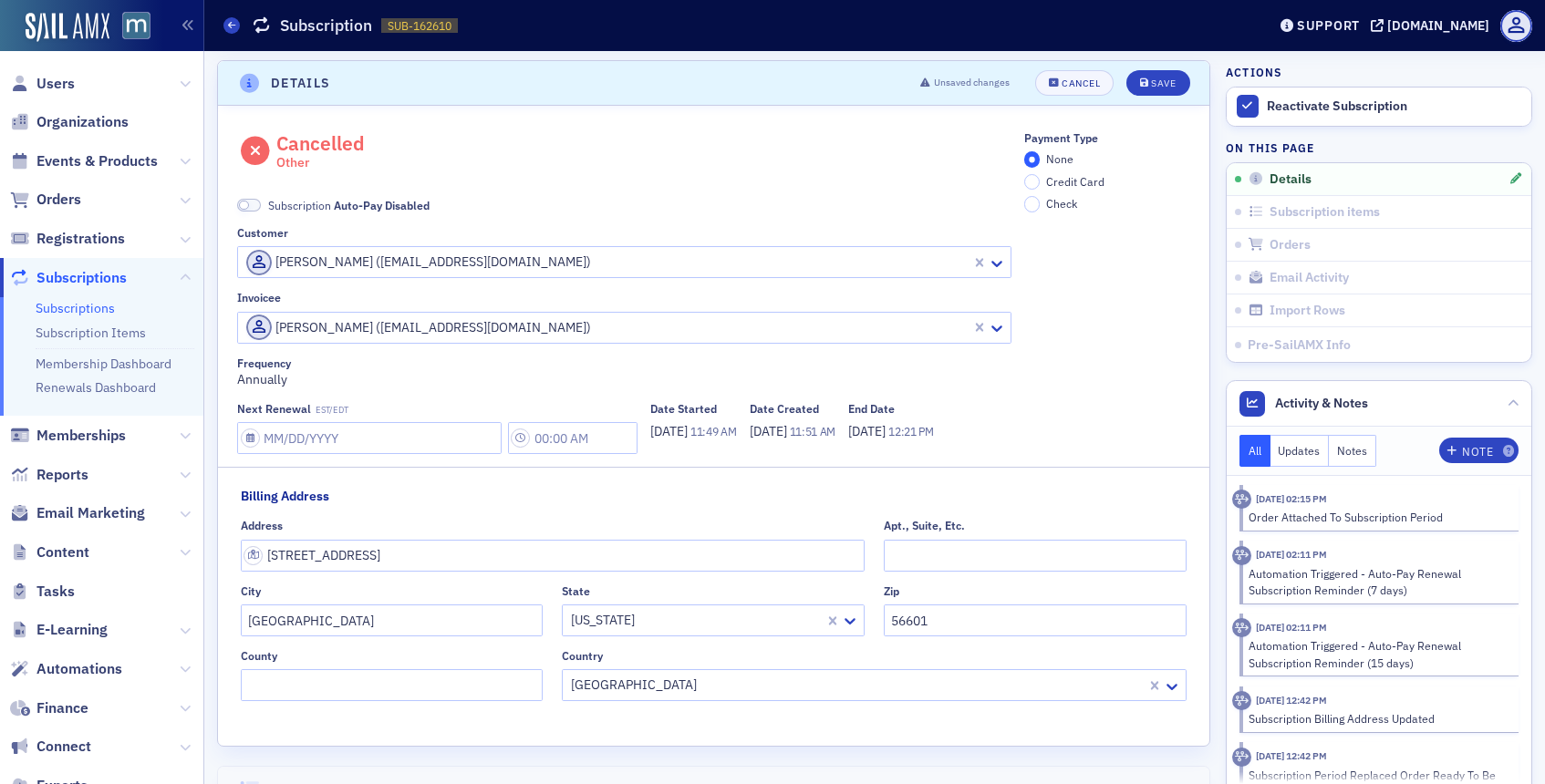
click at [1157, 66] on header "Details Unsaved changes Cancel Save" at bounding box center [713, 83] width 991 height 45
click at [1155, 76] on button "Save" at bounding box center [1157, 83] width 63 height 26
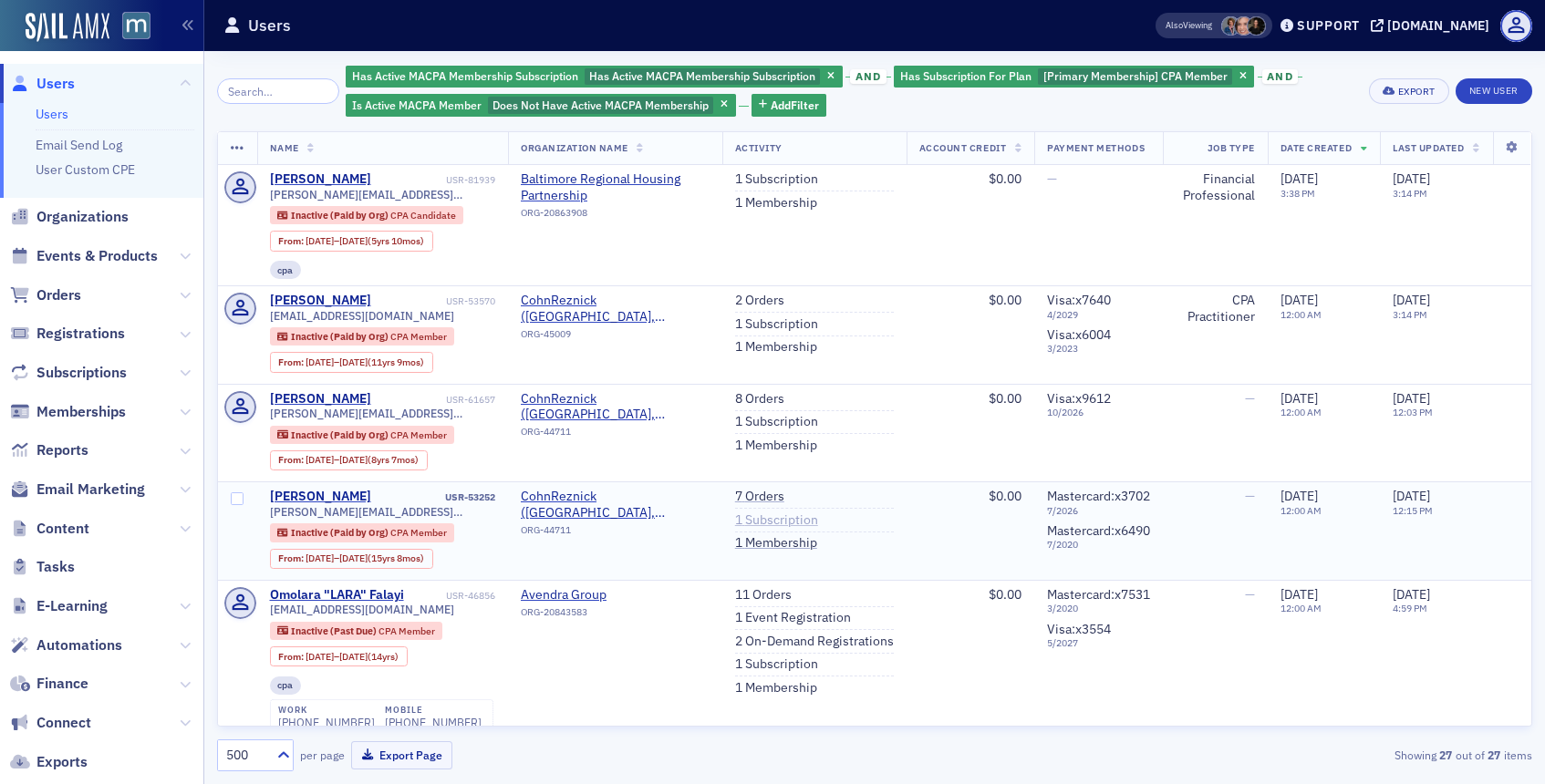
click at [760, 522] on link "1 Subscription" at bounding box center [776, 520] width 83 height 16
click at [770, 551] on link "1 Membership" at bounding box center [776, 543] width 82 height 16
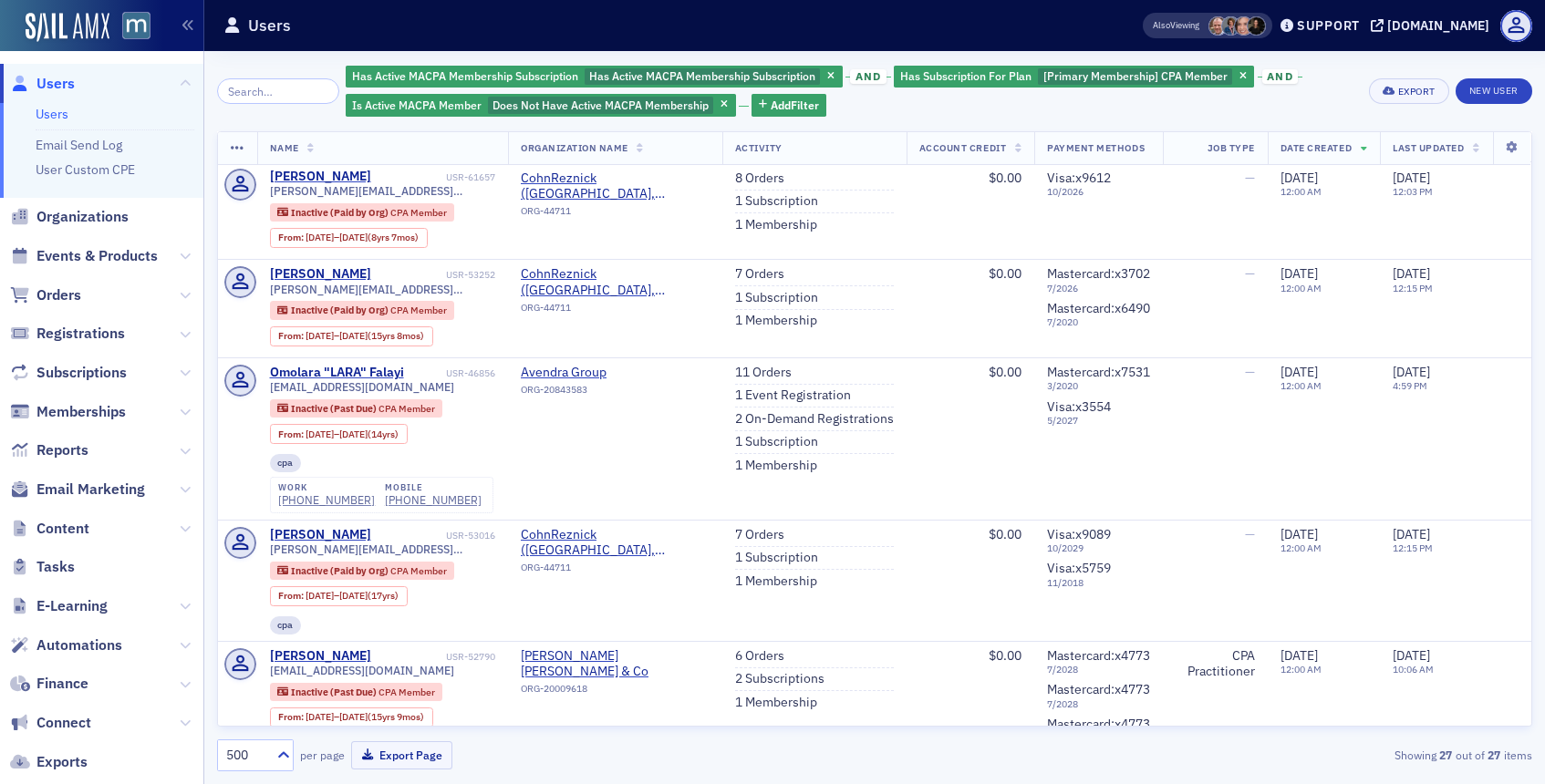
scroll to position [215, 0]
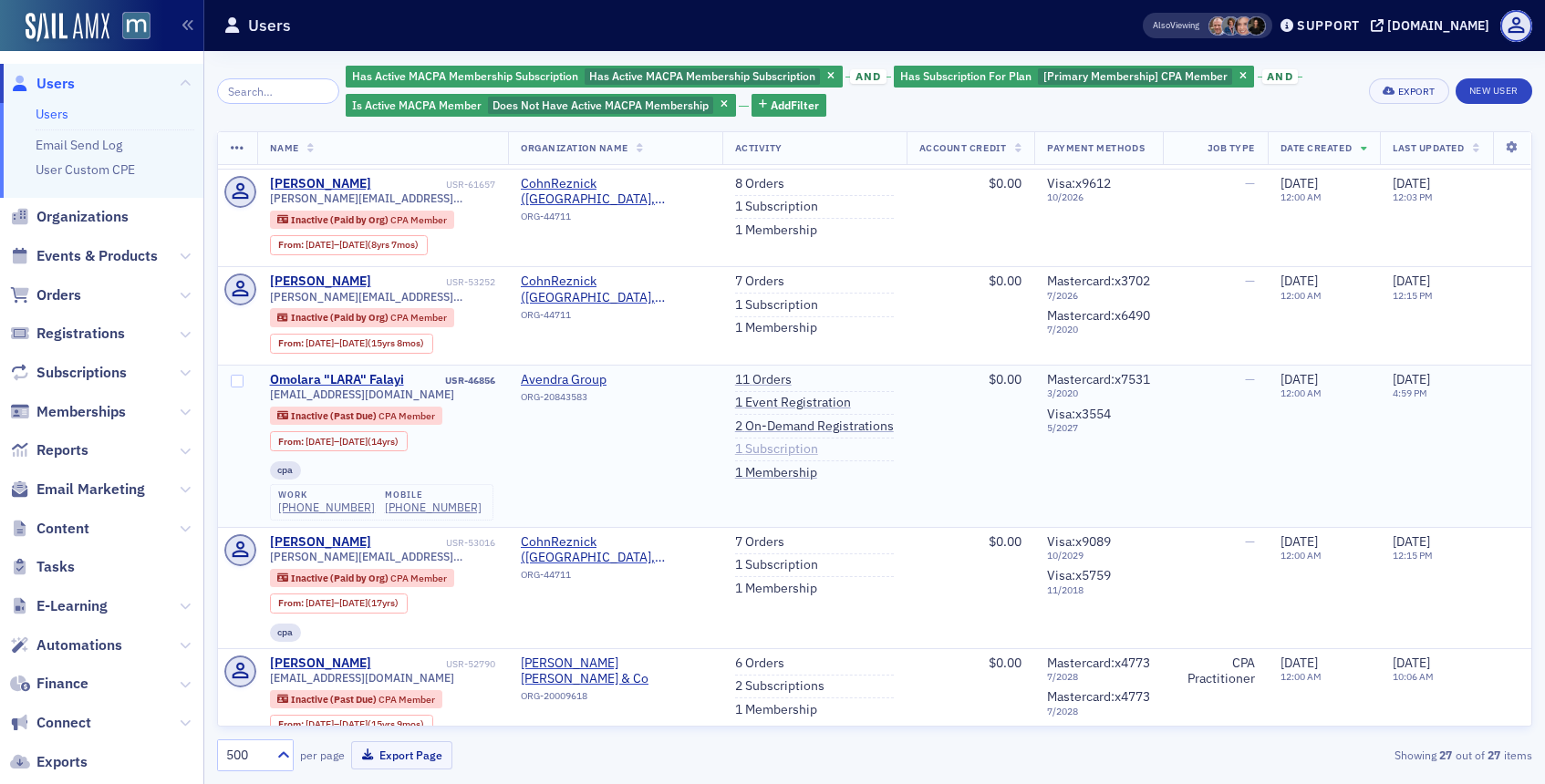
click at [777, 458] on link "1 Subscription" at bounding box center [776, 449] width 83 height 16
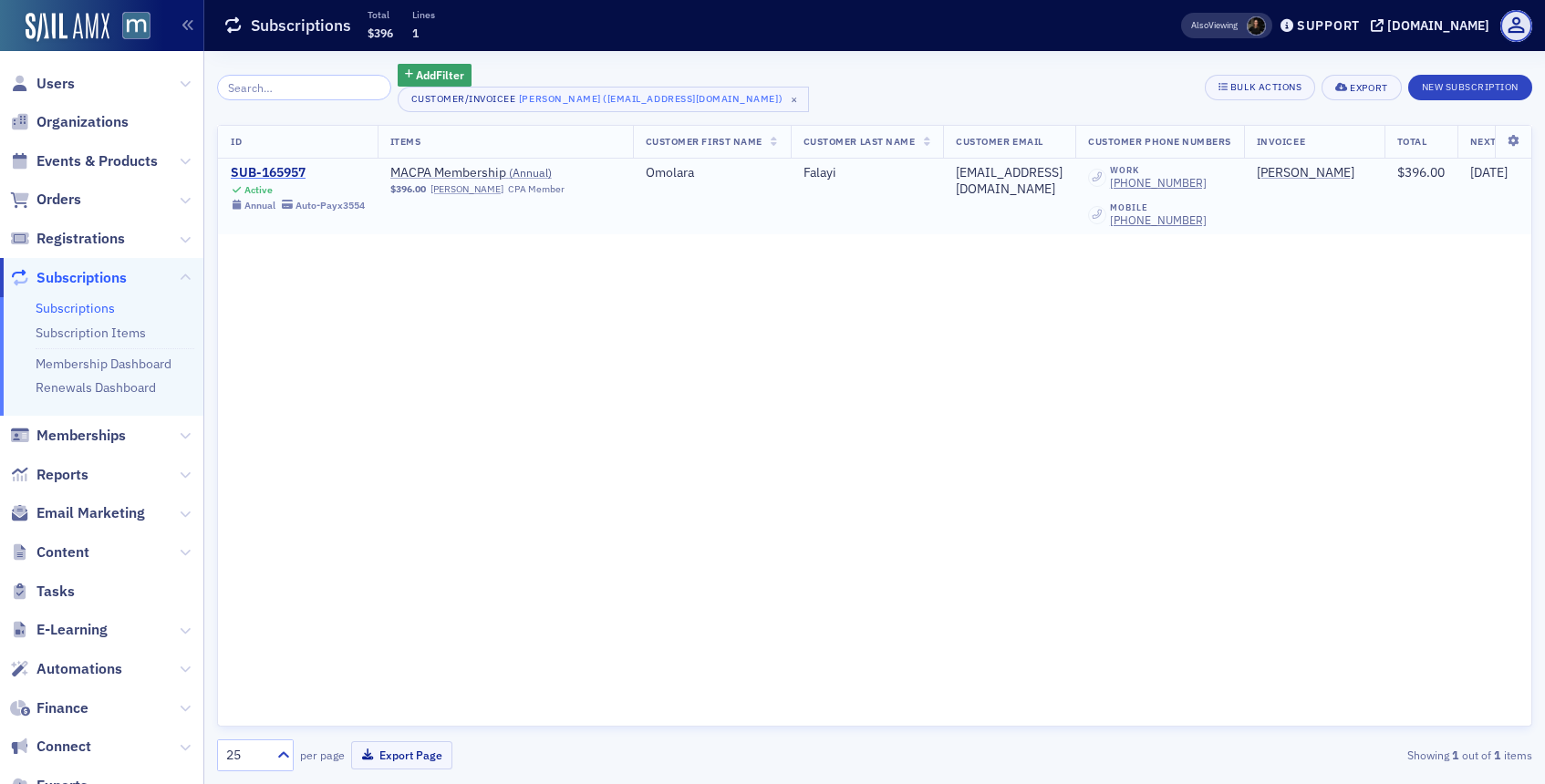
click at [274, 171] on div "SUB-165957" at bounding box center [298, 173] width 134 height 16
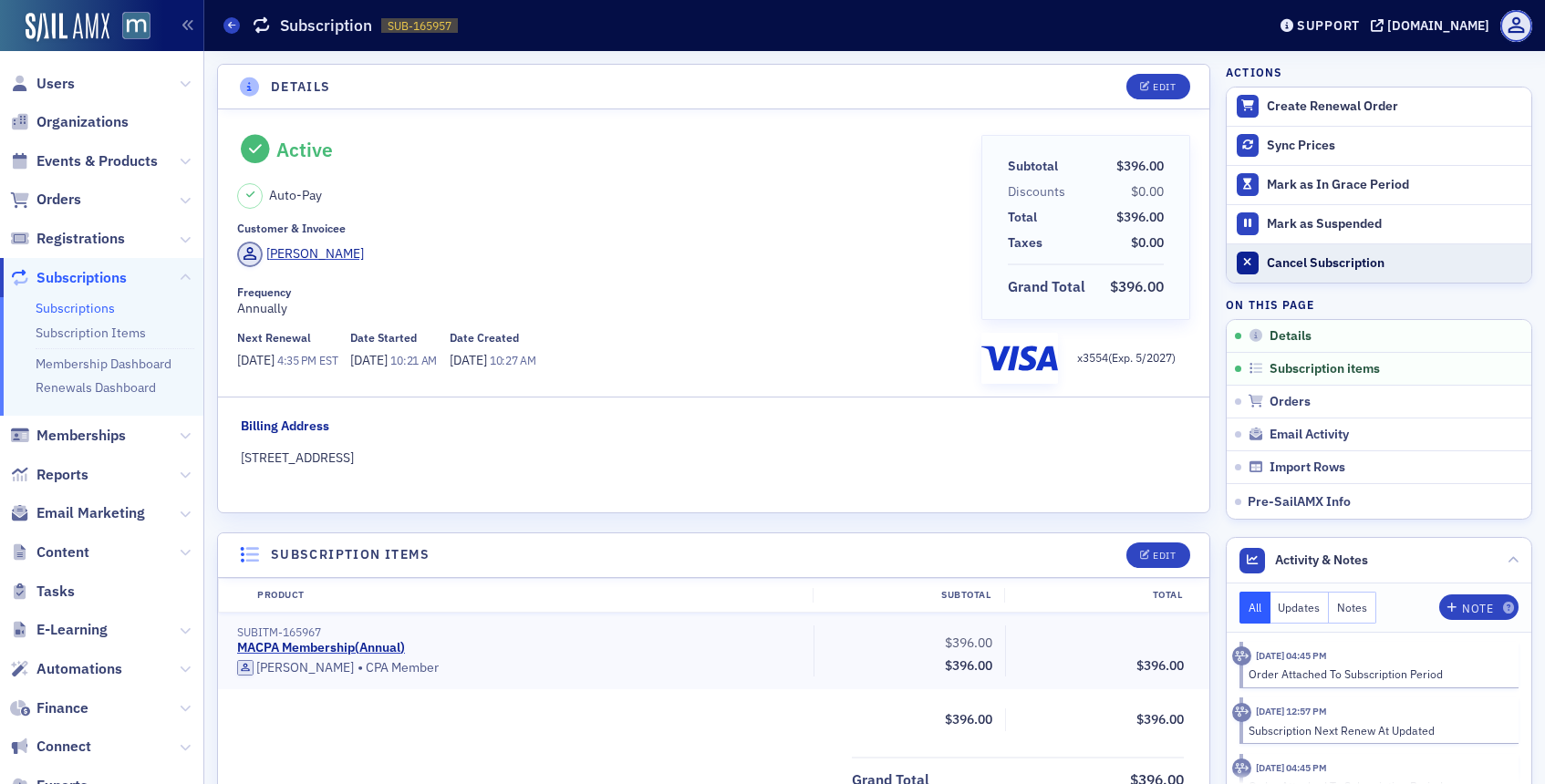
click at [1306, 271] on div "Cancel Subscription" at bounding box center [1394, 263] width 255 height 16
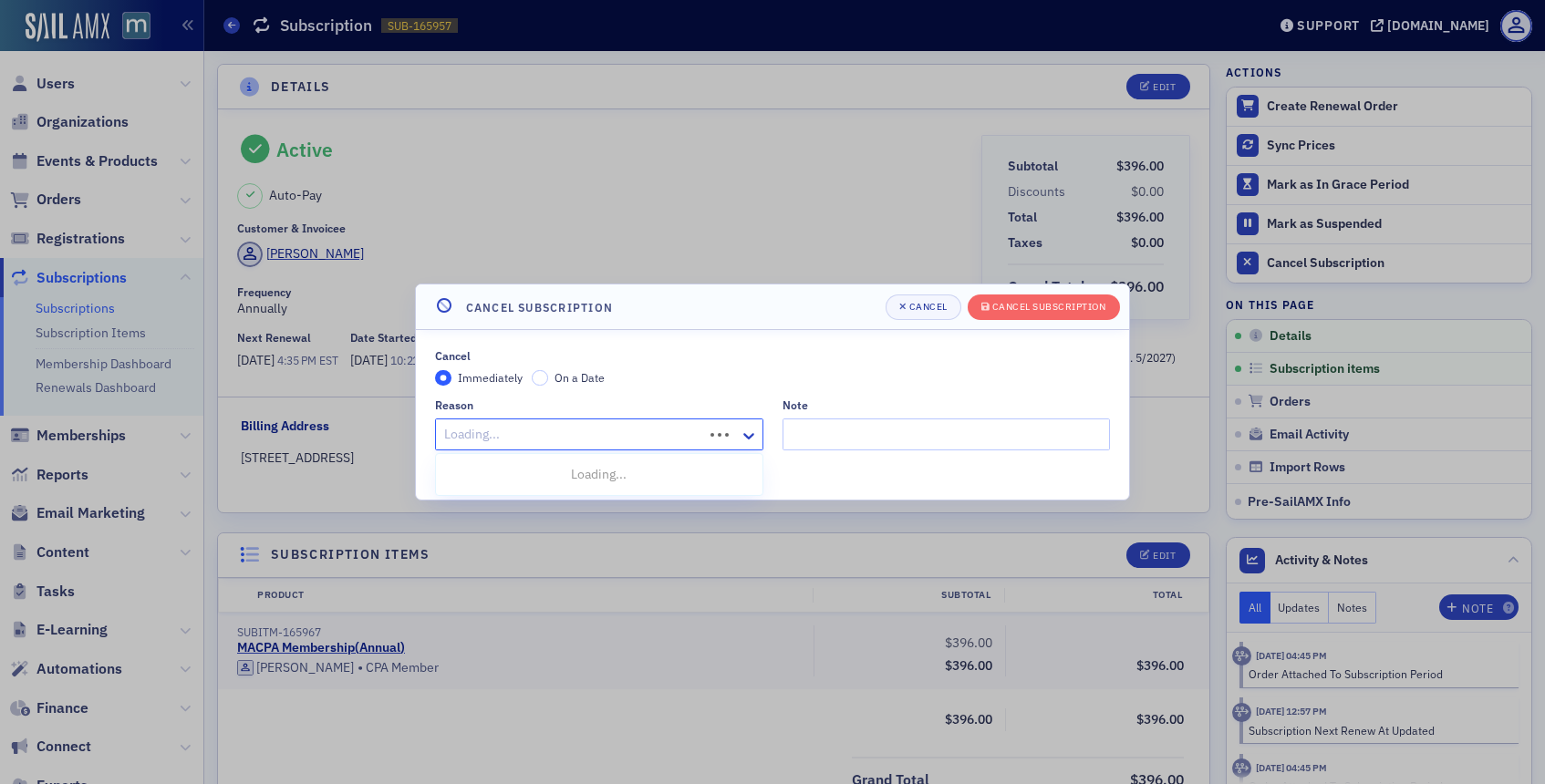
click at [725, 437] on div "Loading..." at bounding box center [599, 435] width 328 height 32
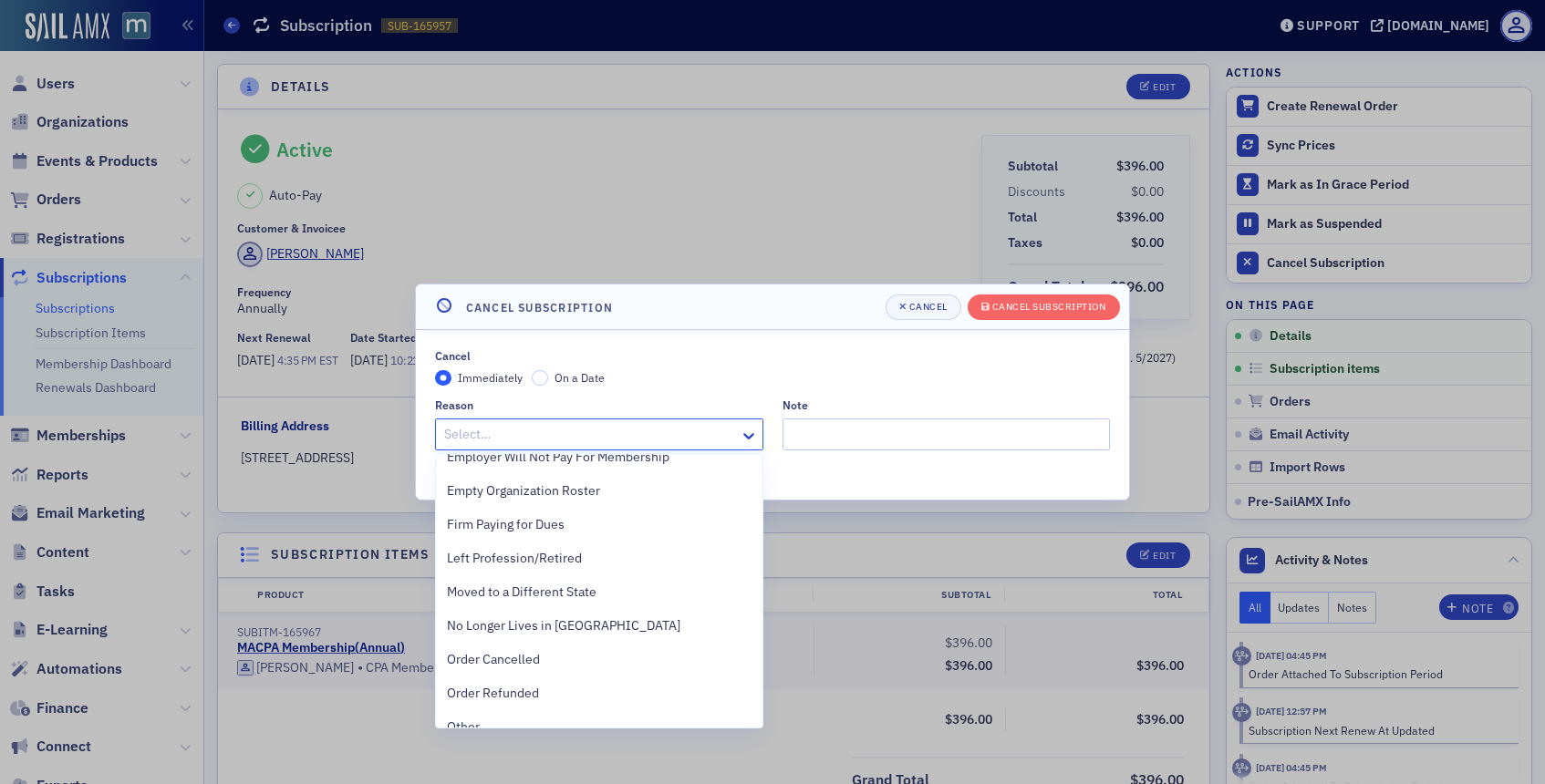
scroll to position [305, 0]
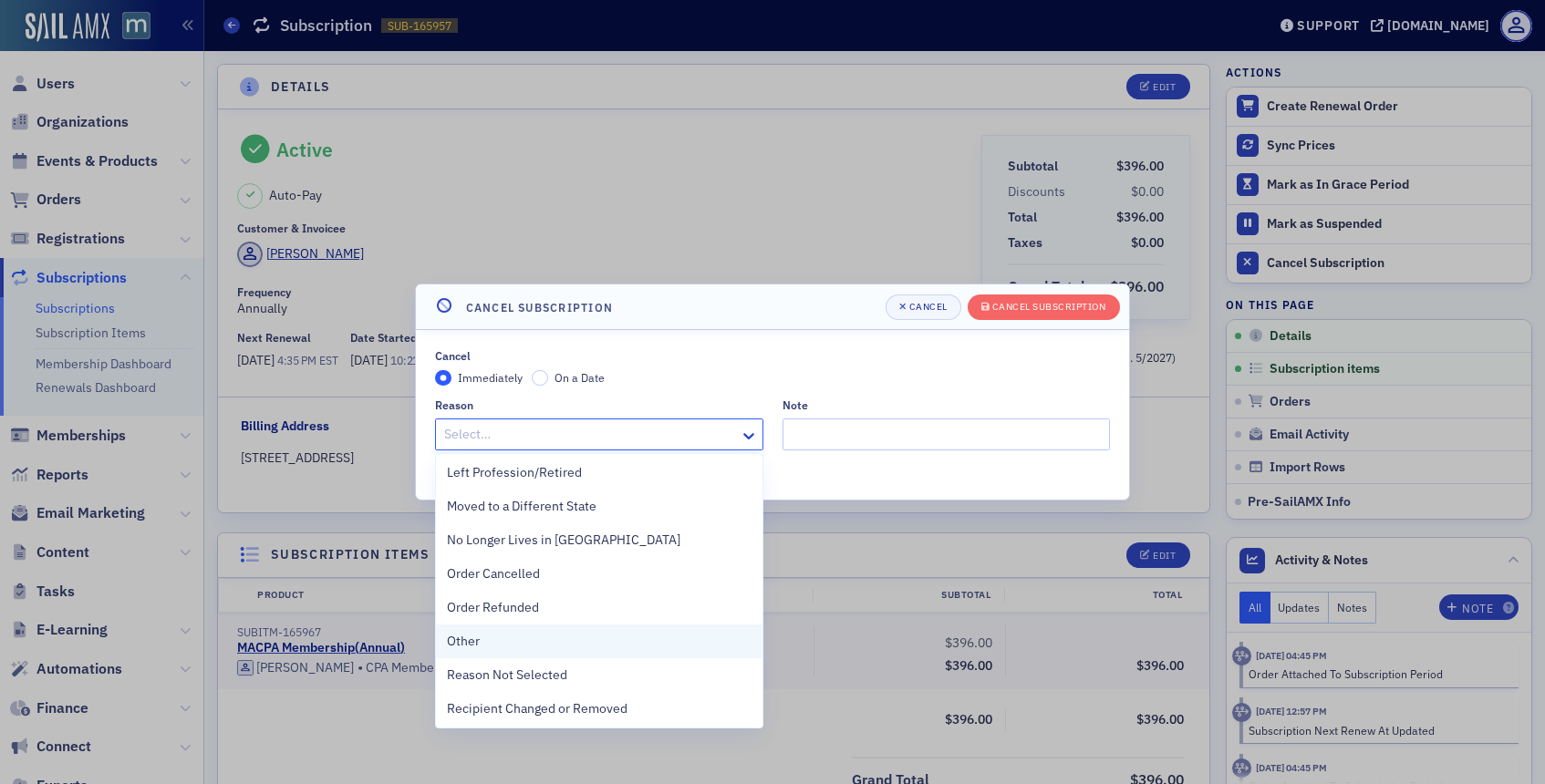
click at [476, 637] on span "Other" at bounding box center [463, 641] width 33 height 19
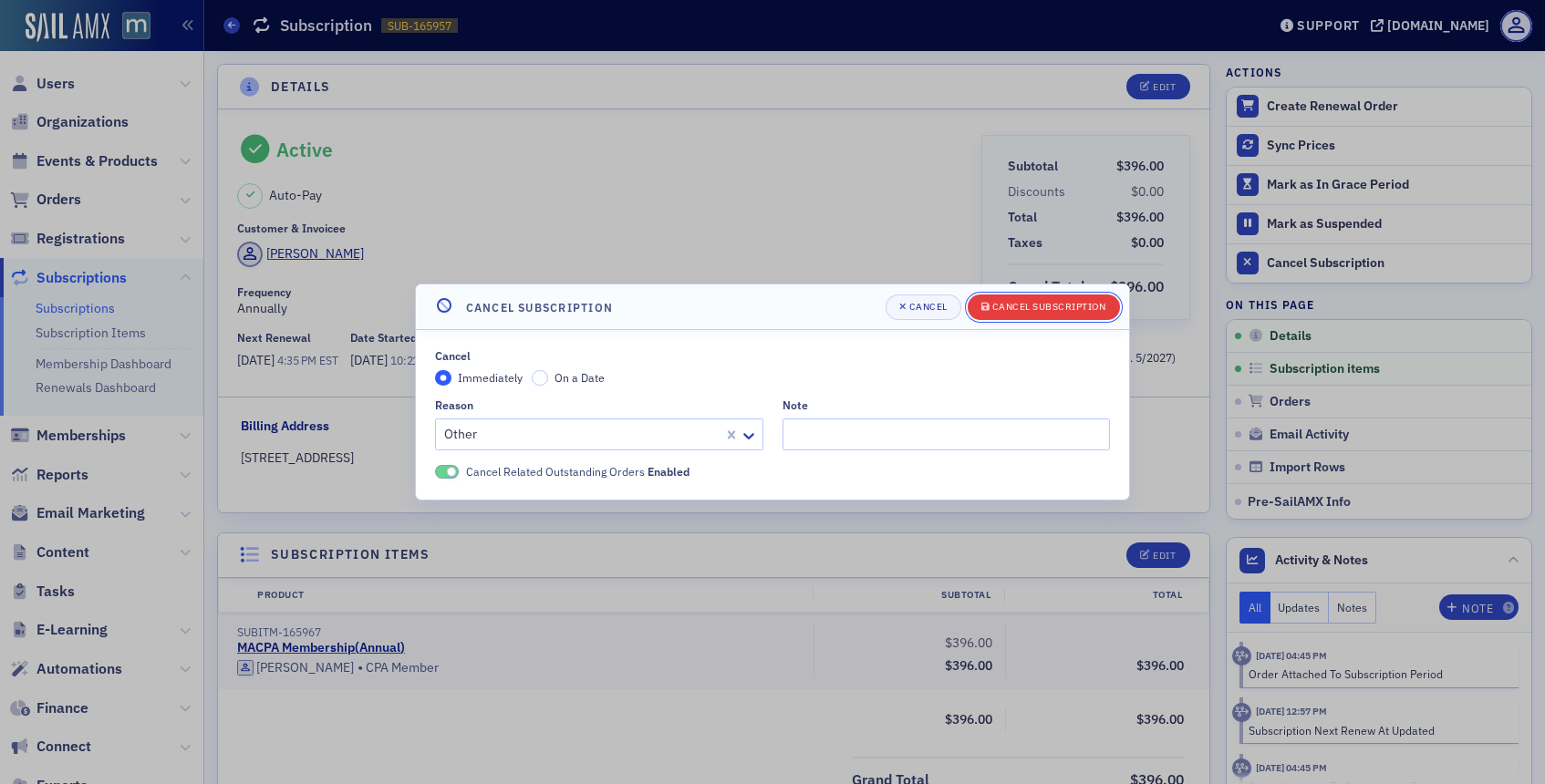
click at [1062, 302] on div "Cancel Subscription" at bounding box center [1049, 307] width 114 height 10
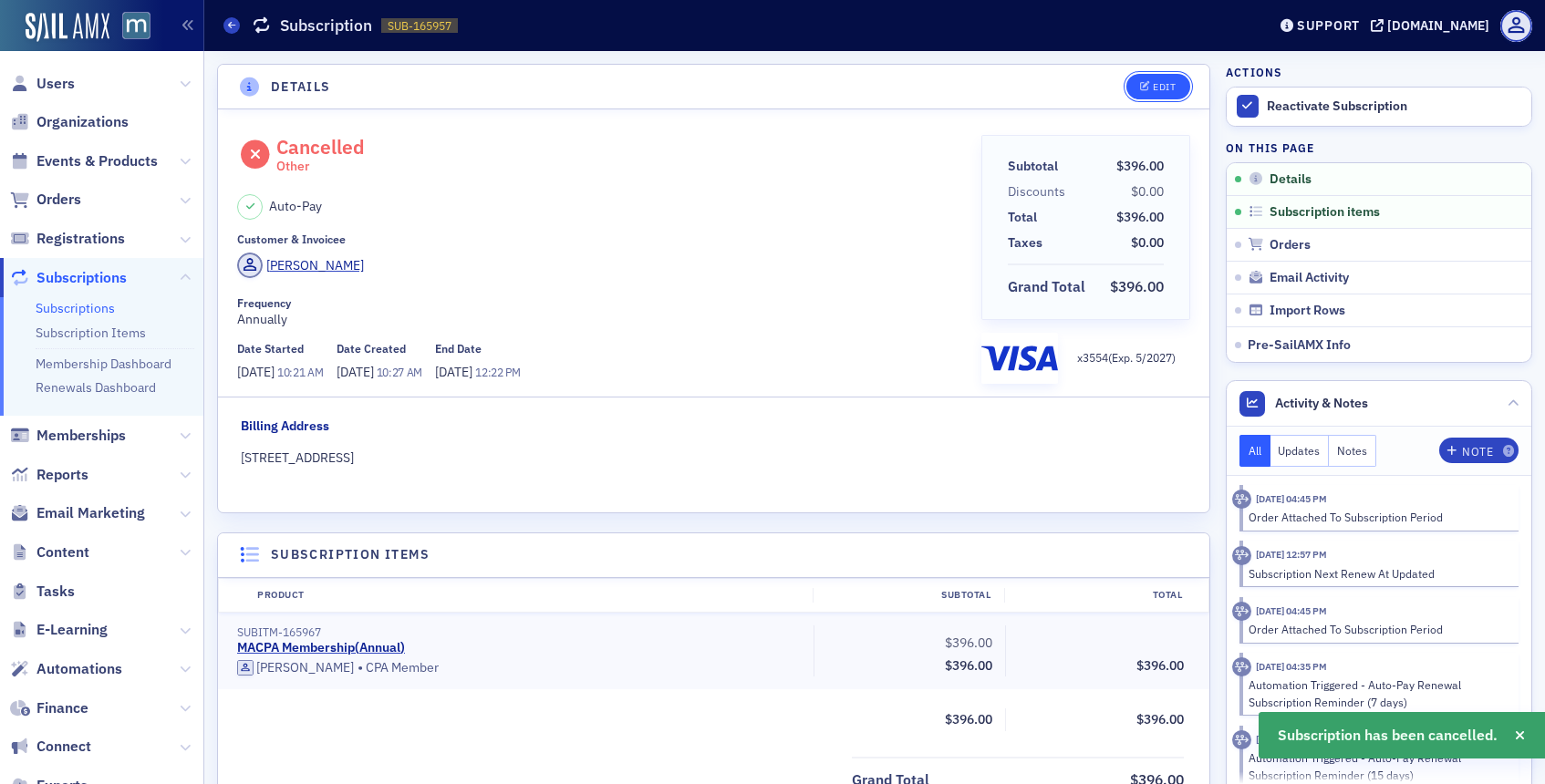
click at [1166, 82] on div "Edit" at bounding box center [1164, 87] width 23 height 10
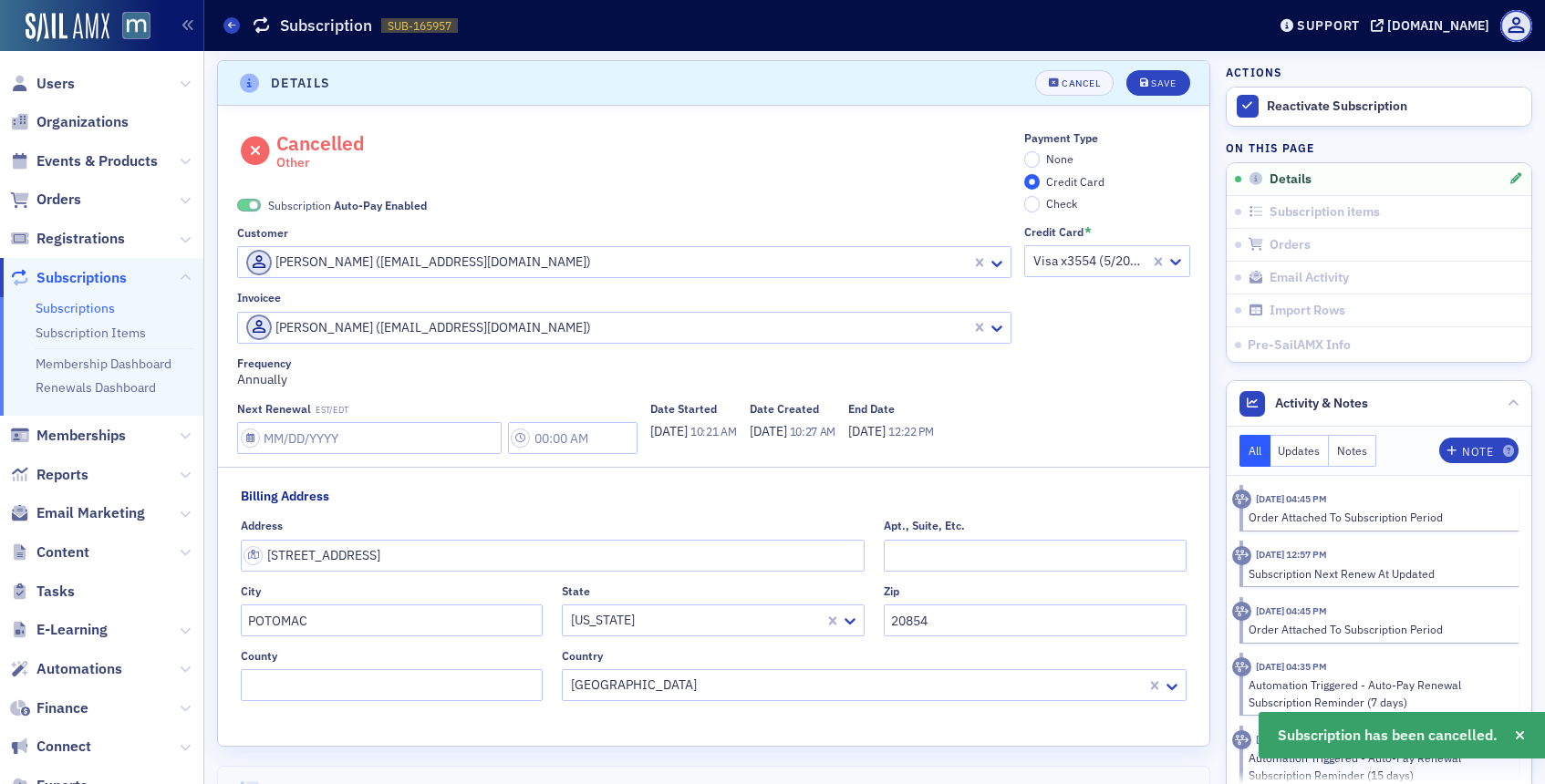
click at [251, 202] on span at bounding box center [254, 206] width 10 height 10
click at [1028, 158] on input "None" at bounding box center [1032, 159] width 16 height 16
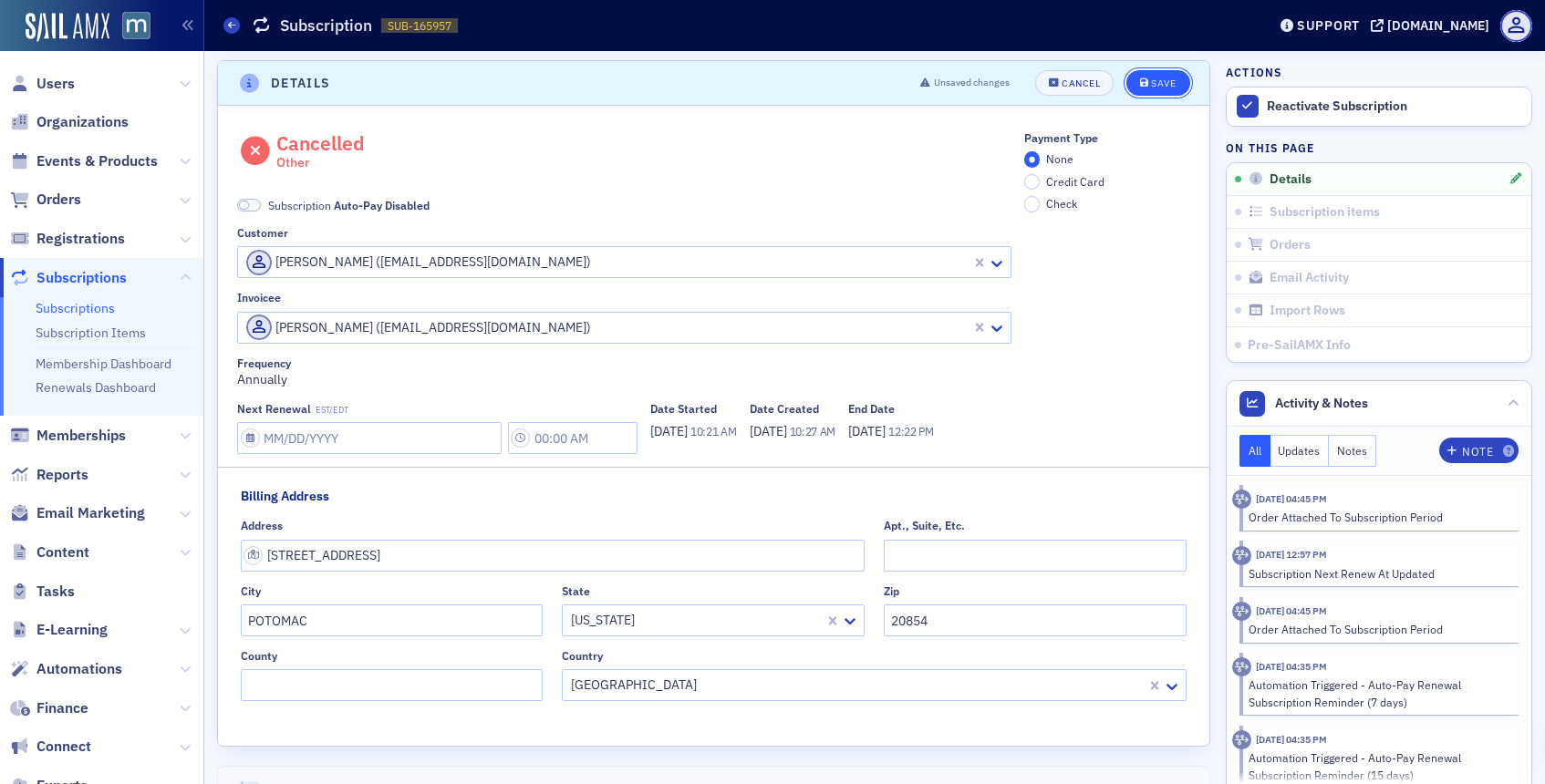
click at [1153, 81] on div "Save" at bounding box center [1163, 83] width 25 height 10
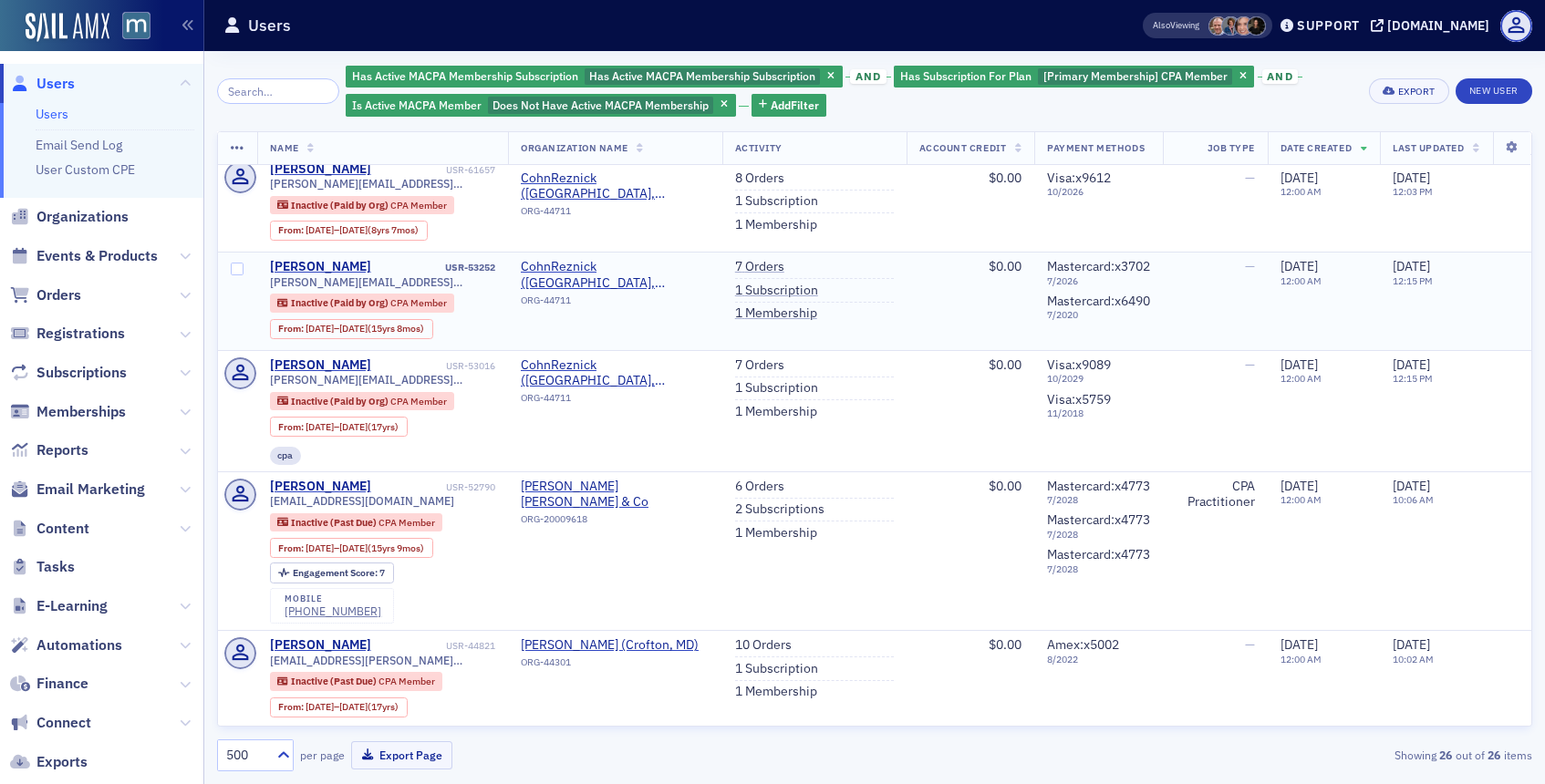
scroll to position [237, 0]
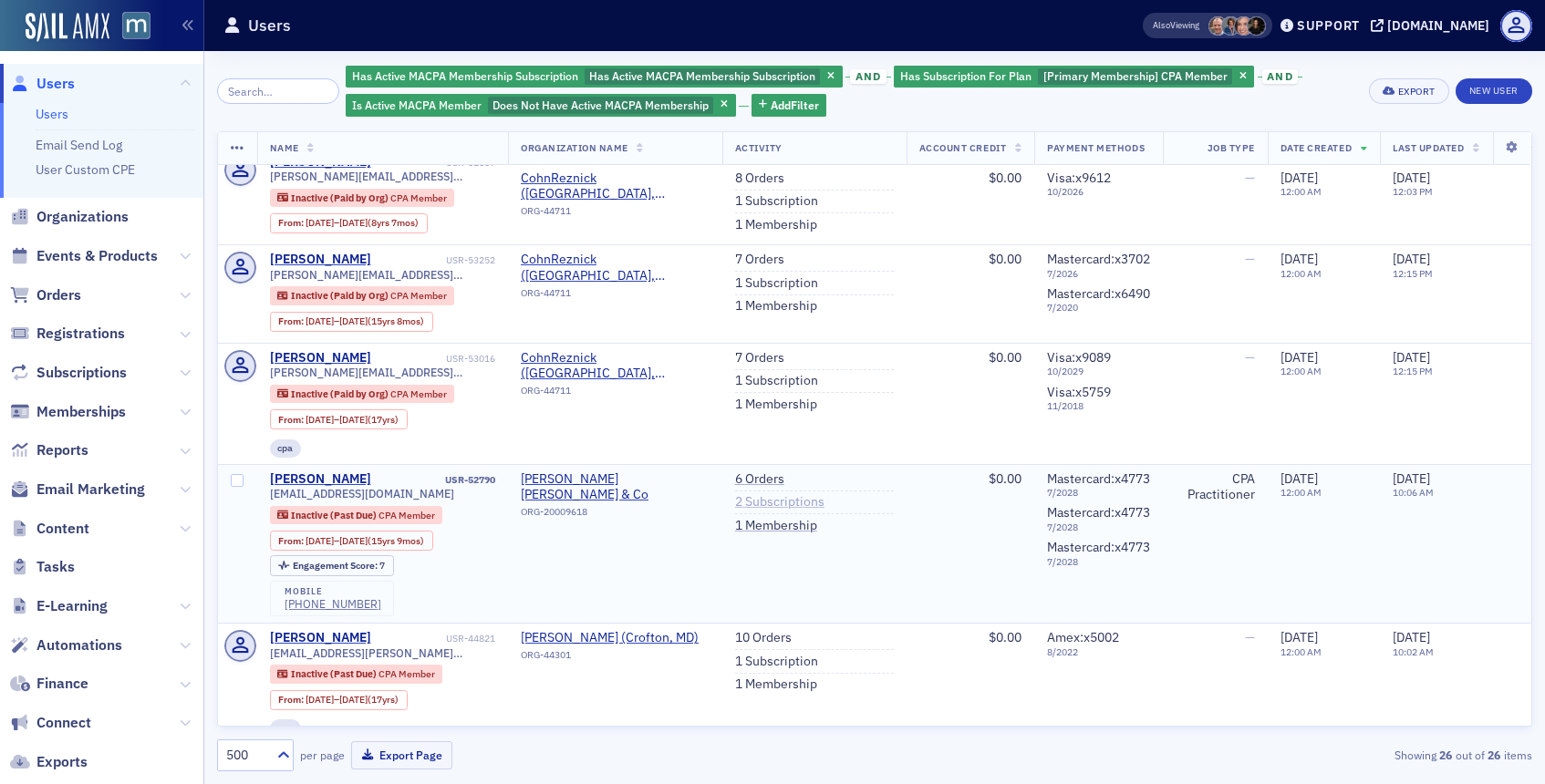
click at [770, 511] on link "2 Subscriptions" at bounding box center [779, 502] width 89 height 16
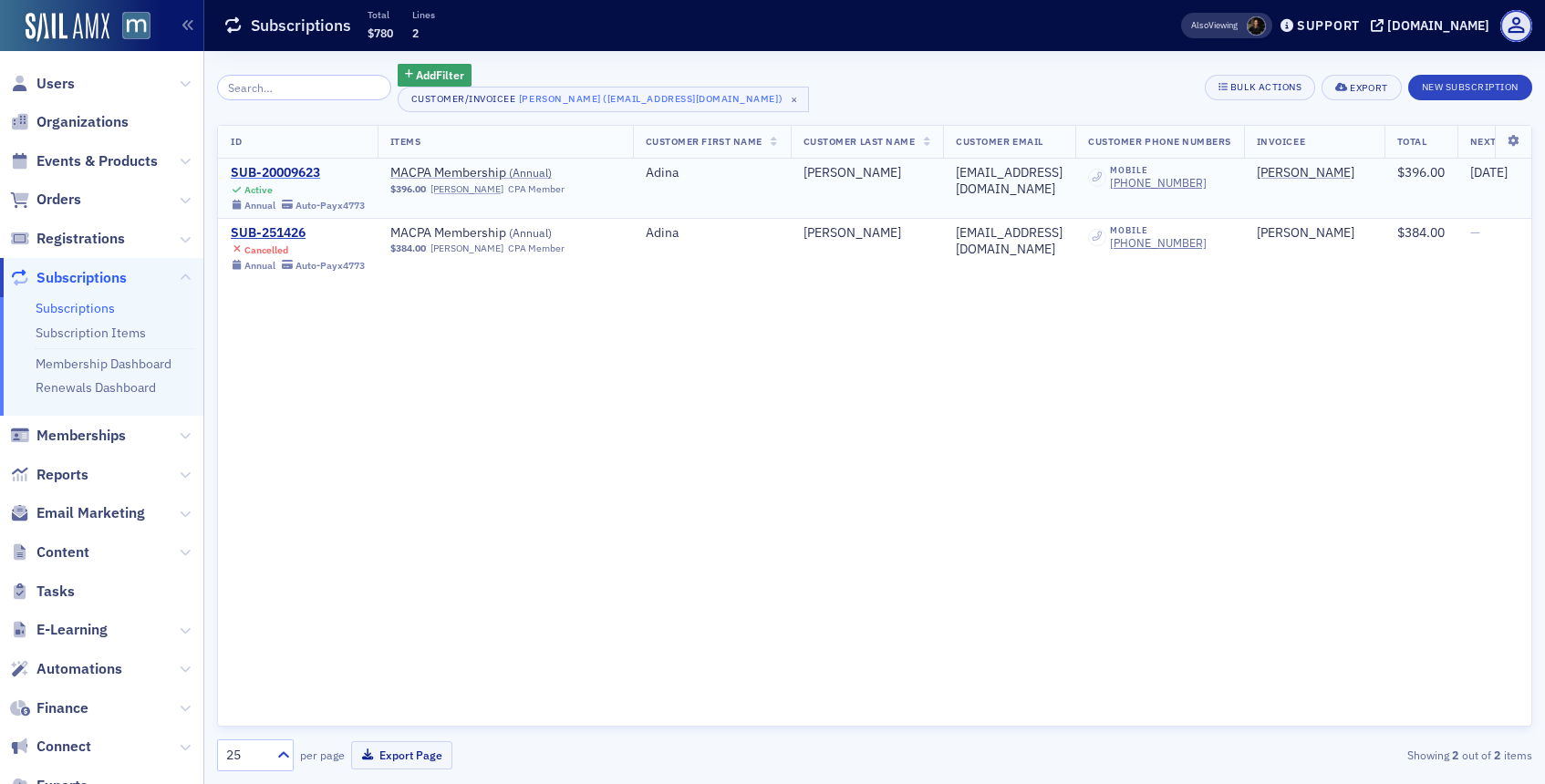
click at [277, 169] on div "SUB-20009623" at bounding box center [298, 173] width 134 height 16
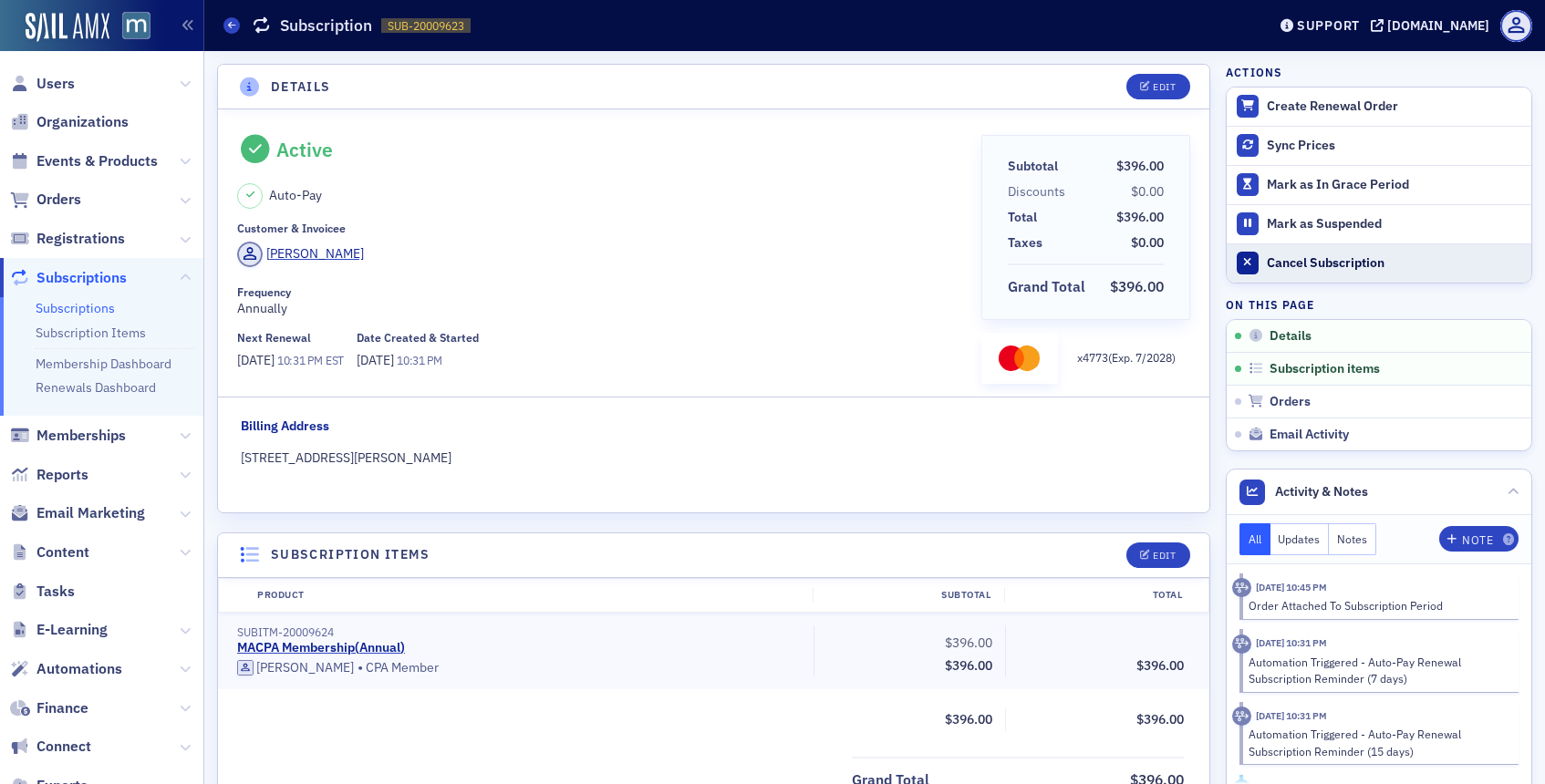
click at [1263, 264] on button "Cancel Subscription" at bounding box center [1378, 262] width 305 height 39
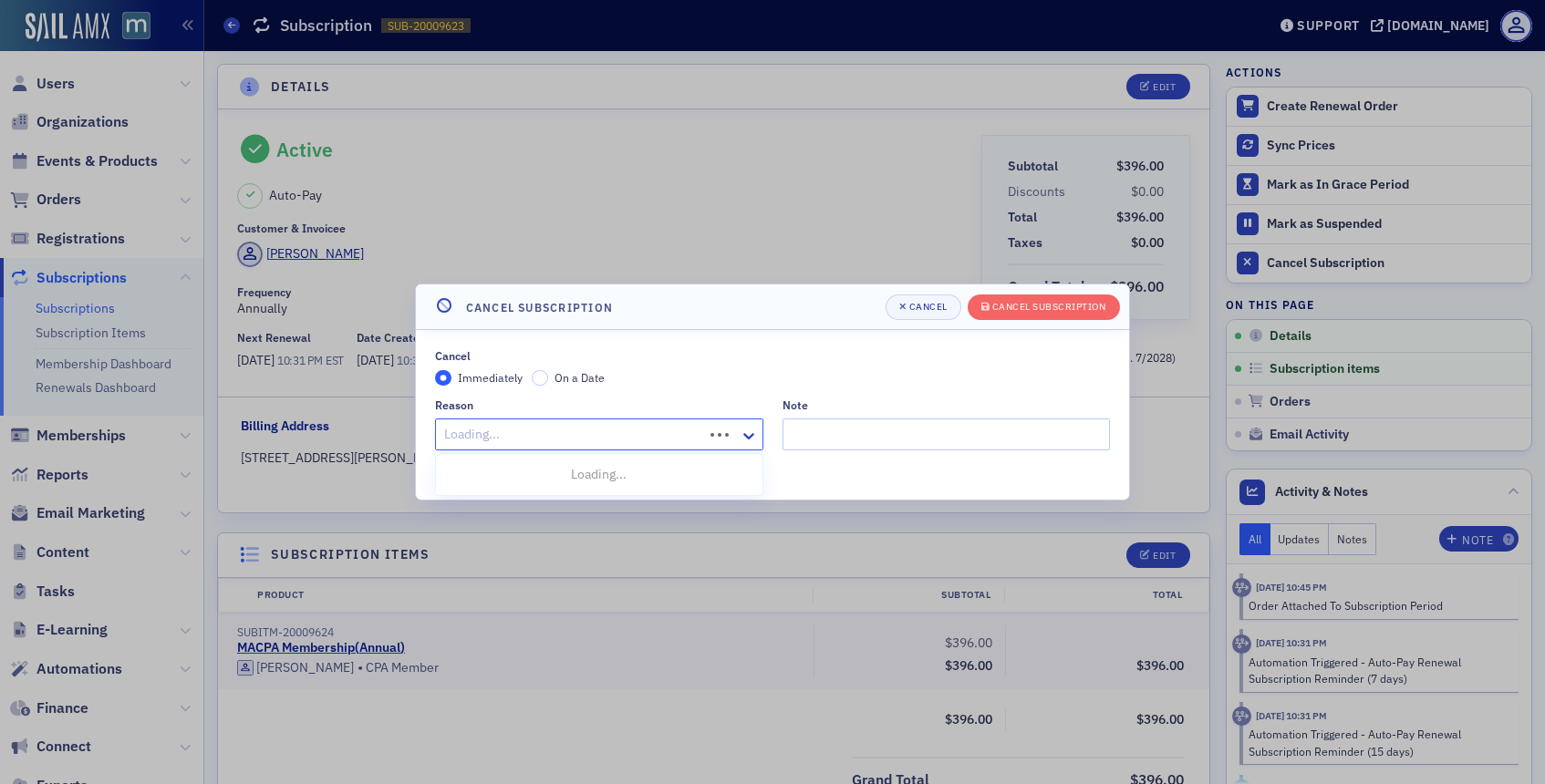
click at [723, 439] on div "Loading..." at bounding box center [599, 435] width 328 height 32
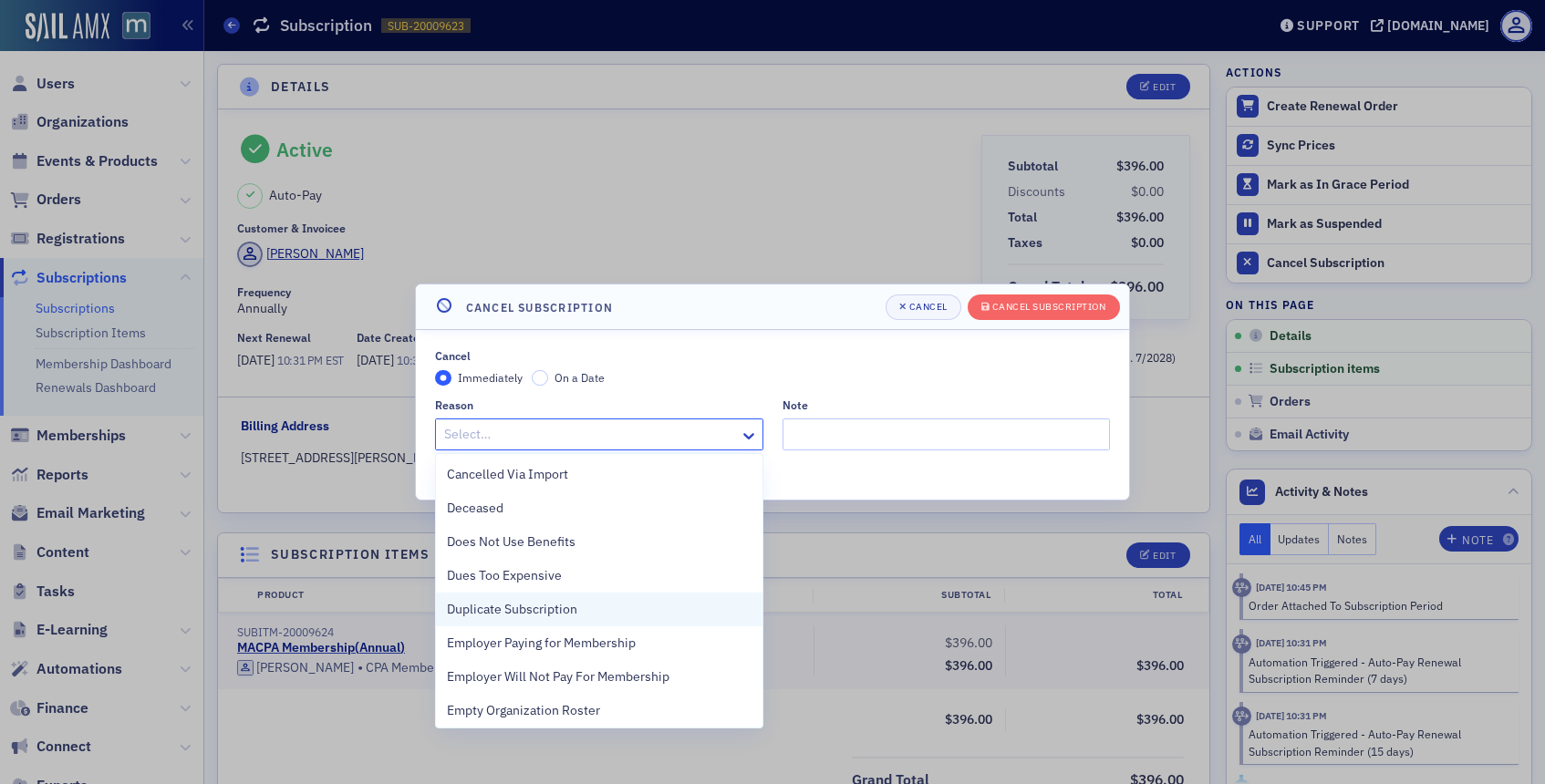
scroll to position [408, 0]
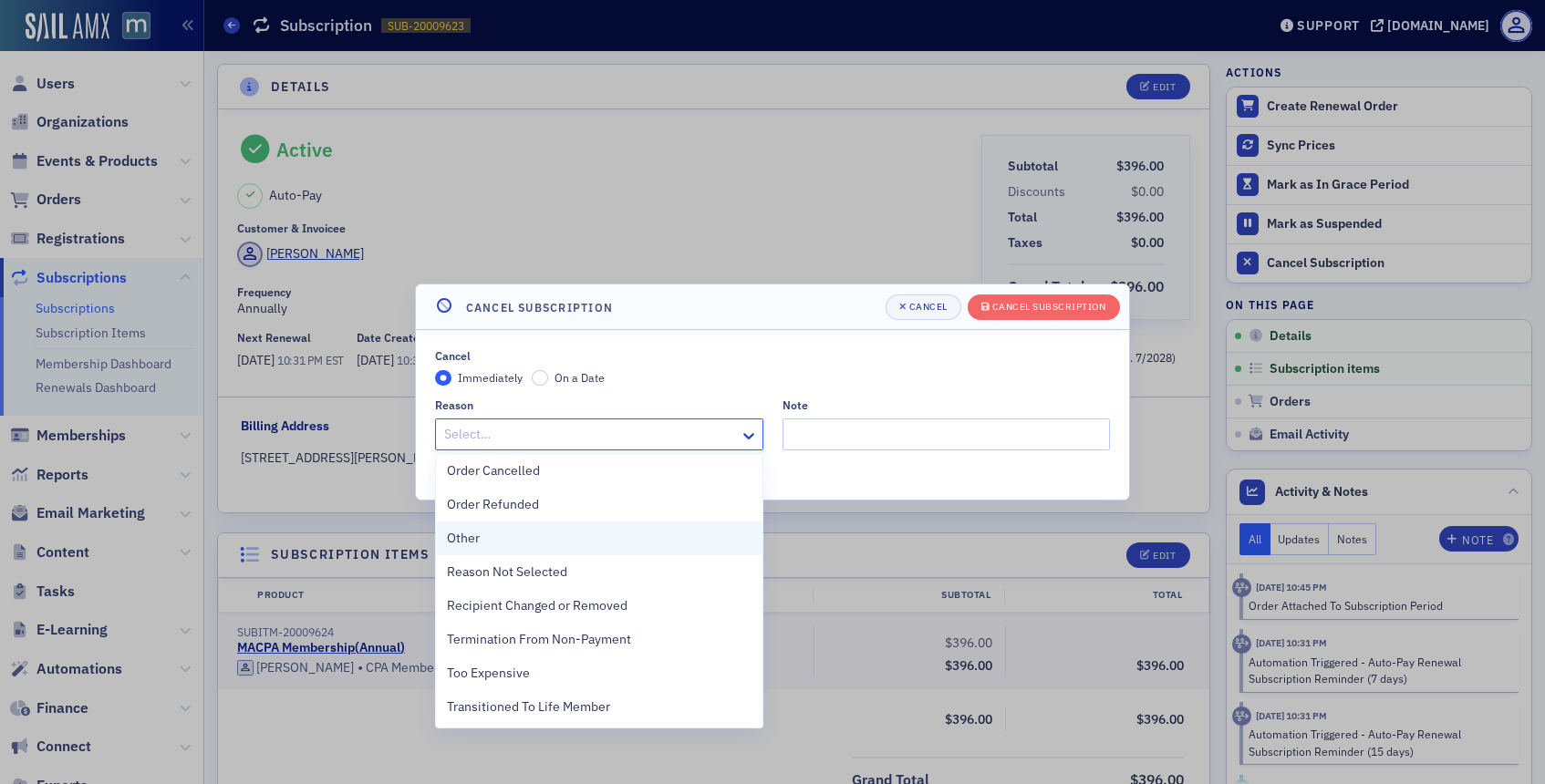
click at [494, 551] on div "Other" at bounding box center [599, 539] width 326 height 34
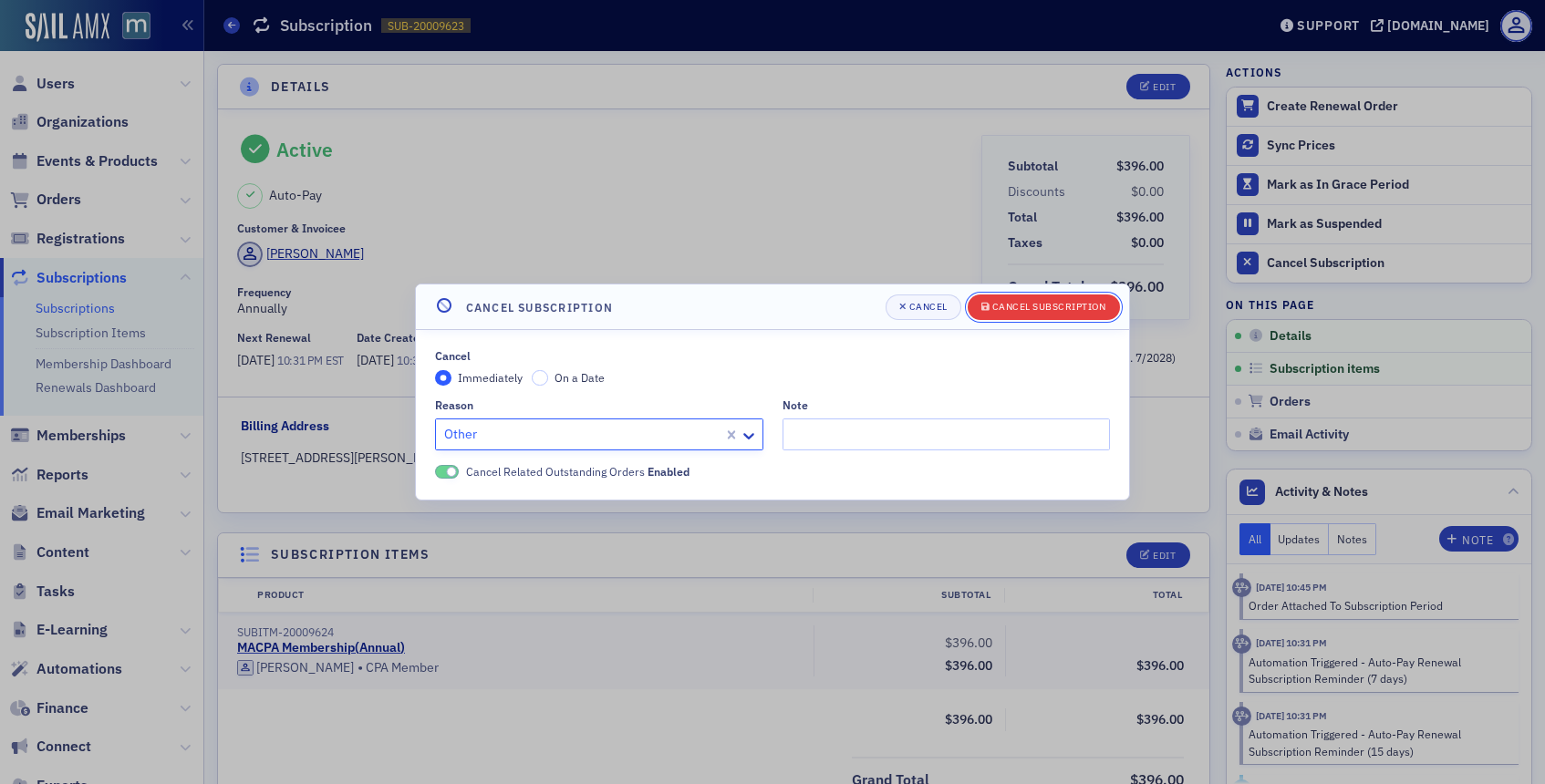
click at [999, 305] on div "Cancel Subscription" at bounding box center [1049, 307] width 114 height 10
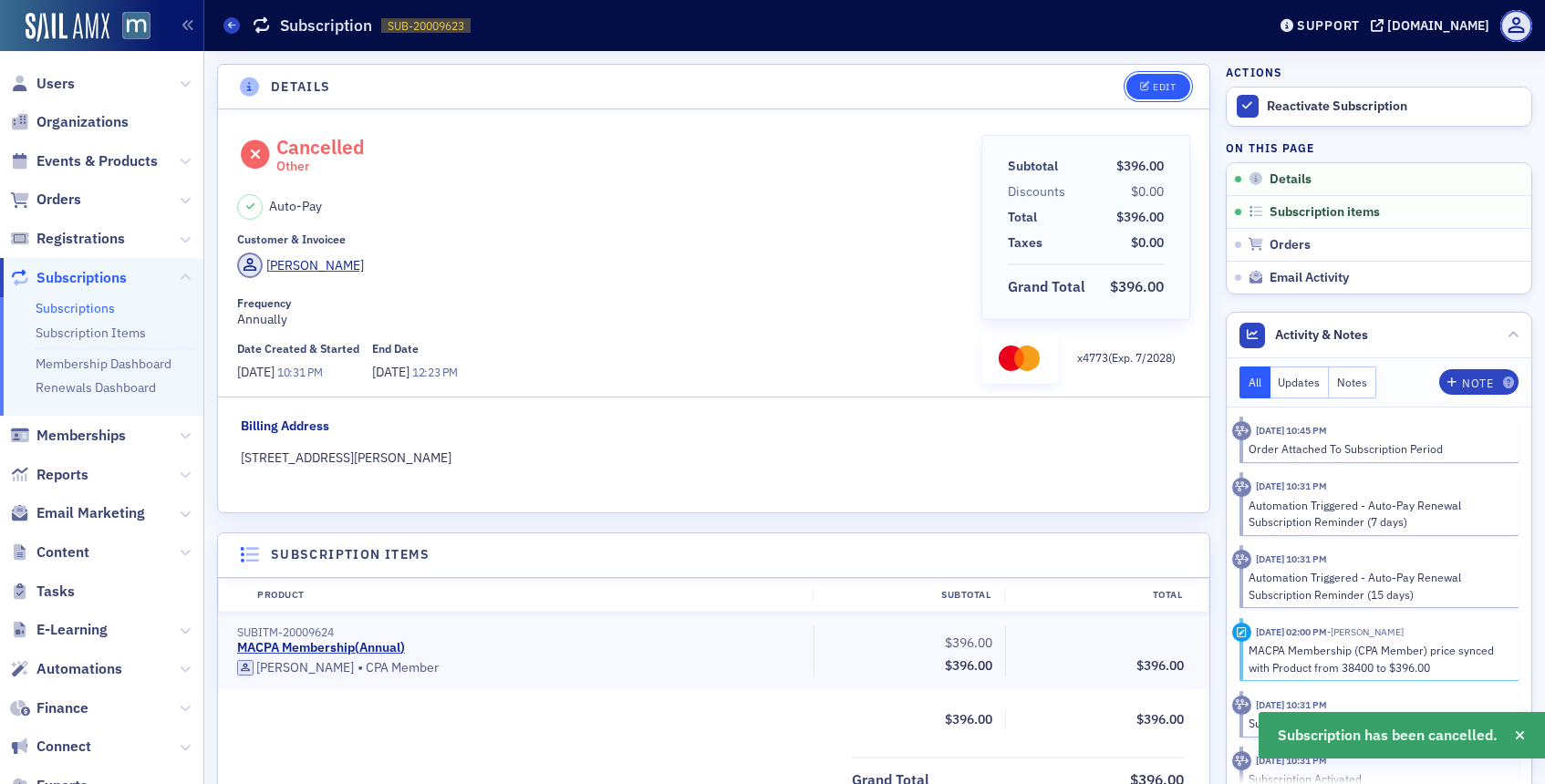
click at [1157, 98] on button "Edit" at bounding box center [1157, 87] width 63 height 26
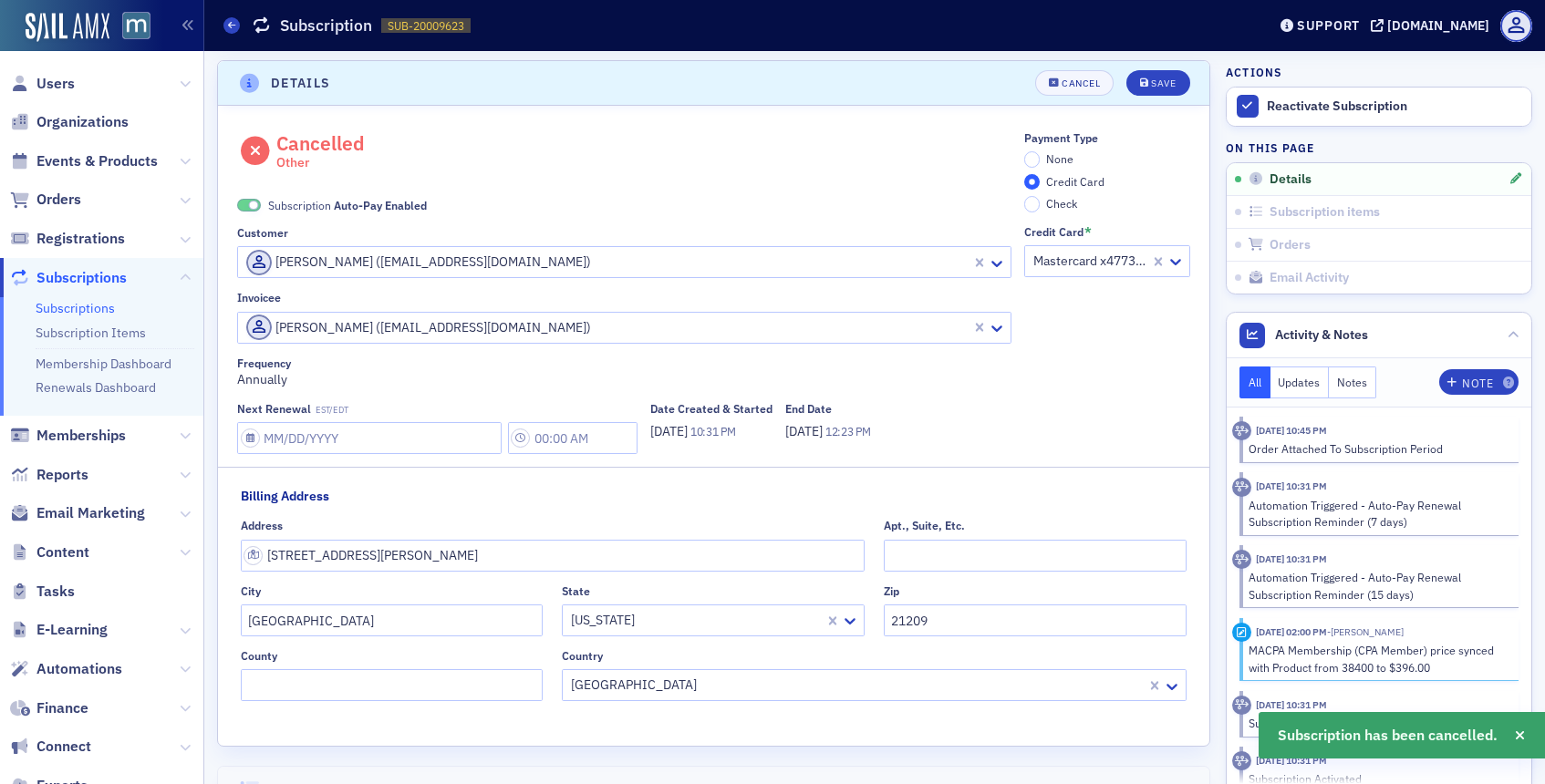
click at [247, 204] on span at bounding box center [249, 206] width 24 height 14
click at [1159, 94] on button "Save" at bounding box center [1157, 83] width 63 height 26
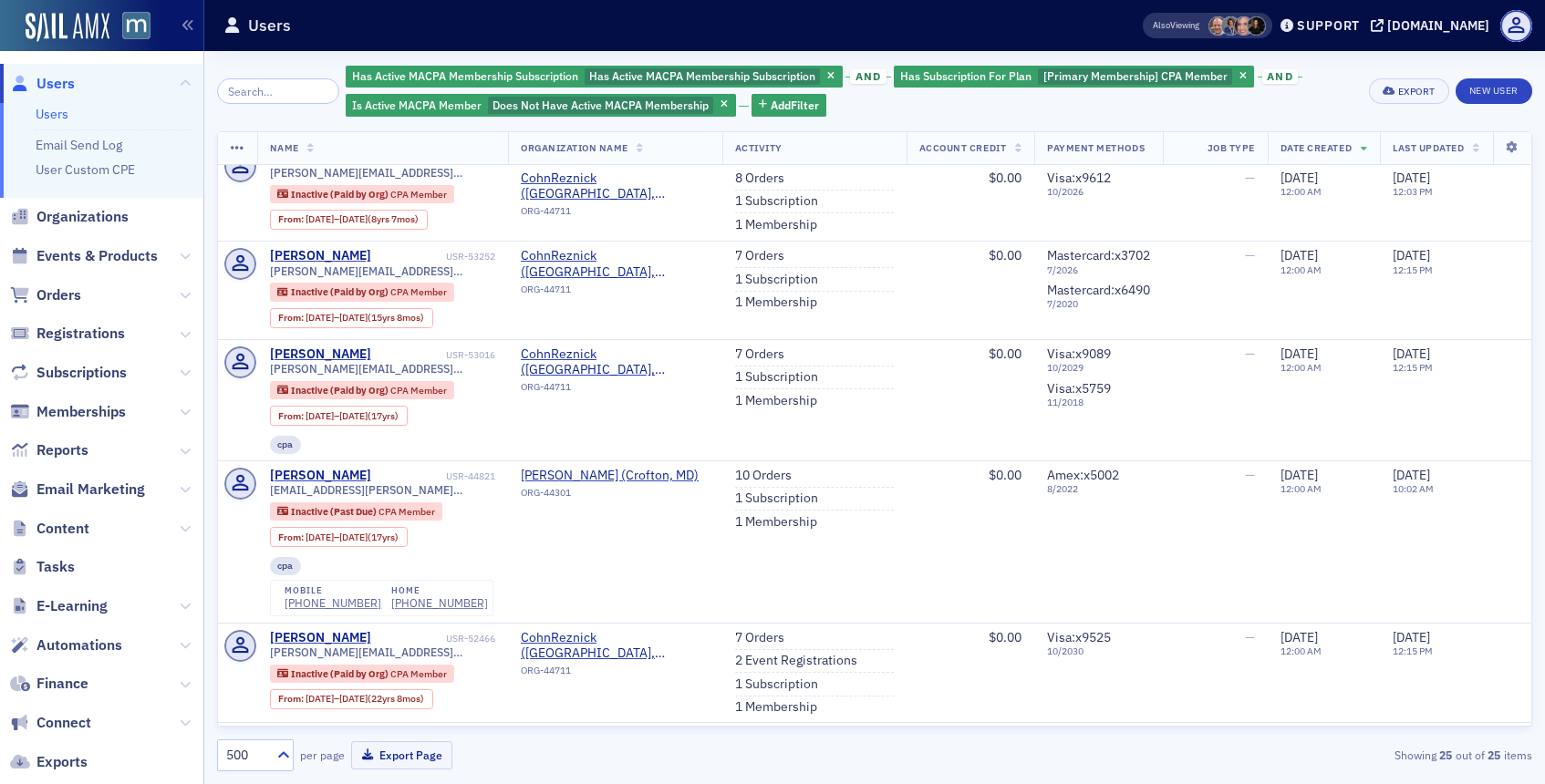
scroll to position [264, 0]
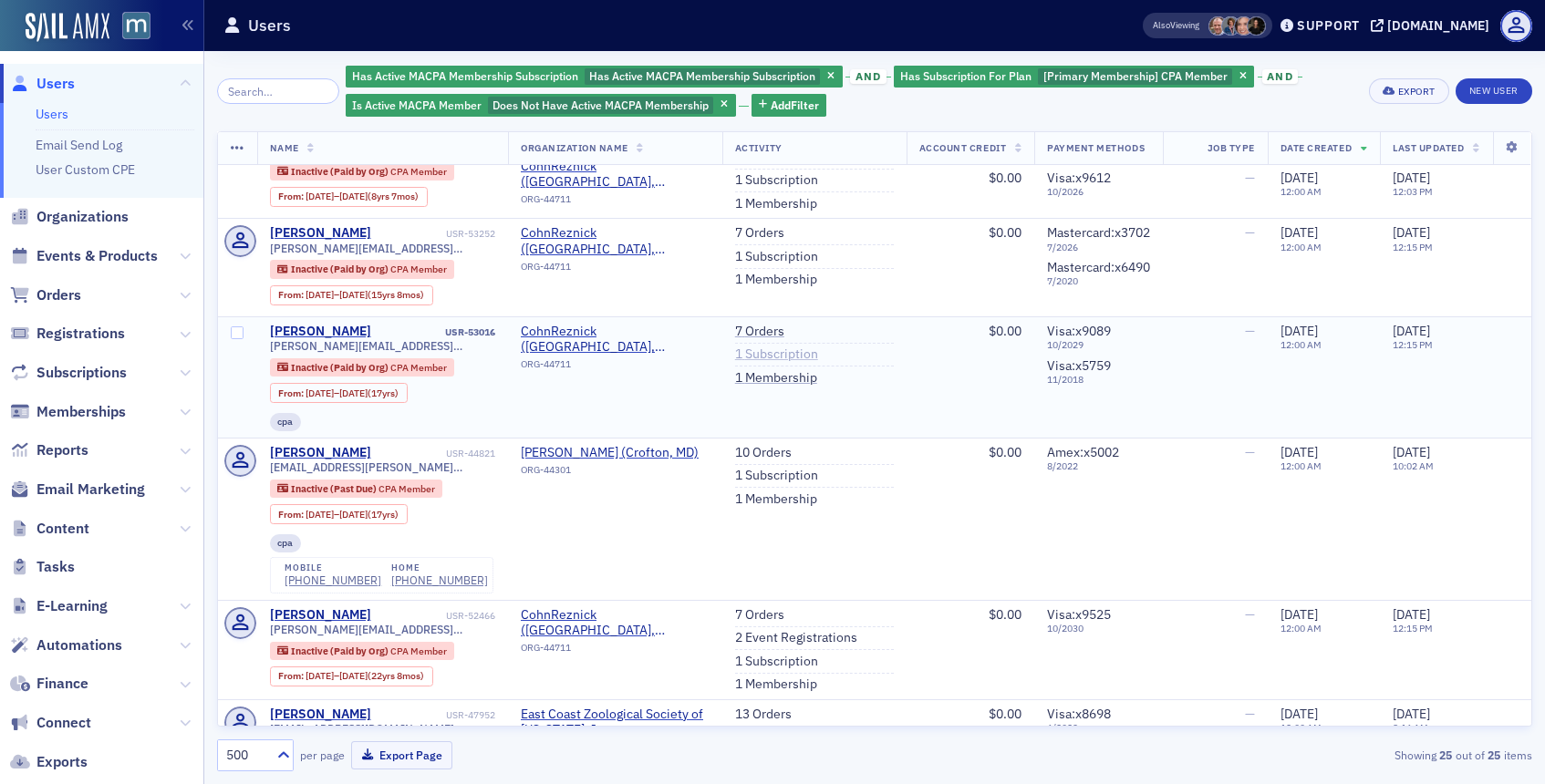
click at [769, 363] on link "1 Subscription" at bounding box center [776, 354] width 83 height 16
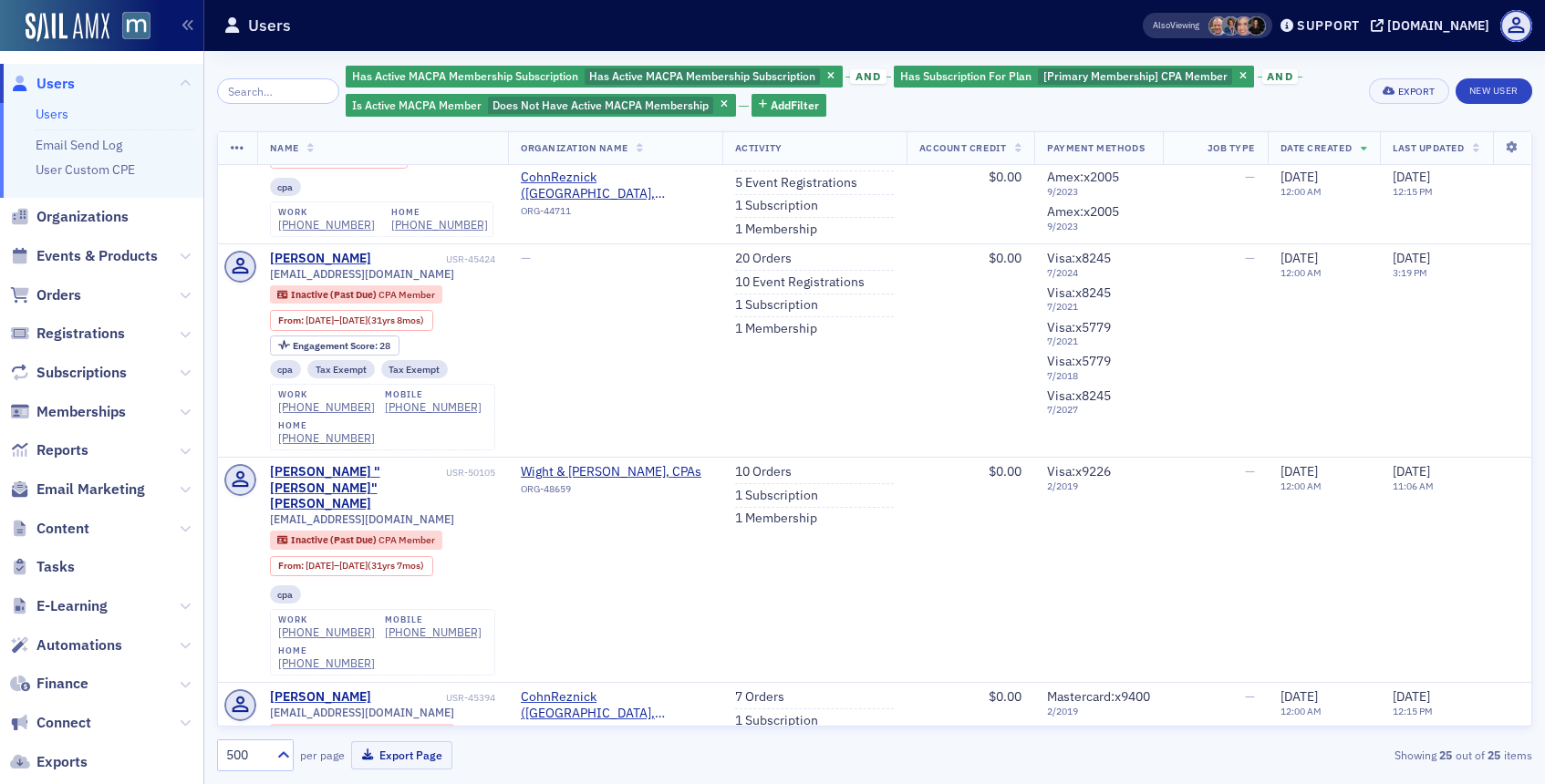
scroll to position [2973, 0]
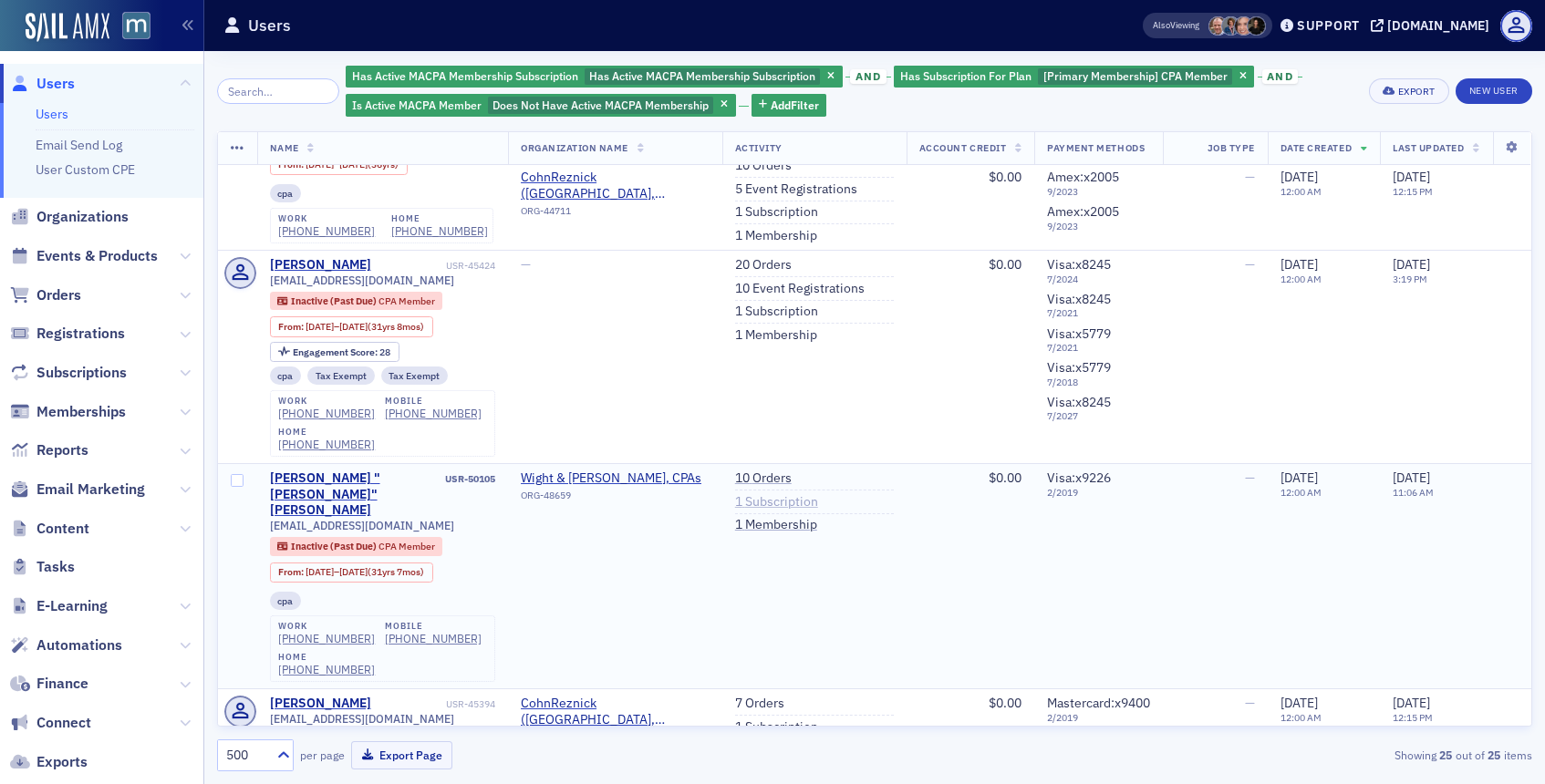
click at [773, 494] on link "1 Subscription" at bounding box center [776, 502] width 83 height 16
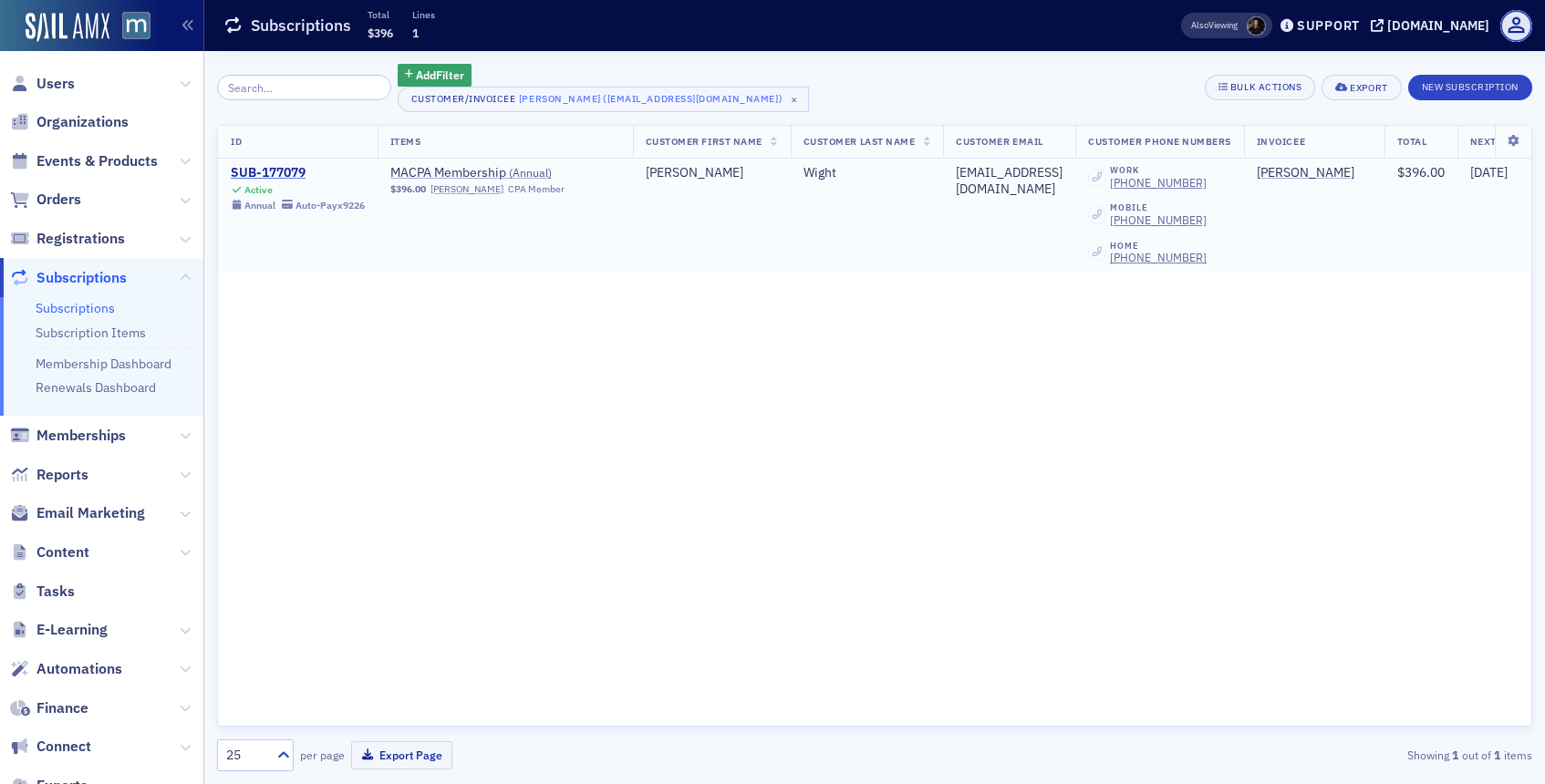
click at [253, 170] on div "SUB-177079" at bounding box center [298, 173] width 134 height 16
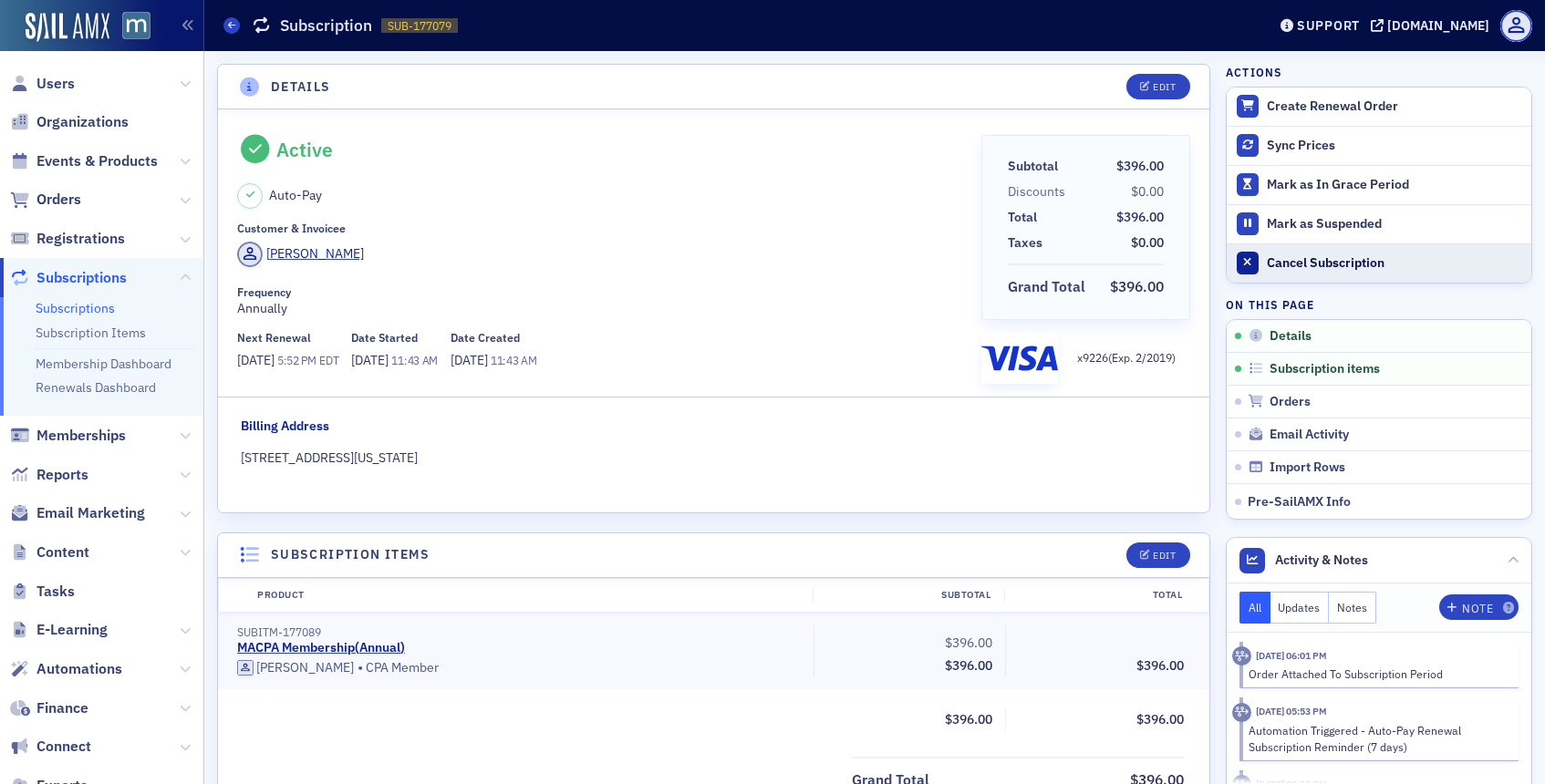
click at [1265, 255] on button "Cancel Subscription" at bounding box center [1378, 262] width 305 height 39
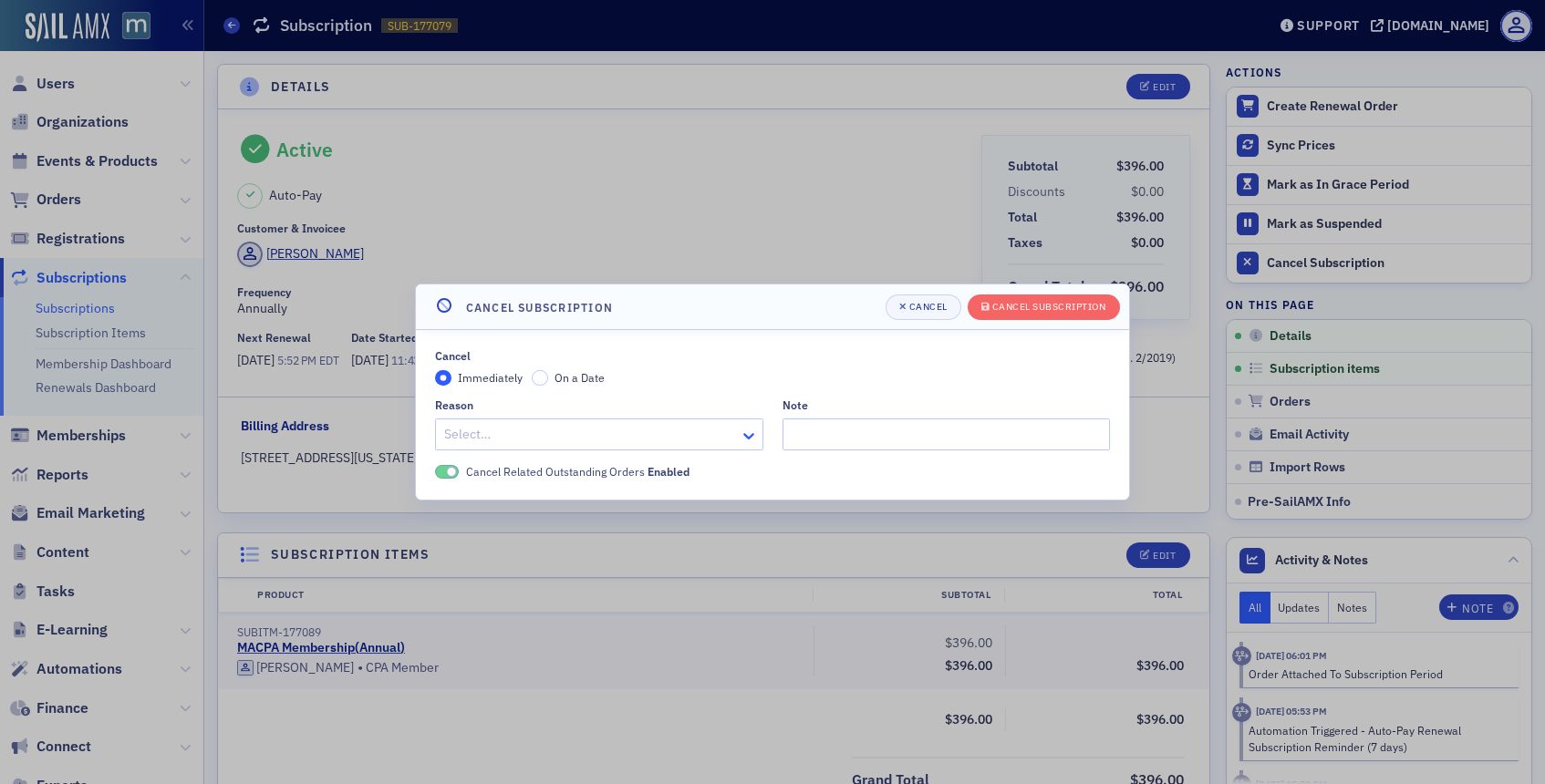
click at [747, 430] on icon at bounding box center [748, 436] width 18 height 18
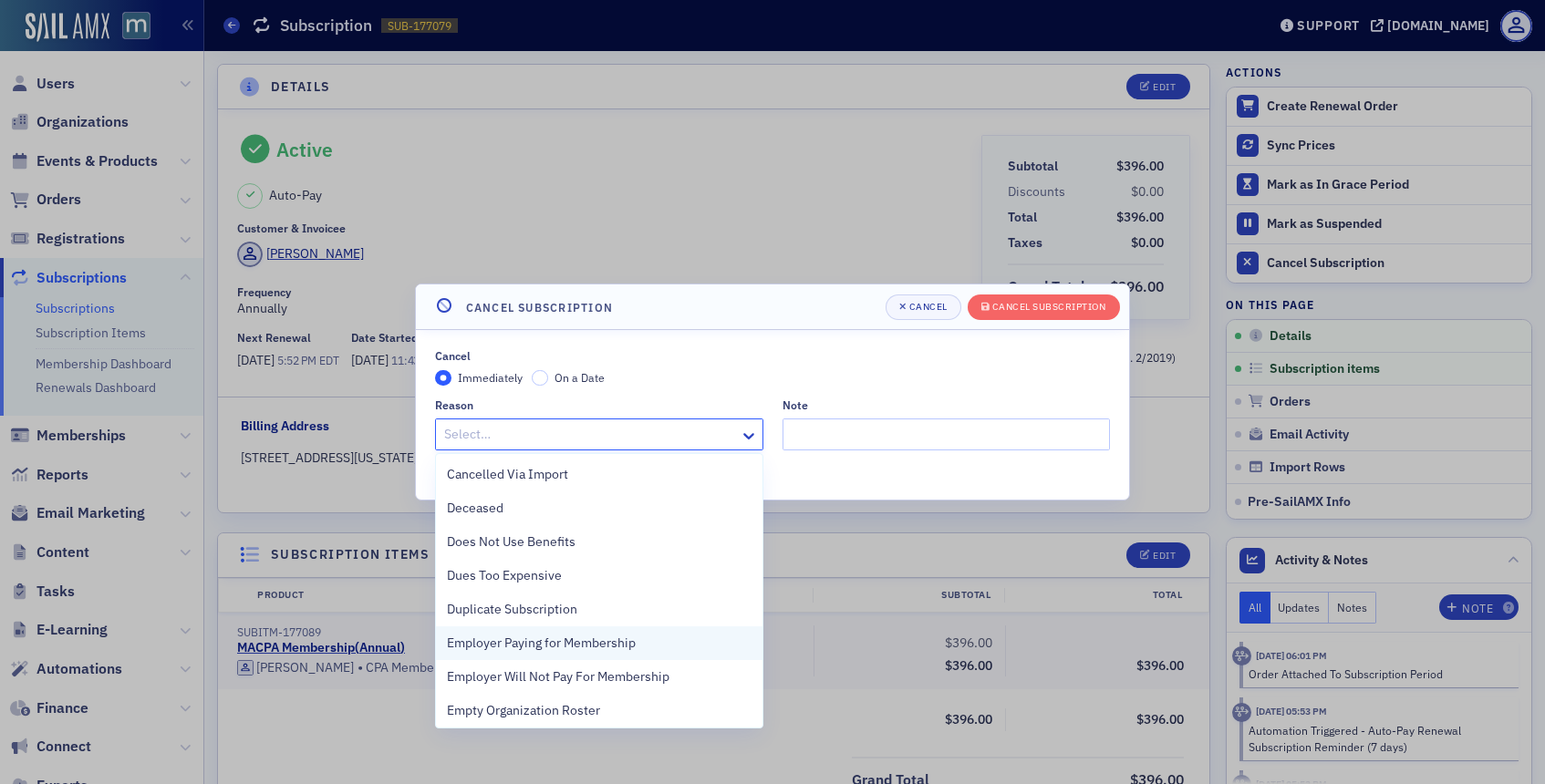
scroll to position [408, 0]
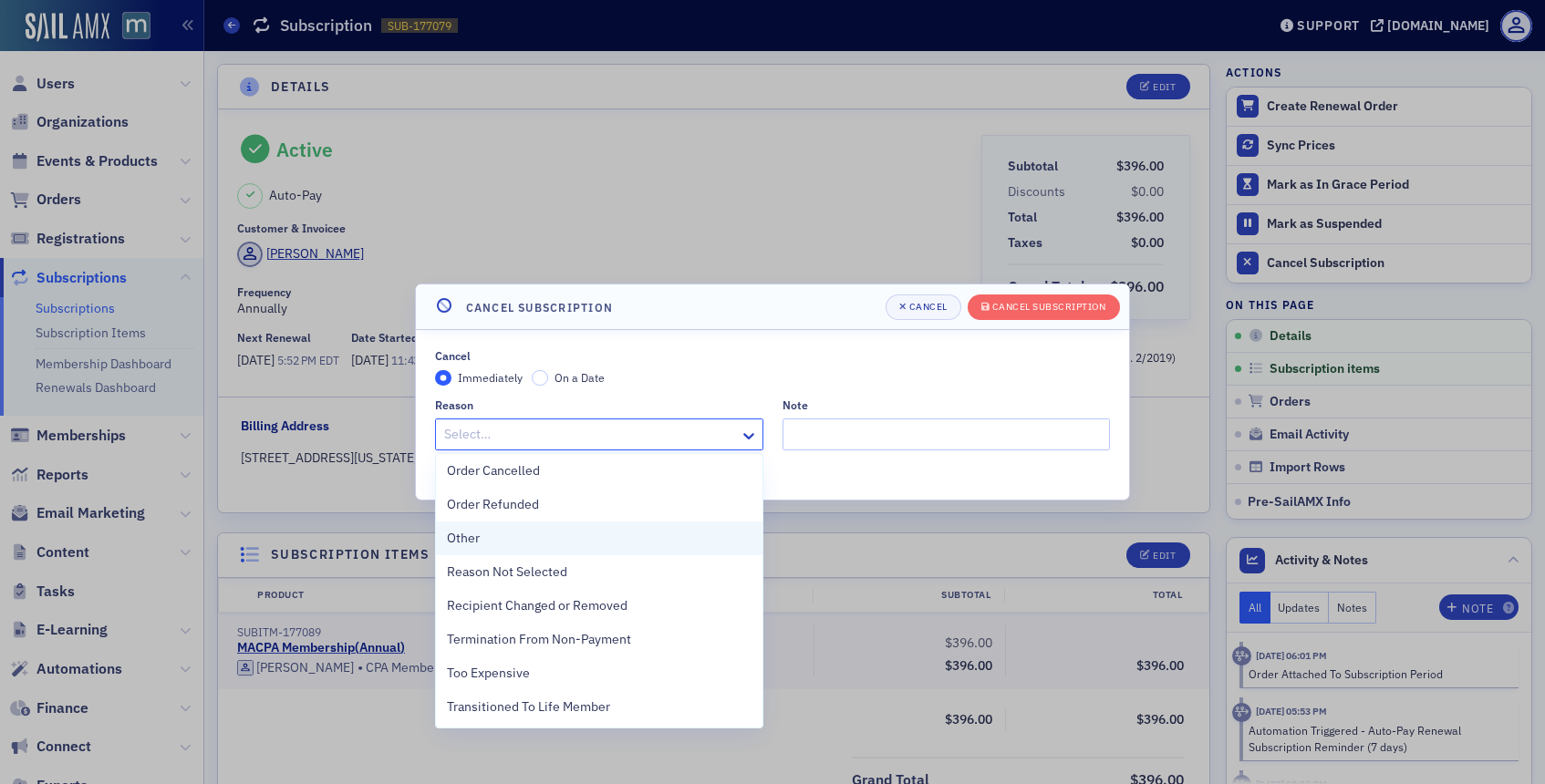
click at [503, 542] on div "Other" at bounding box center [599, 538] width 305 height 19
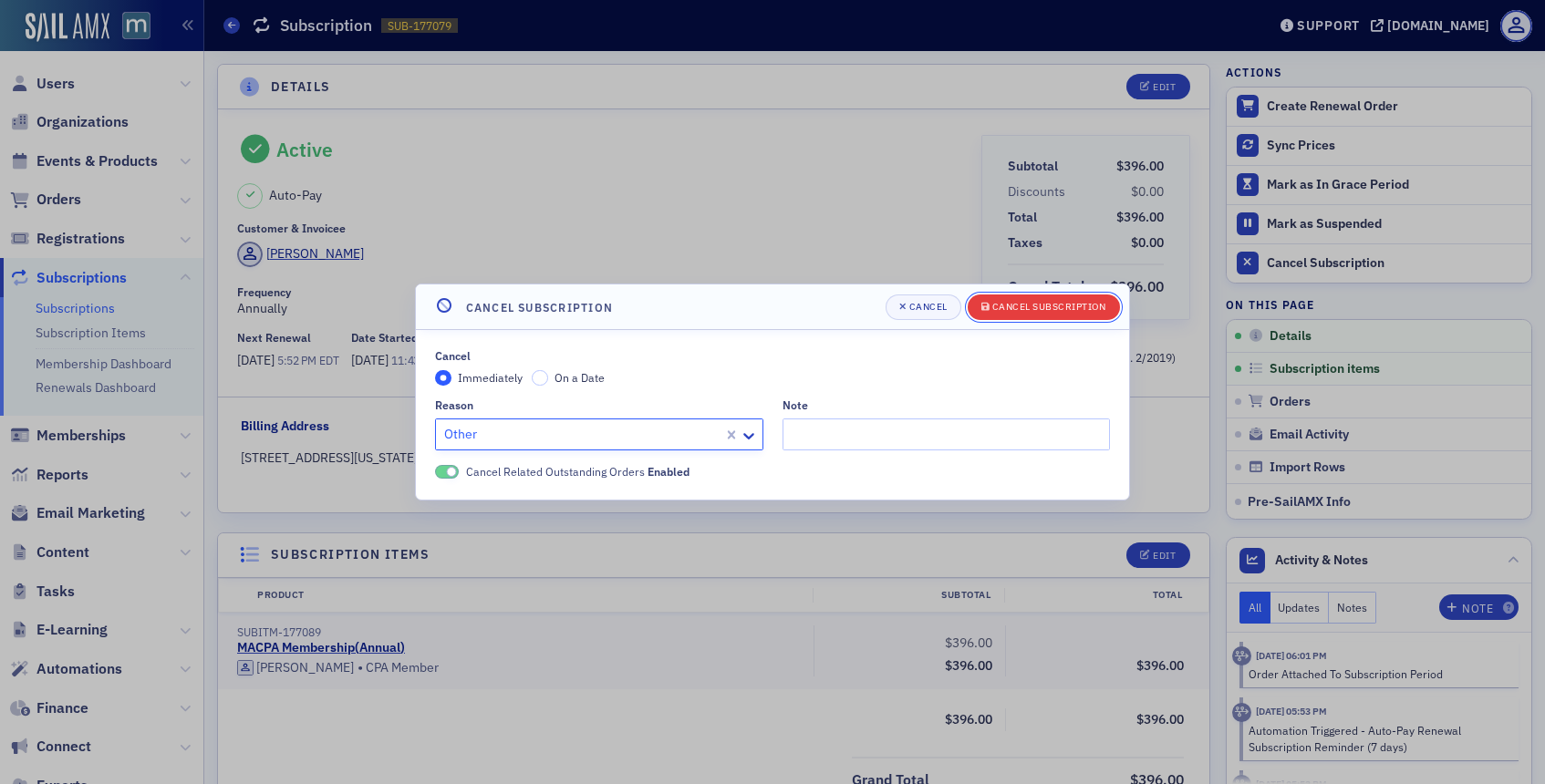
click at [1060, 303] on div "Cancel Subscription" at bounding box center [1049, 307] width 114 height 10
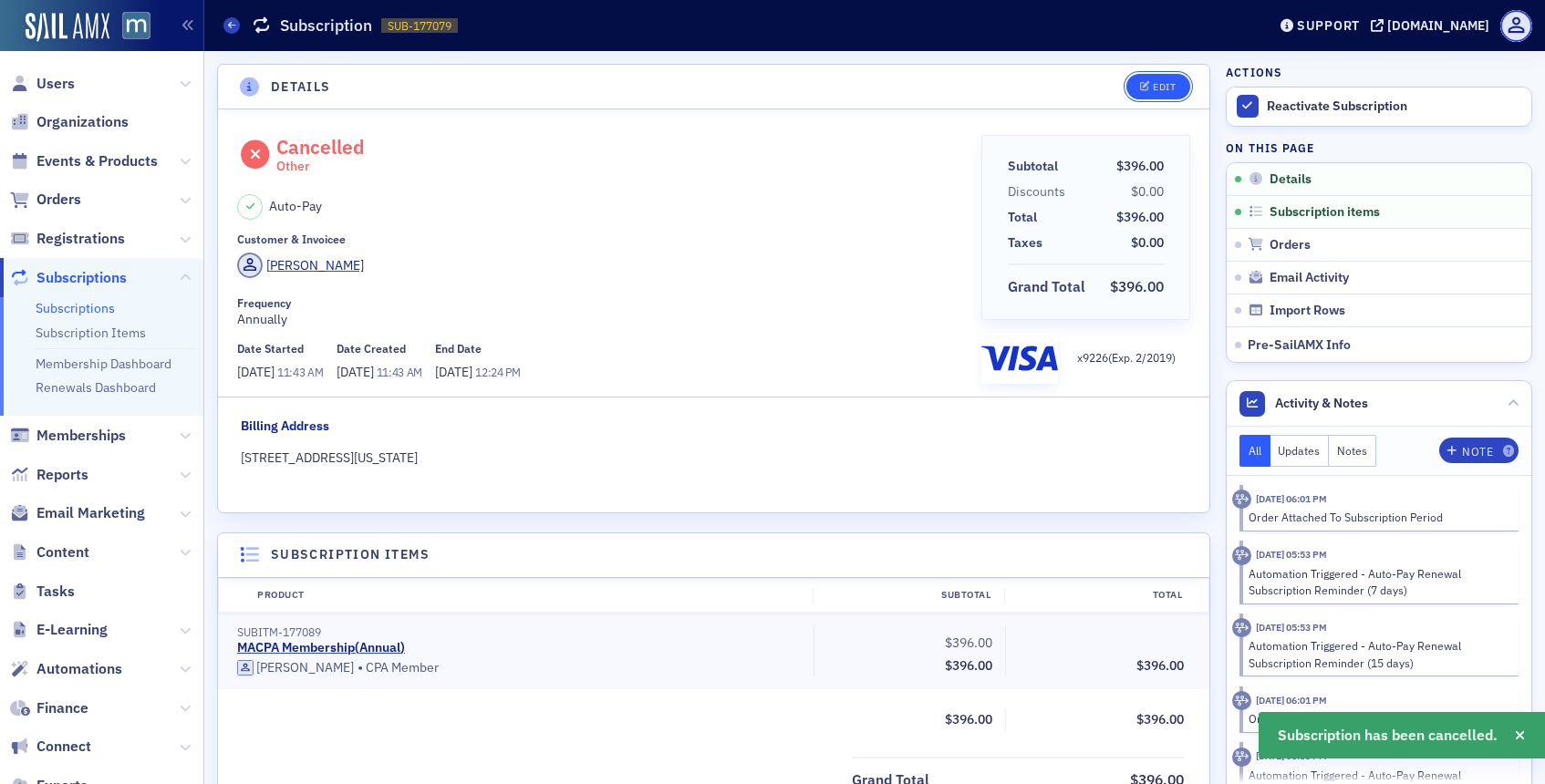
click at [1162, 86] on div "Edit" at bounding box center [1164, 87] width 23 height 10
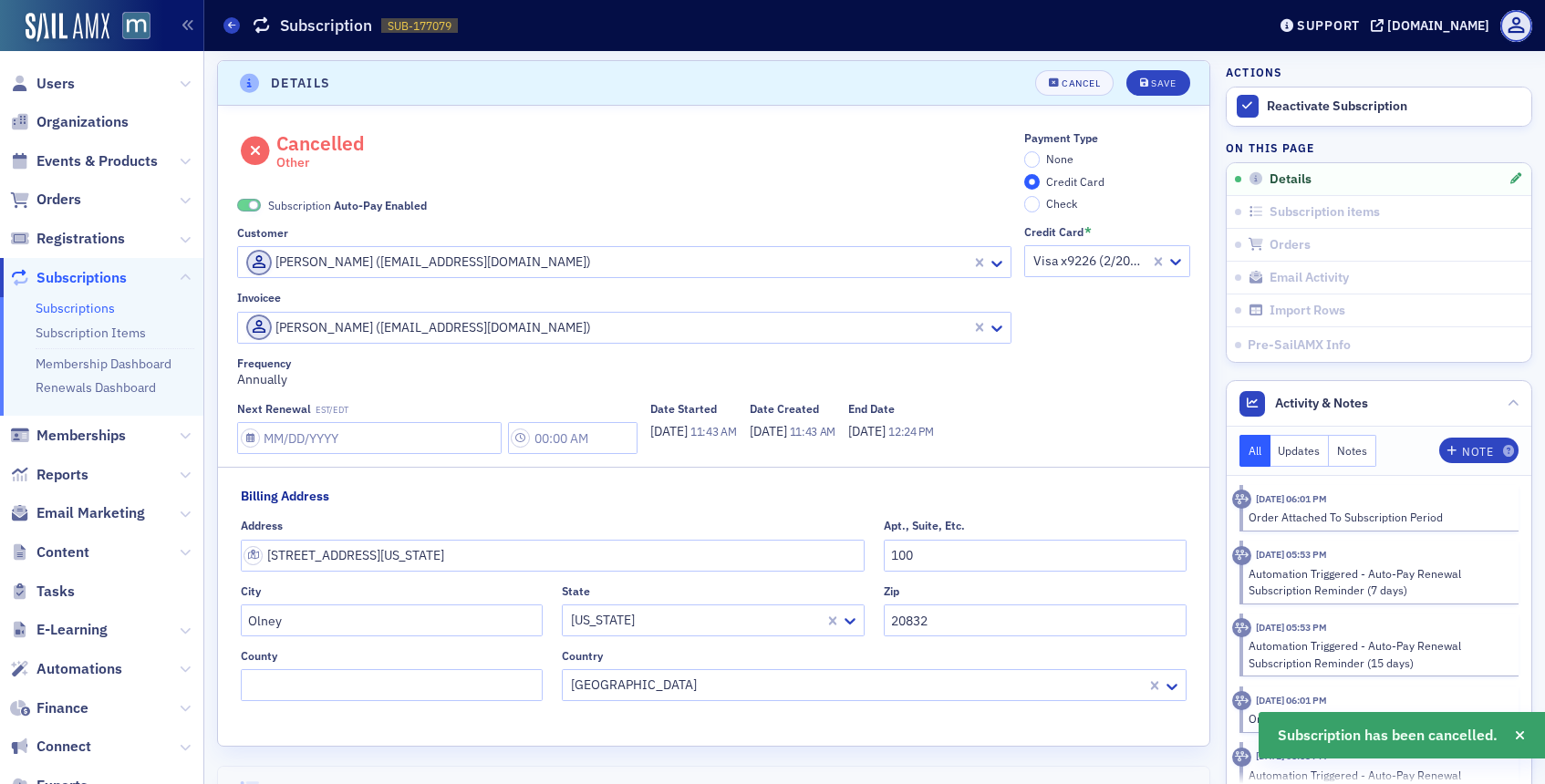
click at [1024, 166] on label "None" at bounding box center [1049, 159] width 50 height 16
click at [1024, 166] on input "None" at bounding box center [1032, 159] width 16 height 16
click at [249, 199] on span at bounding box center [249, 206] width 24 height 14
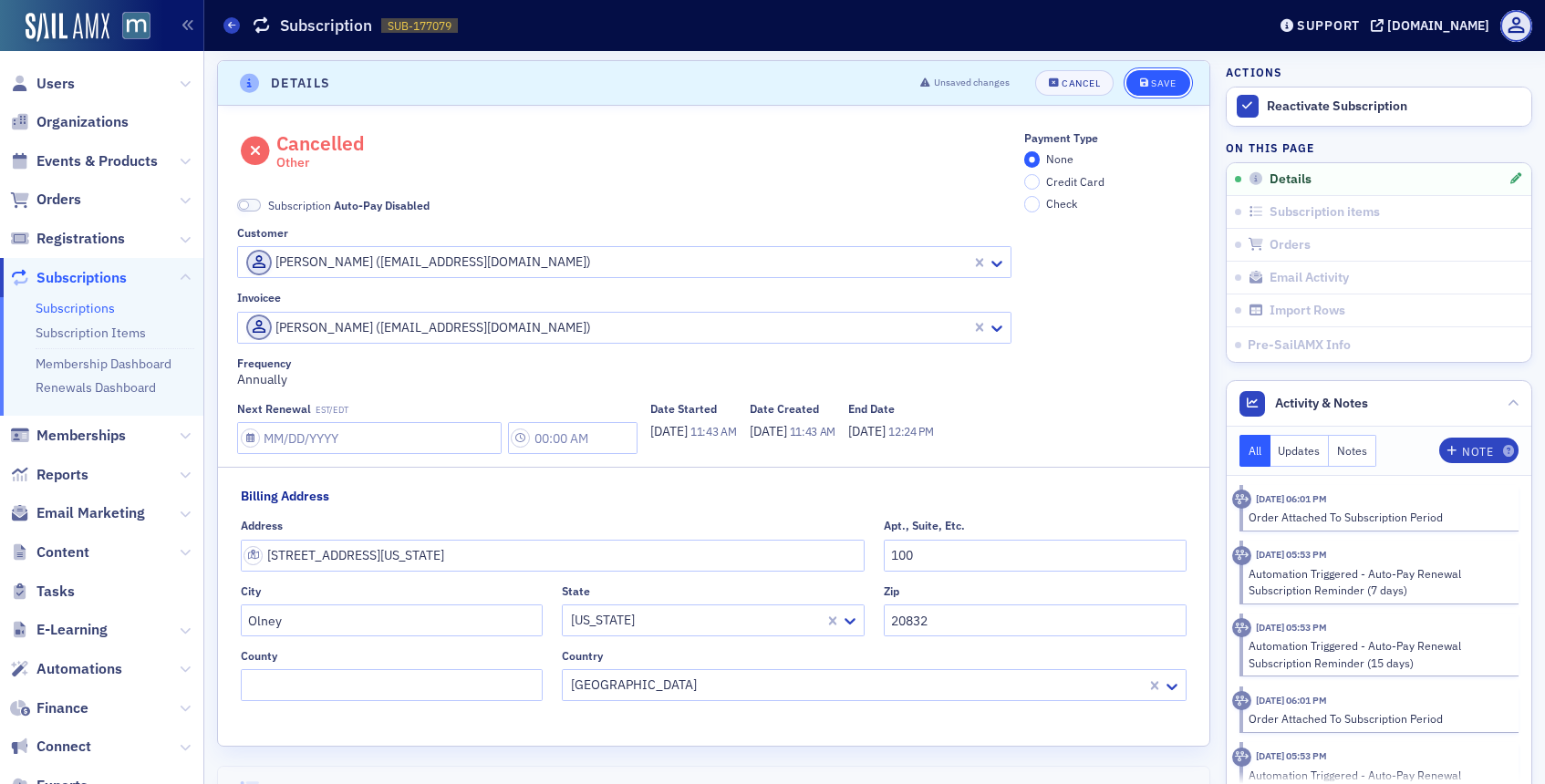
click at [1164, 87] on div "Save" at bounding box center [1163, 83] width 25 height 10
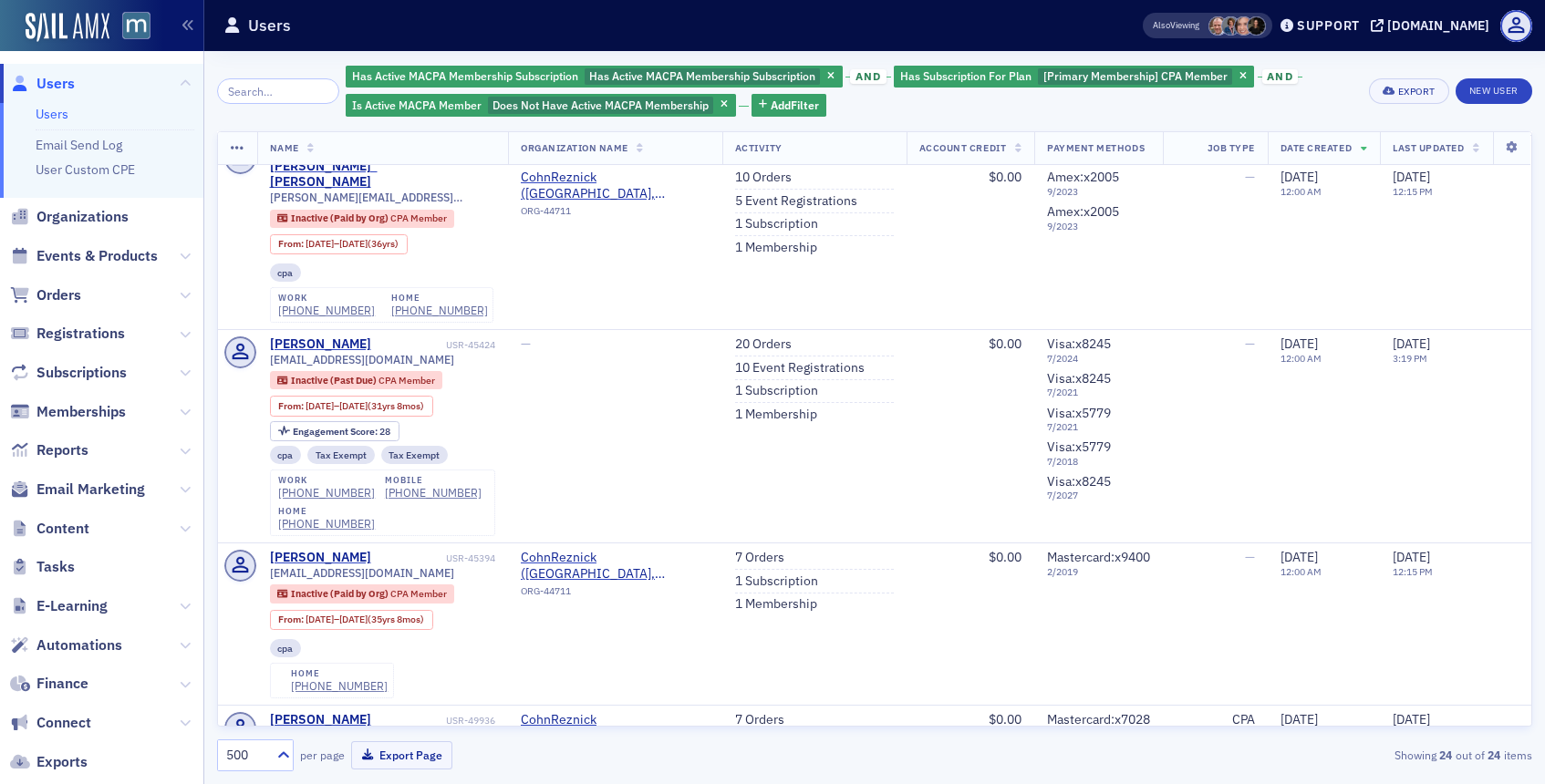
scroll to position [2886, 0]
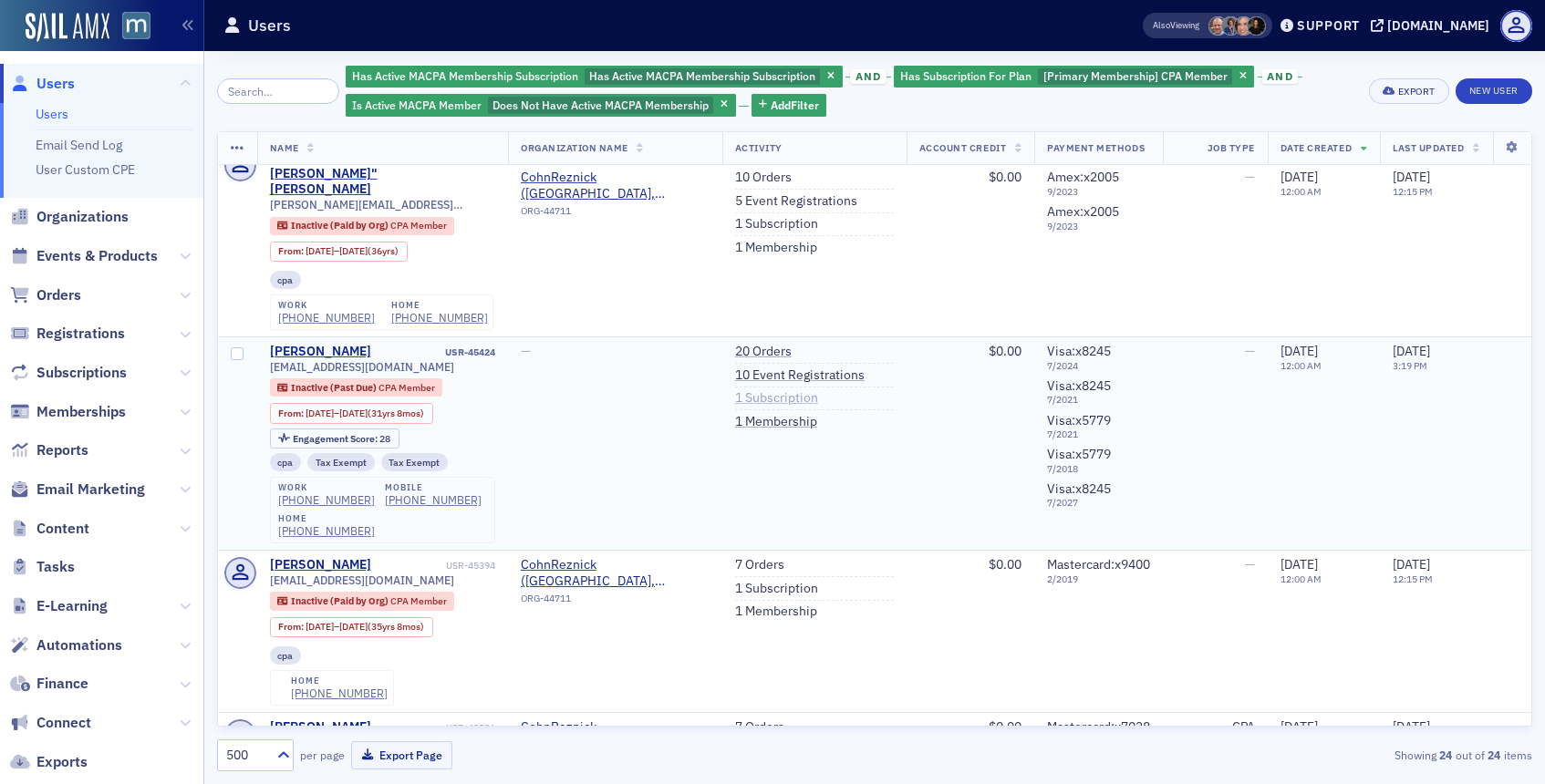
click at [758, 390] on link "1 Subscription" at bounding box center [776, 398] width 83 height 16
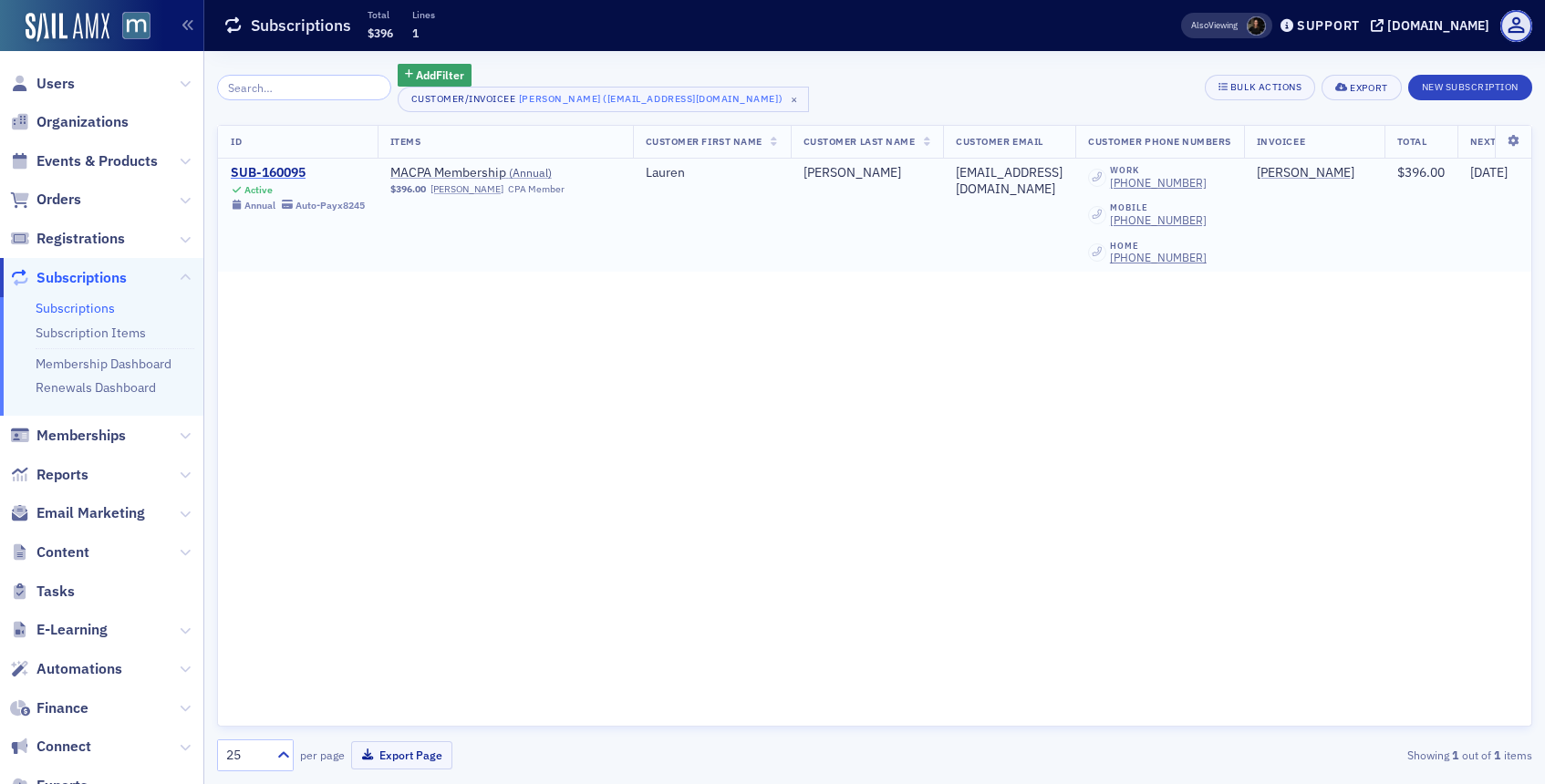
click at [252, 174] on div "SUB-160095" at bounding box center [298, 173] width 134 height 16
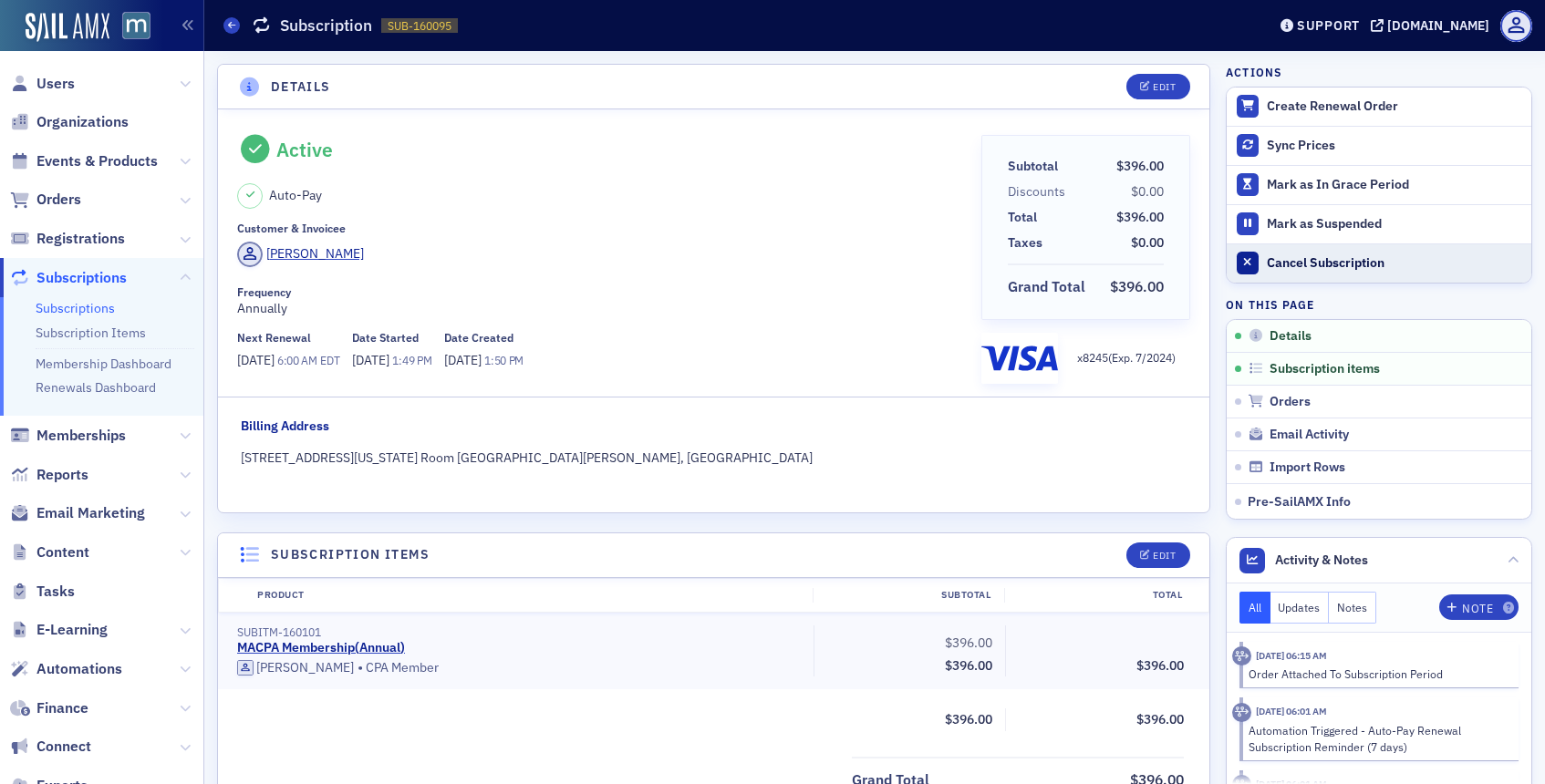
click at [1291, 259] on div "Cancel Subscription" at bounding box center [1394, 263] width 255 height 16
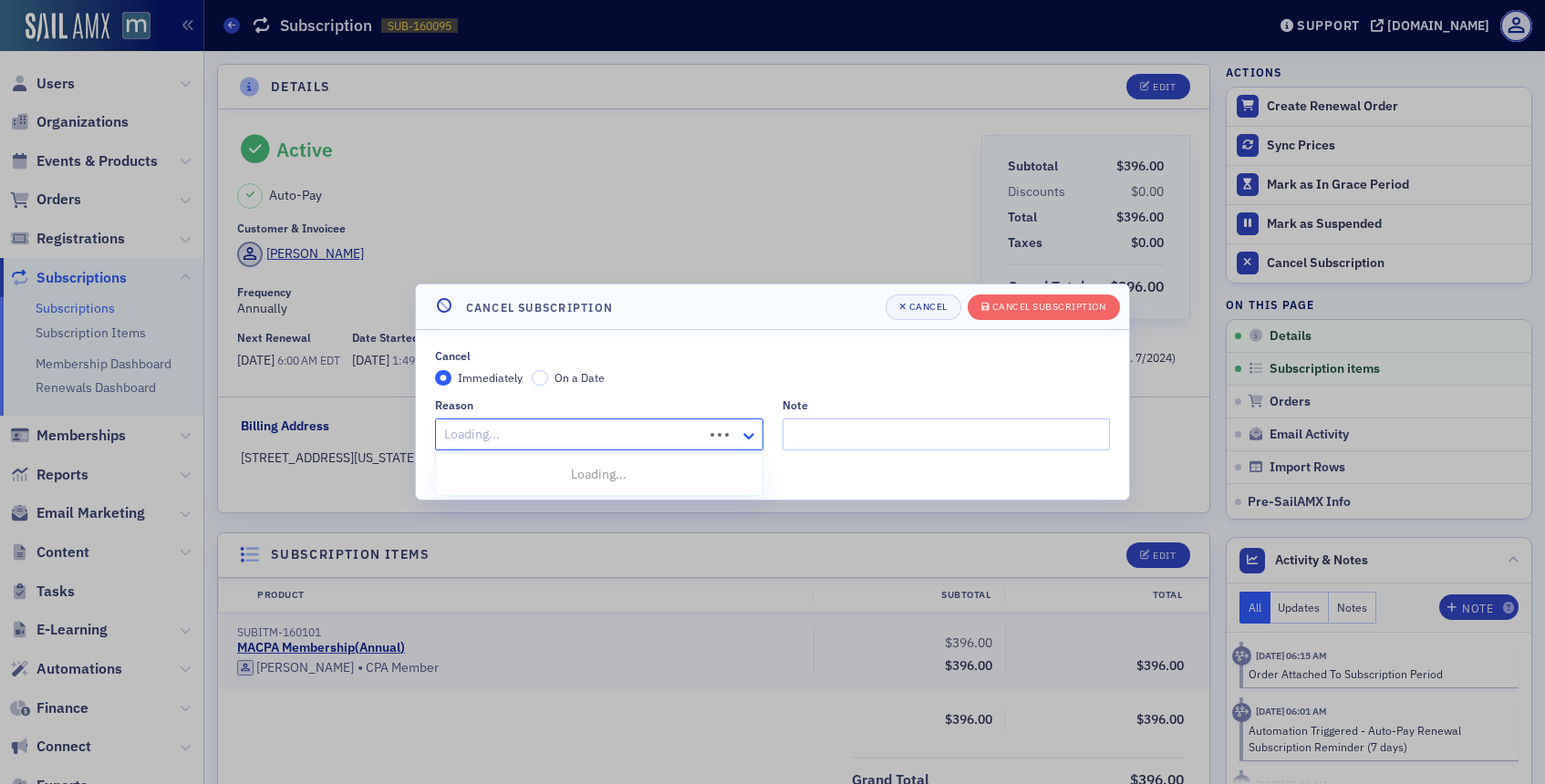
click at [752, 437] on icon at bounding box center [748, 436] width 18 height 18
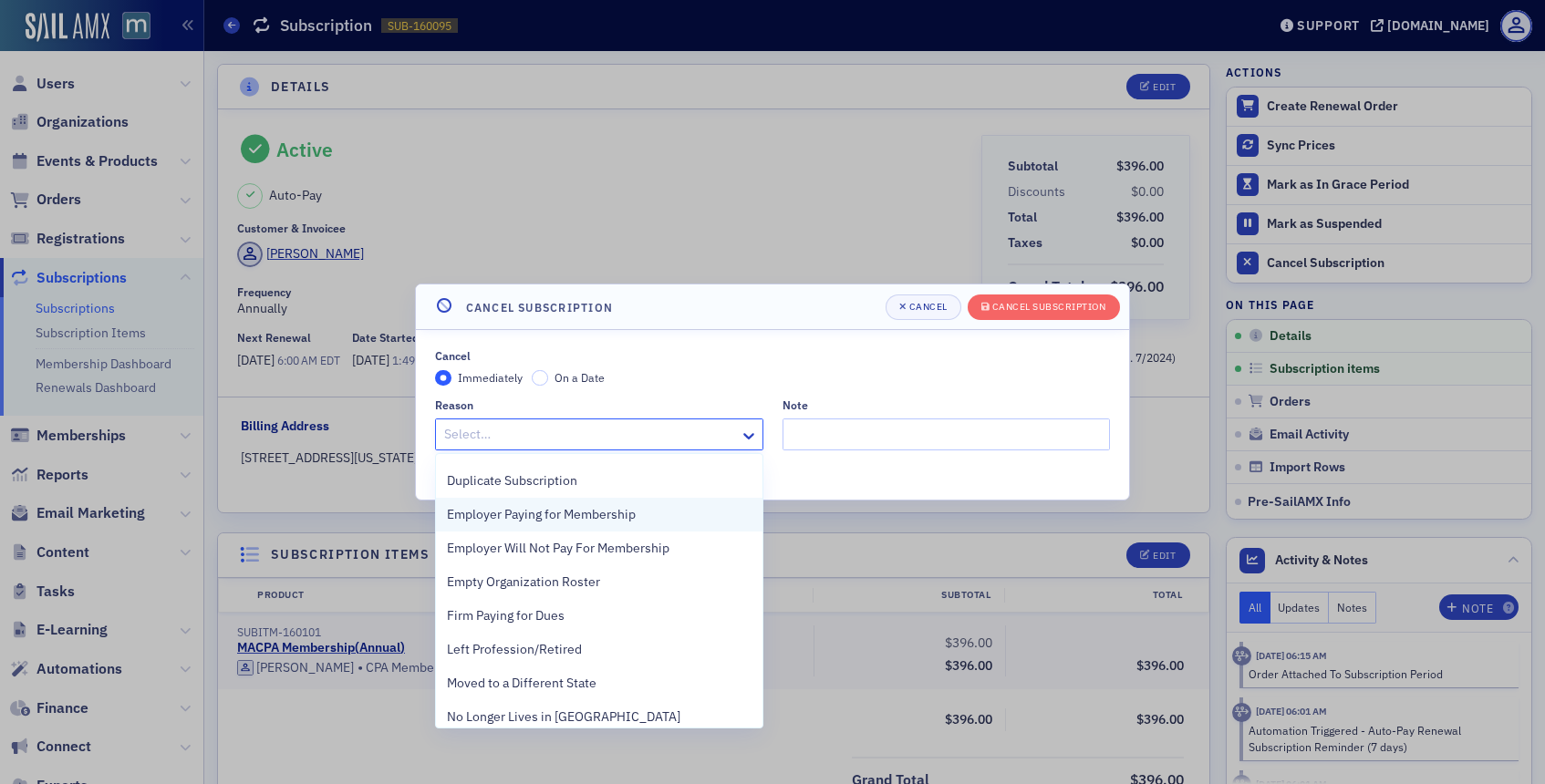
scroll to position [408, 0]
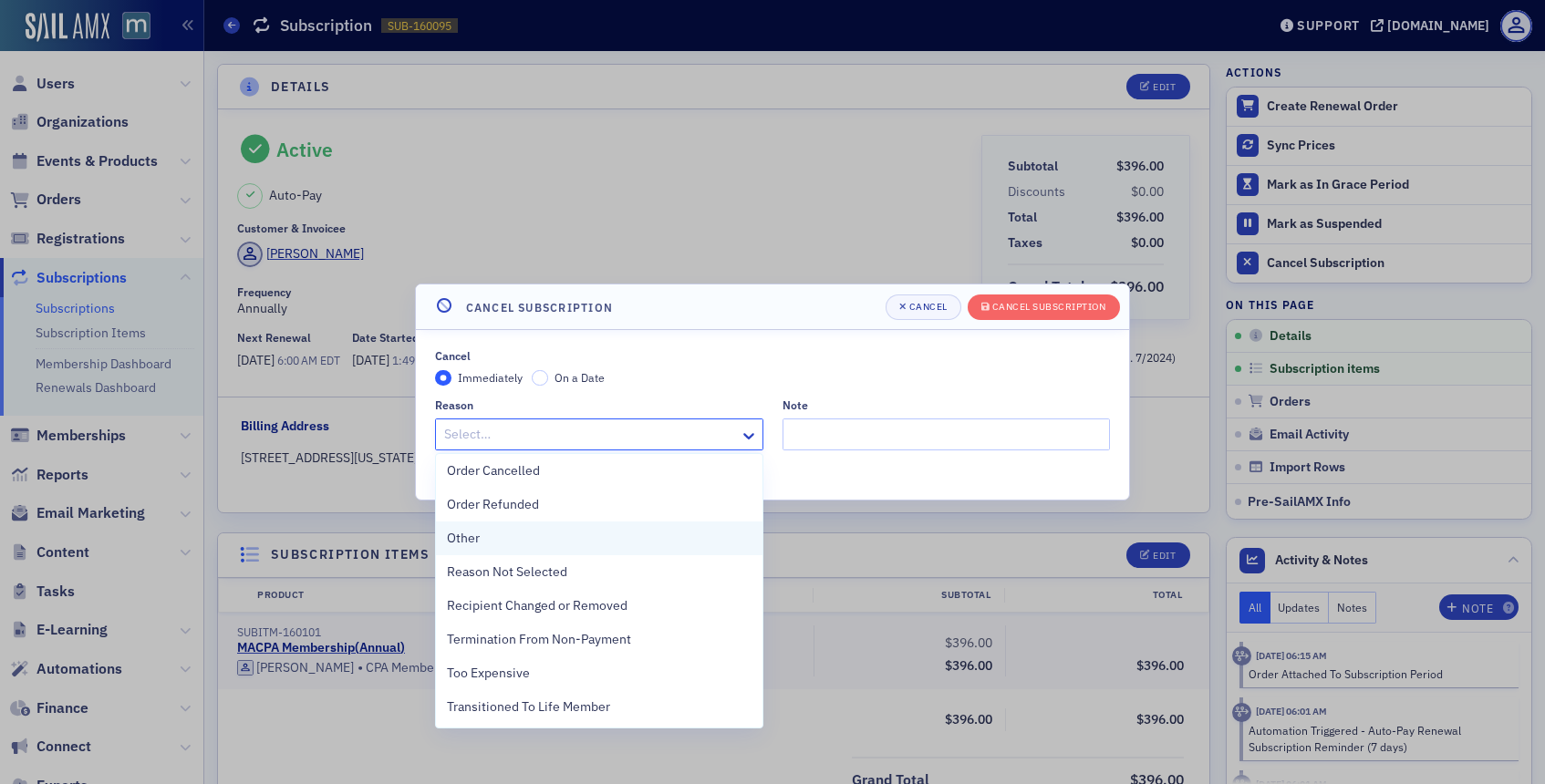
click at [479, 540] on div "Other" at bounding box center [599, 538] width 305 height 19
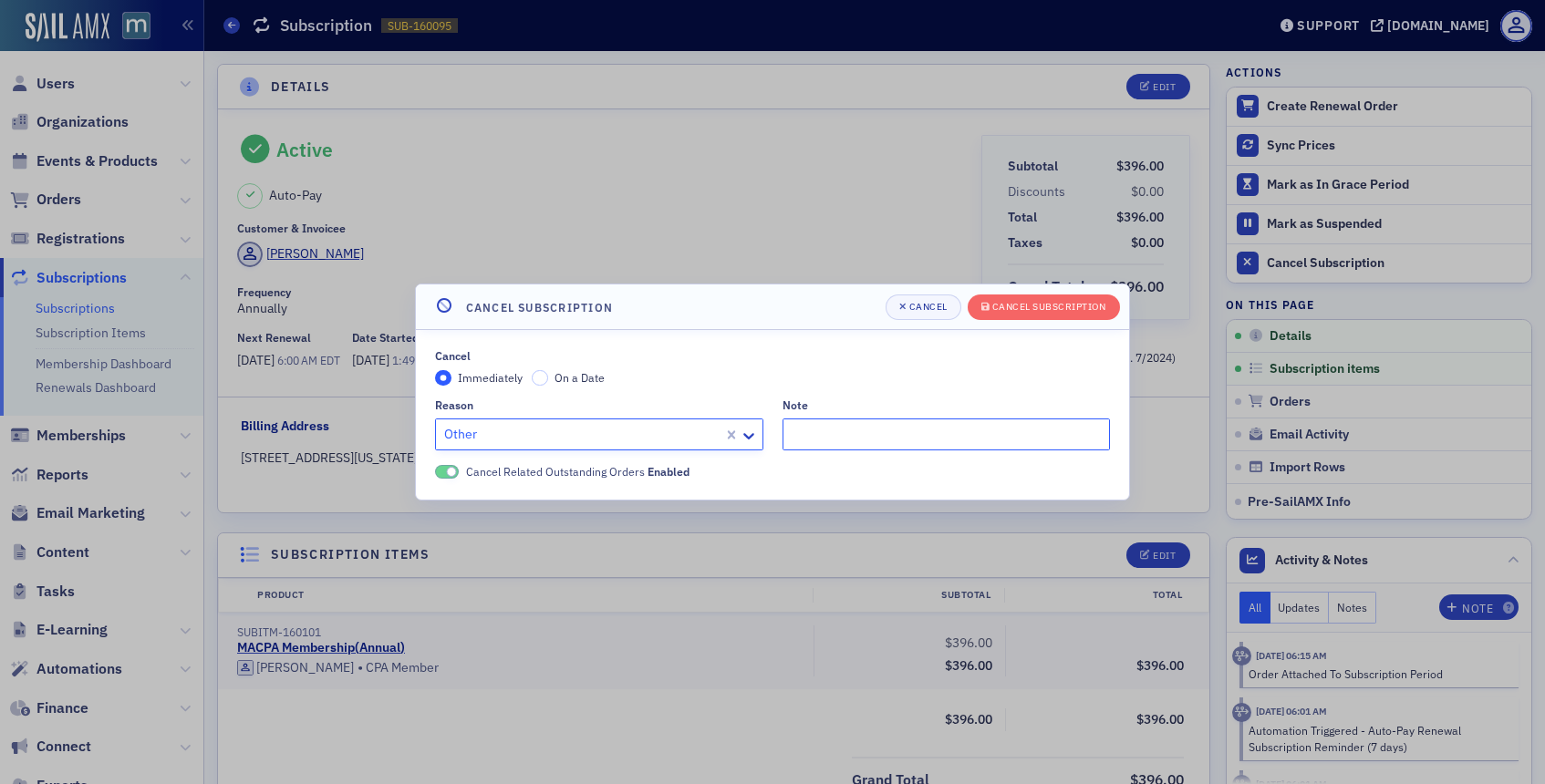
click at [831, 425] on input "Note" at bounding box center [946, 435] width 328 height 32
click at [1008, 305] on div "Cancel Subscription" at bounding box center [1049, 307] width 114 height 10
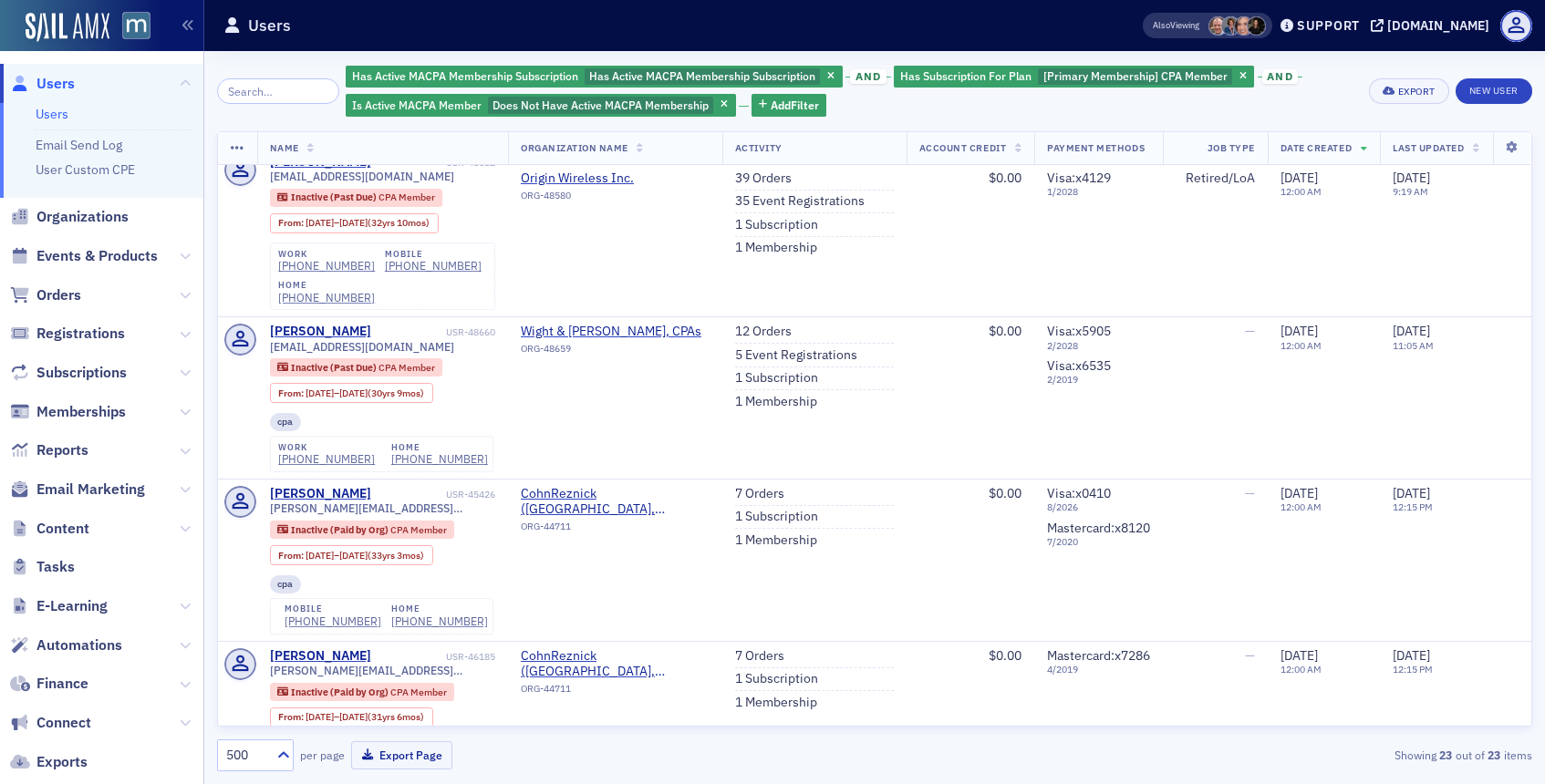
scroll to position [2059, 0]
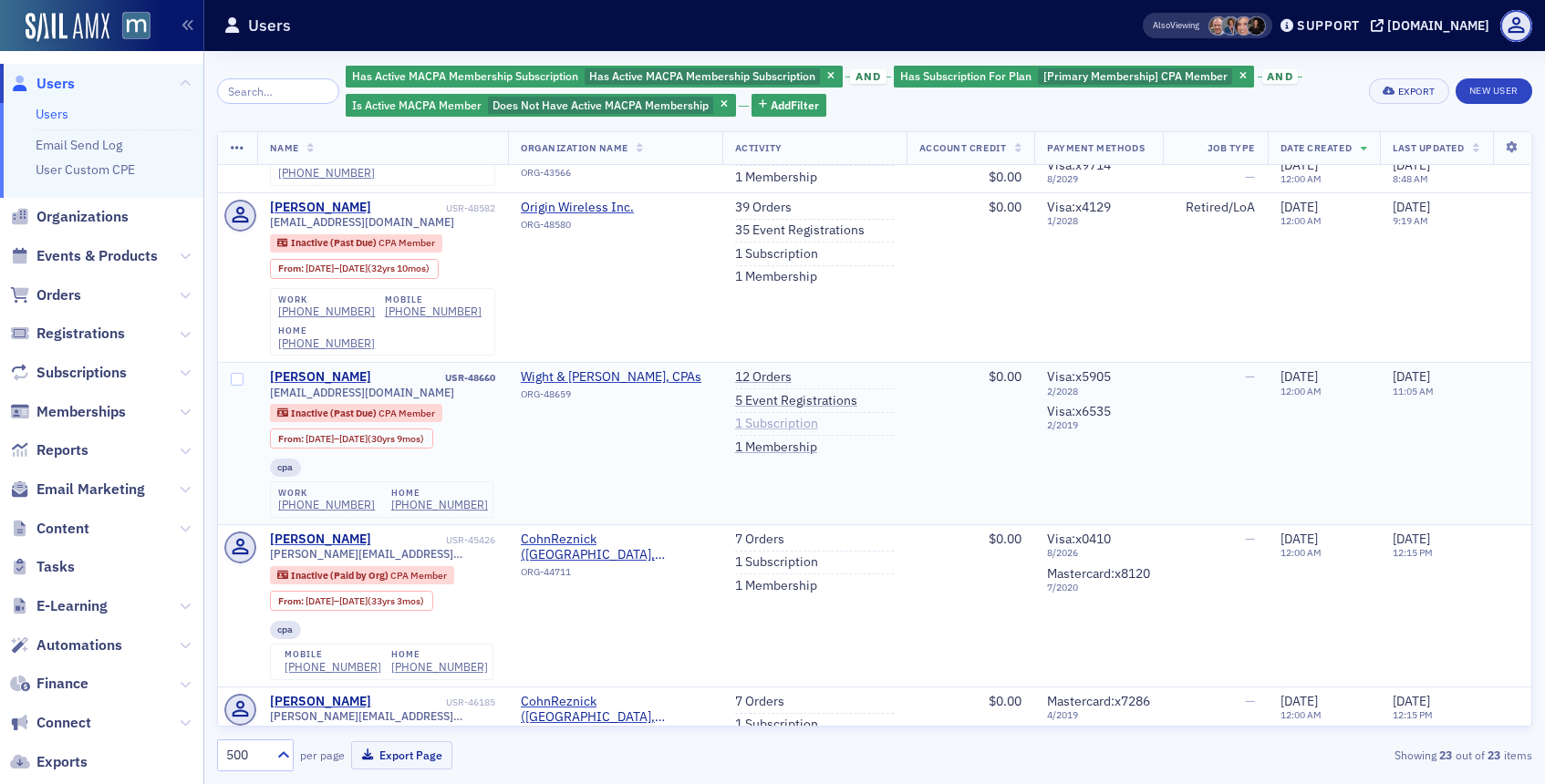
click at [751, 416] on link "1 Subscription" at bounding box center [776, 424] width 83 height 16
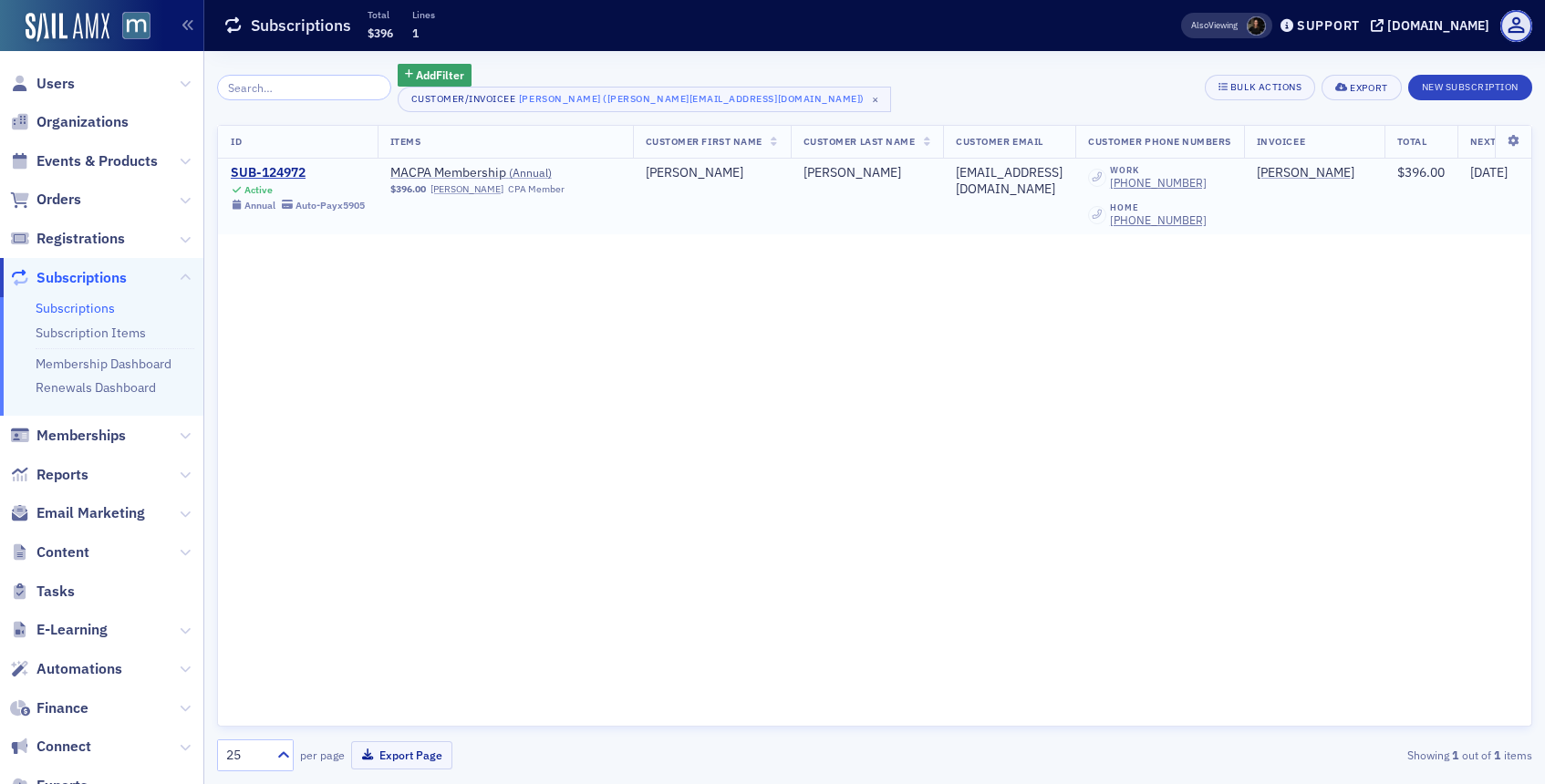
click at [265, 181] on span "Active Annual Auto-Pay x5905" at bounding box center [298, 196] width 134 height 30
click at [274, 170] on div "SUB-124972" at bounding box center [298, 173] width 134 height 16
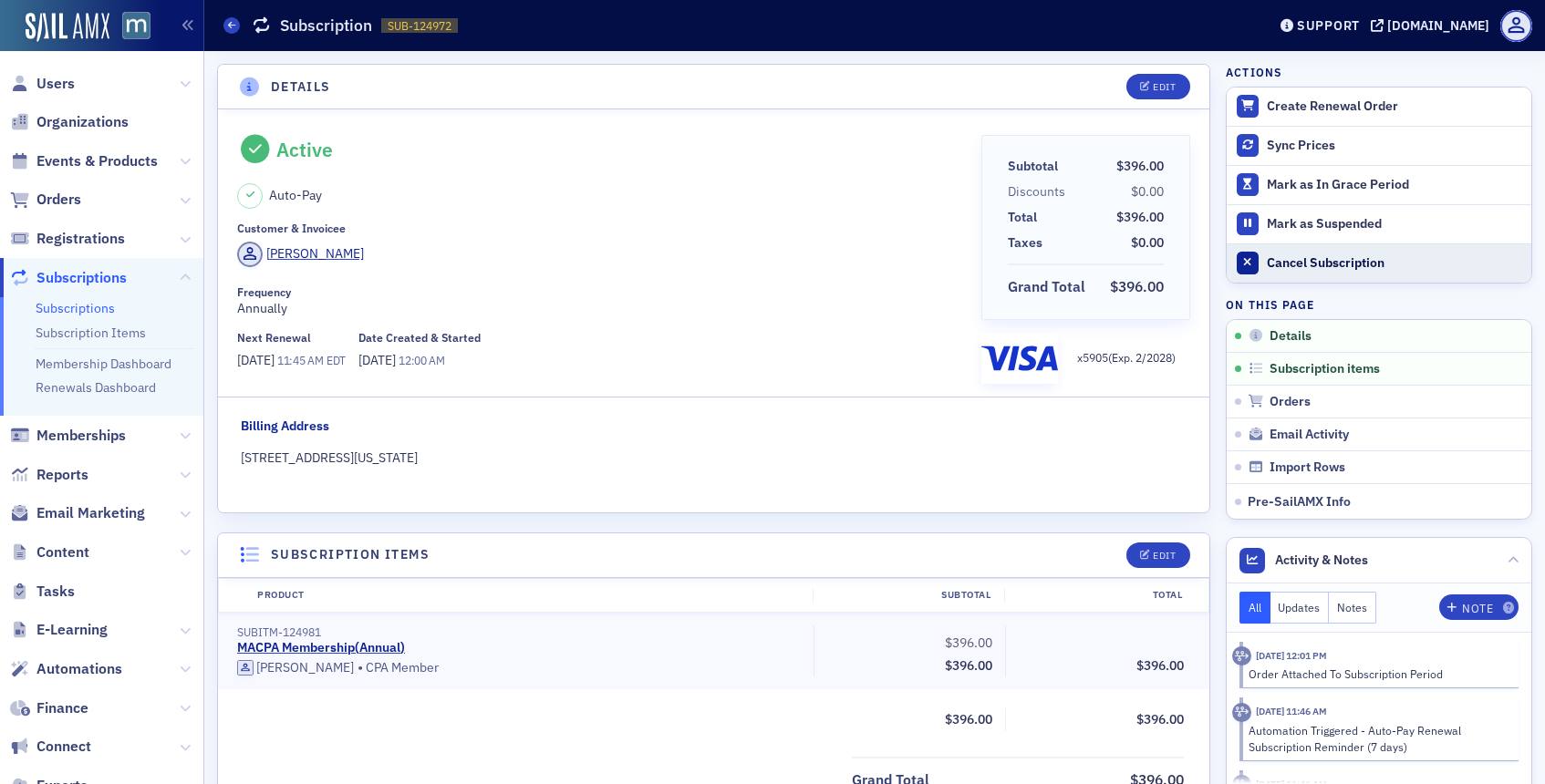
click at [1272, 264] on div "Cancel Subscription" at bounding box center [1394, 263] width 255 height 16
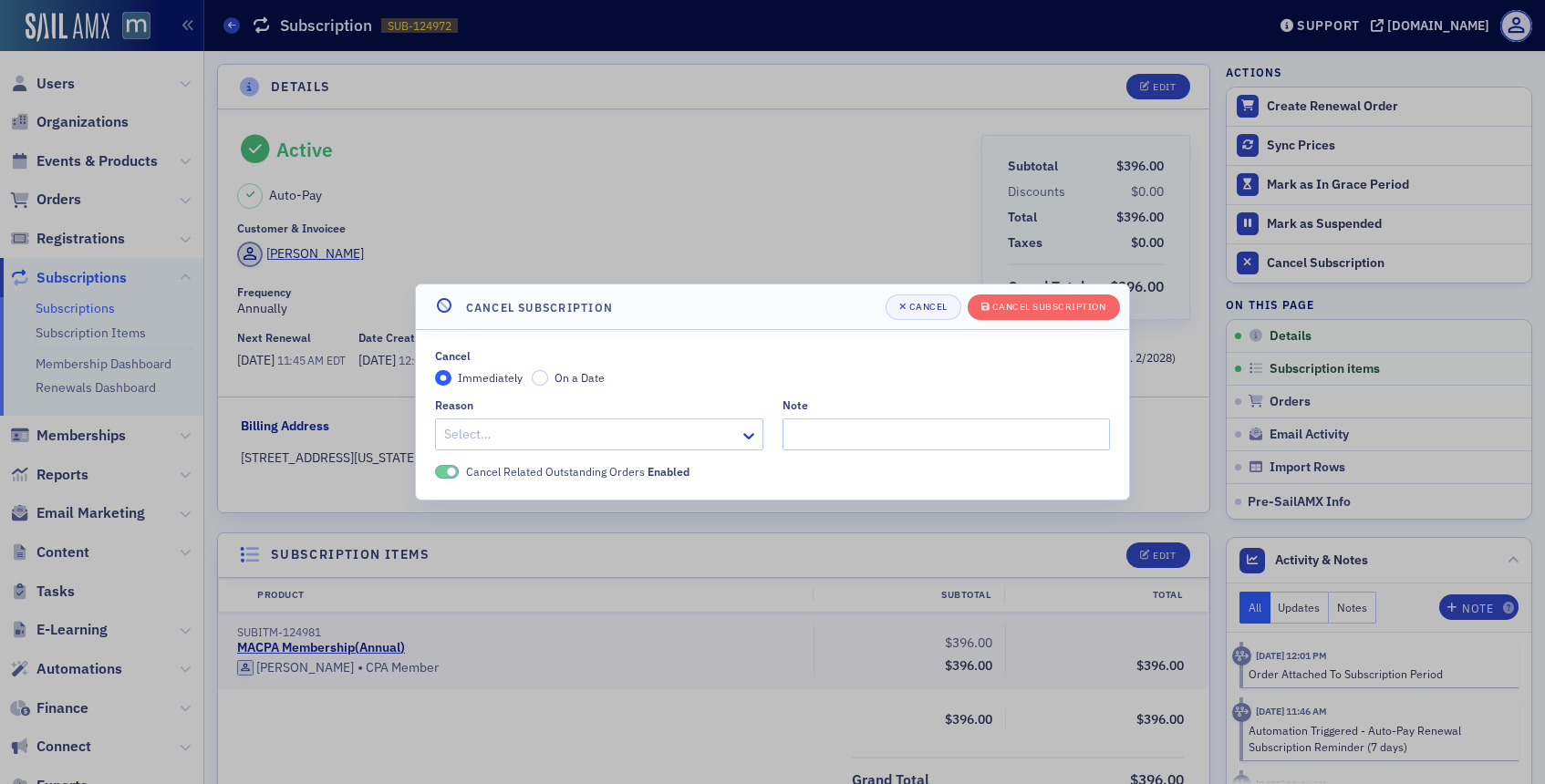
click at [652, 437] on div at bounding box center [589, 434] width 295 height 23
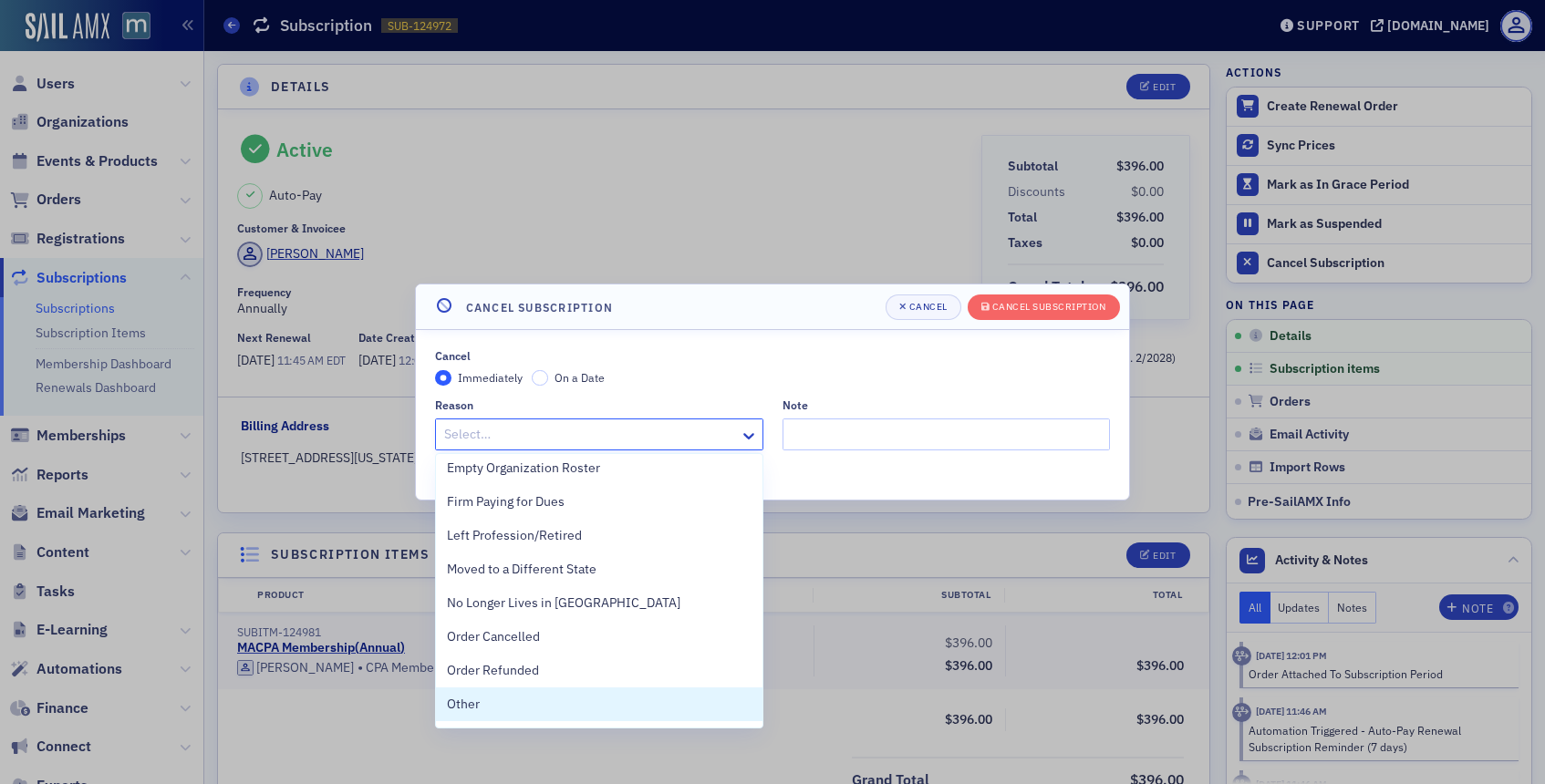
scroll to position [408, 0]
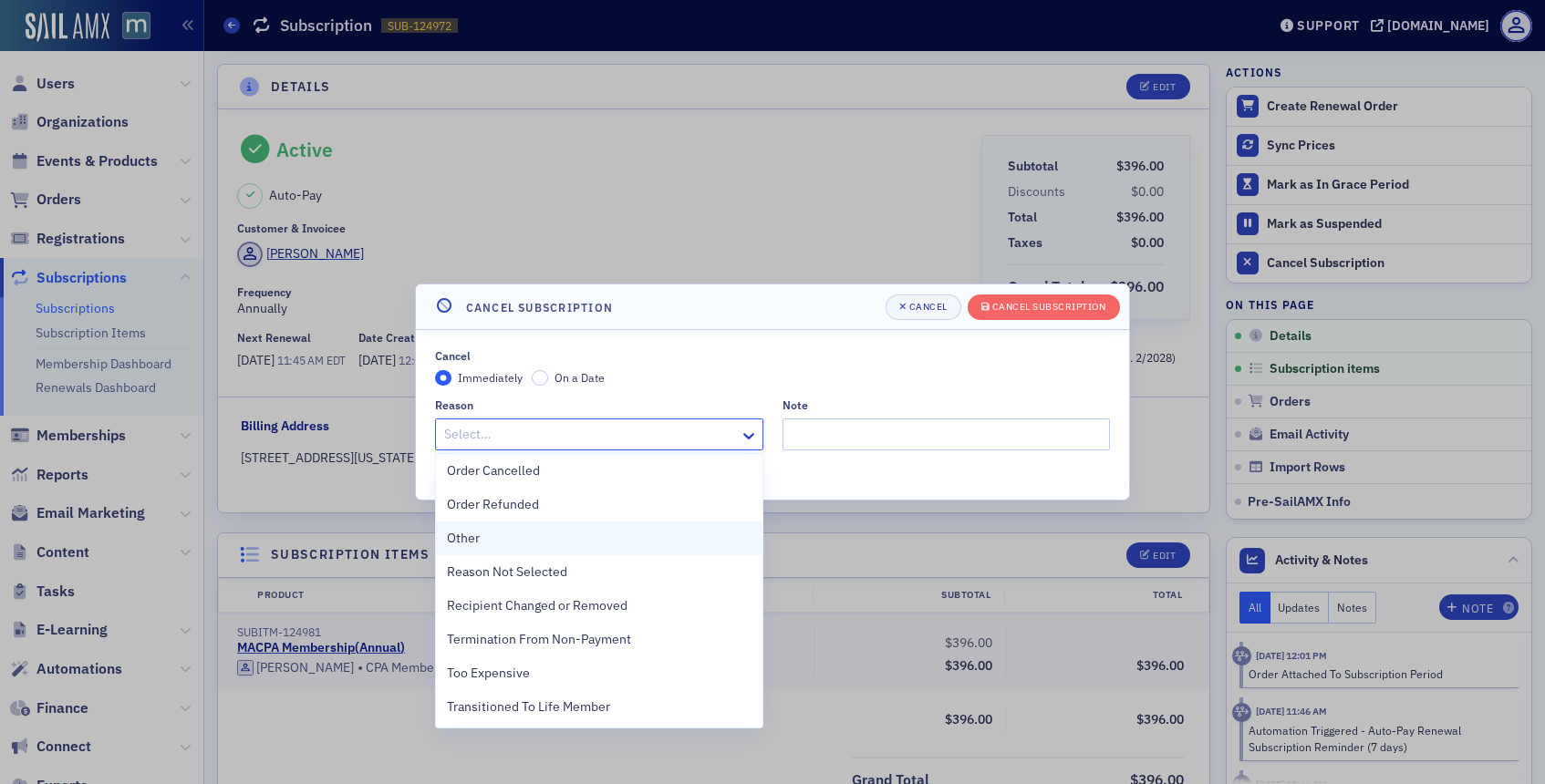
click at [526, 534] on div "Other" at bounding box center [599, 538] width 305 height 19
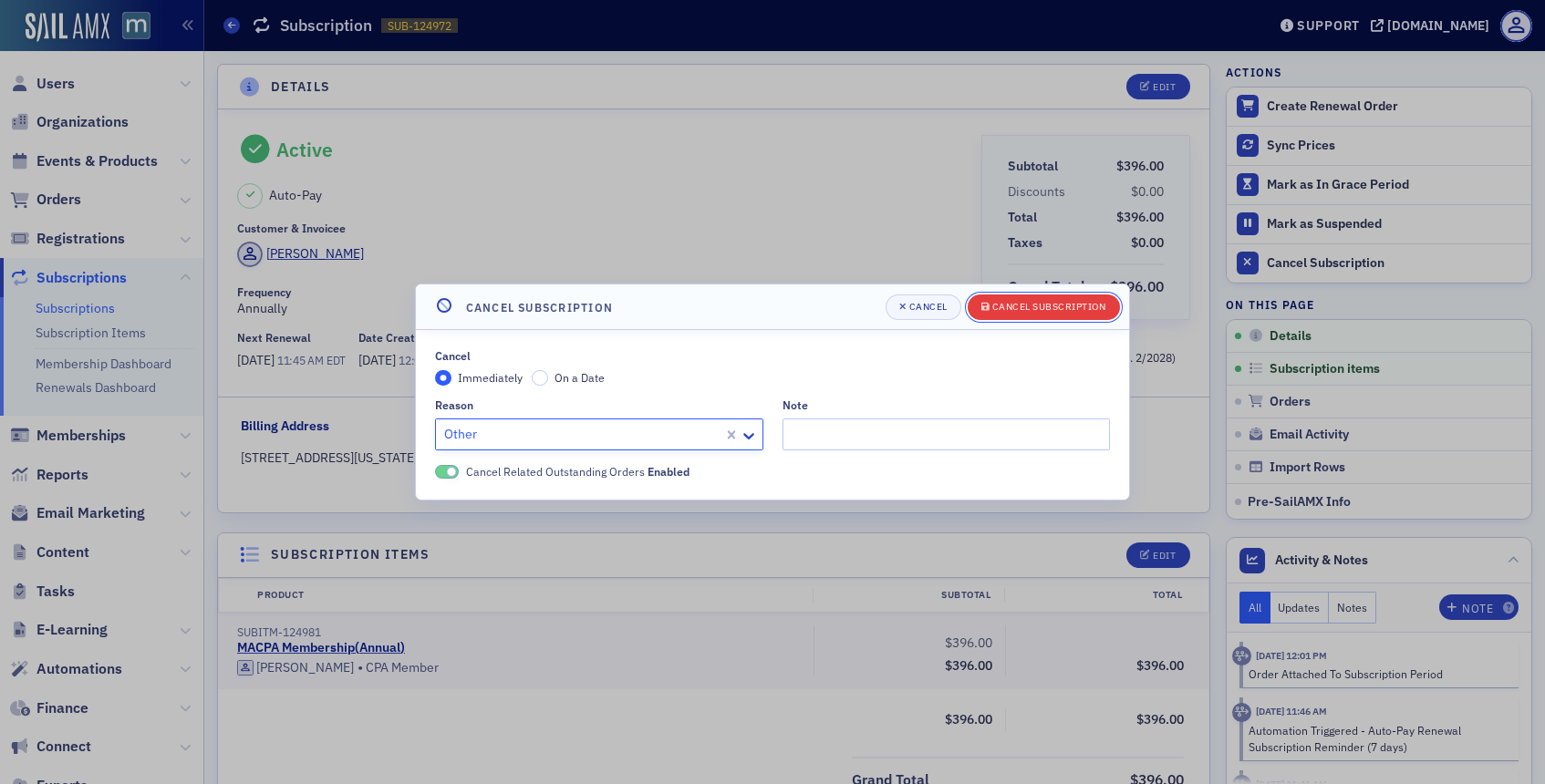
click at [1061, 305] on div "Cancel Subscription" at bounding box center [1049, 307] width 114 height 10
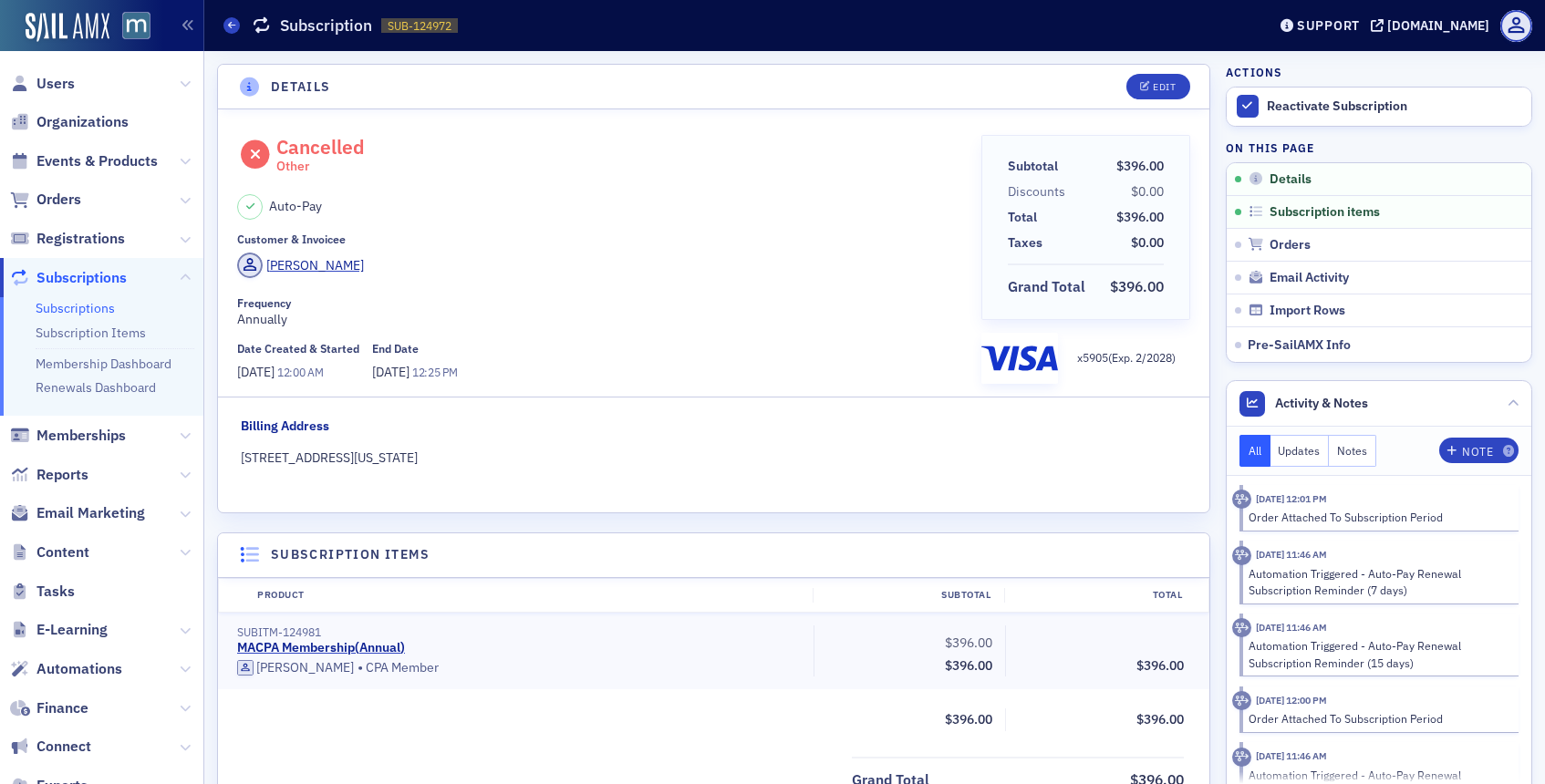
click at [1148, 99] on header "Details Edit" at bounding box center [713, 87] width 991 height 45
click at [1161, 82] on div "Edit" at bounding box center [1164, 87] width 23 height 10
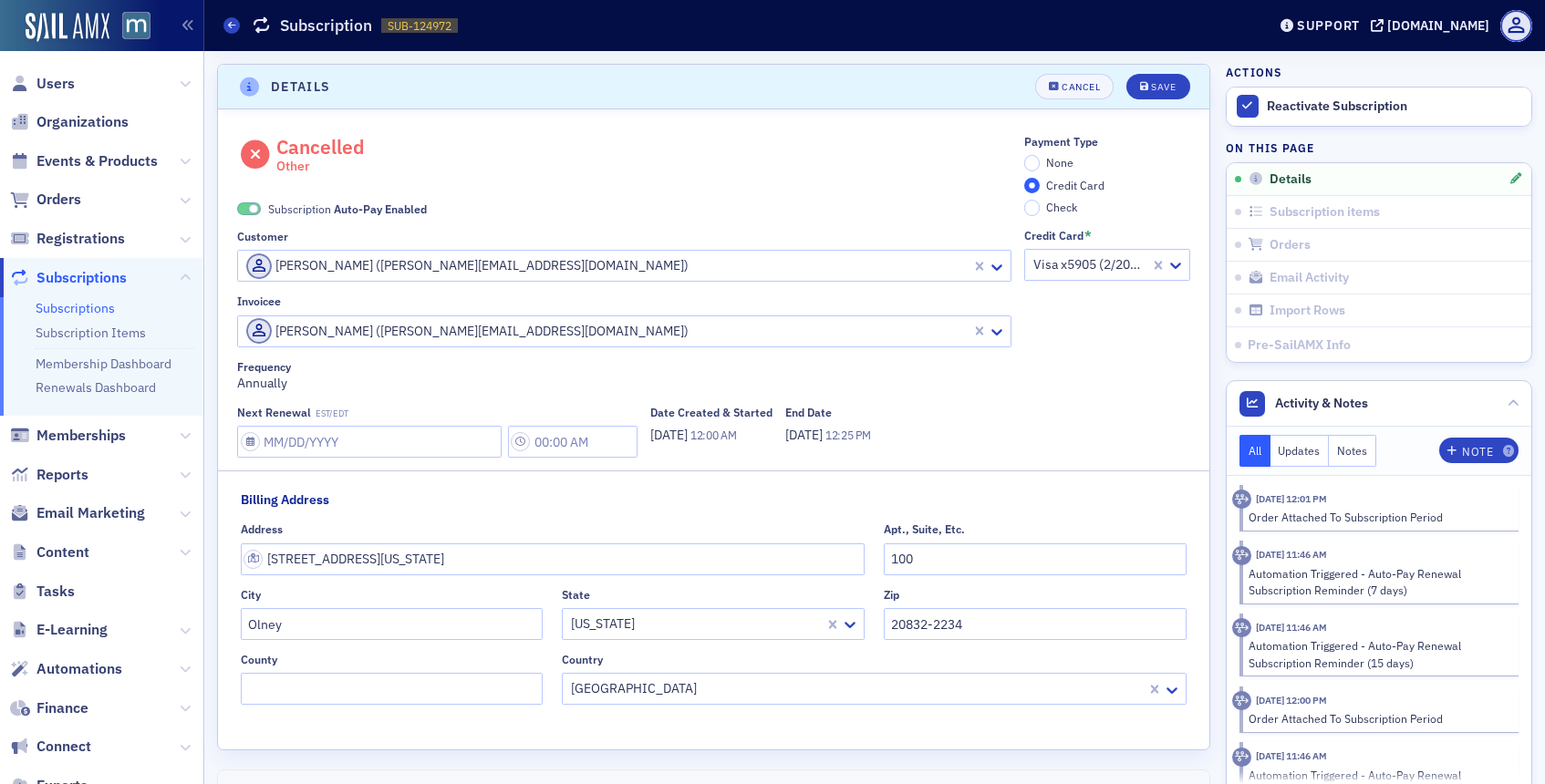
scroll to position [4, 0]
click at [252, 202] on span at bounding box center [254, 206] width 10 height 10
click at [1150, 76] on button "Save" at bounding box center [1157, 83] width 63 height 26
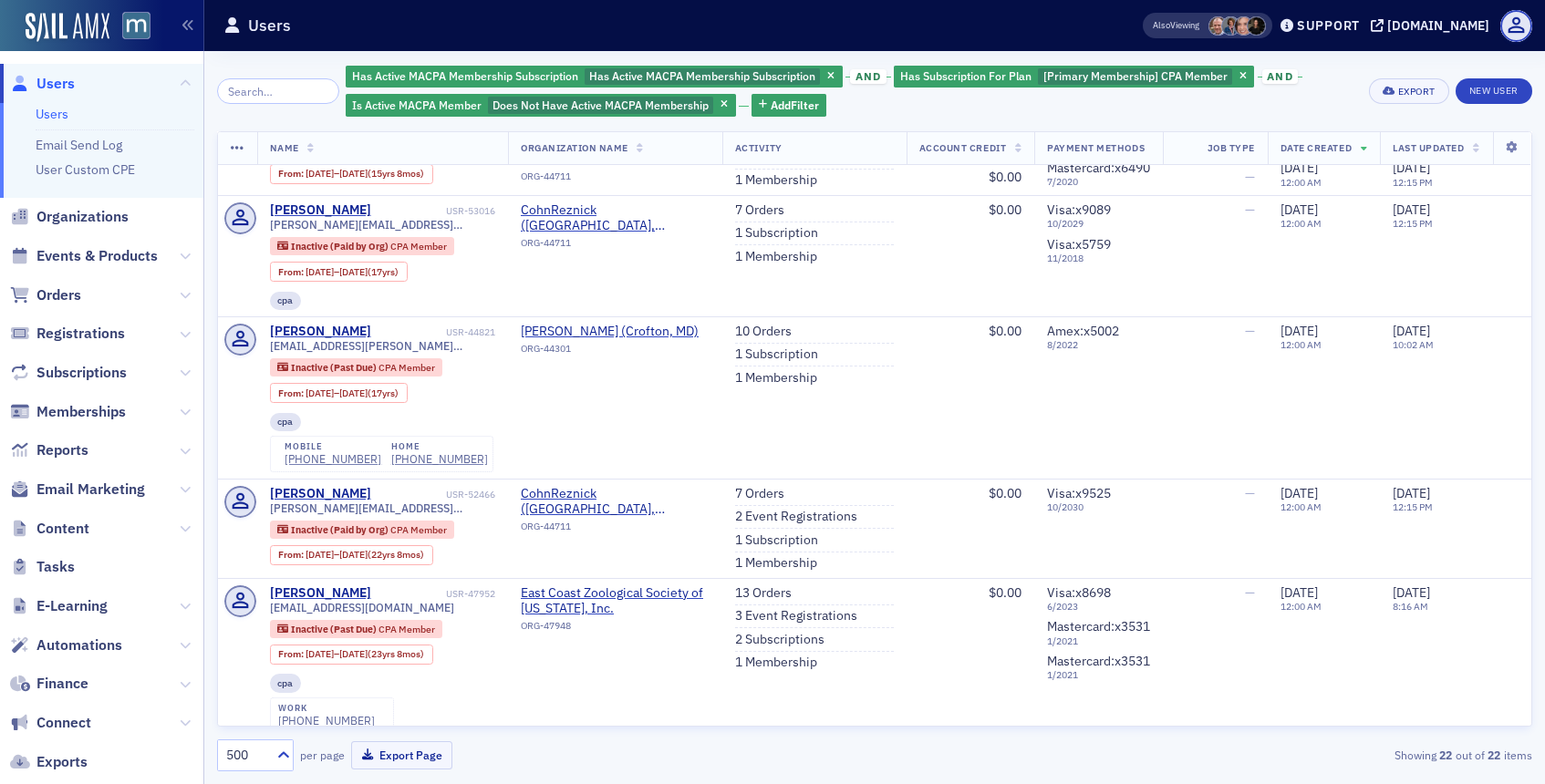
scroll to position [387, 0]
click at [782, 361] on link "1 Subscription" at bounding box center [776, 353] width 83 height 16
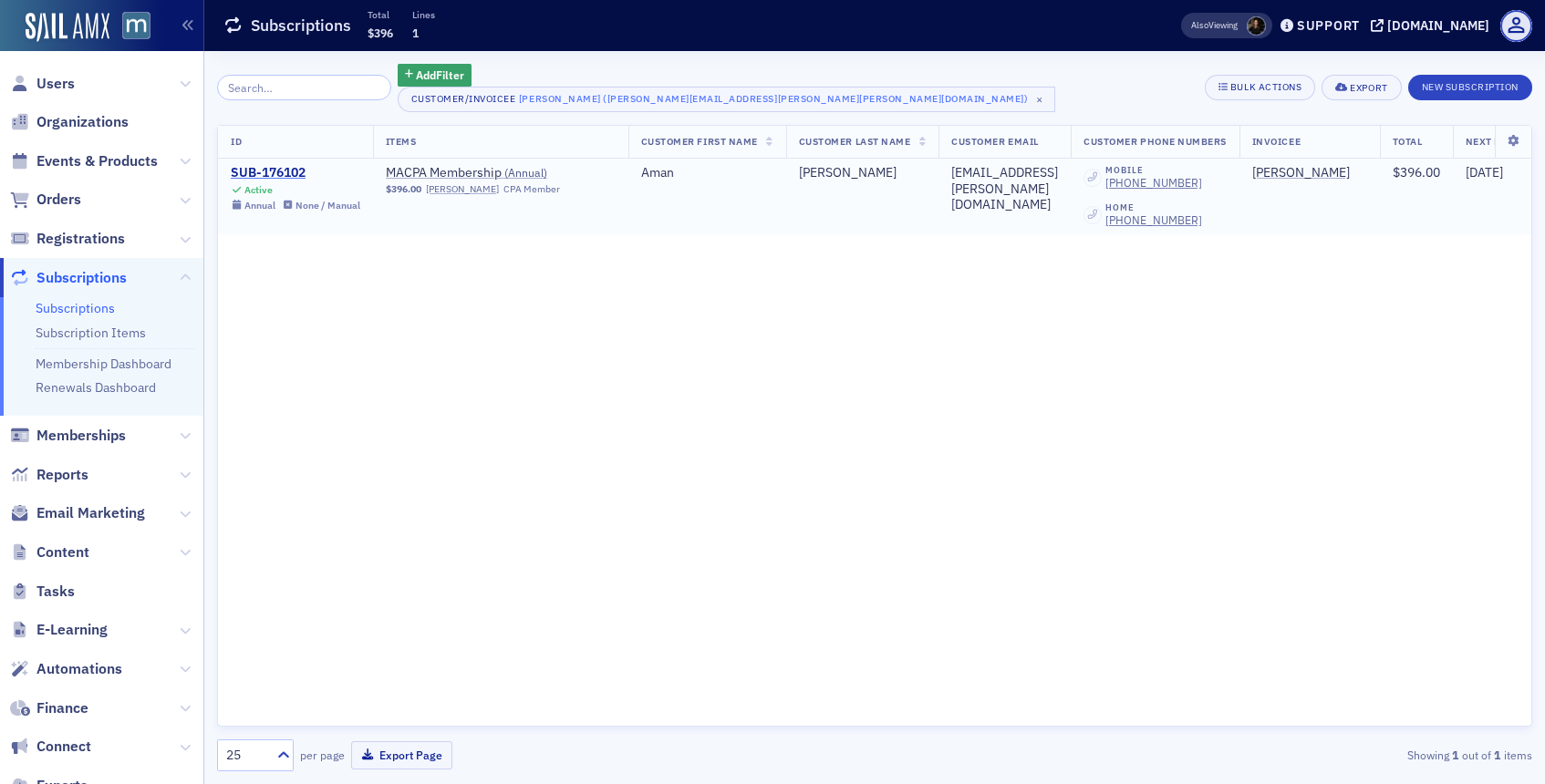
click at [300, 174] on div "SUB-176102" at bounding box center [295, 173] width 129 height 16
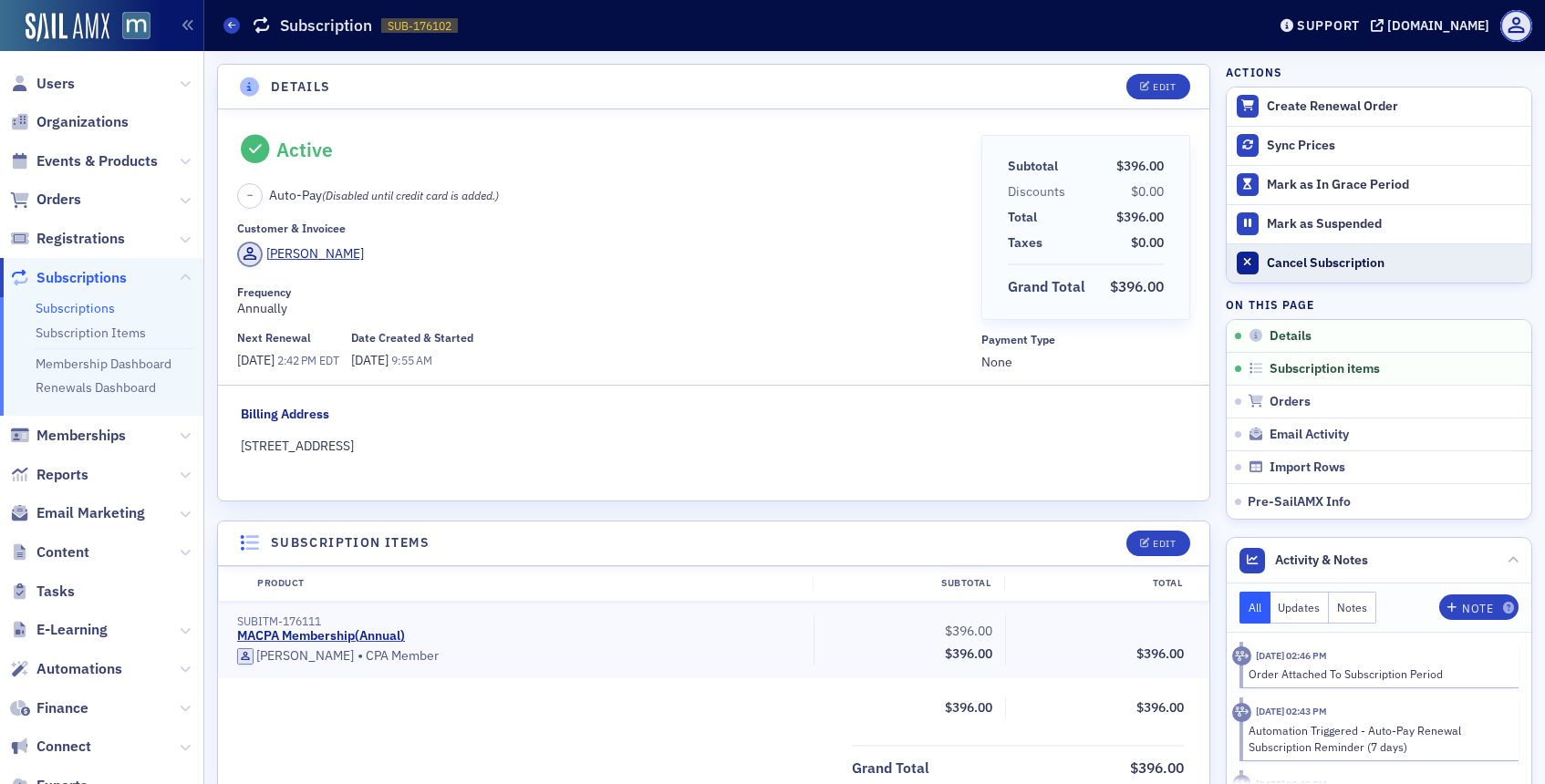
click at [1288, 255] on div "Cancel Subscription" at bounding box center [1394, 263] width 255 height 16
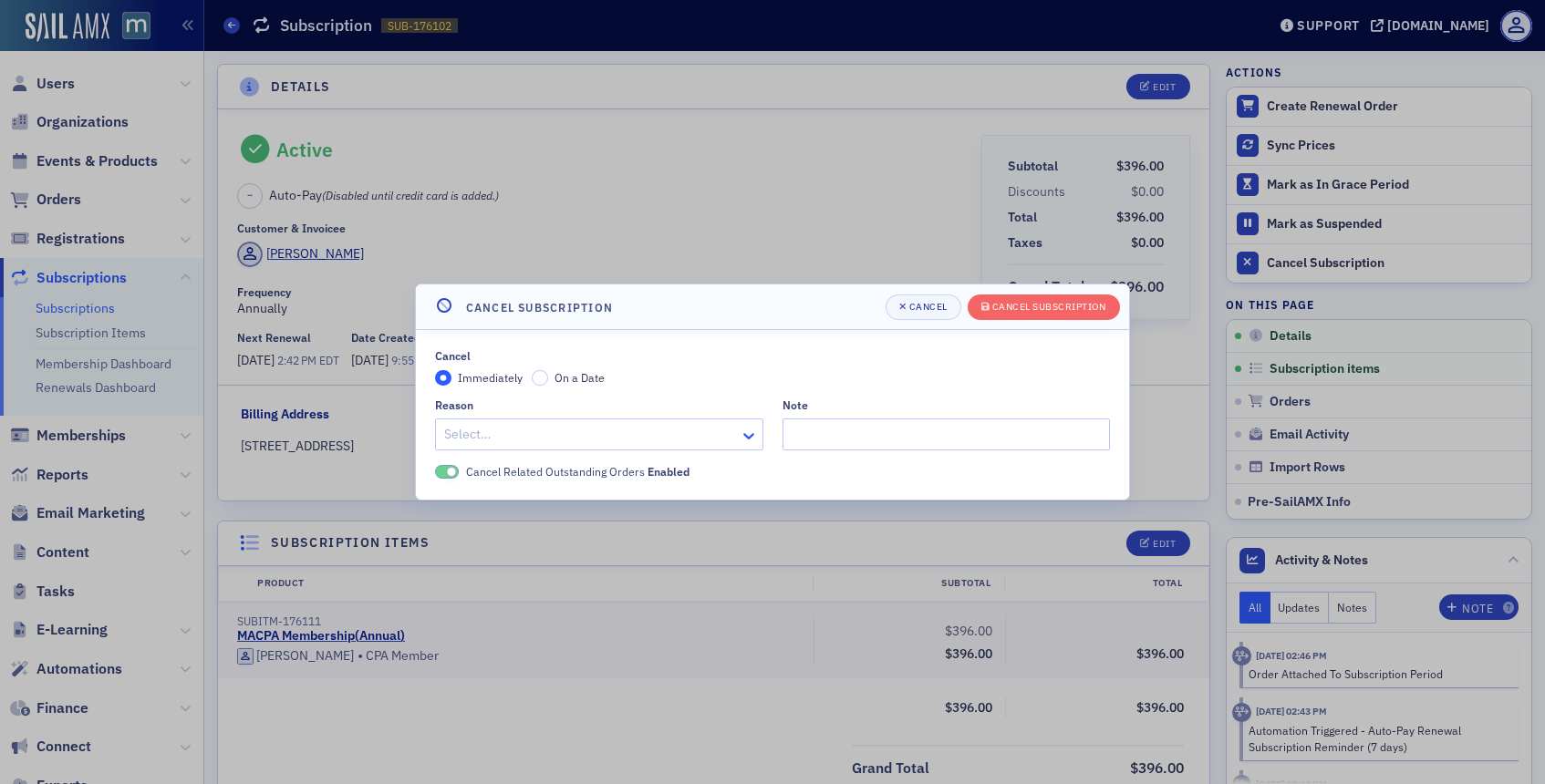
click at [744, 425] on div at bounding box center [750, 434] width 23 height 19
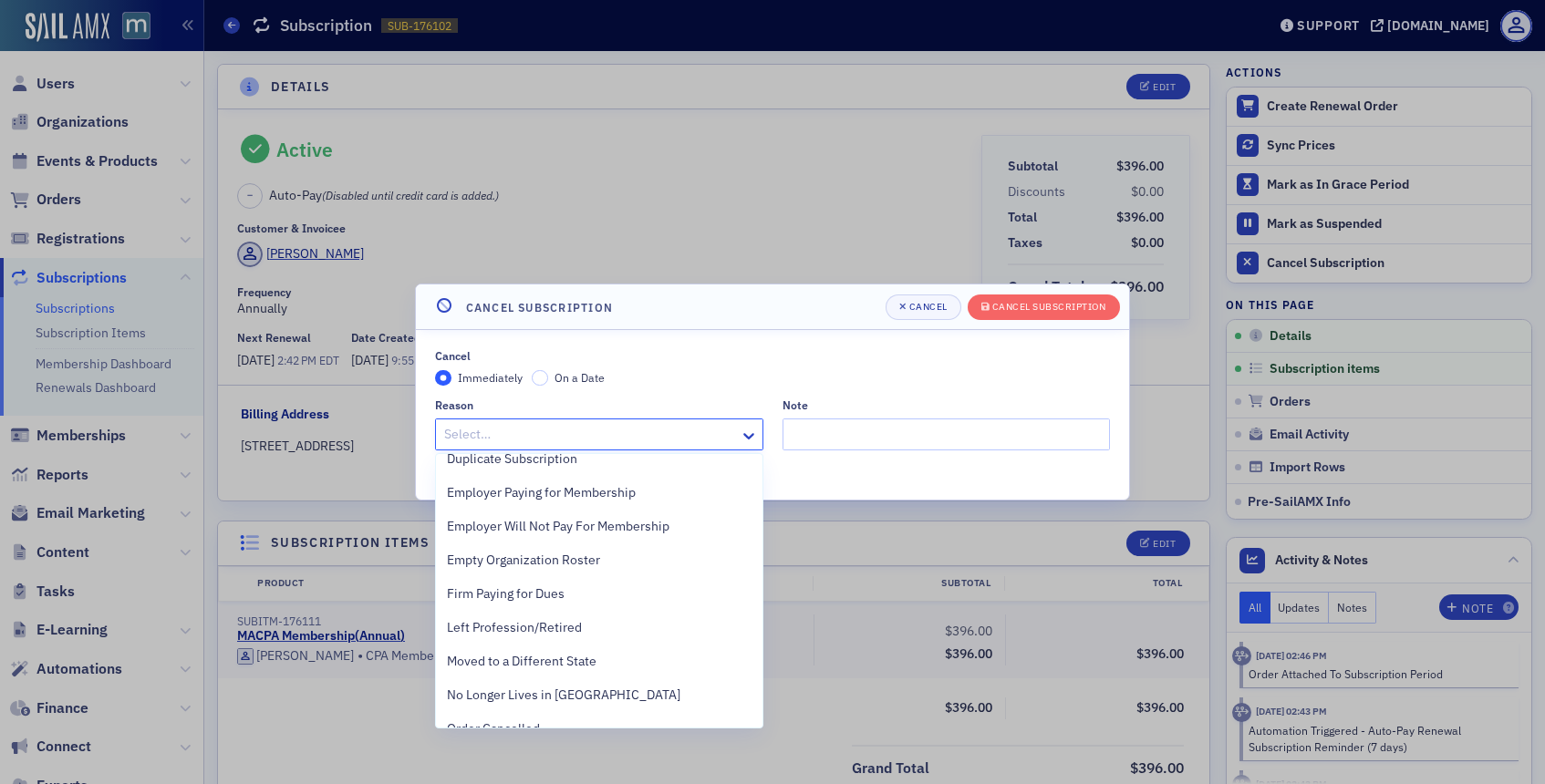
scroll to position [408, 0]
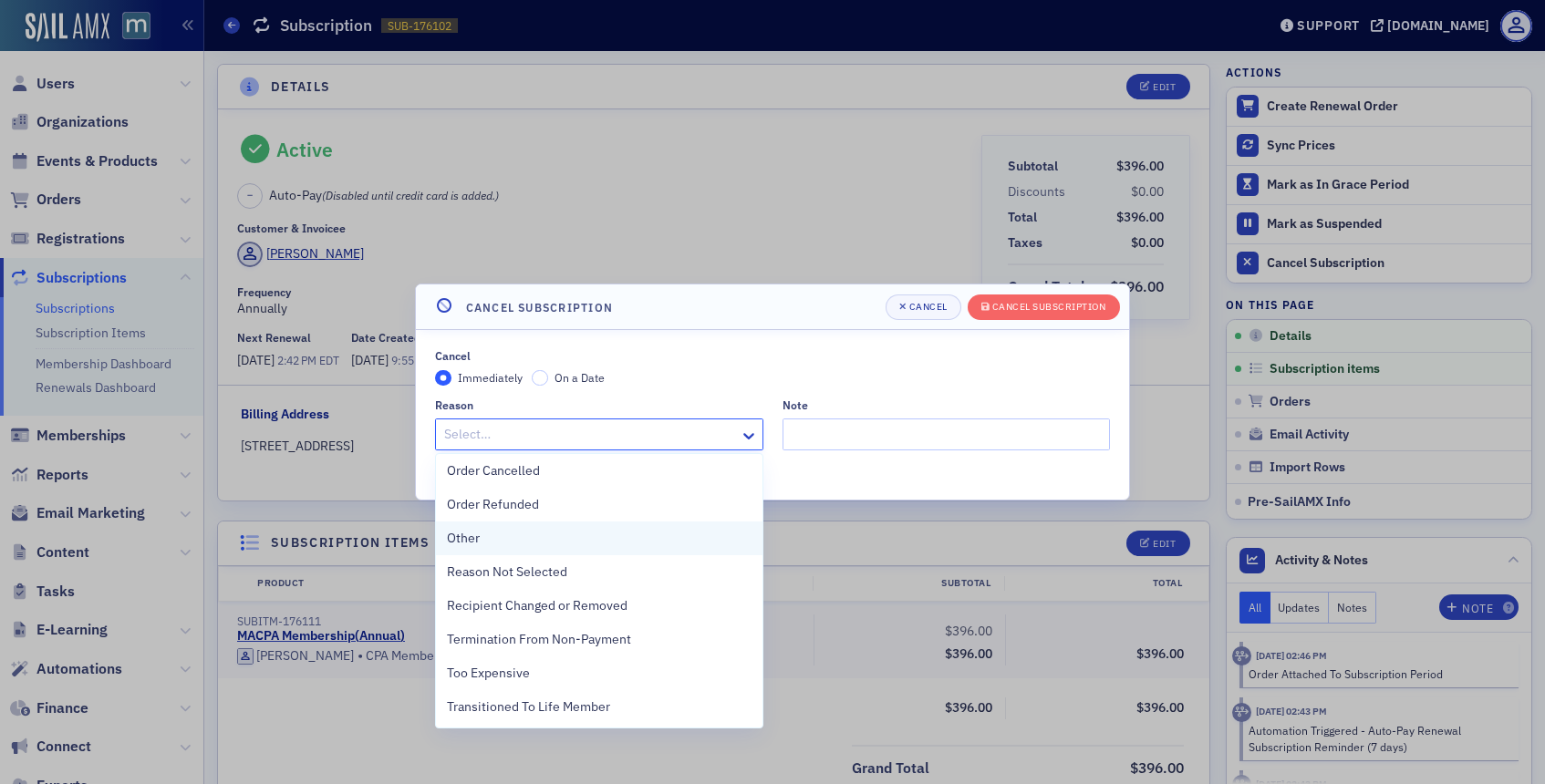
click at [529, 534] on div "Other" at bounding box center [599, 538] width 305 height 19
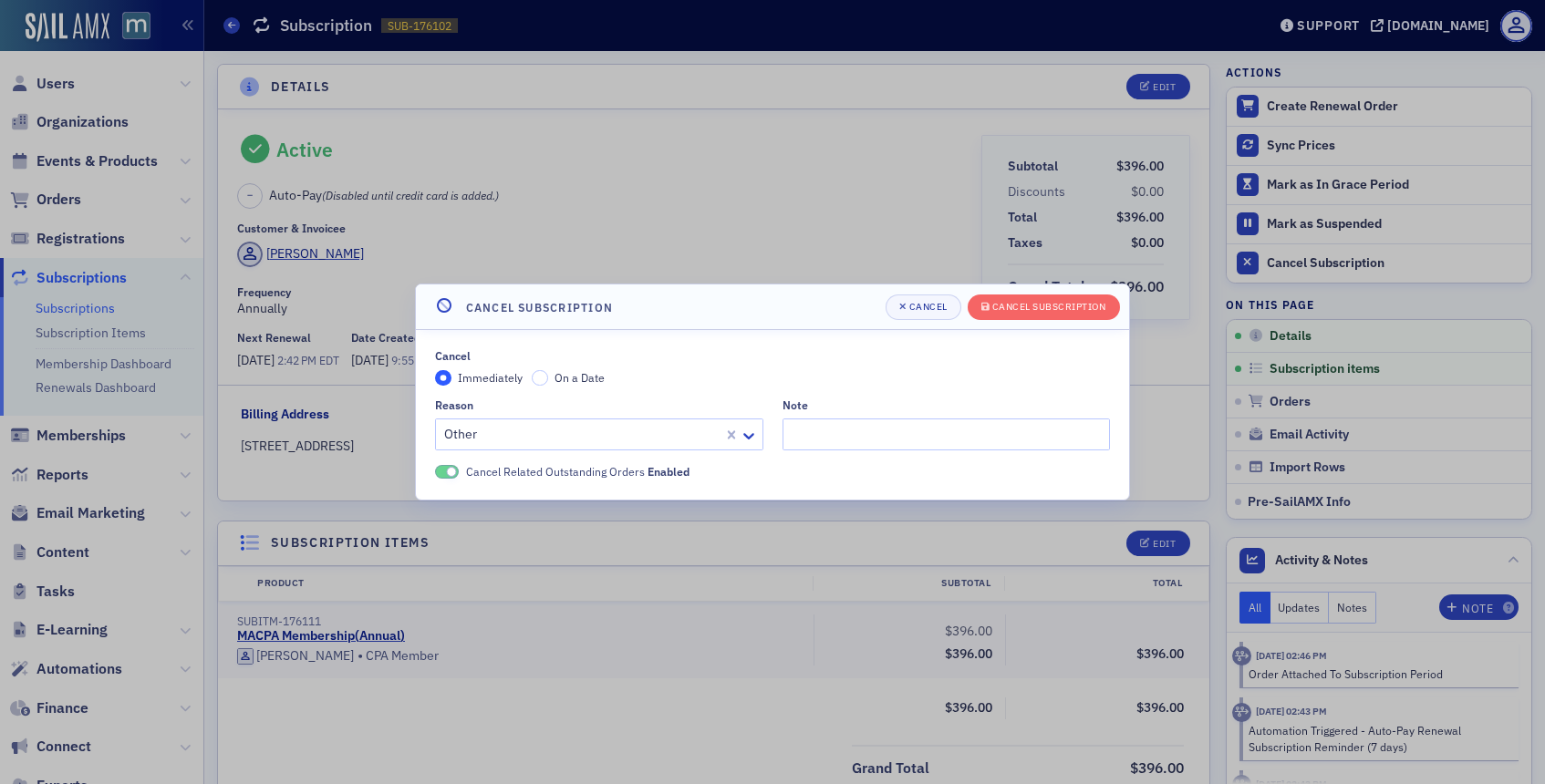
click at [1027, 325] on header "Cancel Subscription [PERSON_NAME] Subscription" at bounding box center [772, 307] width 713 height 46
click at [1039, 316] on button "Cancel Subscription" at bounding box center [1043, 308] width 152 height 26
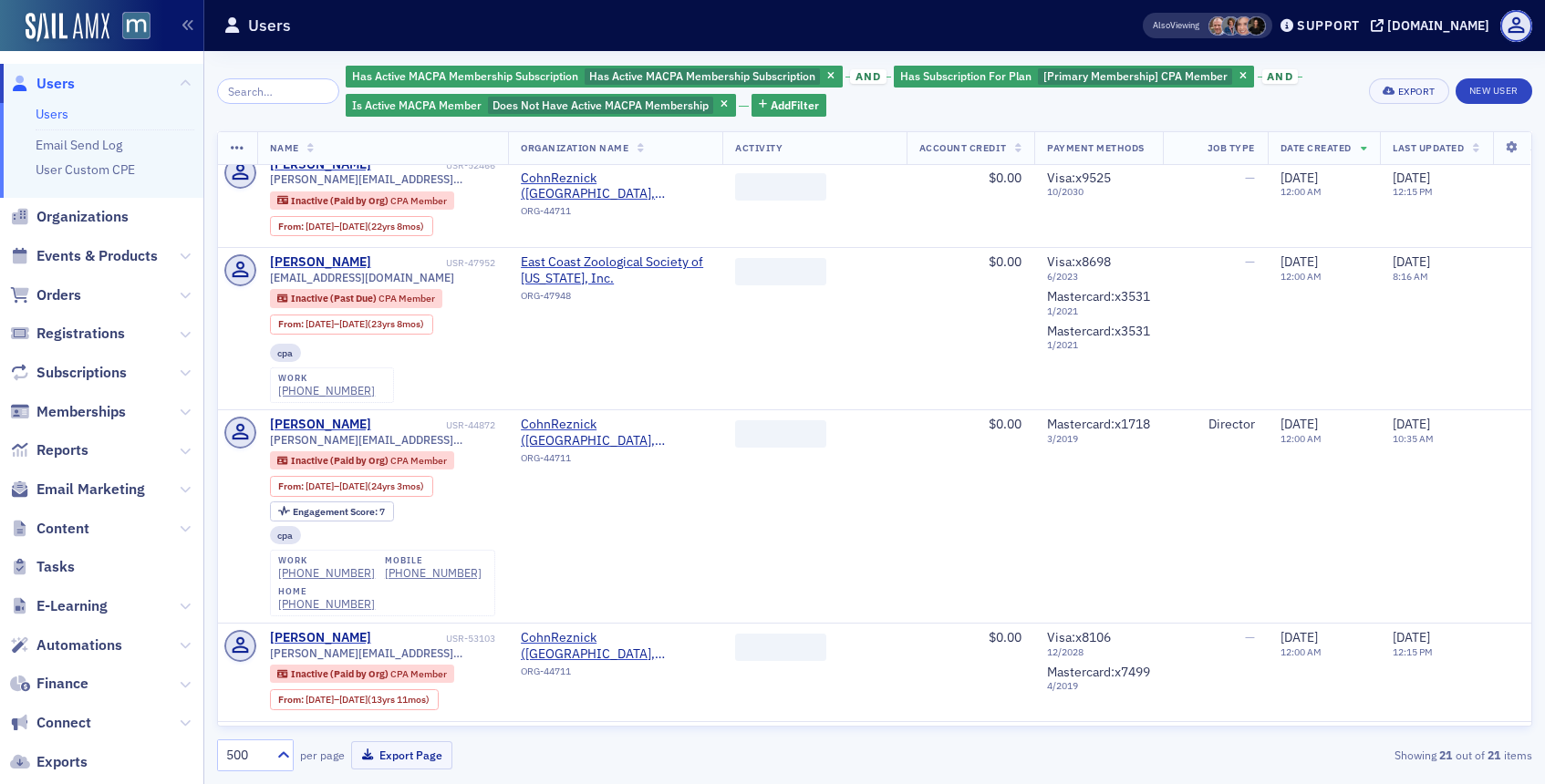
scroll to position [557, 0]
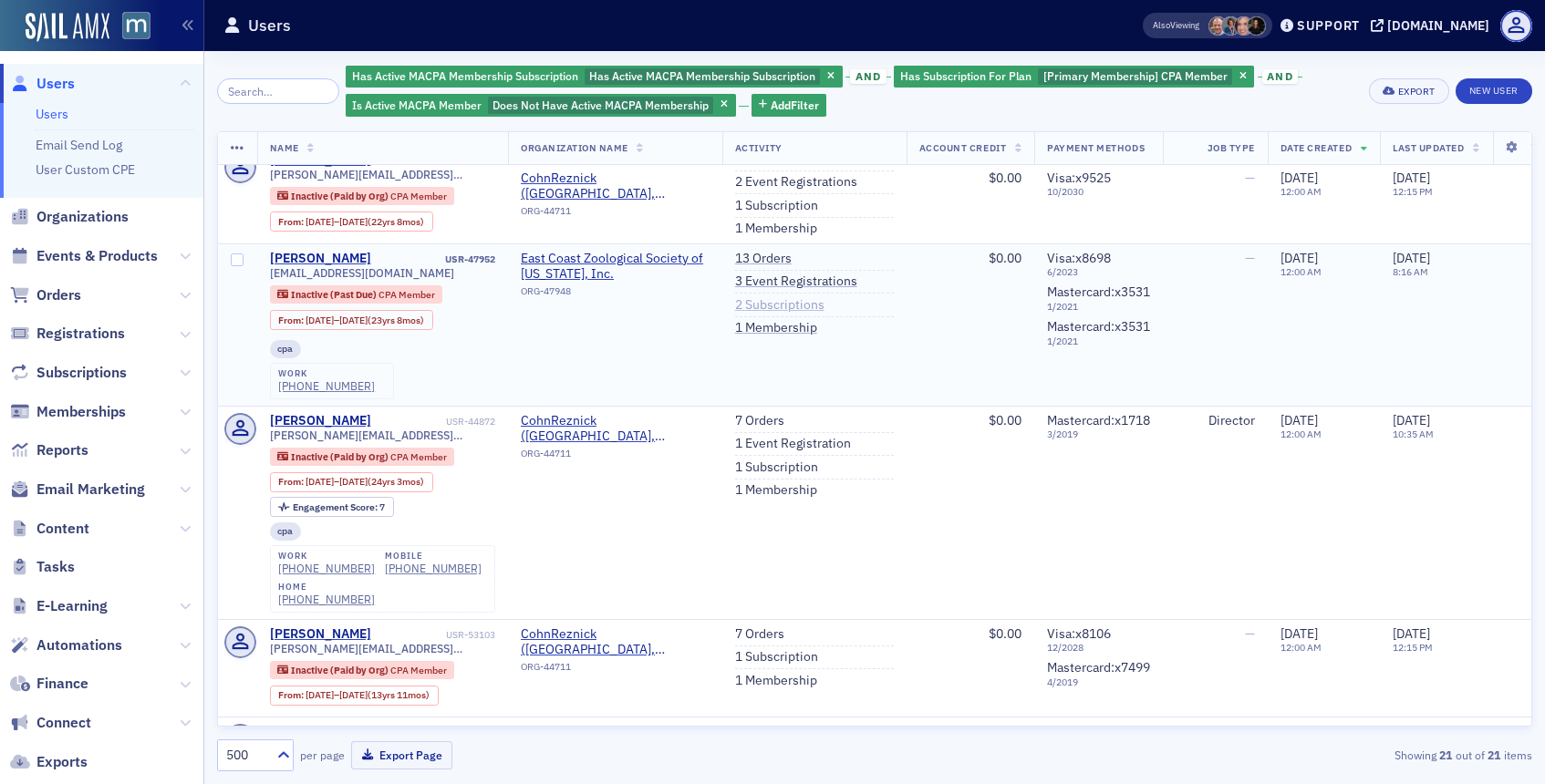
click at [765, 314] on link "2 Subscriptions" at bounding box center [779, 305] width 89 height 16
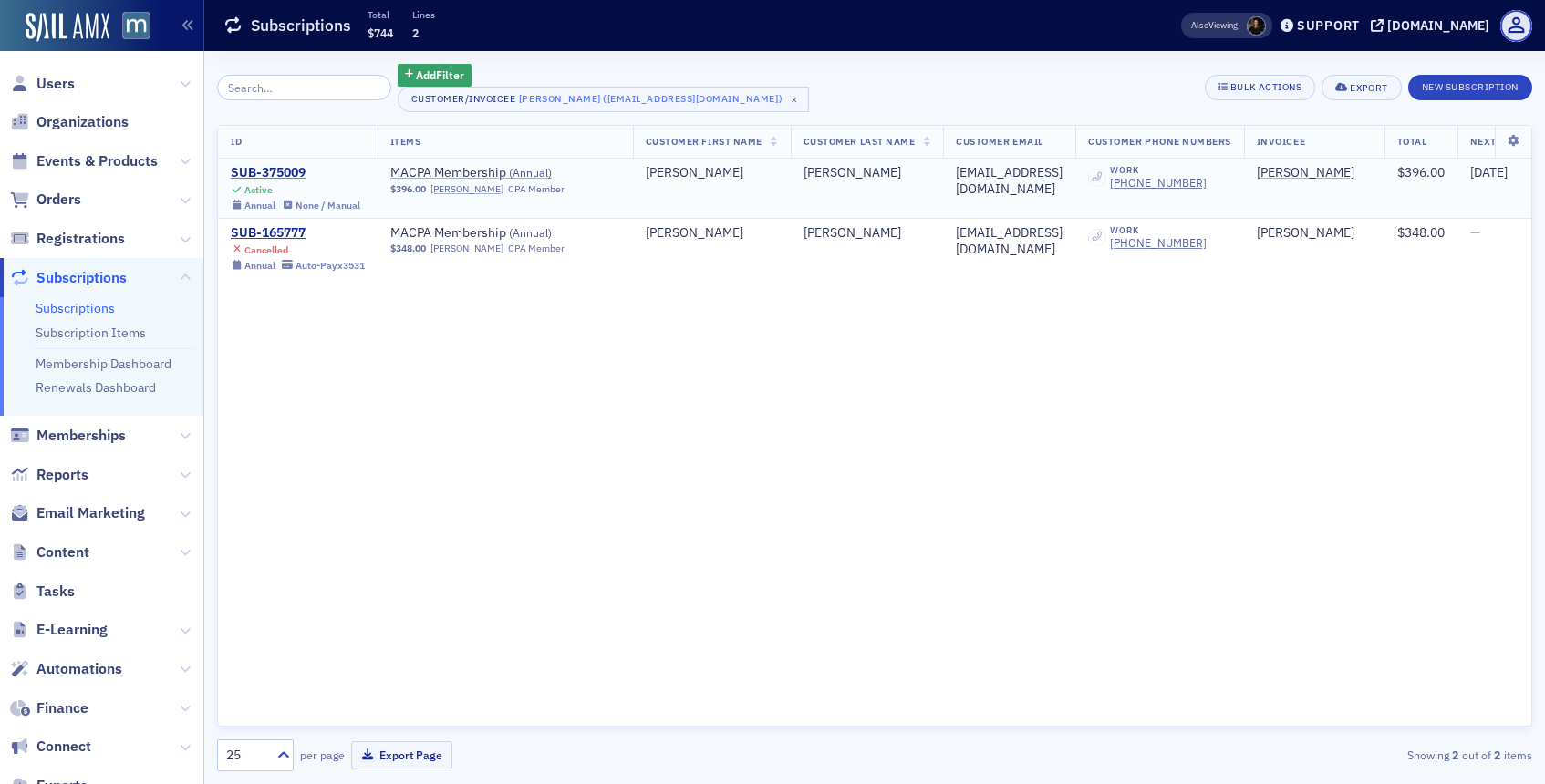
click at [279, 178] on div "SUB-375009" at bounding box center [295, 173] width 129 height 16
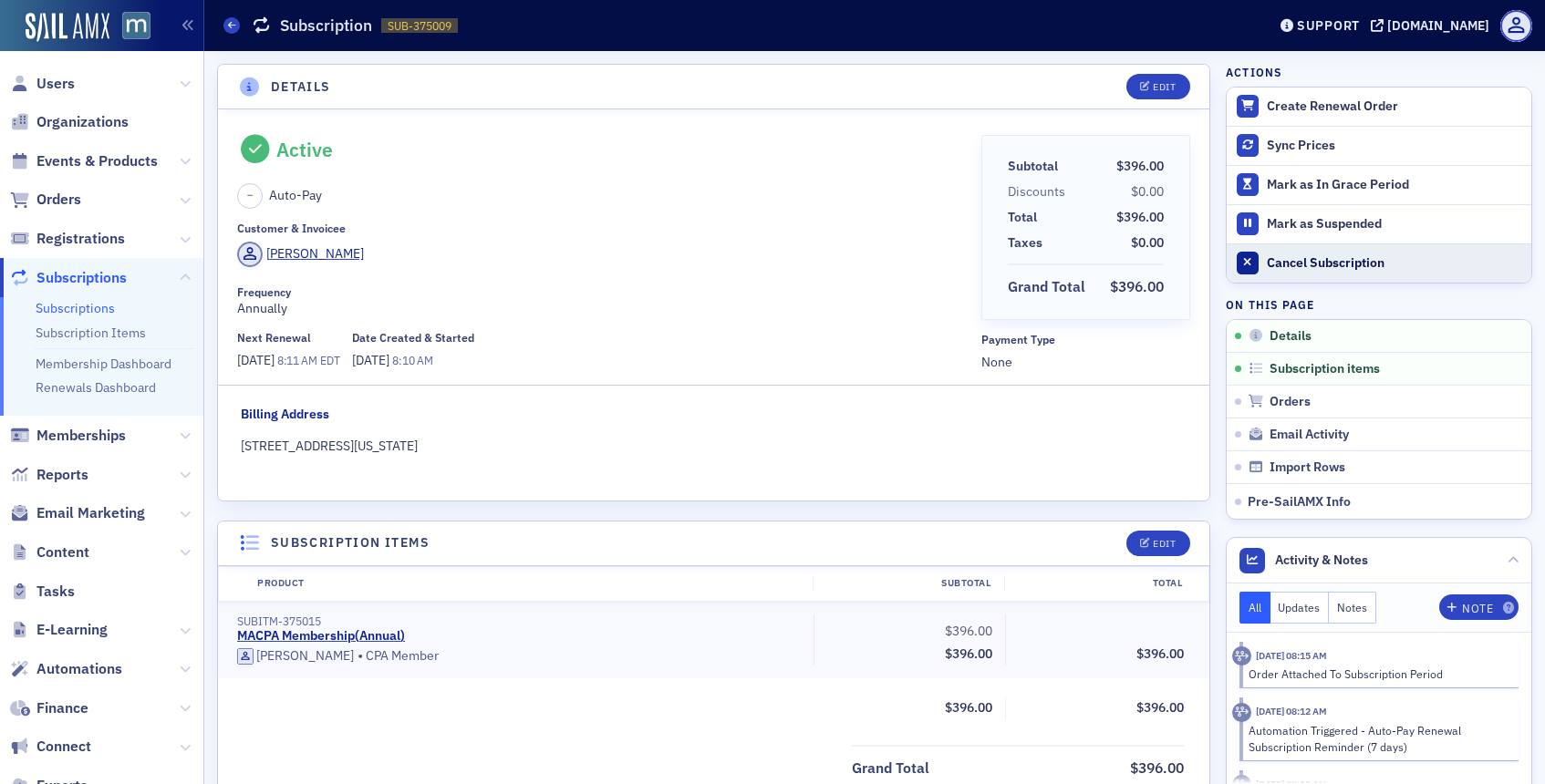
click at [1267, 260] on div "Cancel Subscription" at bounding box center [1394, 263] width 255 height 16
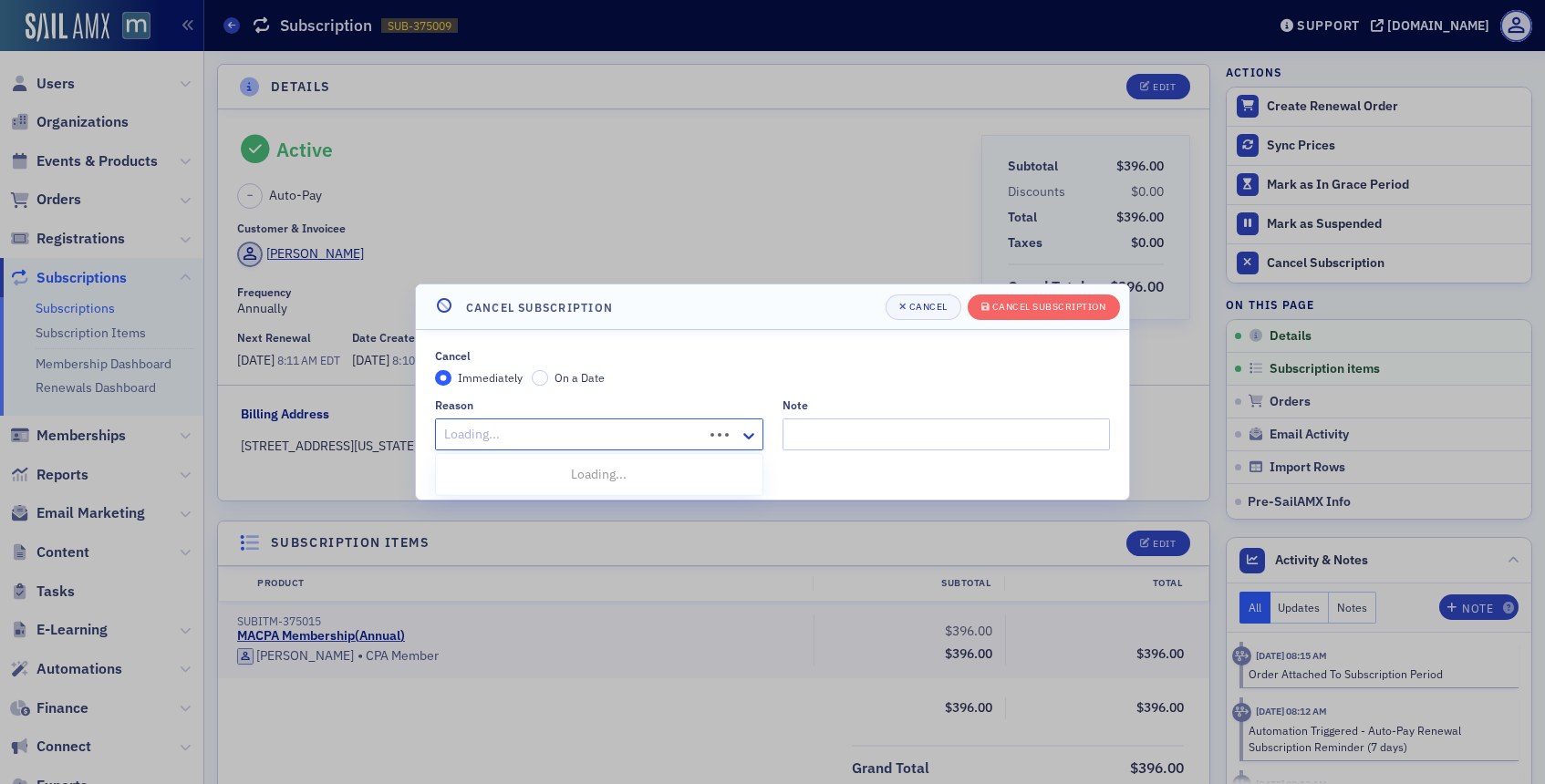
click at [625, 427] on div at bounding box center [571, 434] width 259 height 23
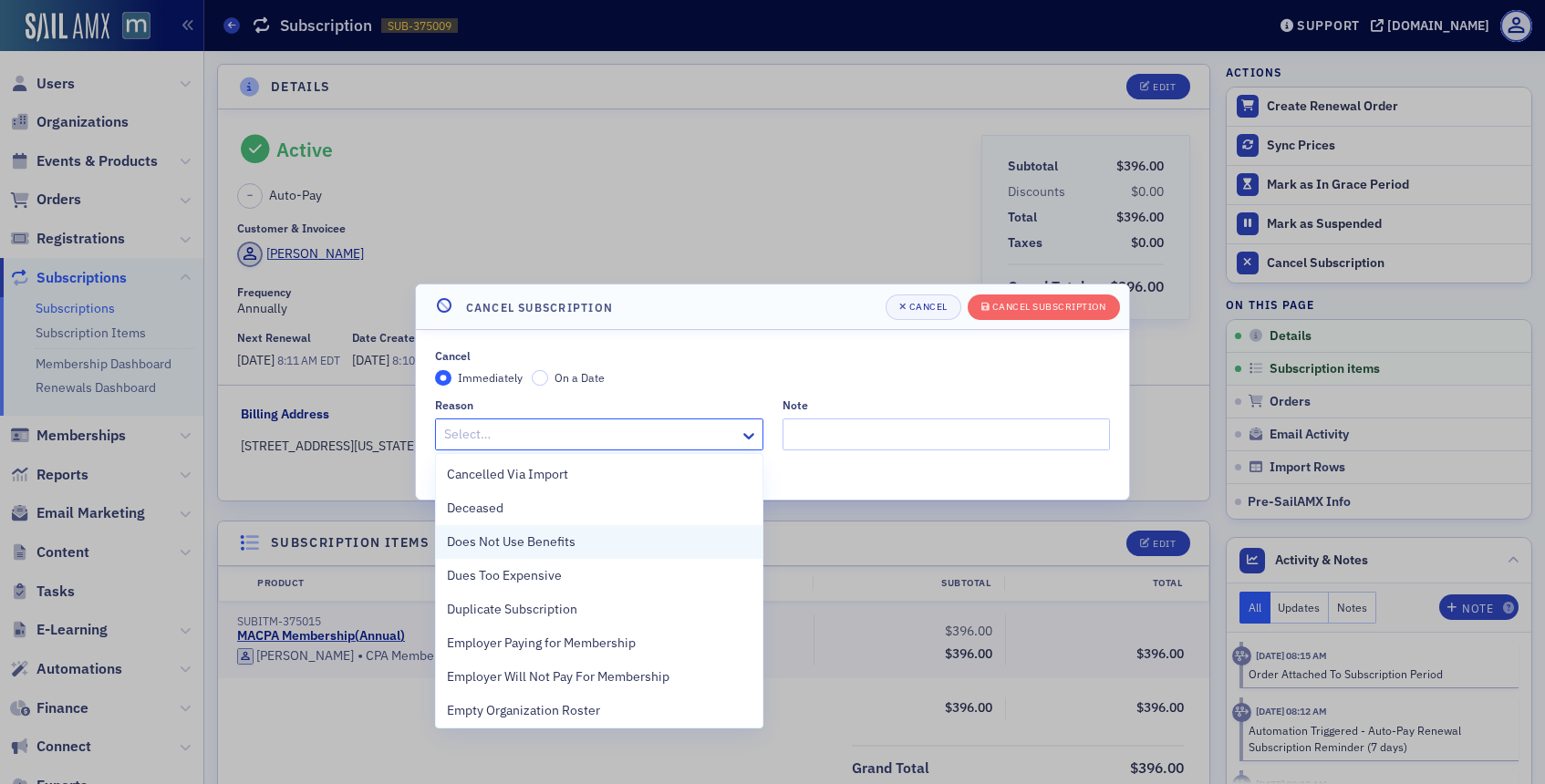
scroll to position [408, 0]
click at [543, 533] on div "Other" at bounding box center [599, 538] width 305 height 19
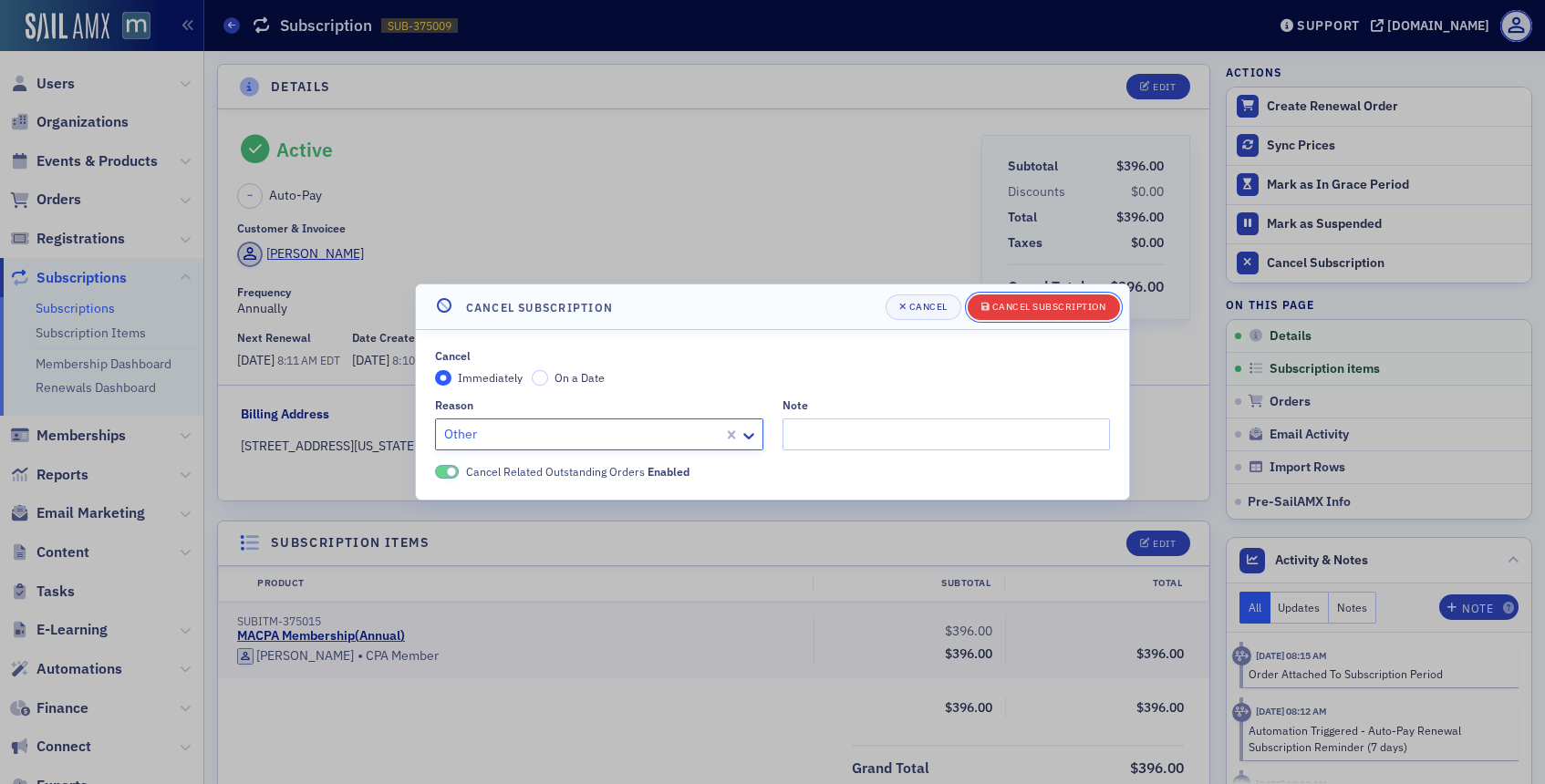
click at [989, 314] on div "submit" at bounding box center [986, 307] width 11 height 15
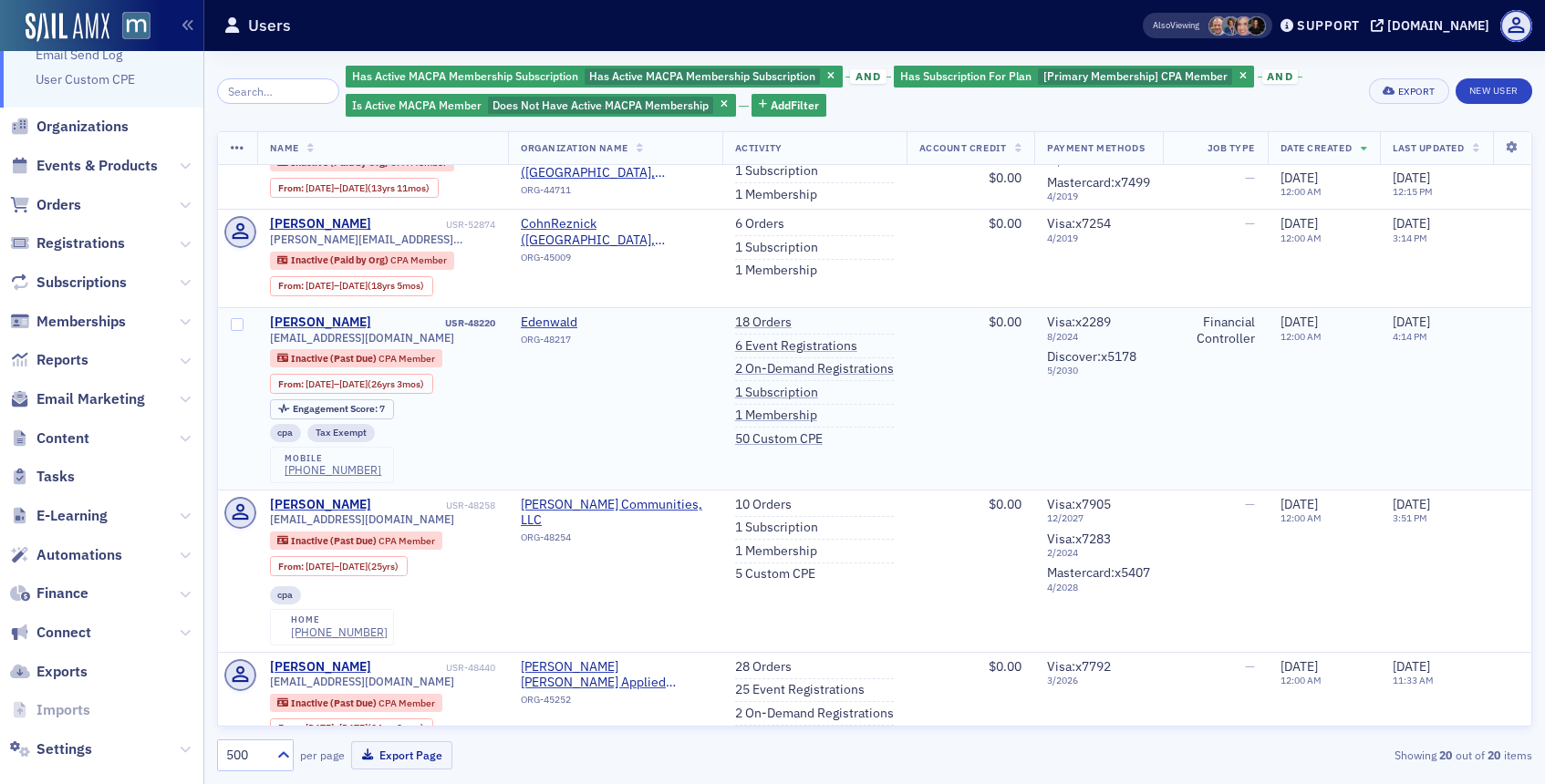
scroll to position [909, 0]
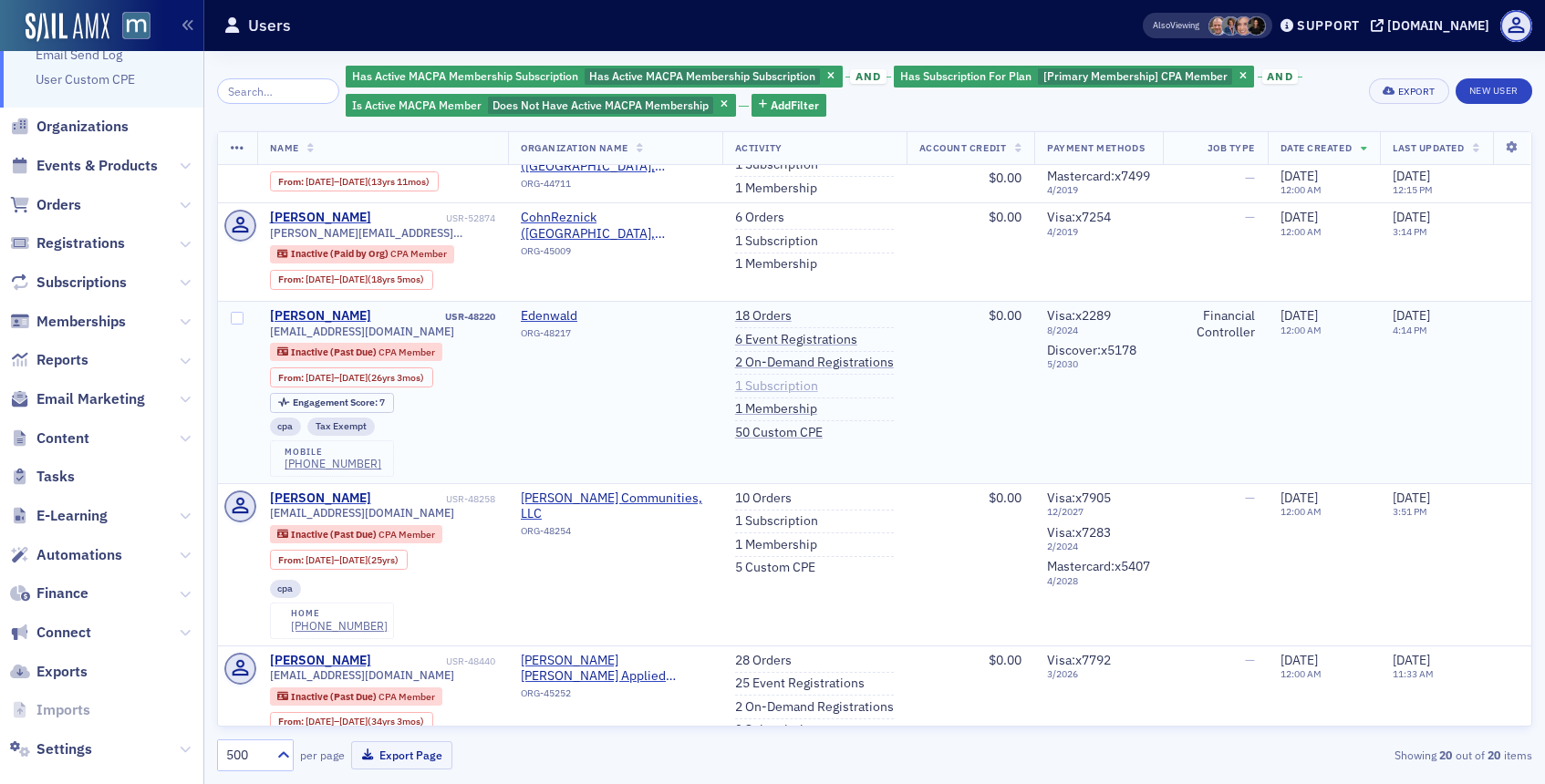
click at [766, 394] on link "1 Subscription" at bounding box center [776, 386] width 83 height 16
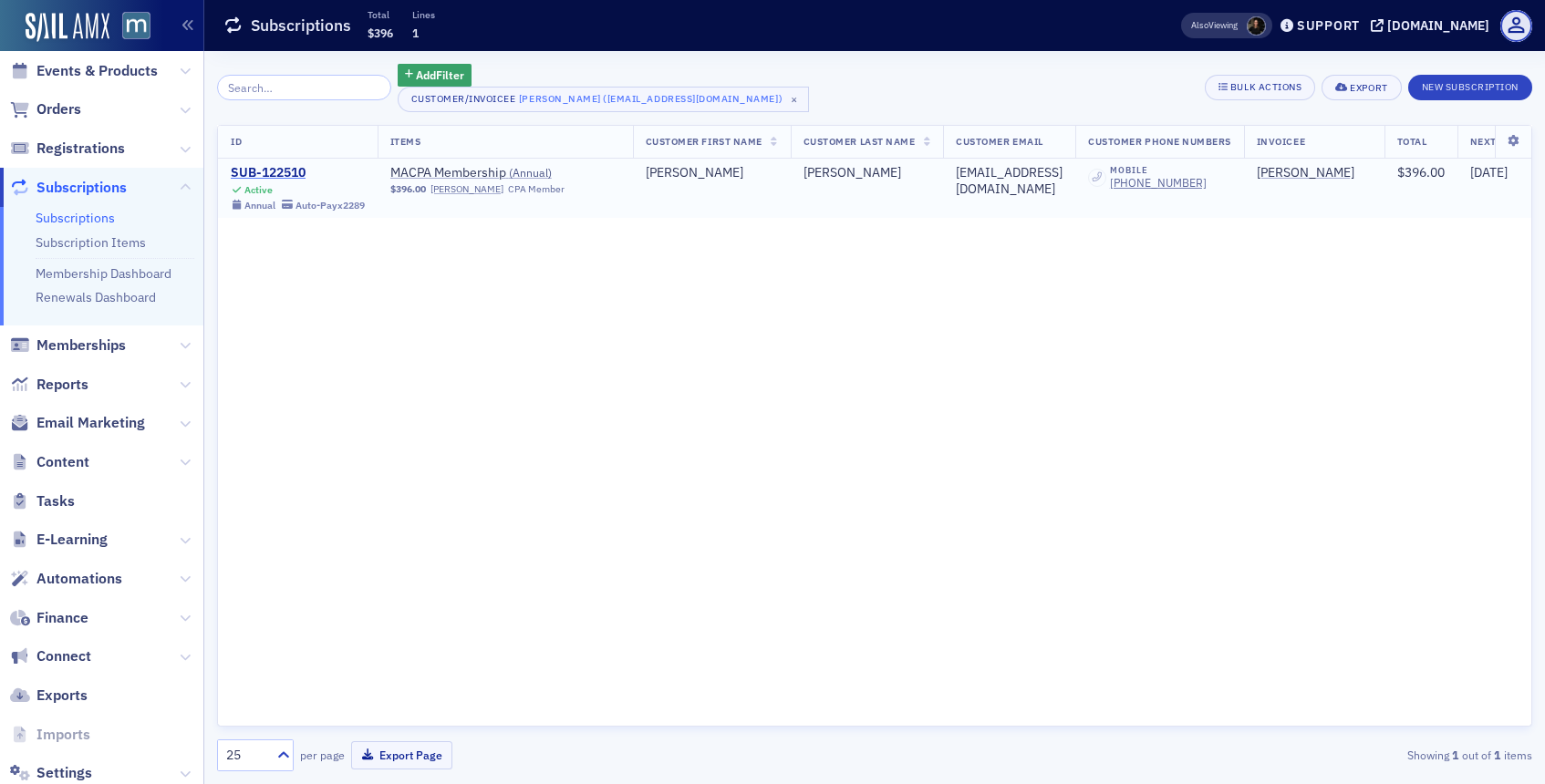
click at [274, 175] on div "SUB-122510" at bounding box center [298, 173] width 134 height 16
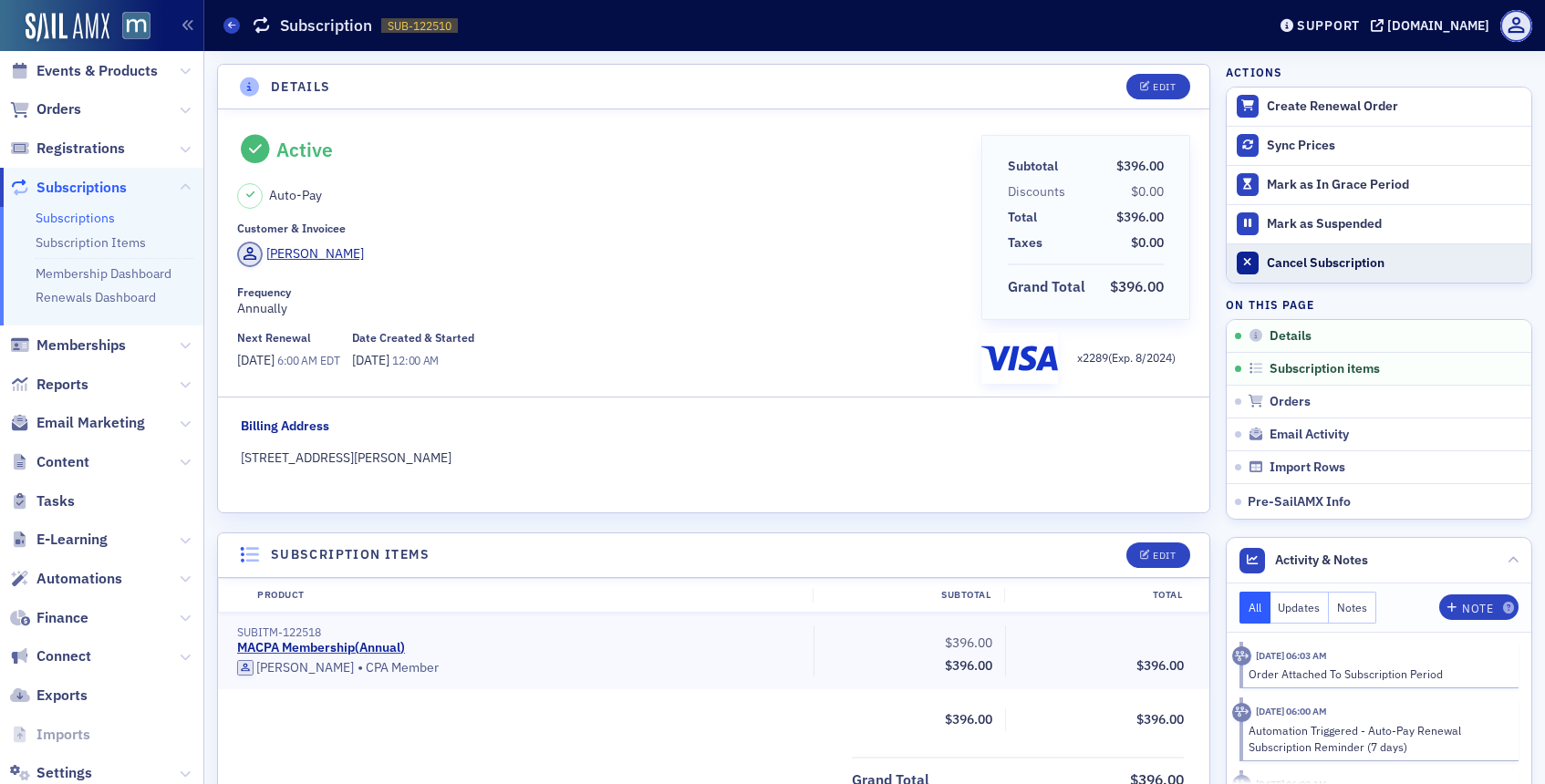
click at [1255, 263] on div at bounding box center [1247, 263] width 23 height 23
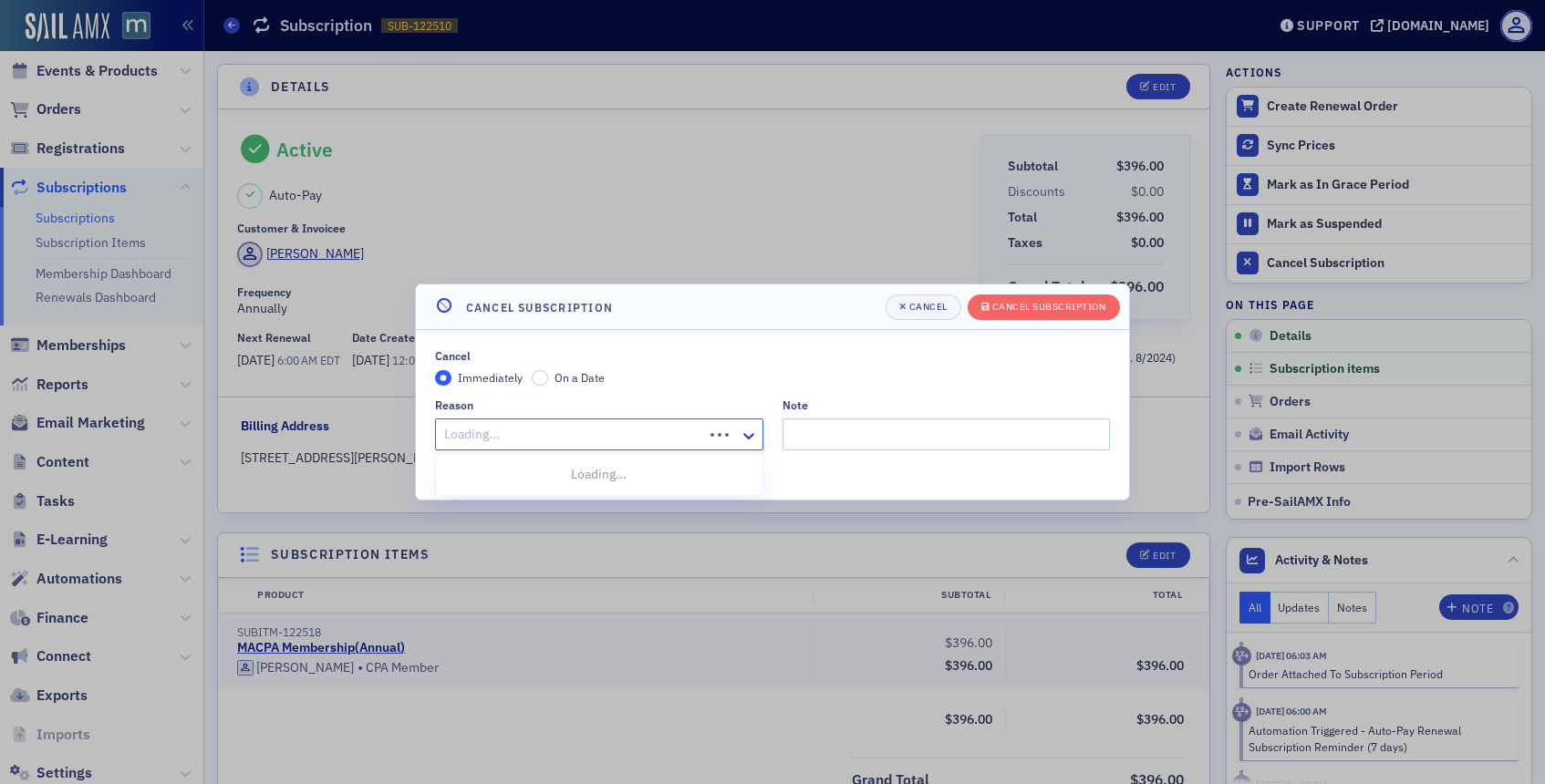
click at [586, 426] on div at bounding box center [571, 434] width 259 height 23
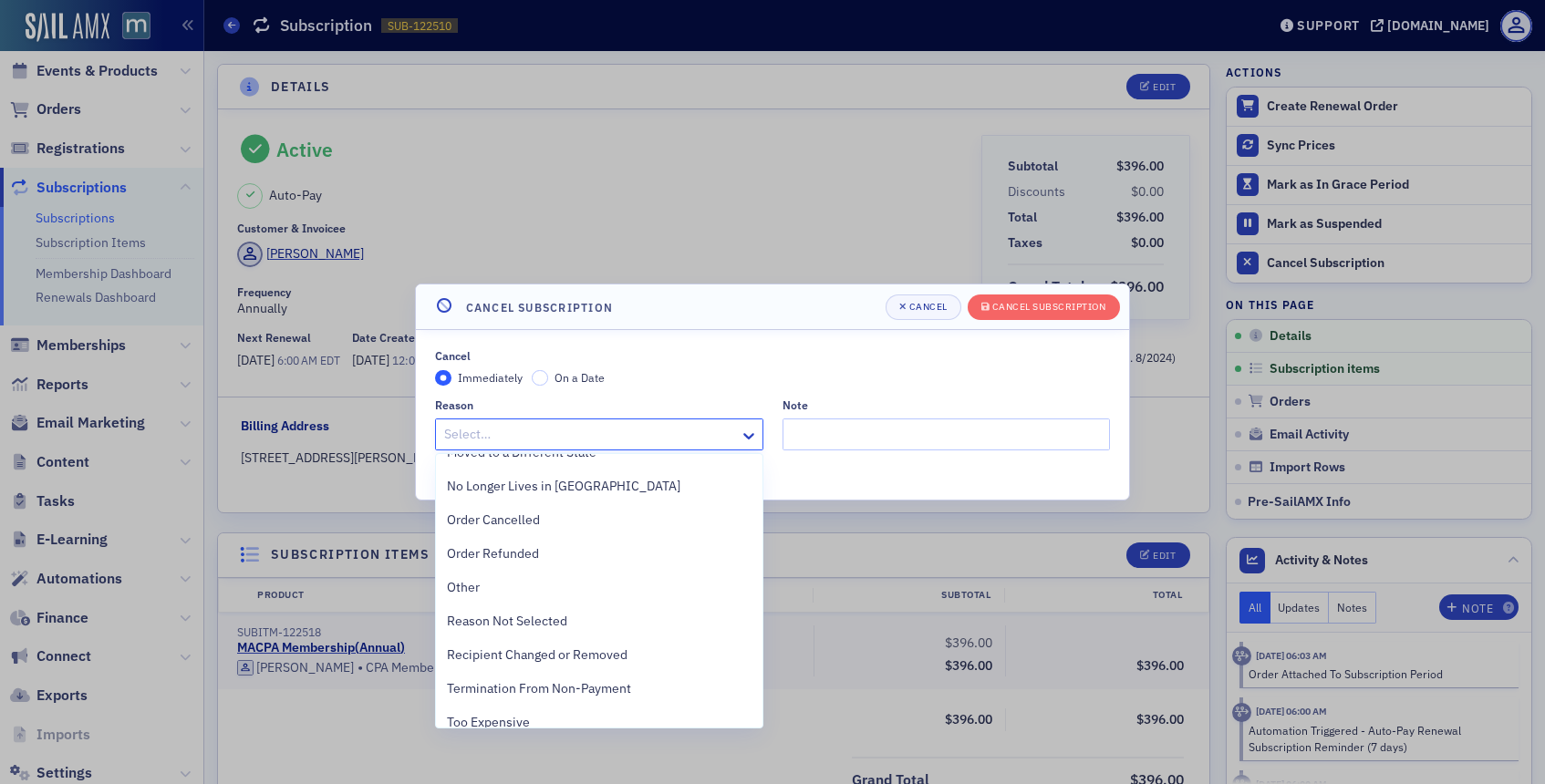
scroll to position [408, 0]
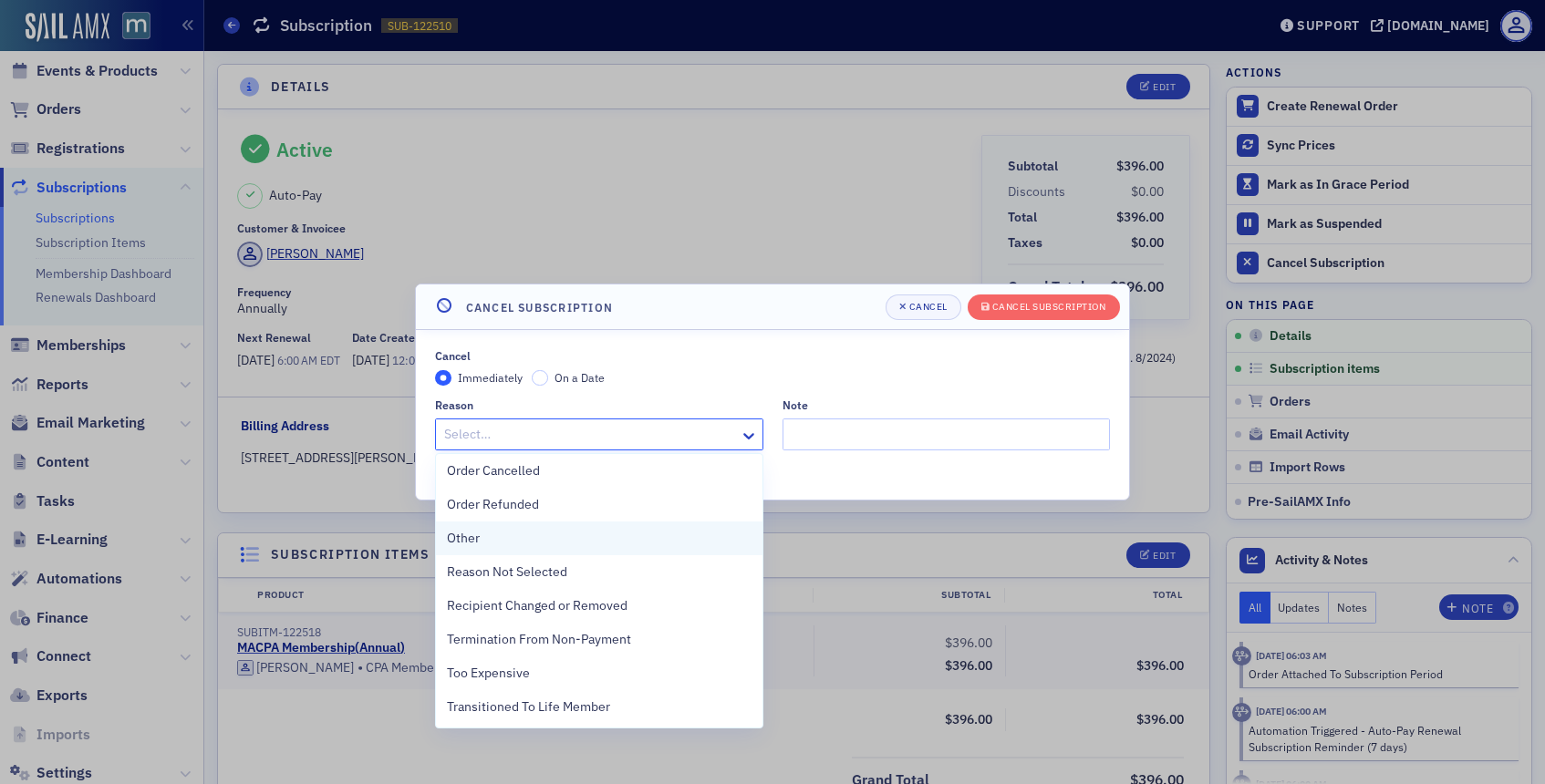
click at [505, 535] on div "Other" at bounding box center [599, 538] width 305 height 19
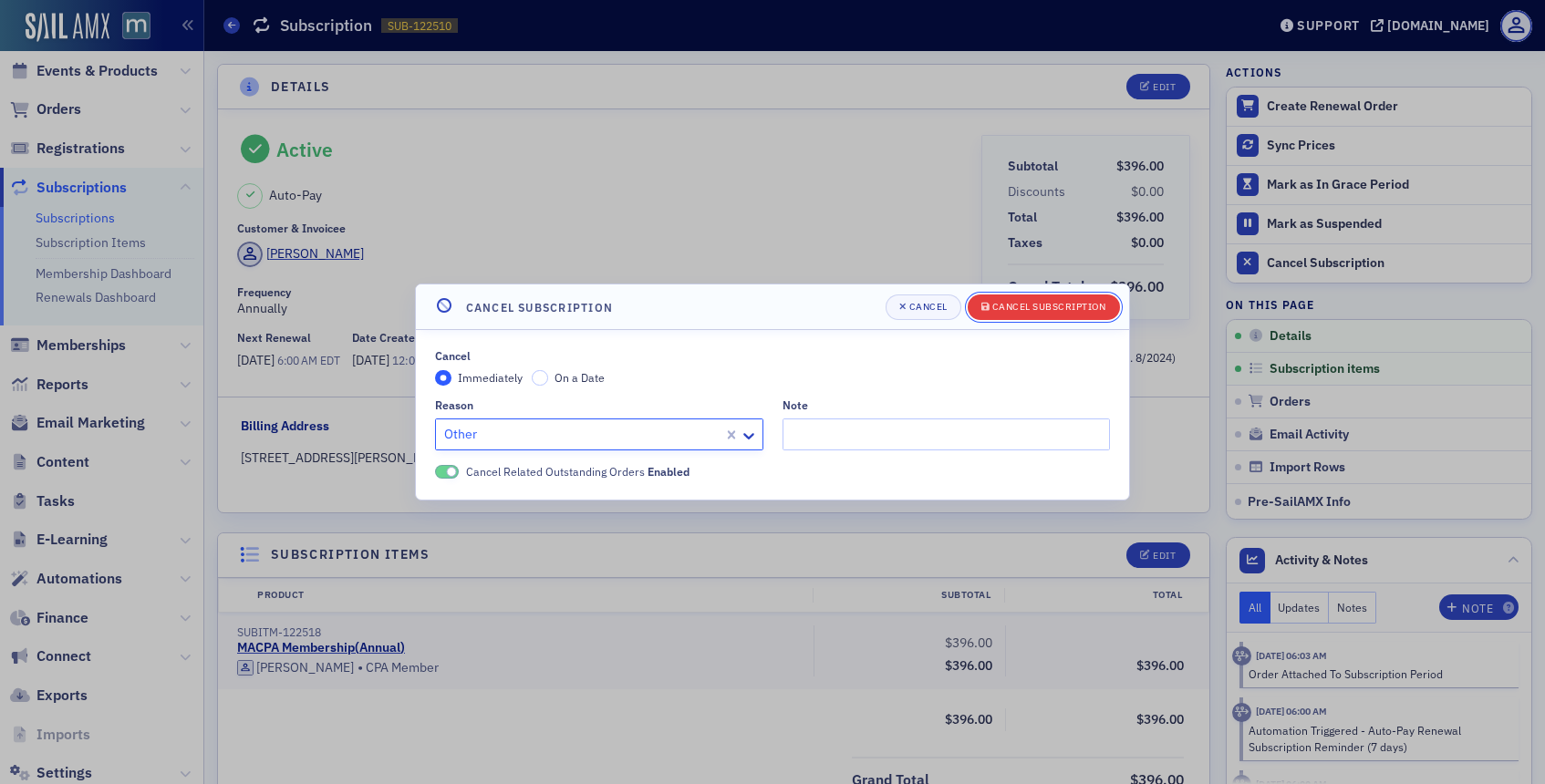
click at [1085, 295] on div "[PERSON_NAME] Subscription" at bounding box center [1001, 308] width 233 height 26
click at [1005, 312] on div "Cancel Subscription" at bounding box center [1049, 307] width 114 height 10
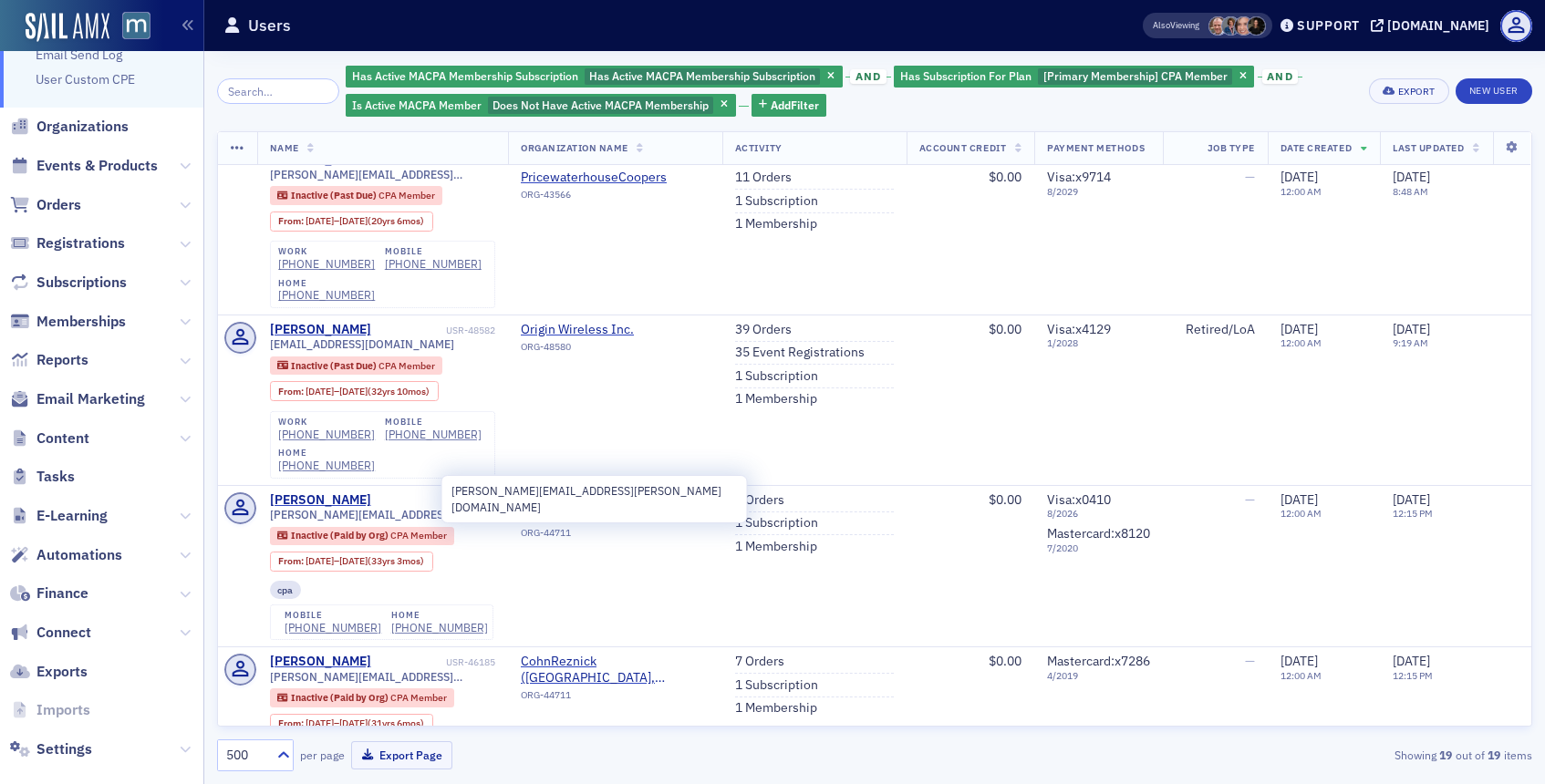
scroll to position [1411, 0]
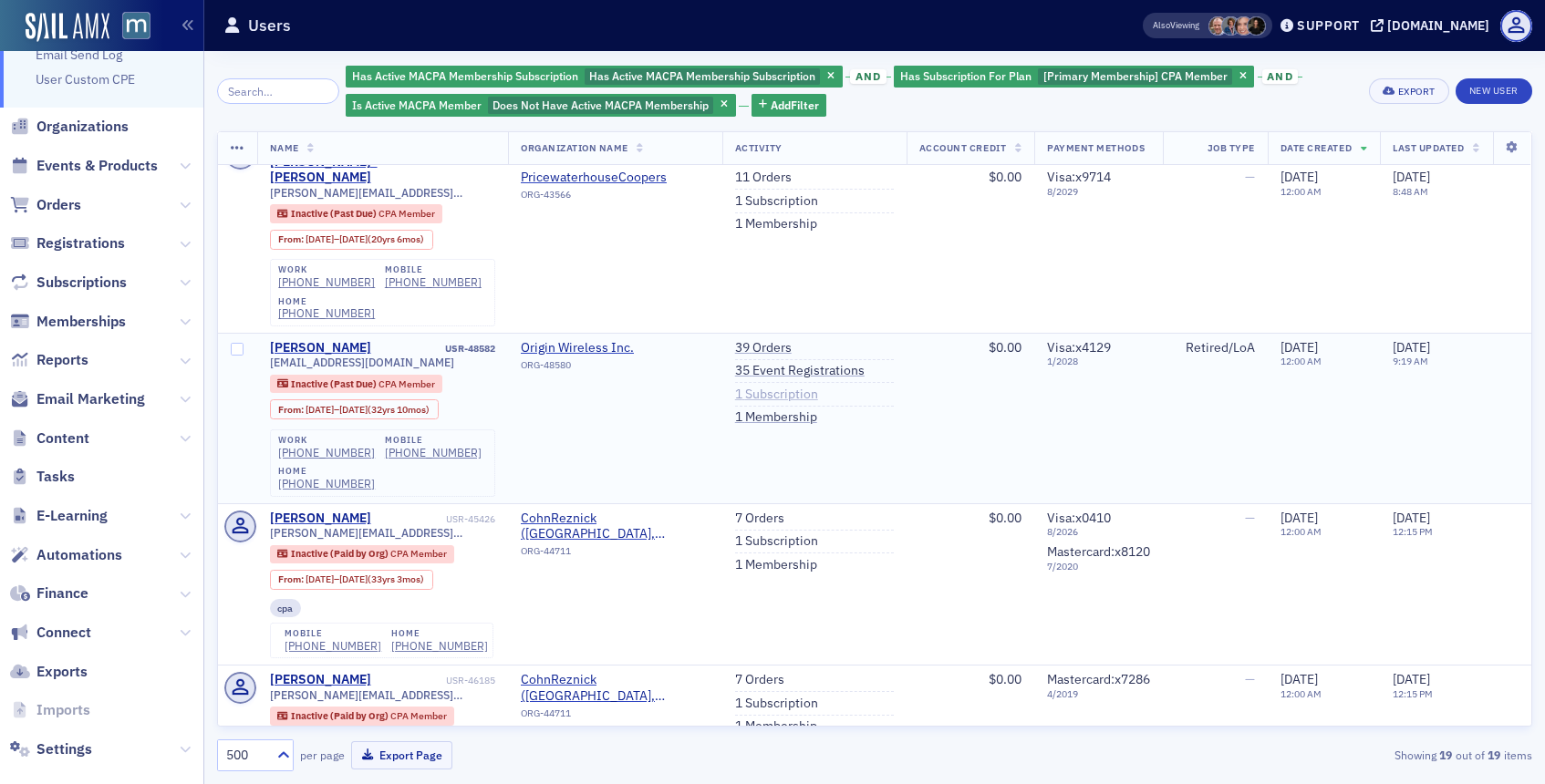
click at [771, 387] on link "1 Subscription" at bounding box center [776, 395] width 83 height 16
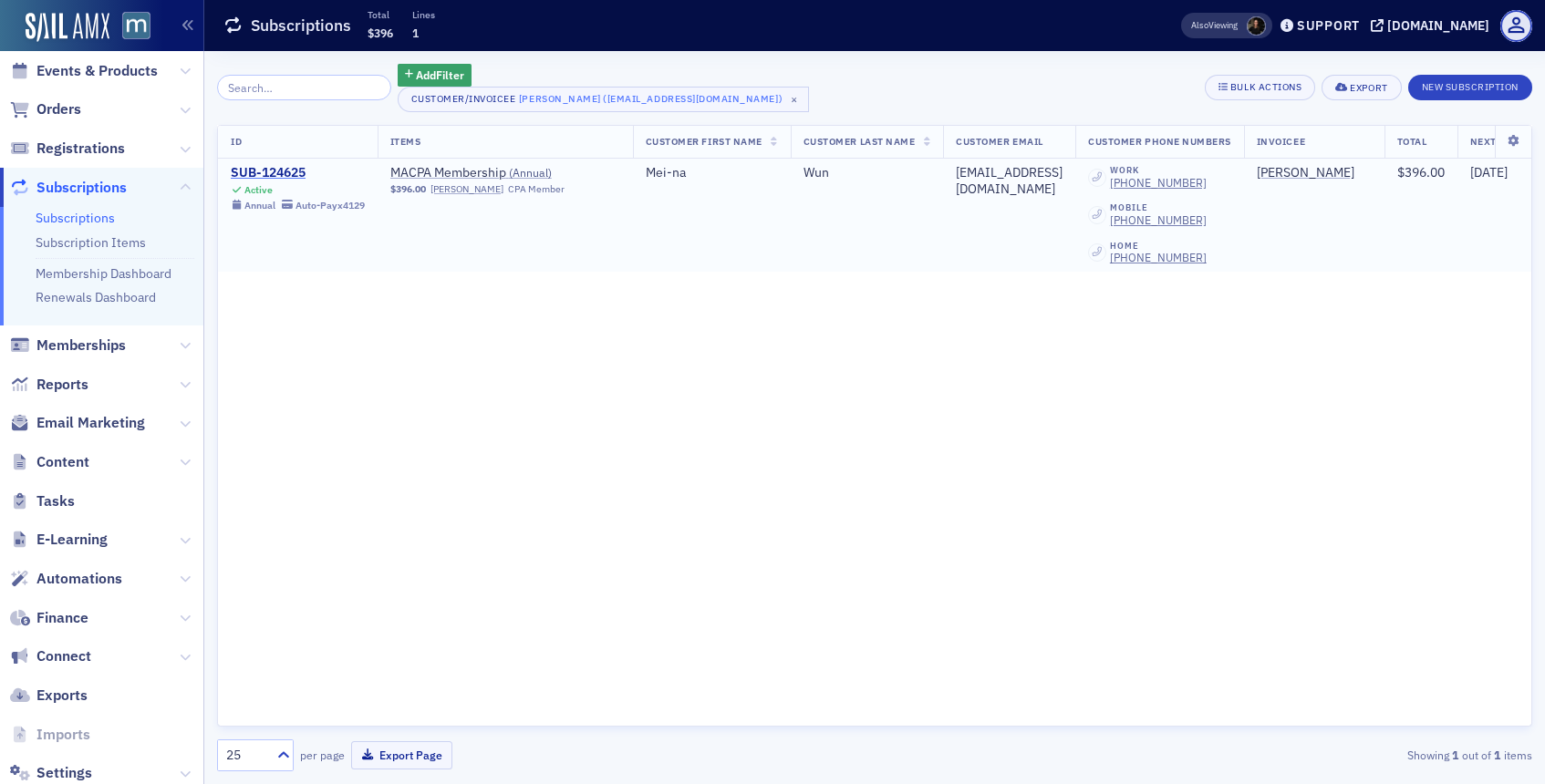
click at [296, 171] on div "SUB-124625" at bounding box center [298, 173] width 134 height 16
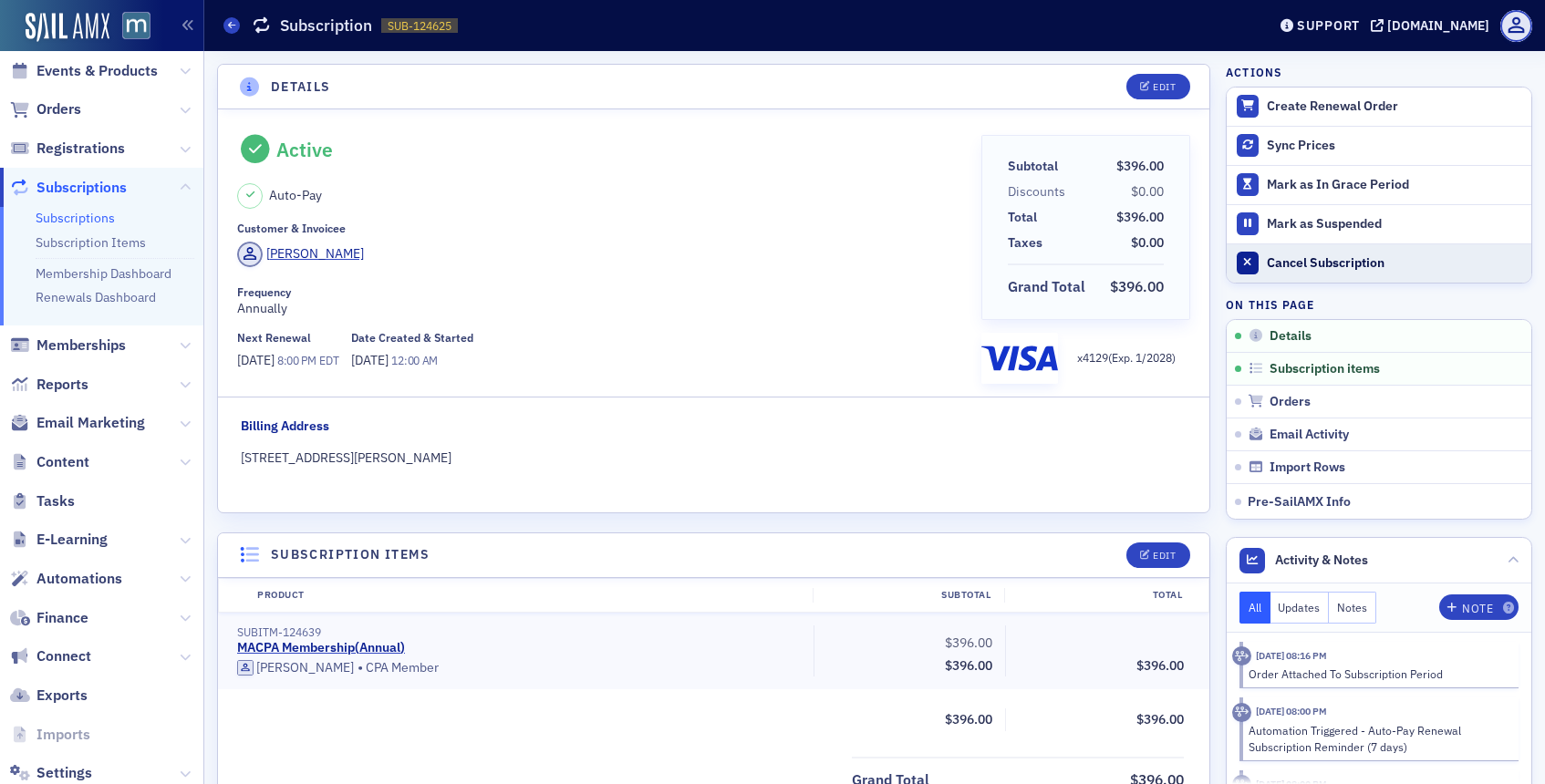
click at [1264, 259] on button "Cancel Subscription" at bounding box center [1378, 262] width 305 height 39
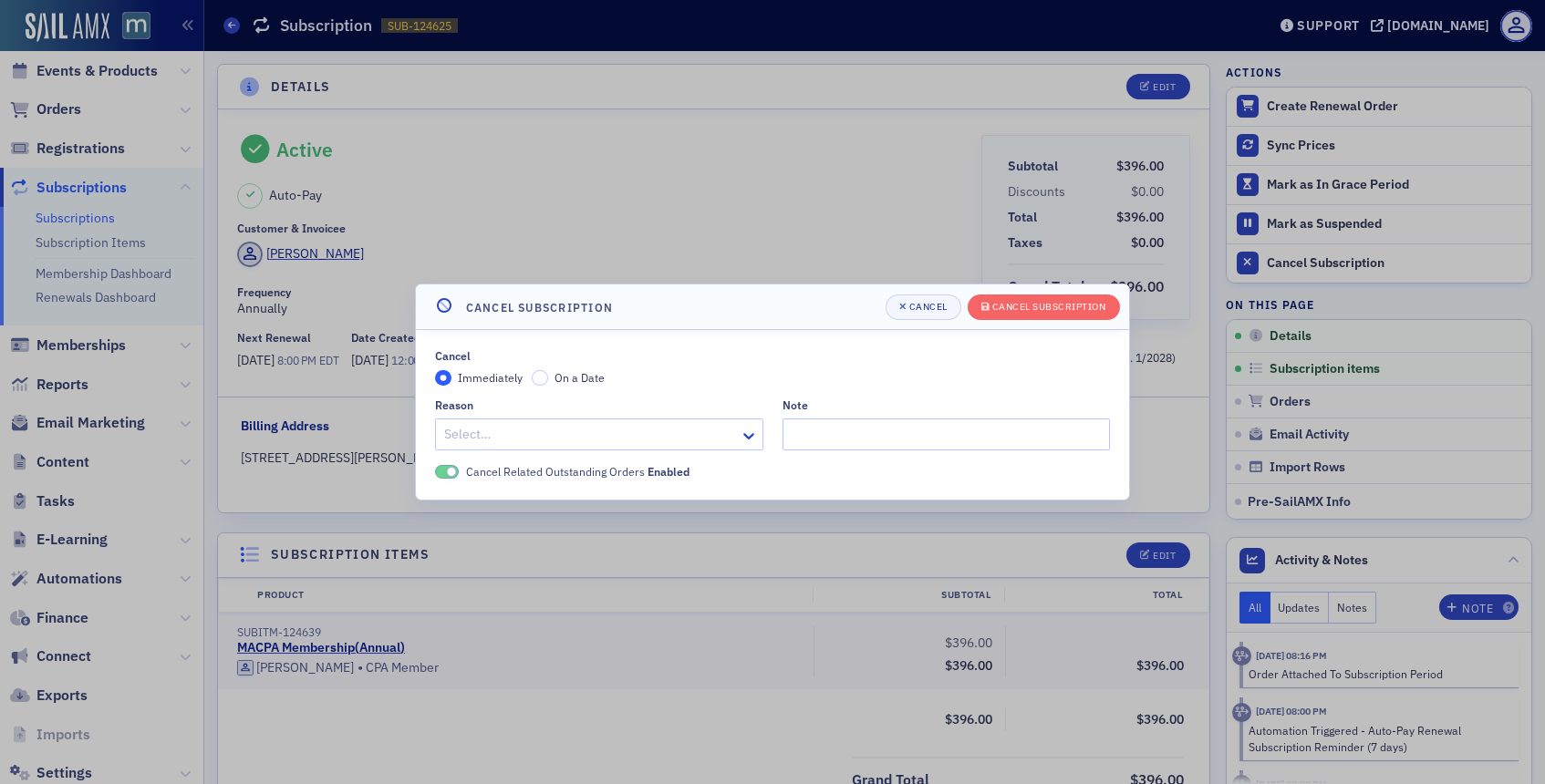
click at [676, 424] on div at bounding box center [589, 434] width 295 height 23
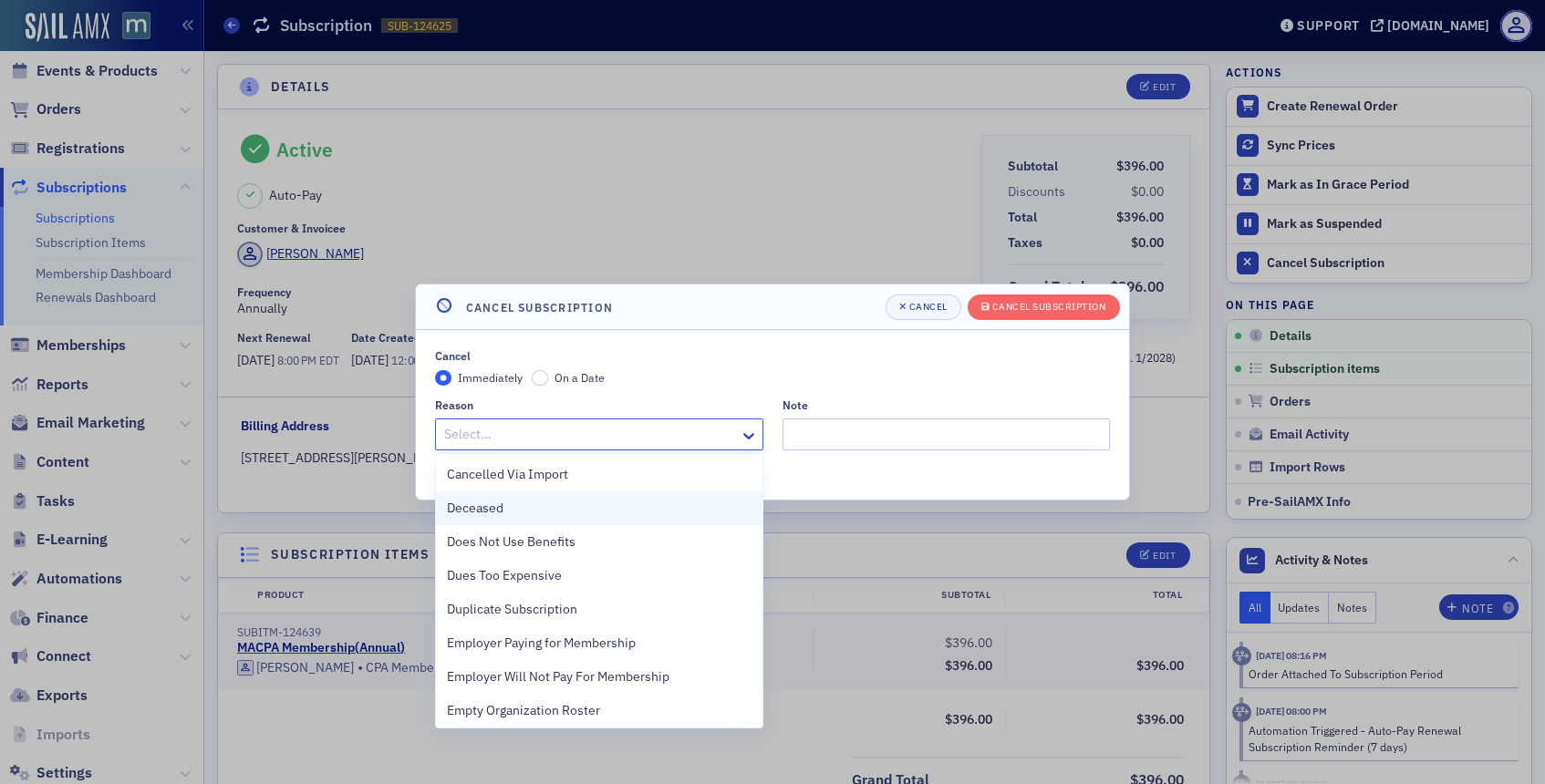
scroll to position [408, 0]
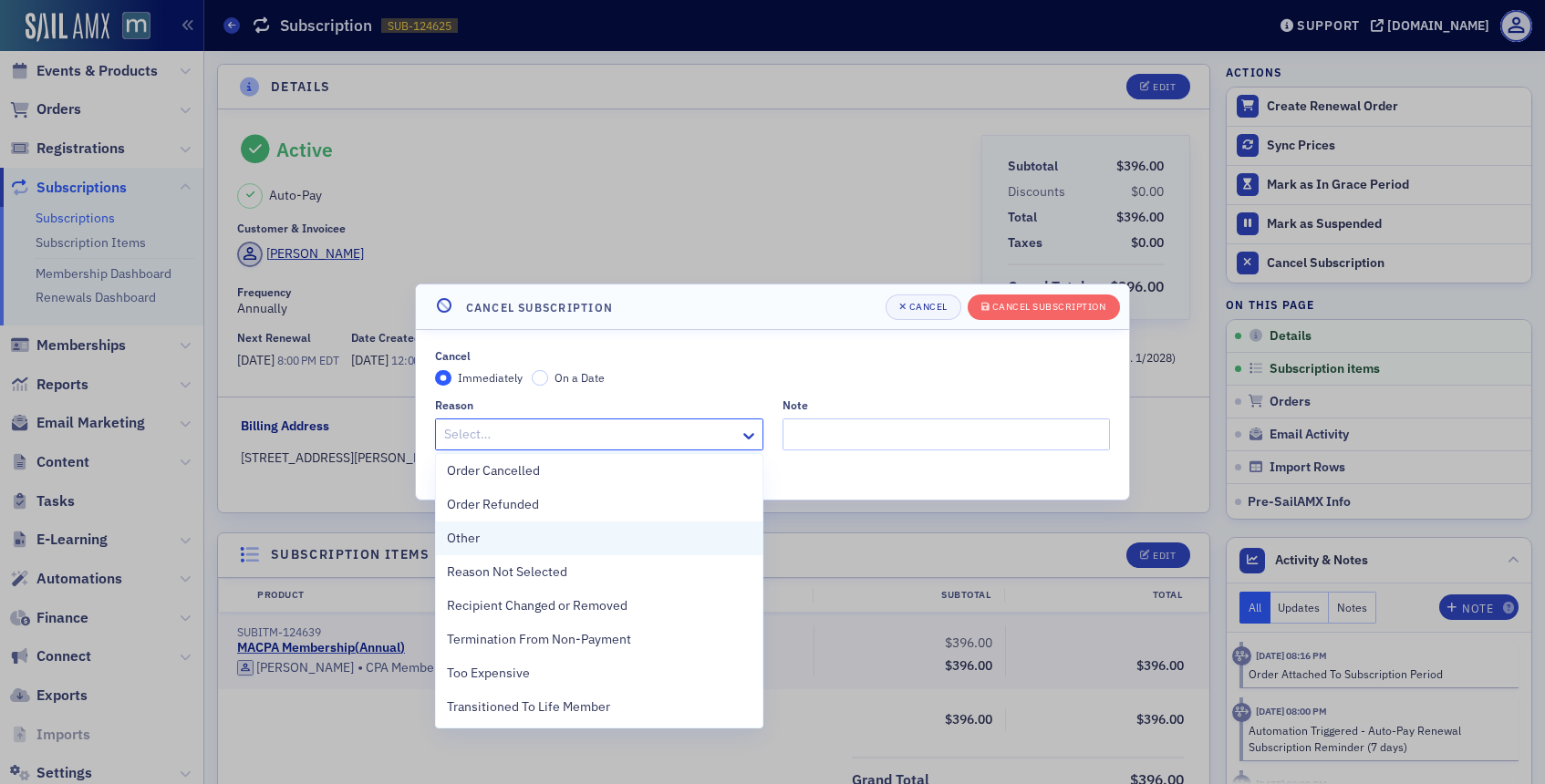
click at [513, 543] on div "Other" at bounding box center [599, 538] width 305 height 19
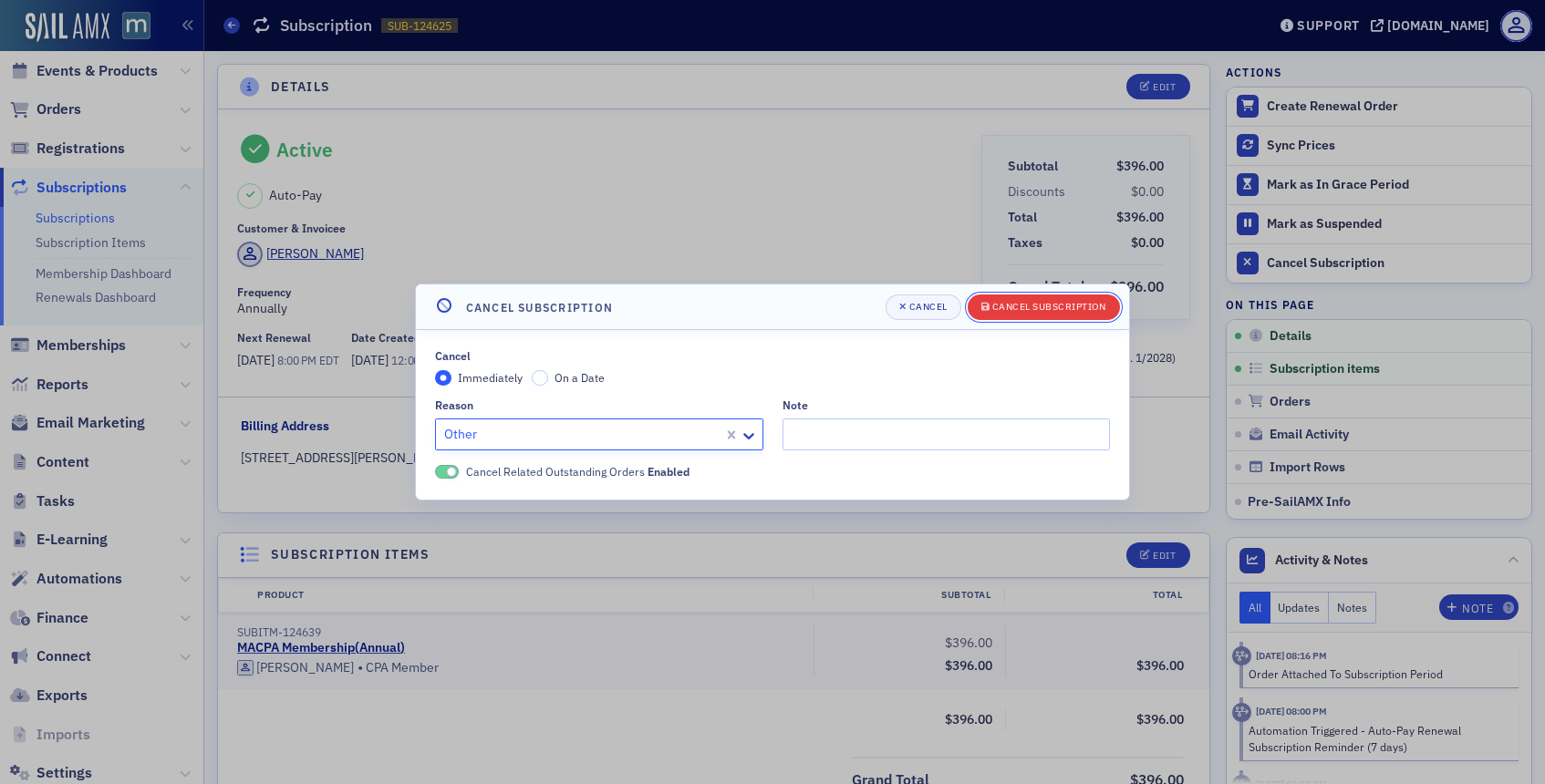
click at [1018, 305] on div "Cancel Subscription" at bounding box center [1049, 307] width 114 height 10
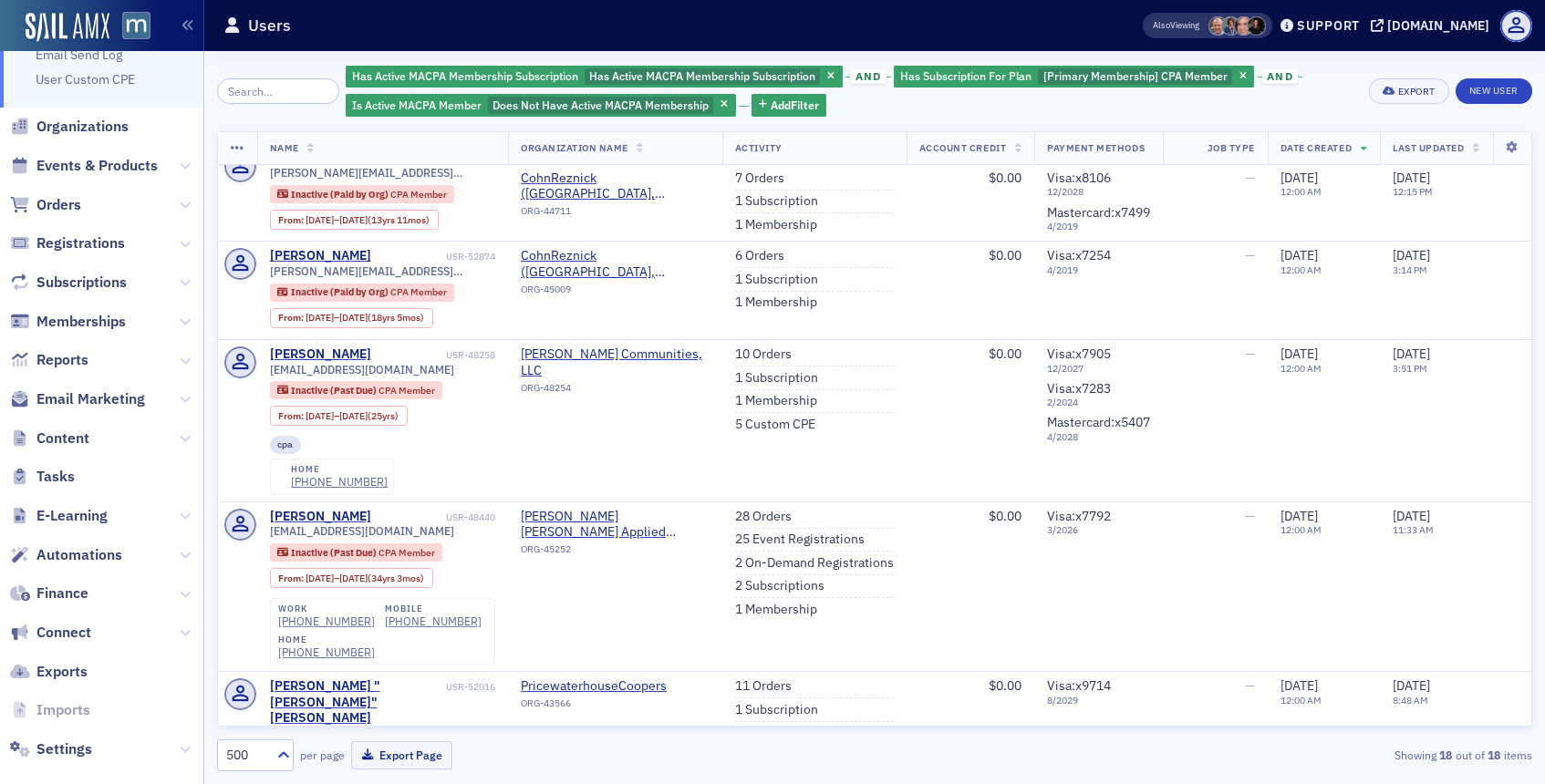
scroll to position [879, 0]
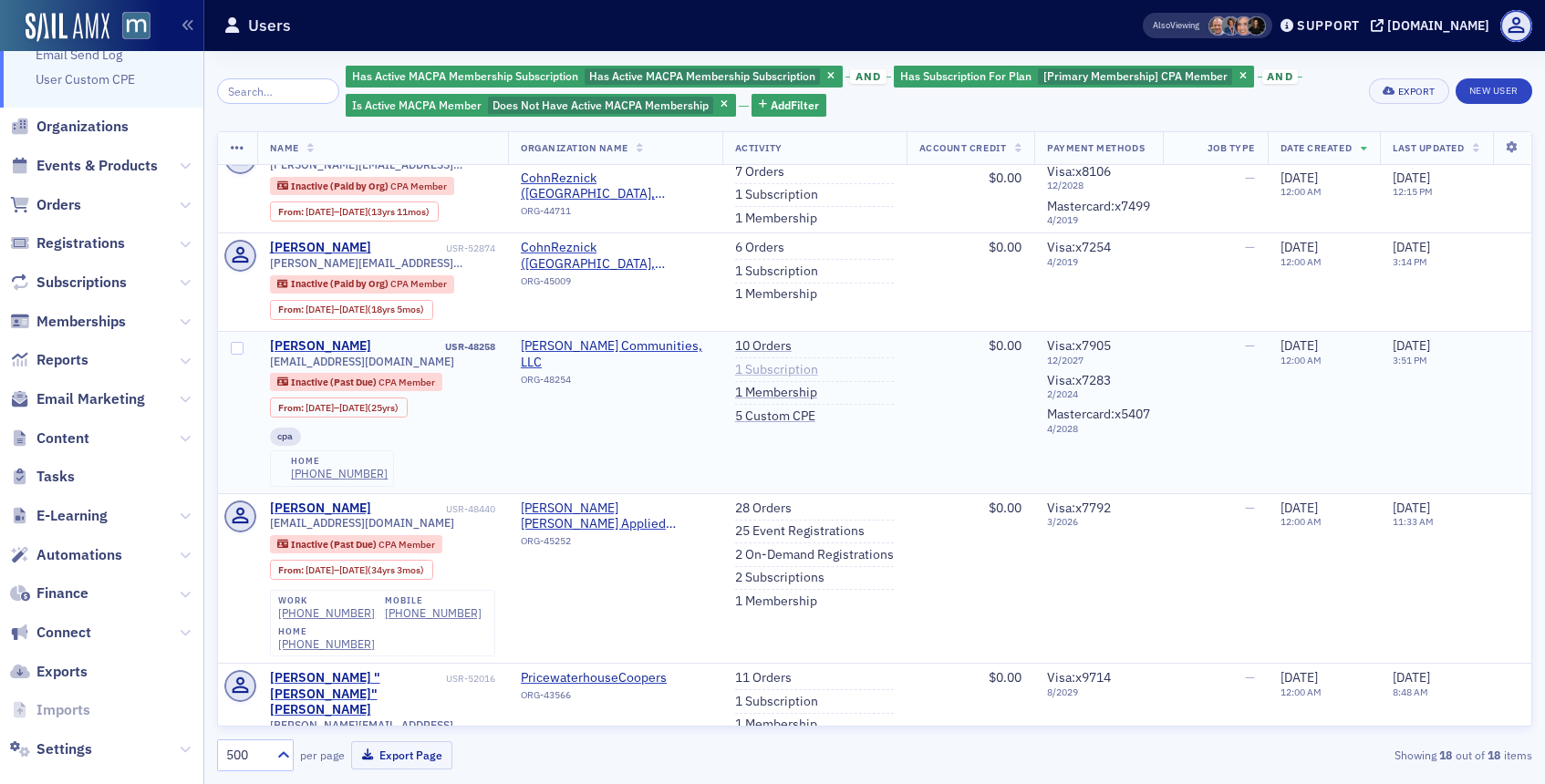
click at [771, 378] on link "1 Subscription" at bounding box center [776, 370] width 83 height 16
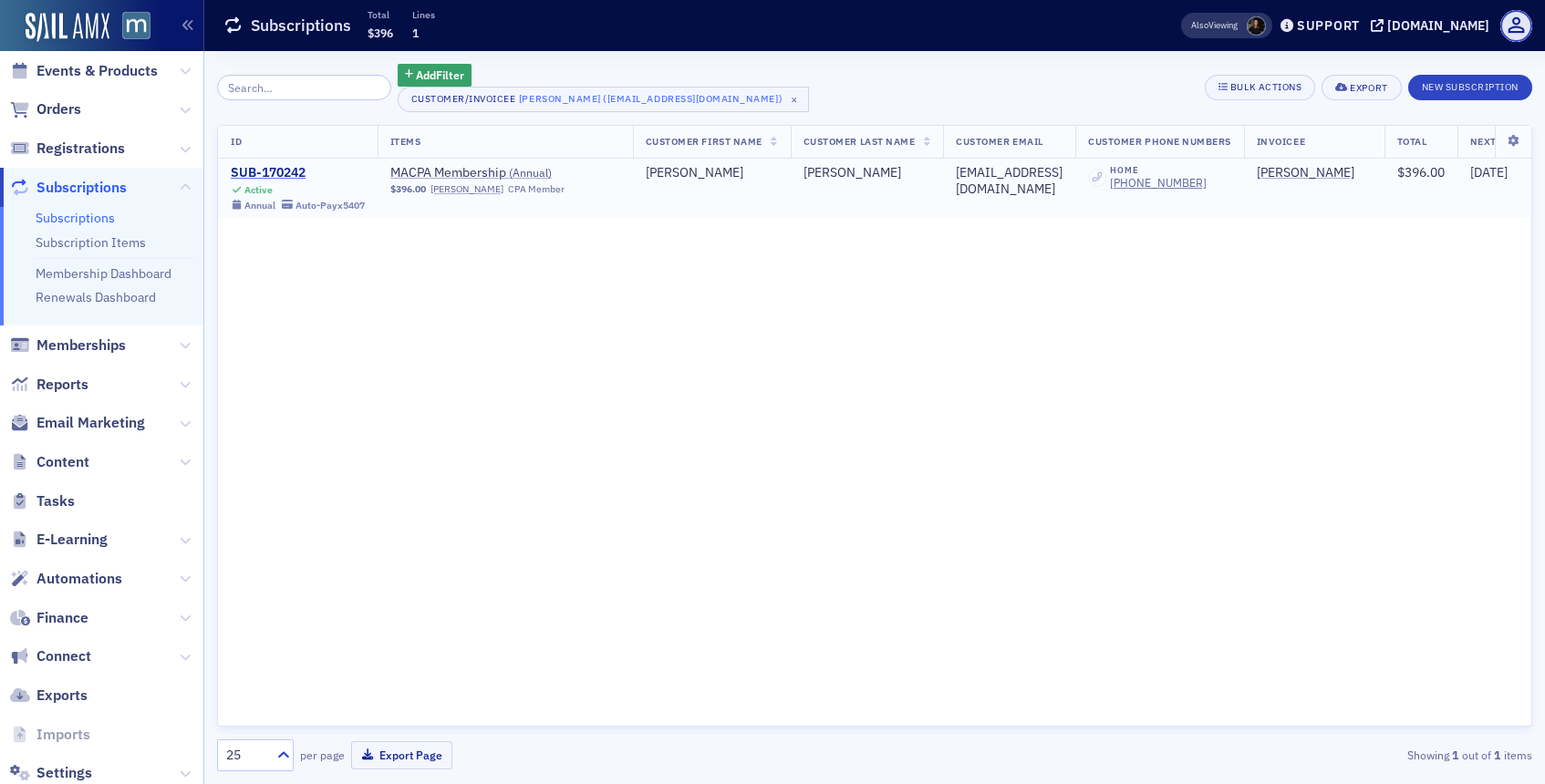
click at [291, 173] on div "SUB-170242" at bounding box center [298, 173] width 134 height 16
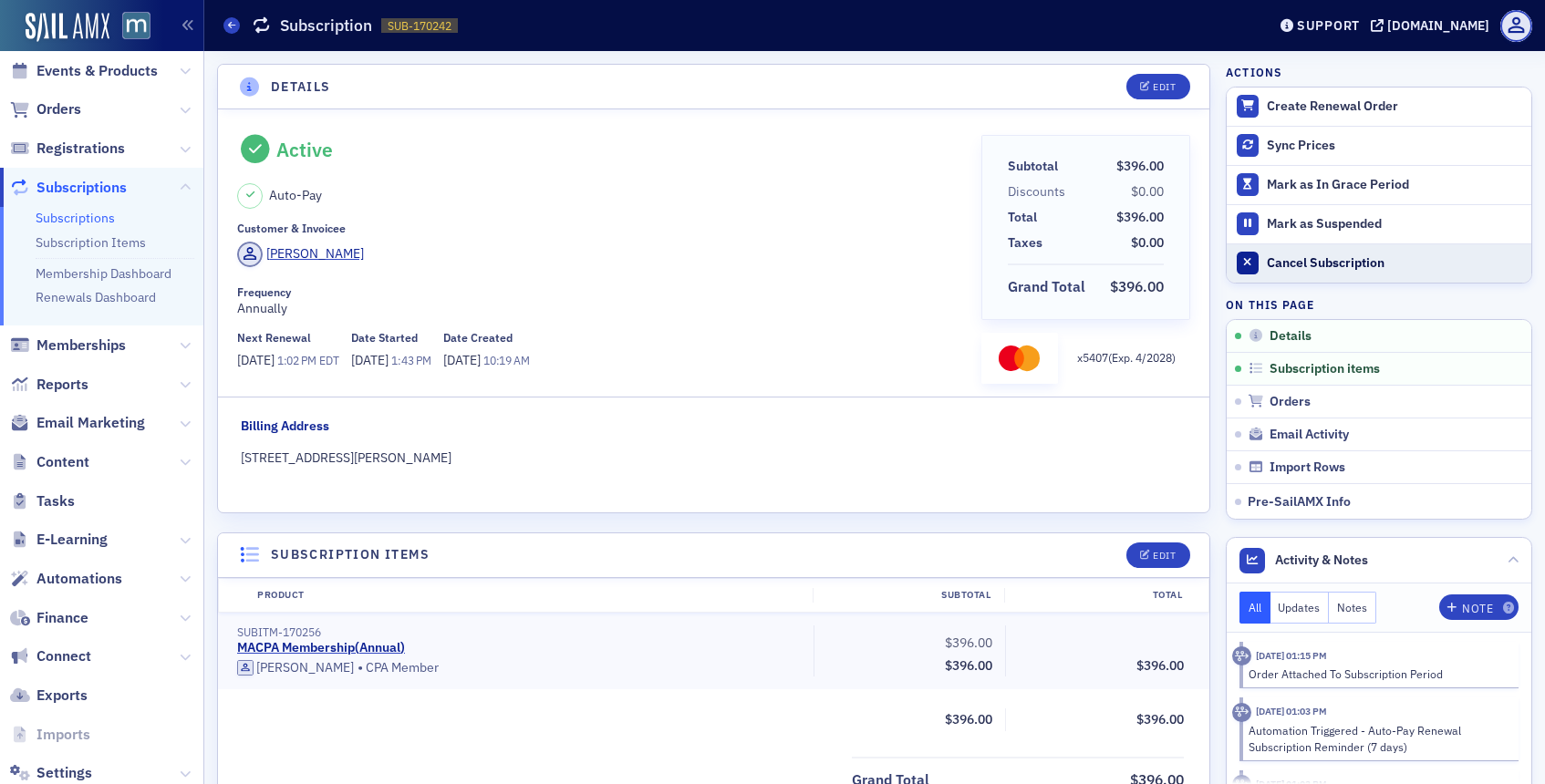
click at [1258, 260] on button "Cancel Subscription" at bounding box center [1378, 262] width 305 height 39
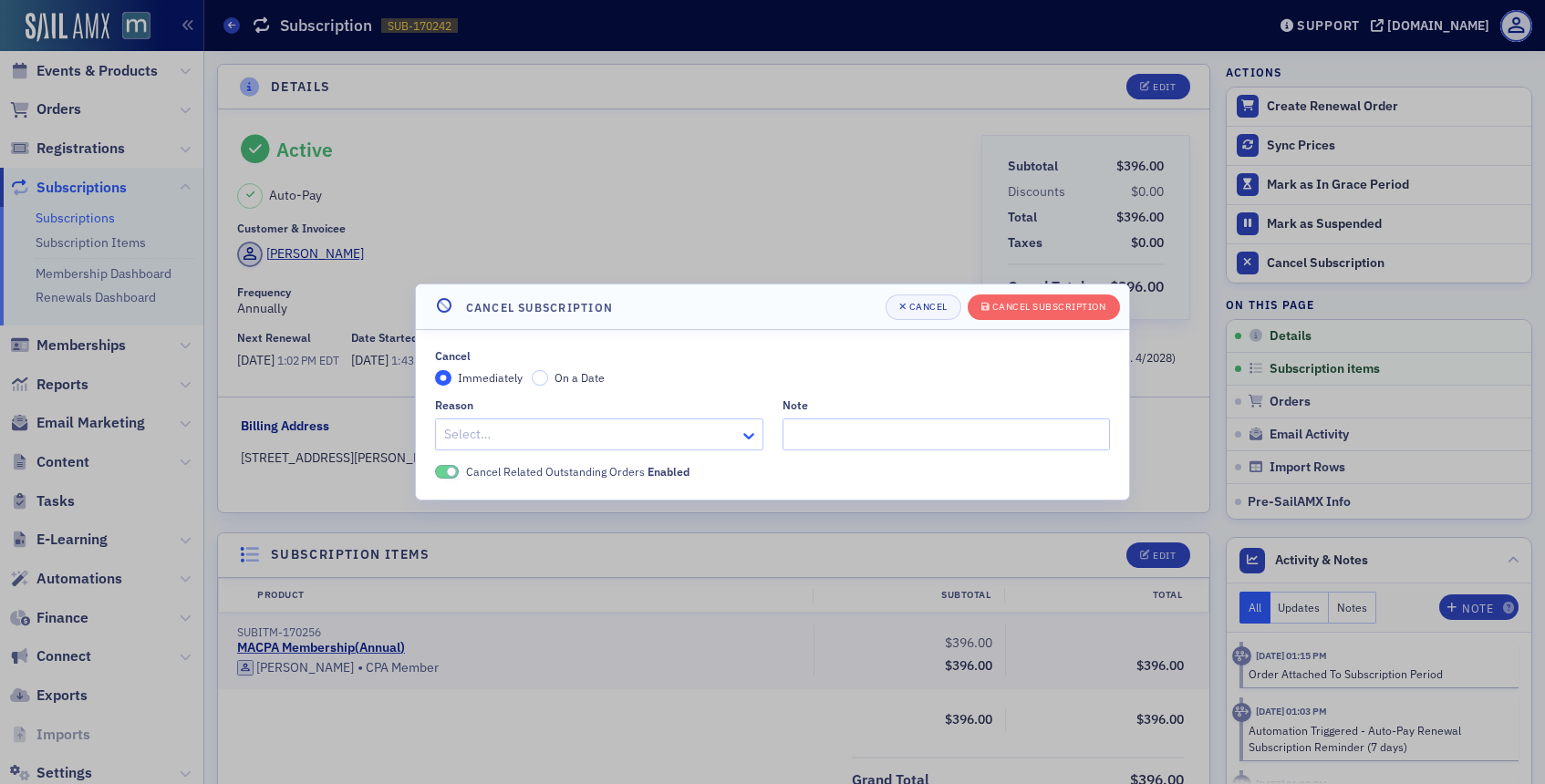
click at [742, 425] on div at bounding box center [750, 434] width 23 height 19
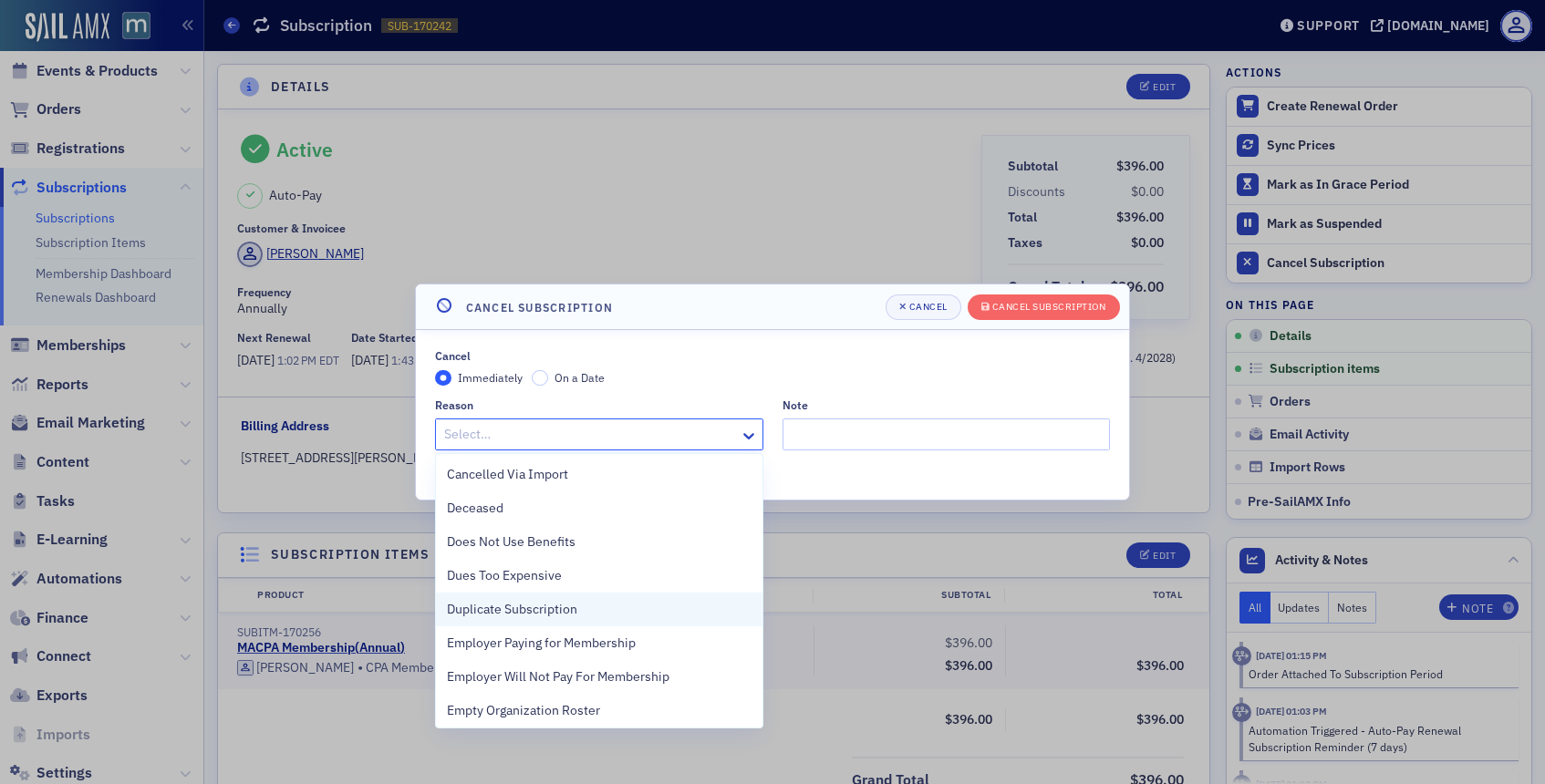
scroll to position [408, 0]
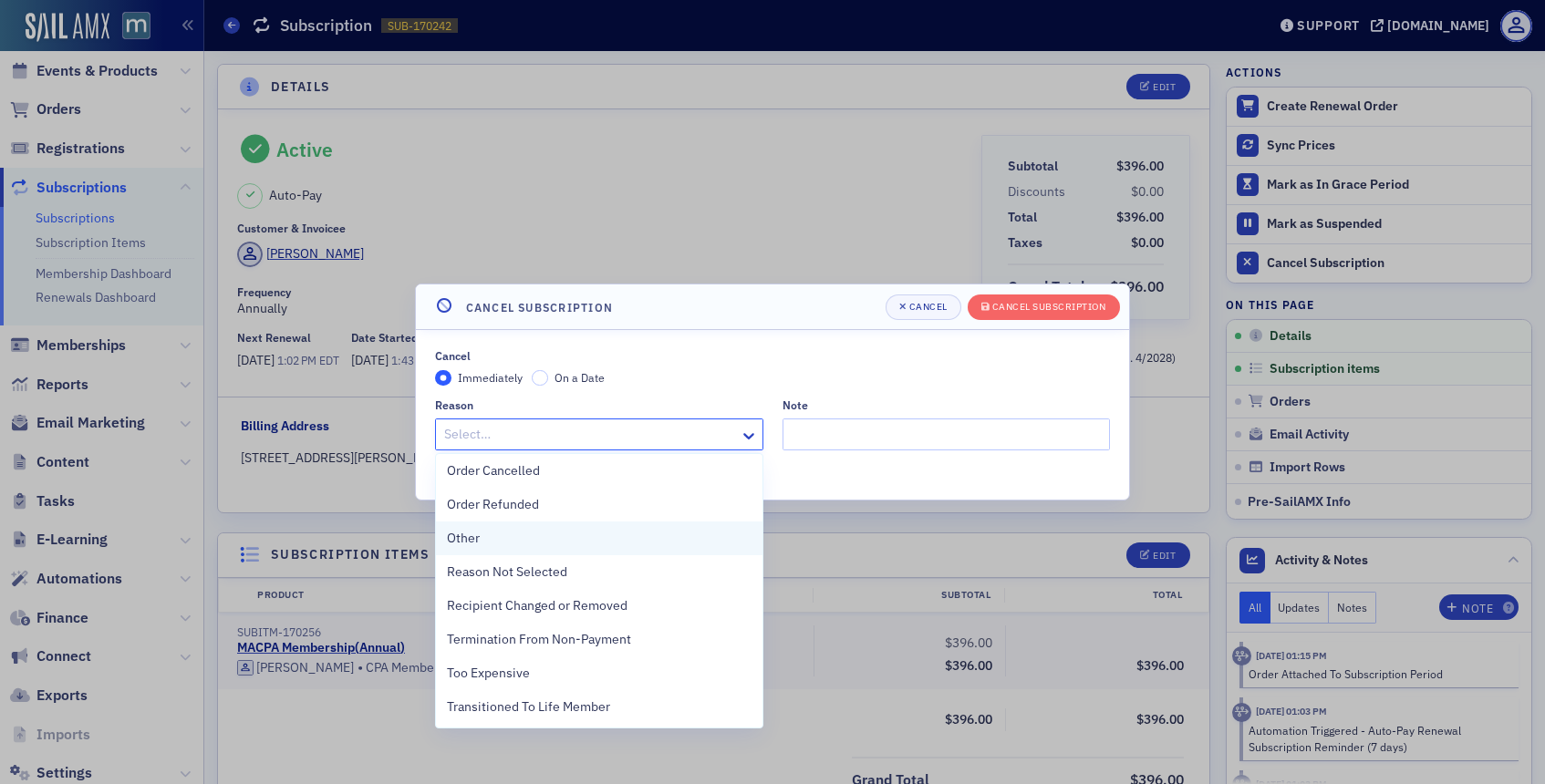
click at [500, 533] on div "Other" at bounding box center [599, 538] width 305 height 19
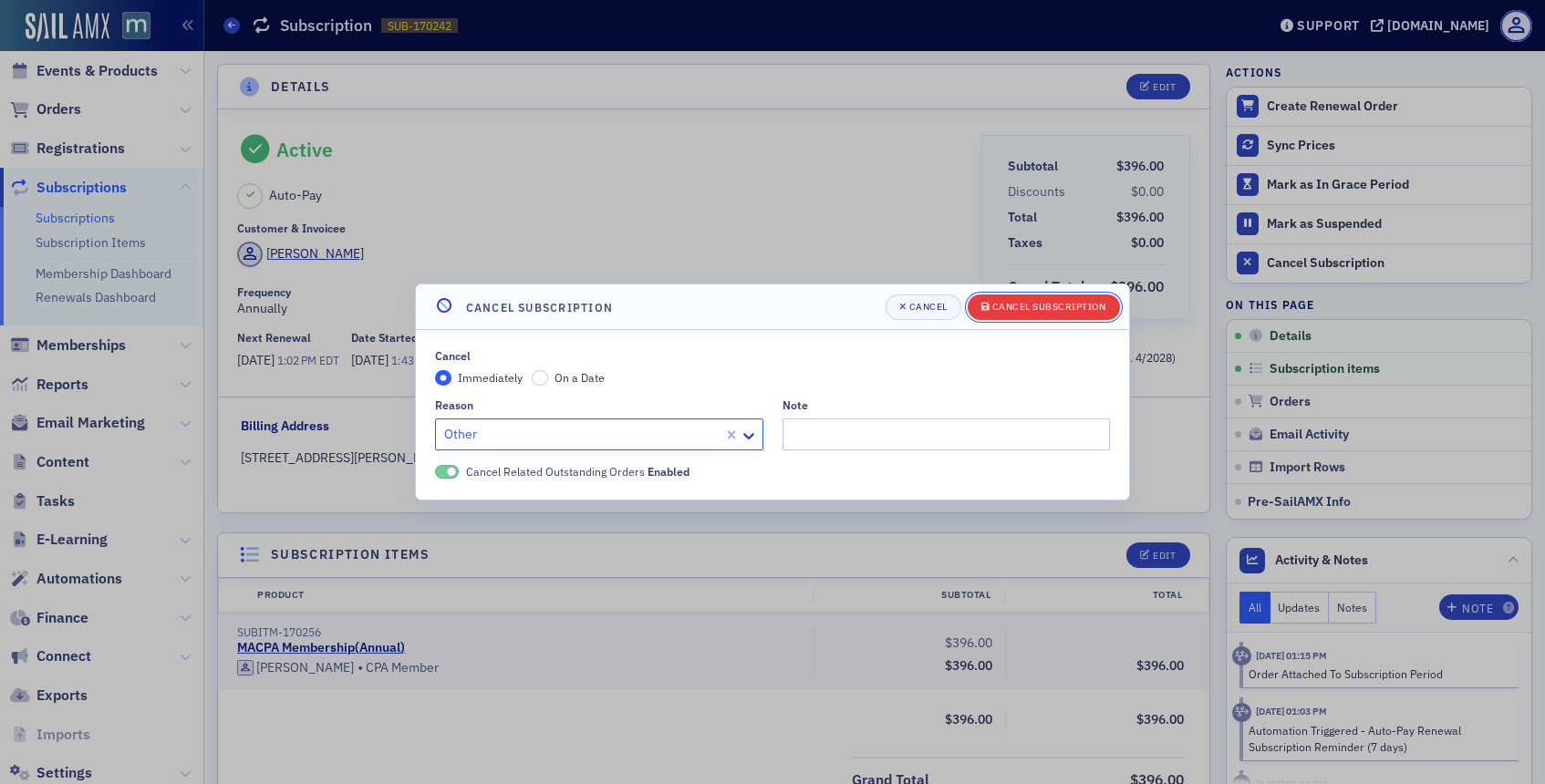
click at [1007, 318] on button "Cancel Subscription" at bounding box center [1043, 308] width 152 height 26
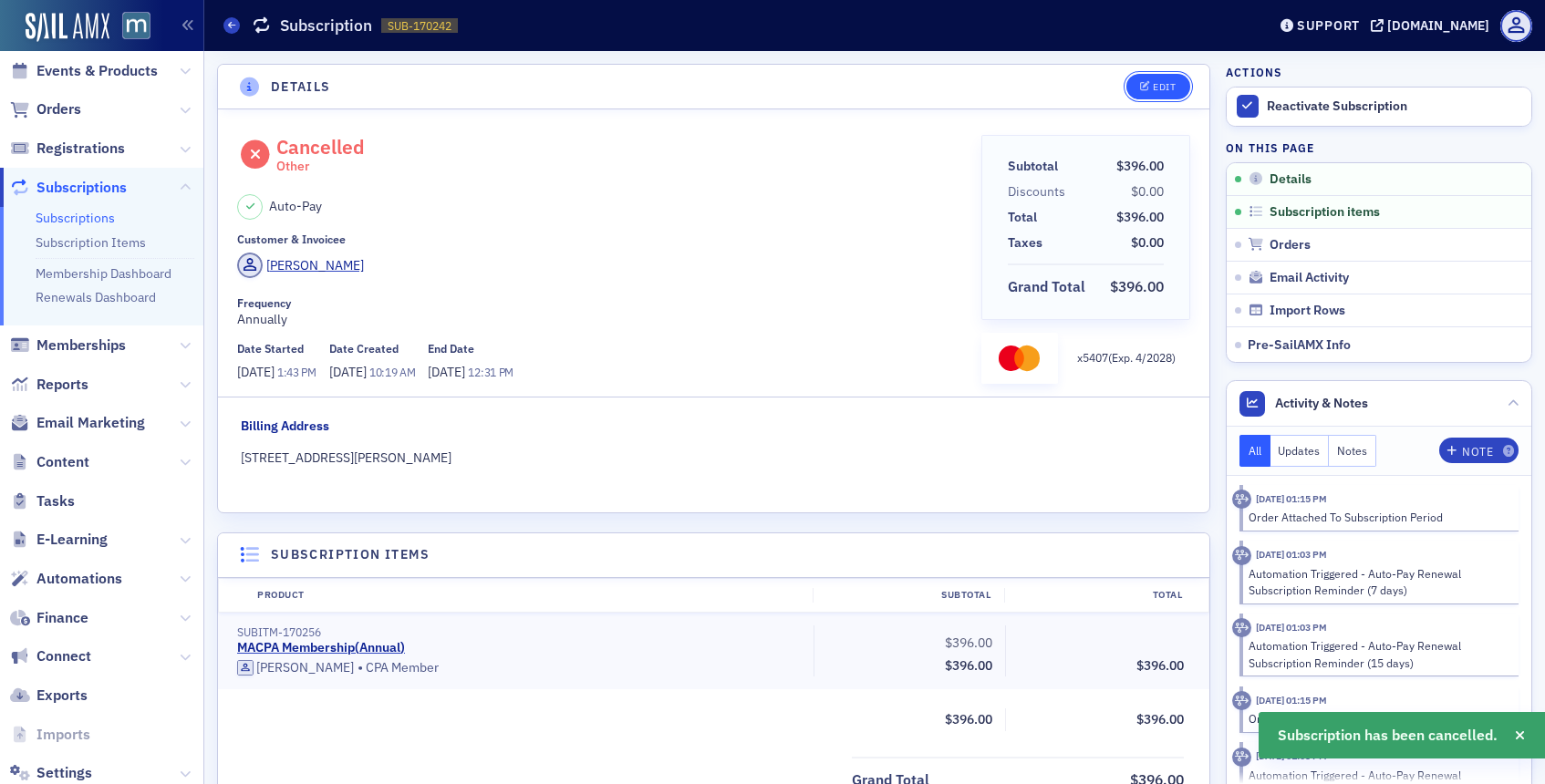
click at [1142, 93] on button "Edit" at bounding box center [1157, 87] width 63 height 26
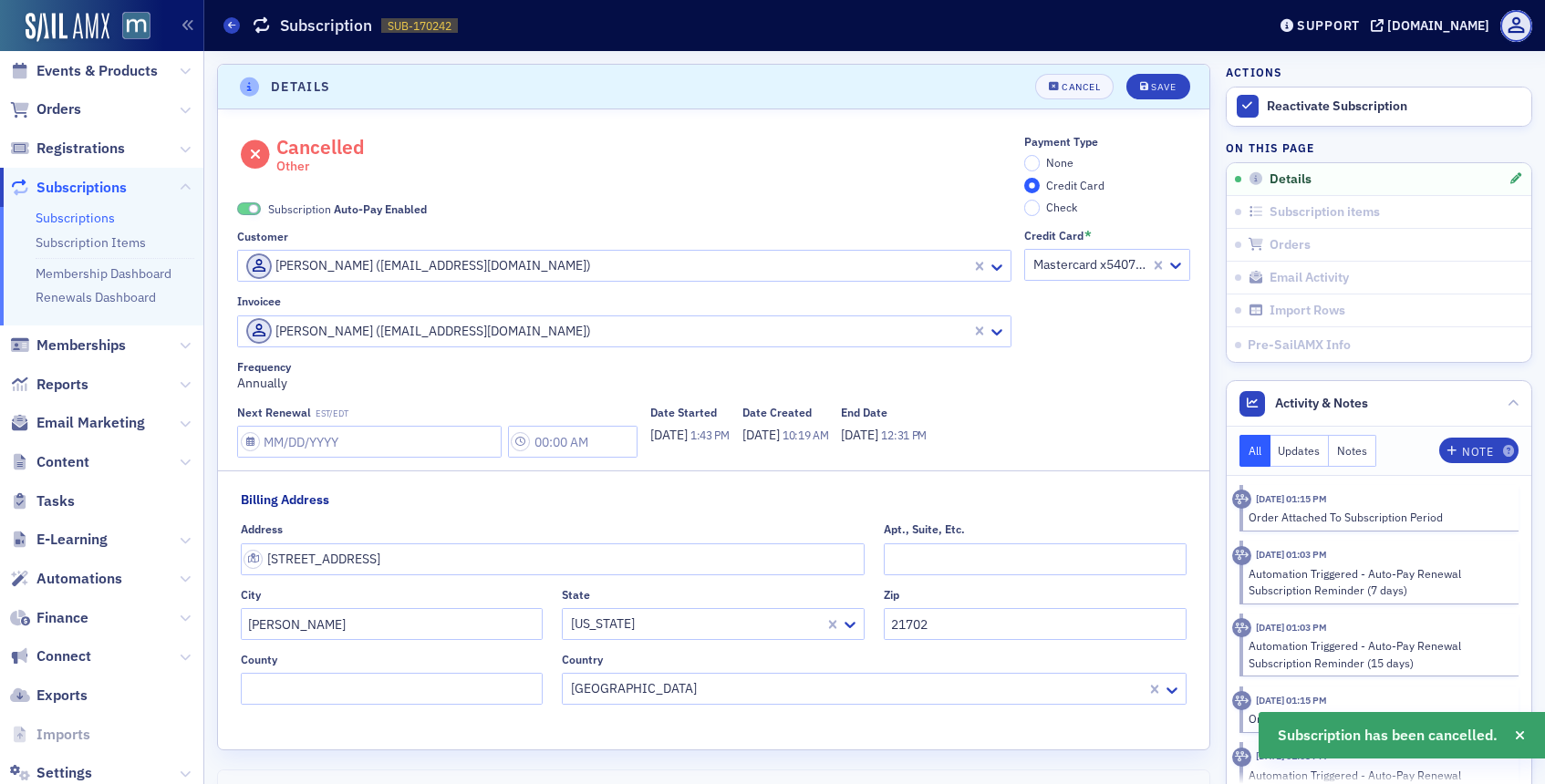
scroll to position [4, 0]
click at [253, 202] on span at bounding box center [254, 206] width 10 height 10
click at [1028, 153] on input "None" at bounding box center [1032, 159] width 16 height 16
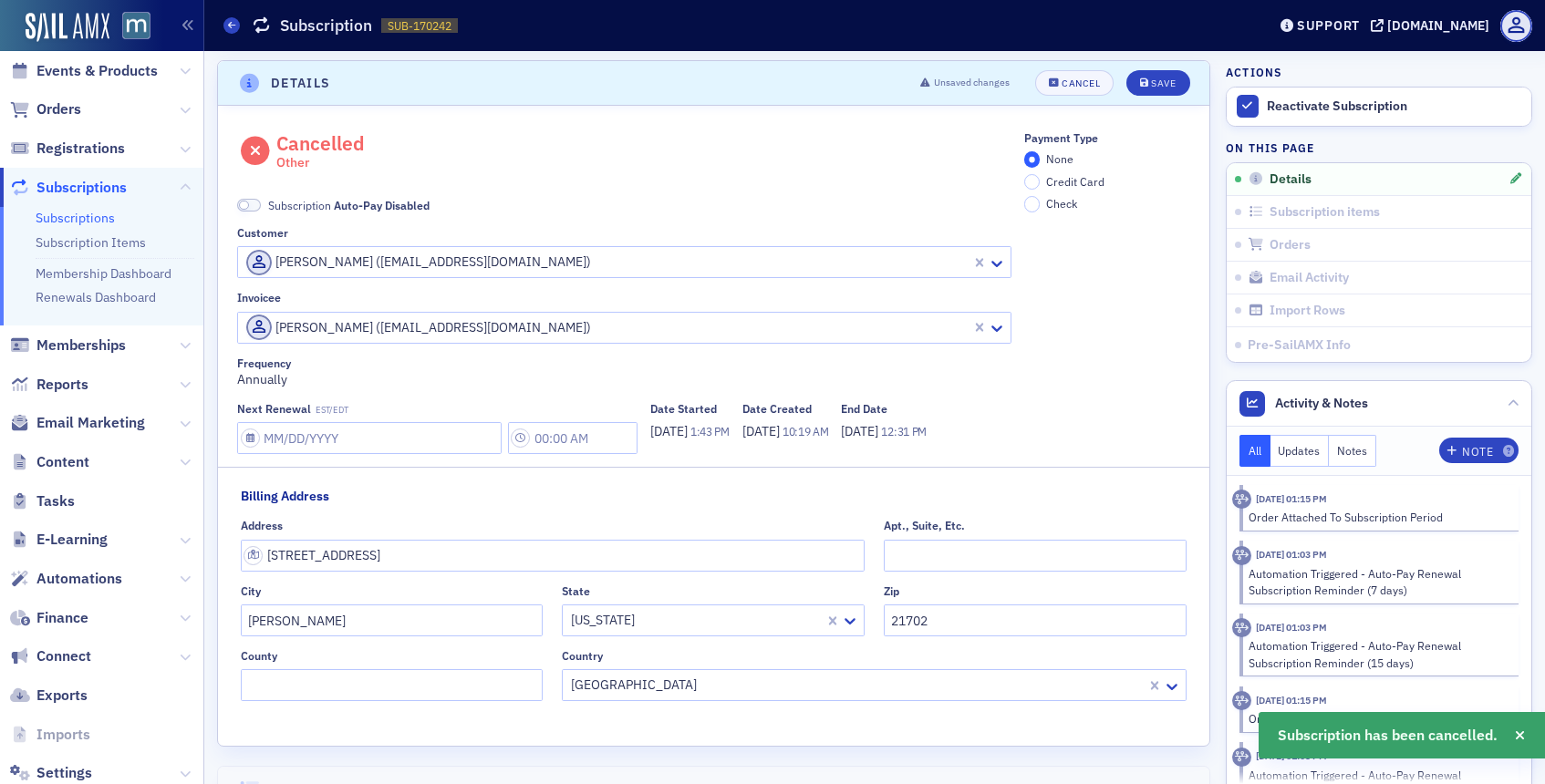
click at [1144, 64] on header "Details Unsaved changes Cancel Save" at bounding box center [713, 83] width 991 height 45
click at [1144, 74] on button "Save" at bounding box center [1157, 83] width 63 height 26
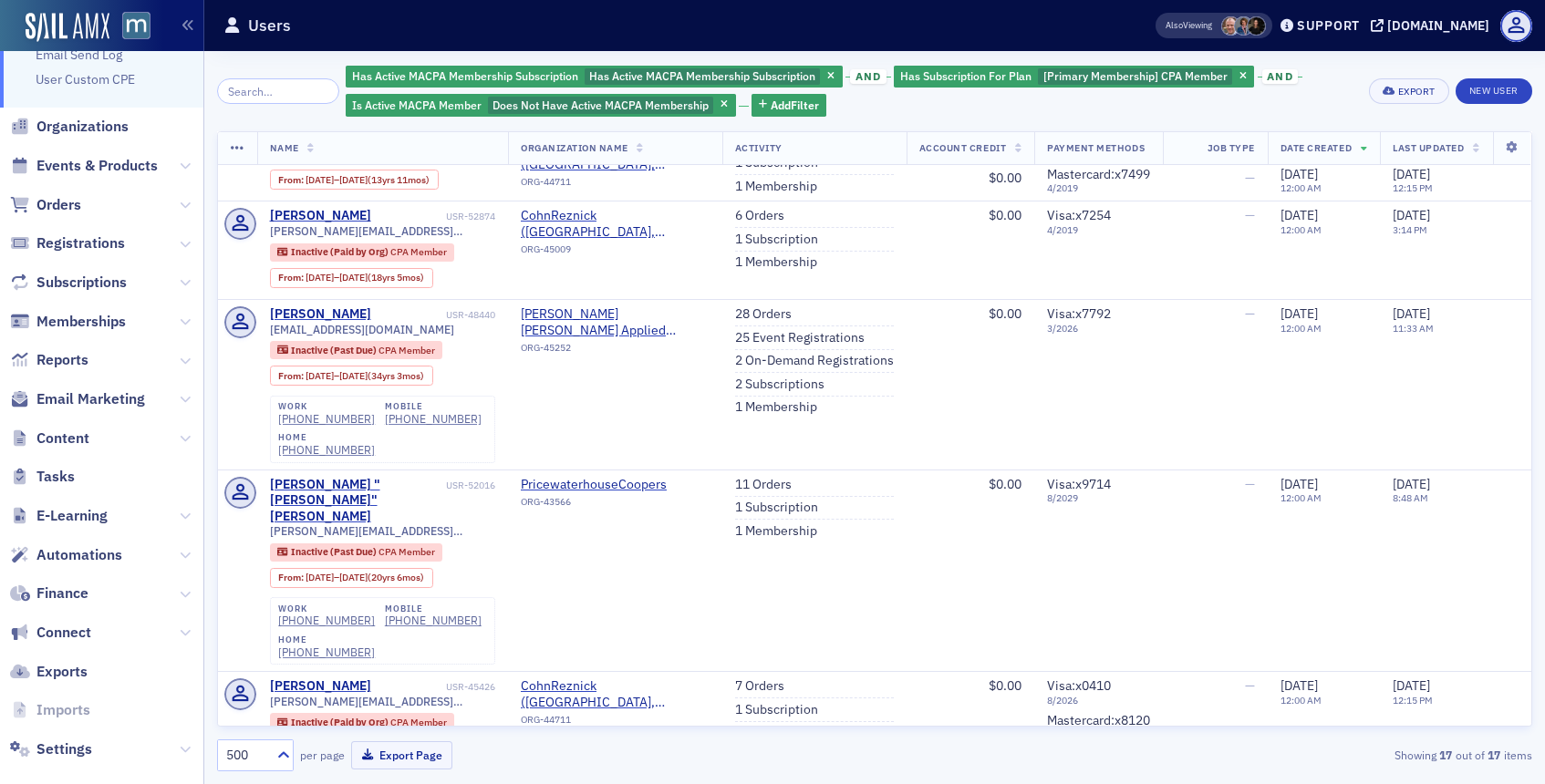
scroll to position [913, 0]
click at [787, 391] on link "2 Subscriptions" at bounding box center [779, 383] width 89 height 16
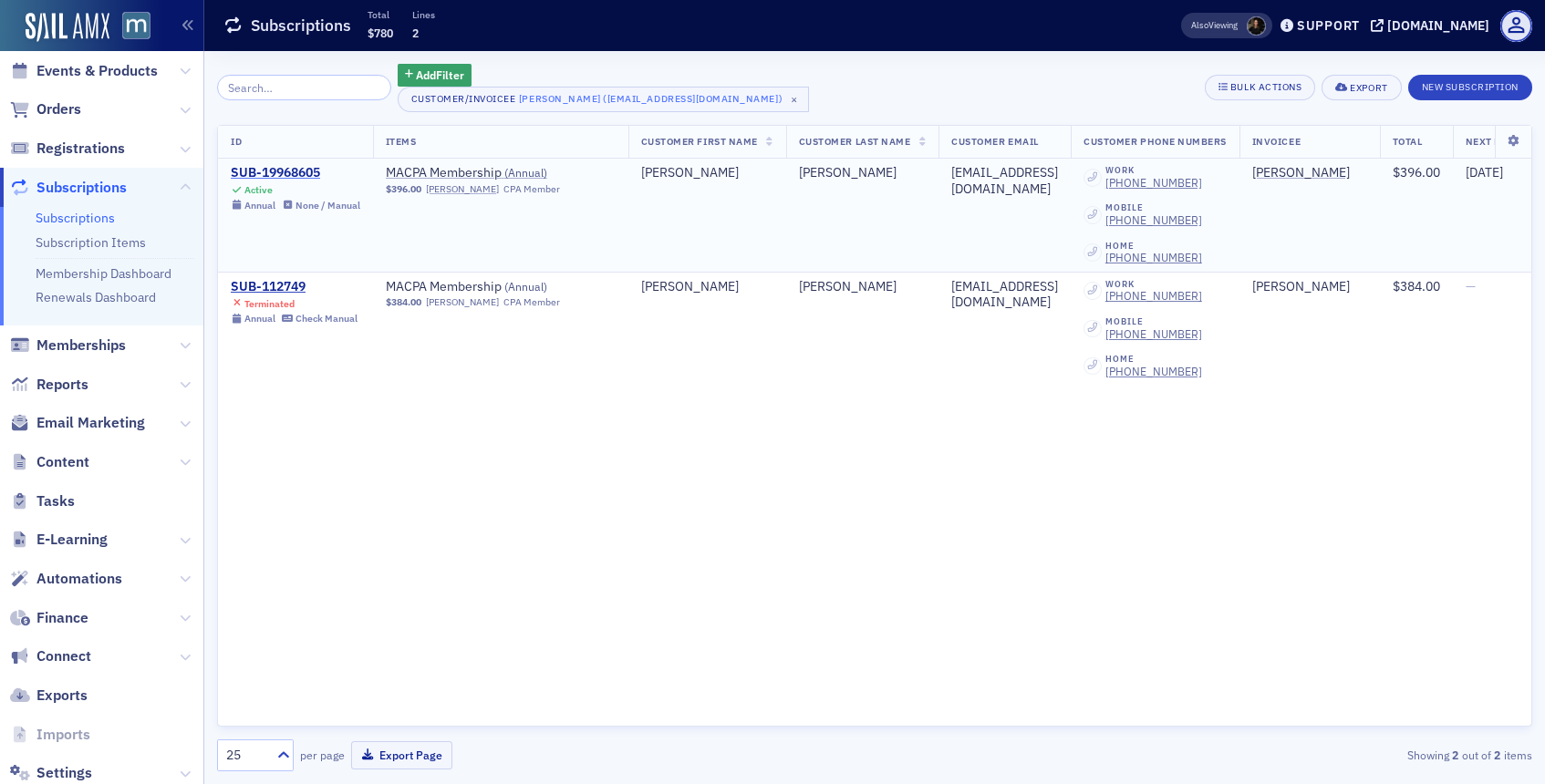
click at [292, 172] on div "SUB-19968605" at bounding box center [295, 173] width 129 height 16
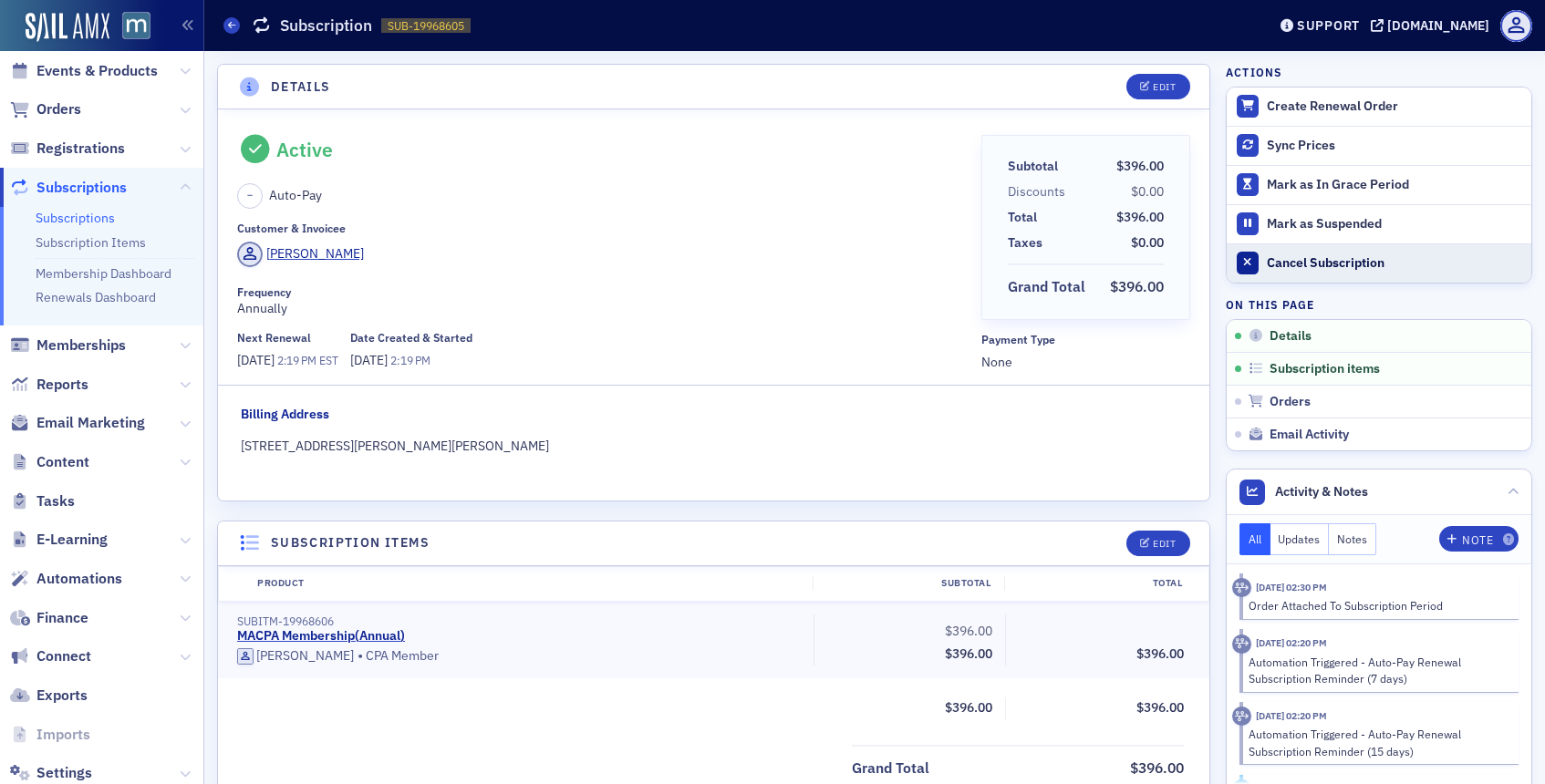
click at [1280, 263] on div "Cancel Subscription" at bounding box center [1394, 263] width 255 height 16
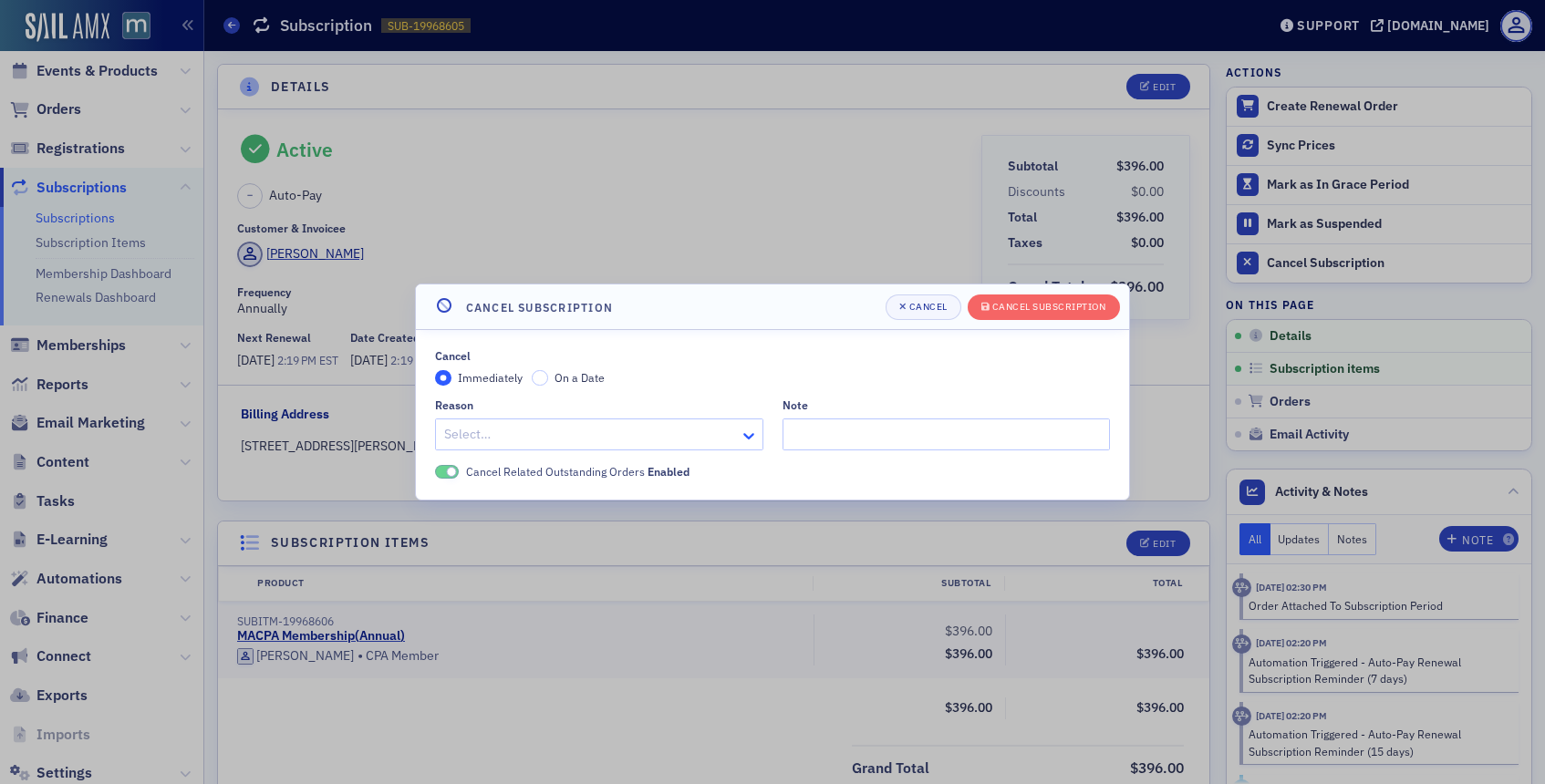
click at [745, 430] on icon at bounding box center [748, 436] width 18 height 18
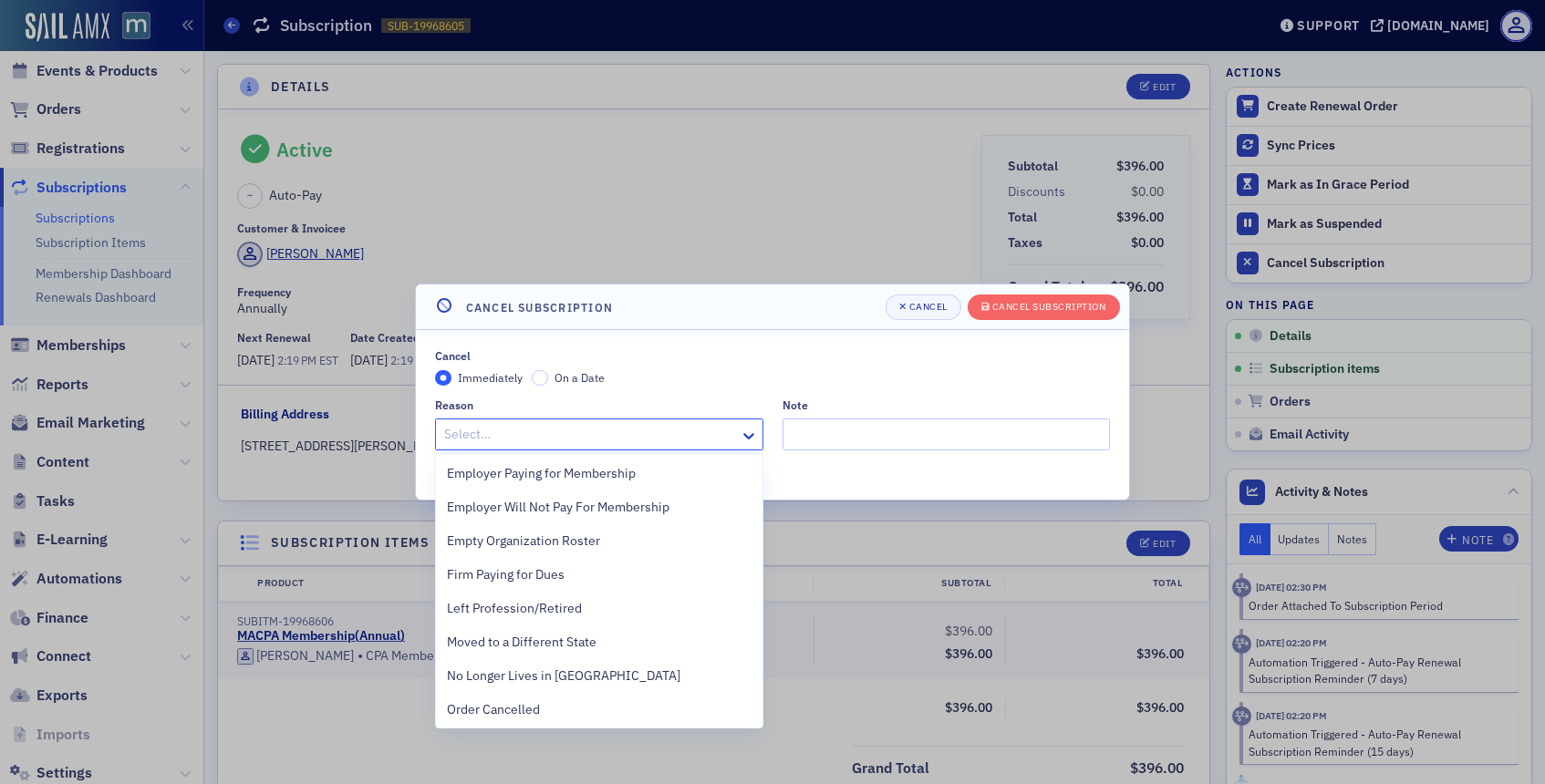
scroll to position [408, 0]
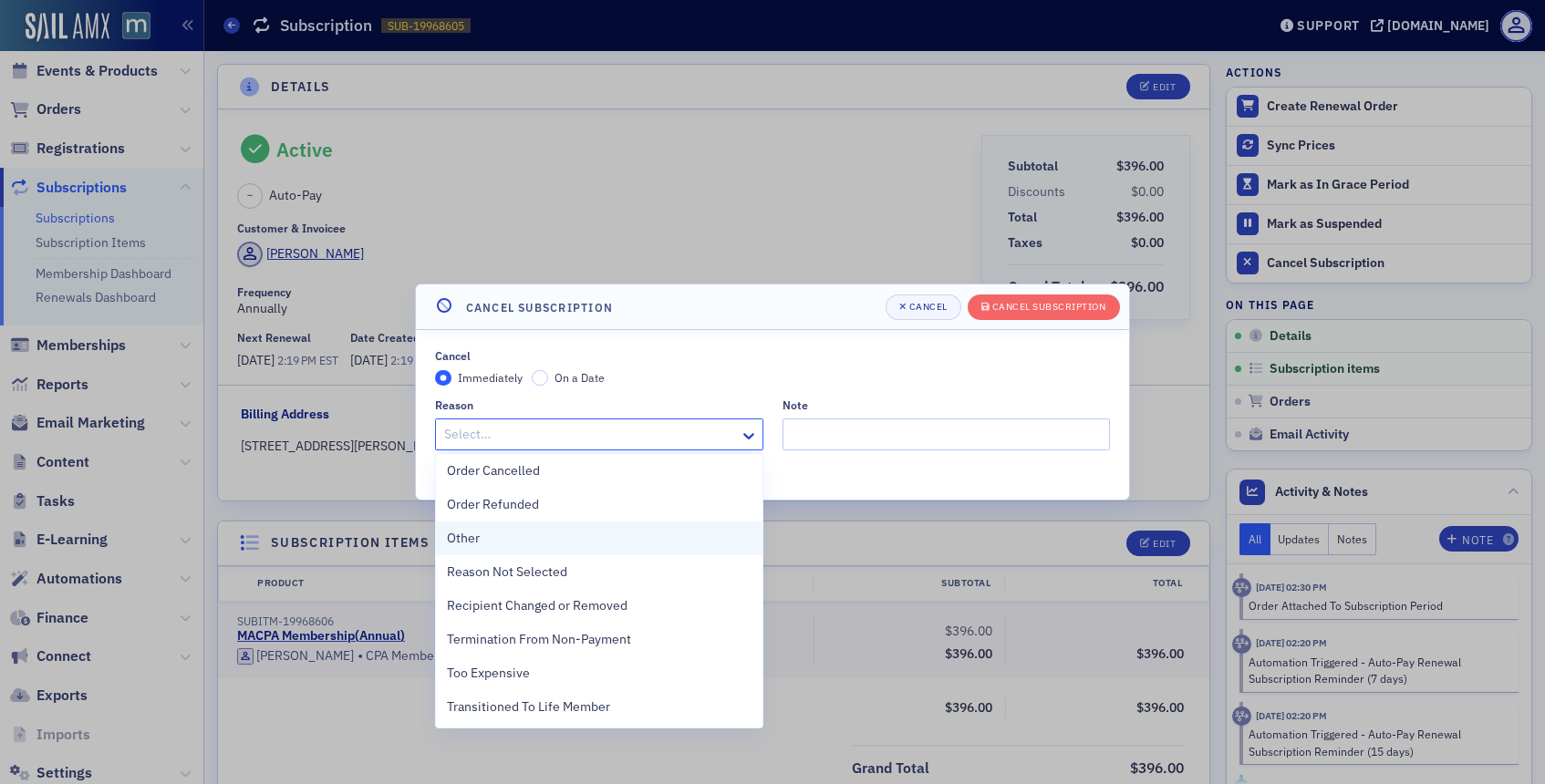
click at [574, 536] on div "Other" at bounding box center [599, 538] width 305 height 19
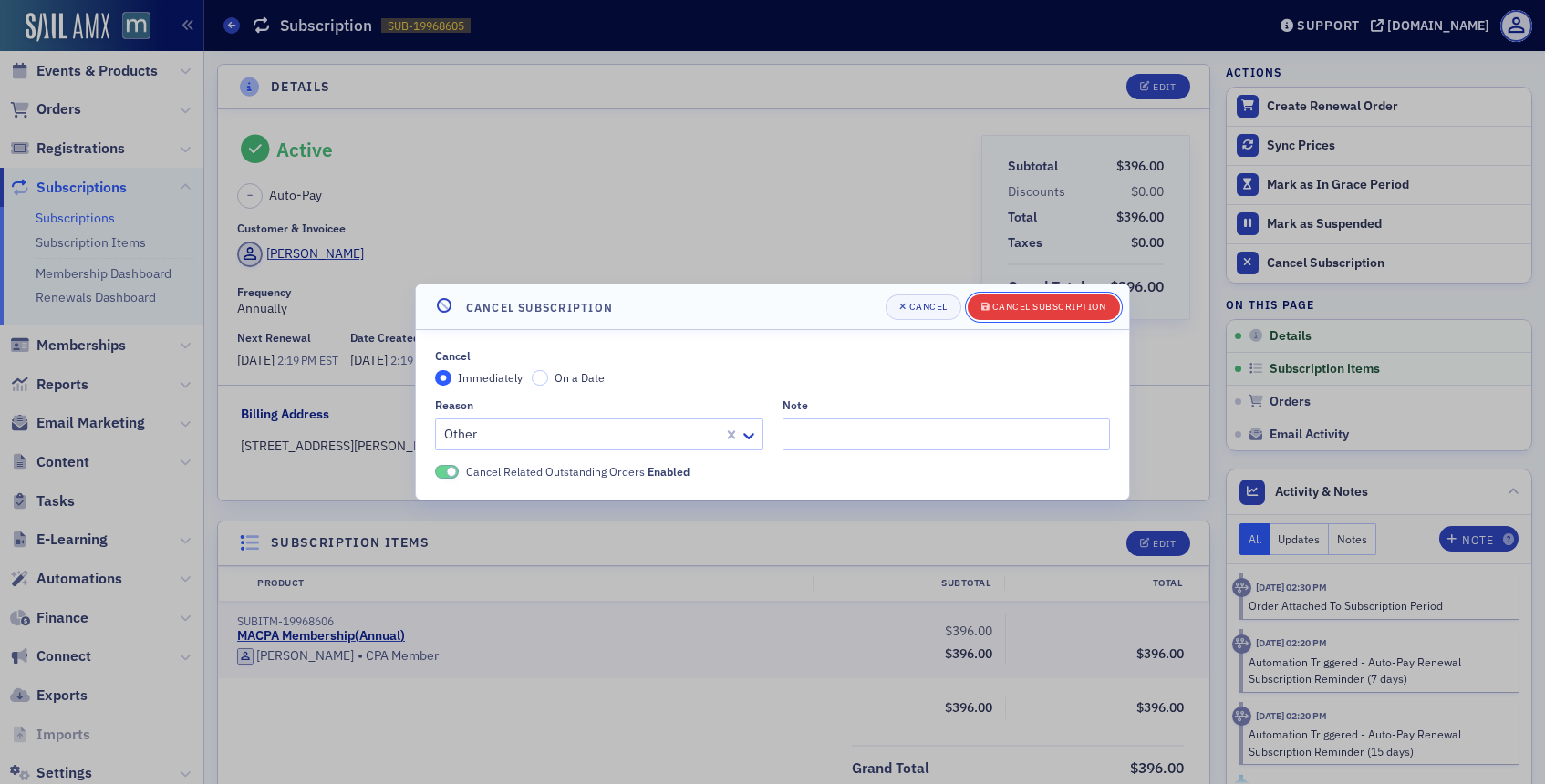
click at [1081, 303] on div "Cancel Subscription" at bounding box center [1049, 307] width 114 height 10
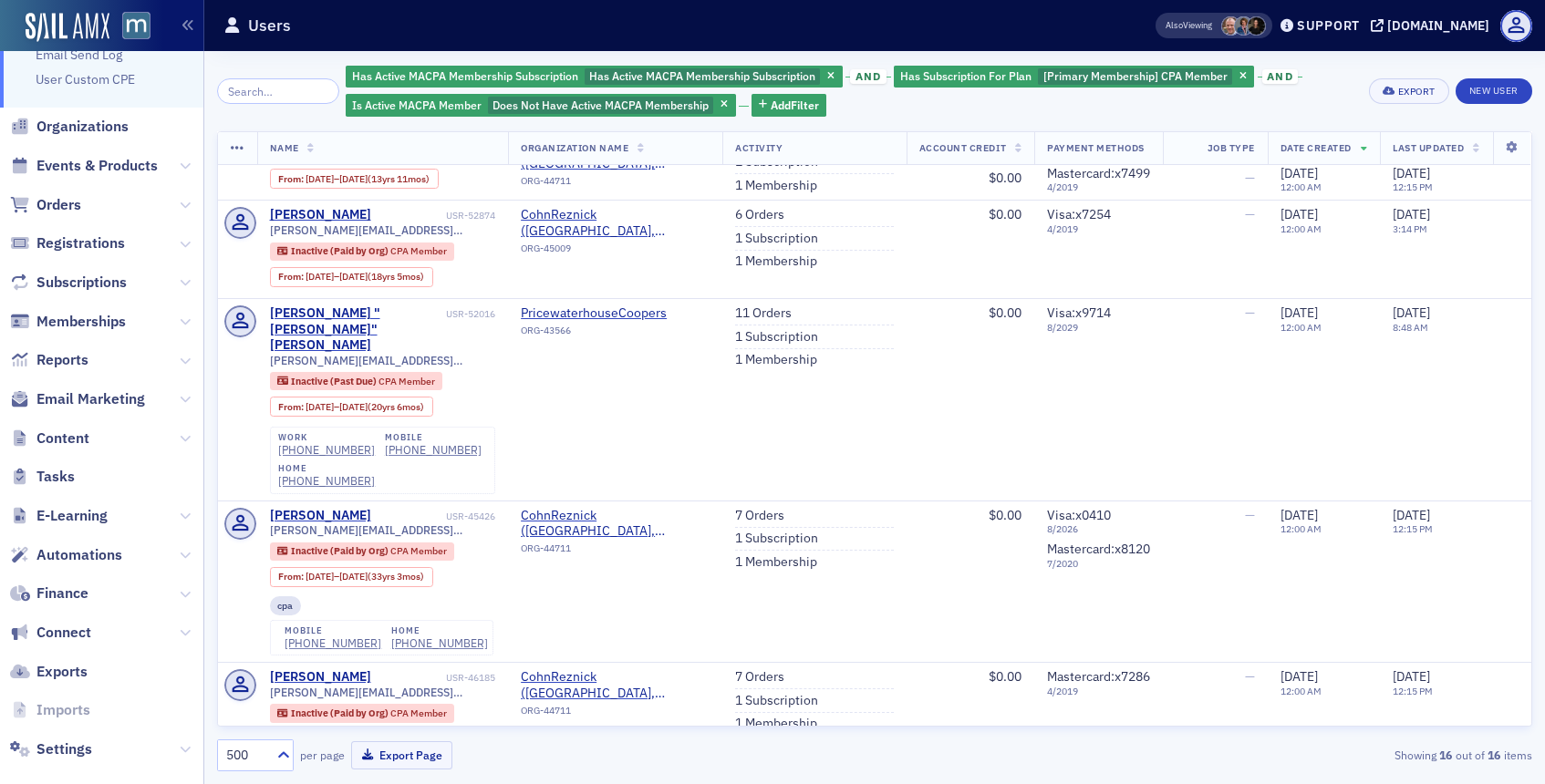
scroll to position [913, 0]
click at [742, 345] on link "1 Subscription" at bounding box center [776, 336] width 83 height 16
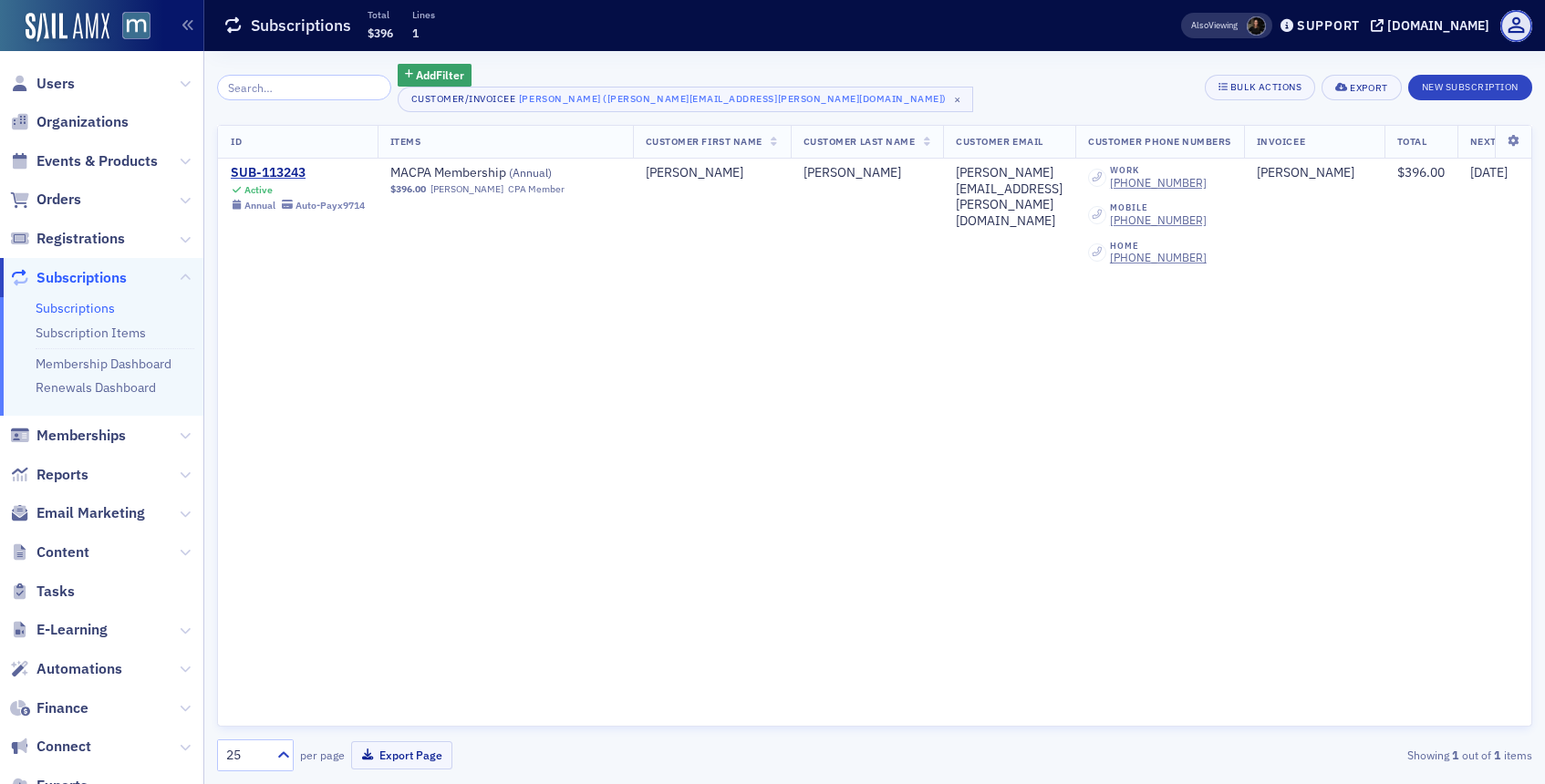
scroll to position [90, 0]
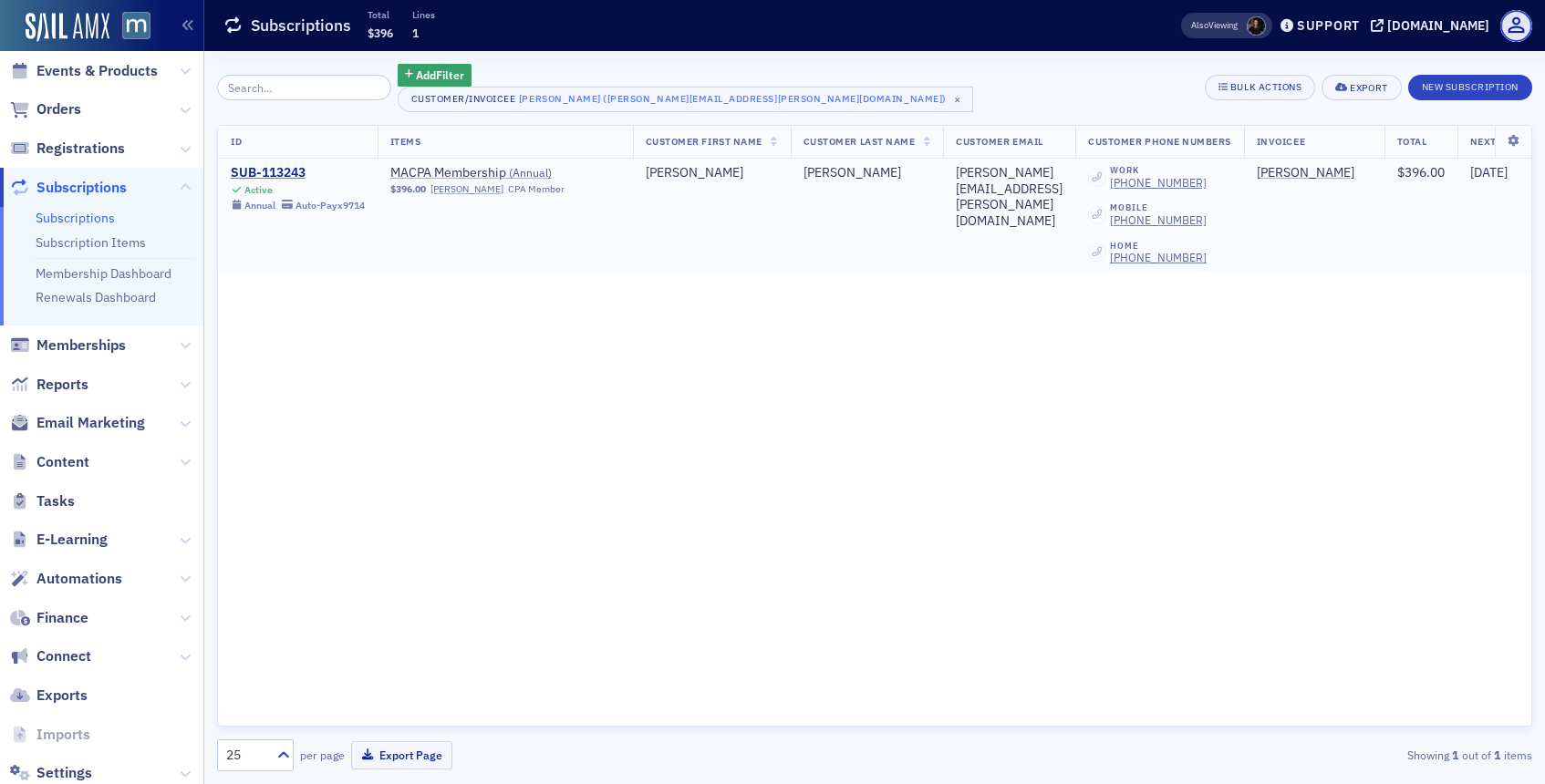
click at [279, 172] on div "SUB-113243" at bounding box center [298, 173] width 134 height 16
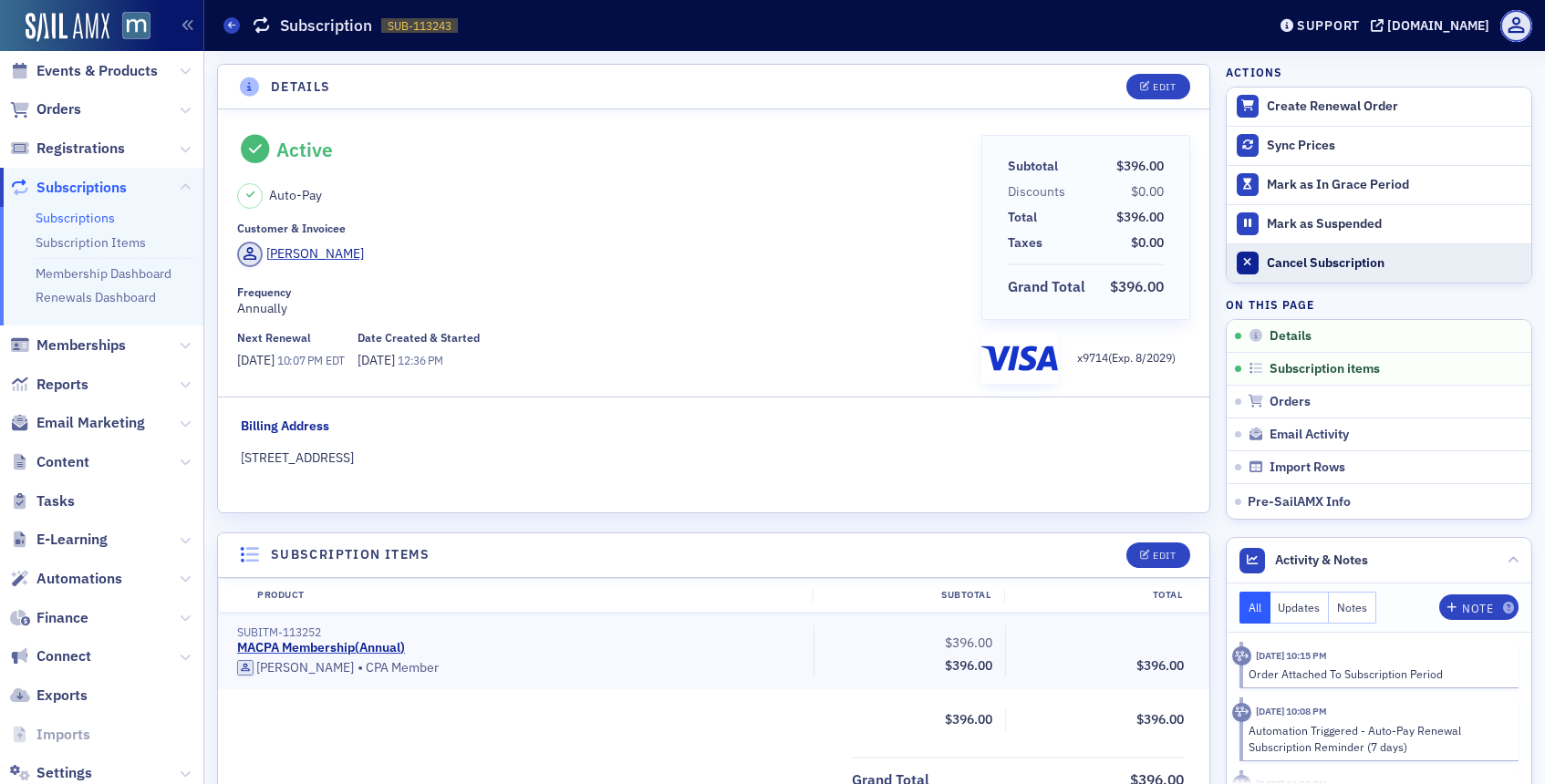
click at [1342, 262] on div "Cancel Subscription" at bounding box center [1394, 263] width 255 height 16
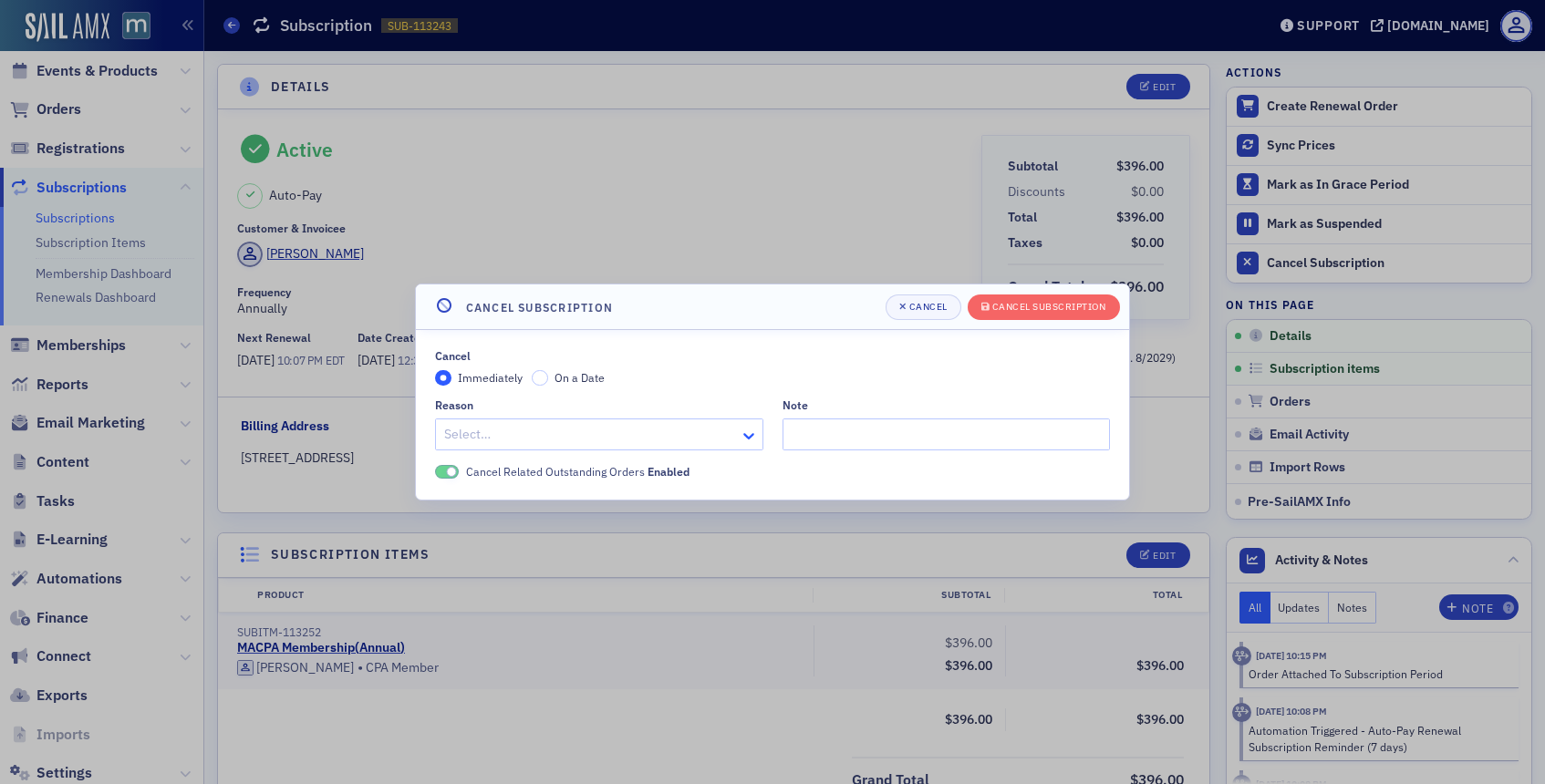
click at [747, 429] on icon at bounding box center [748, 436] width 18 height 18
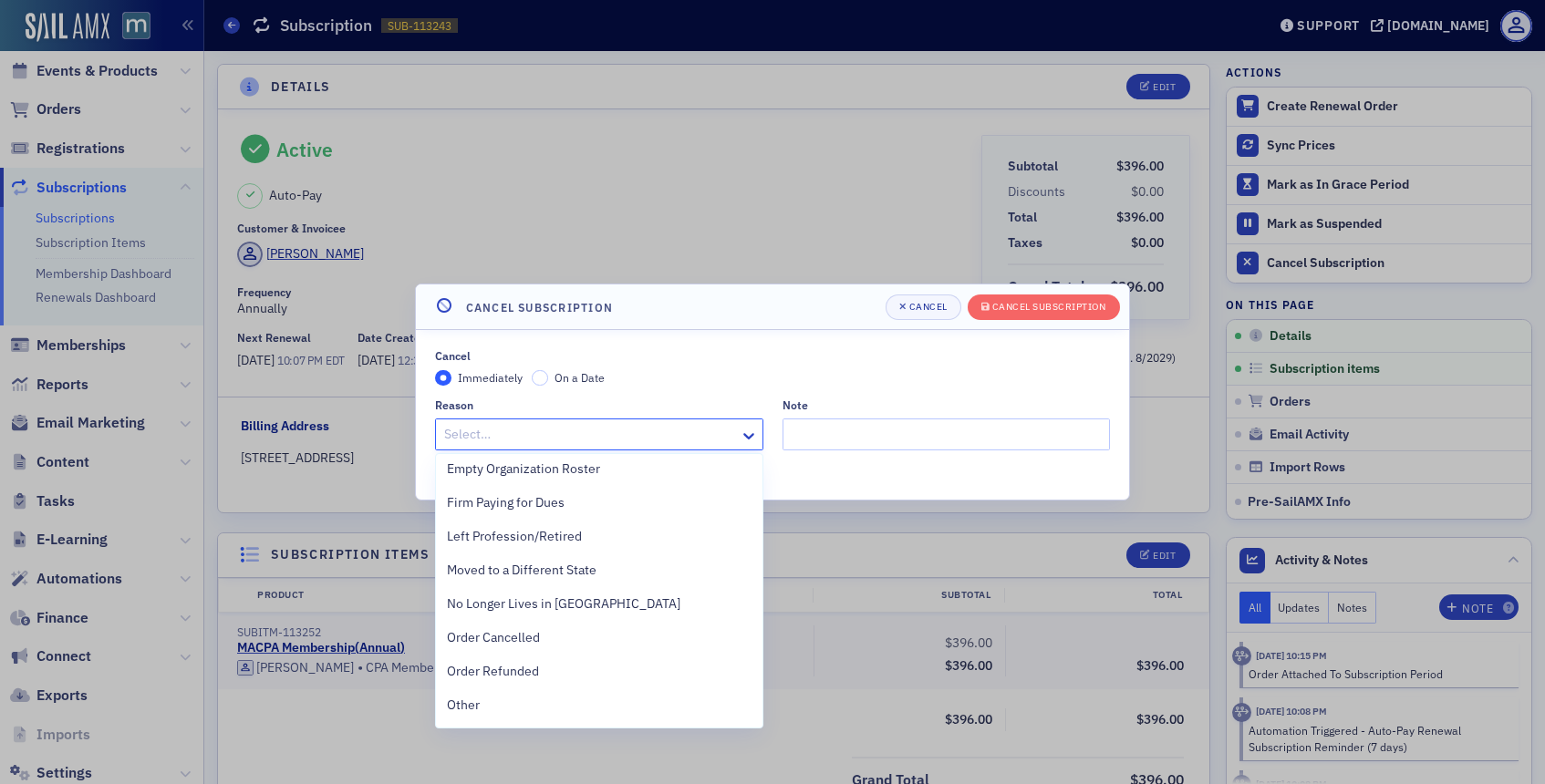
scroll to position [408, 0]
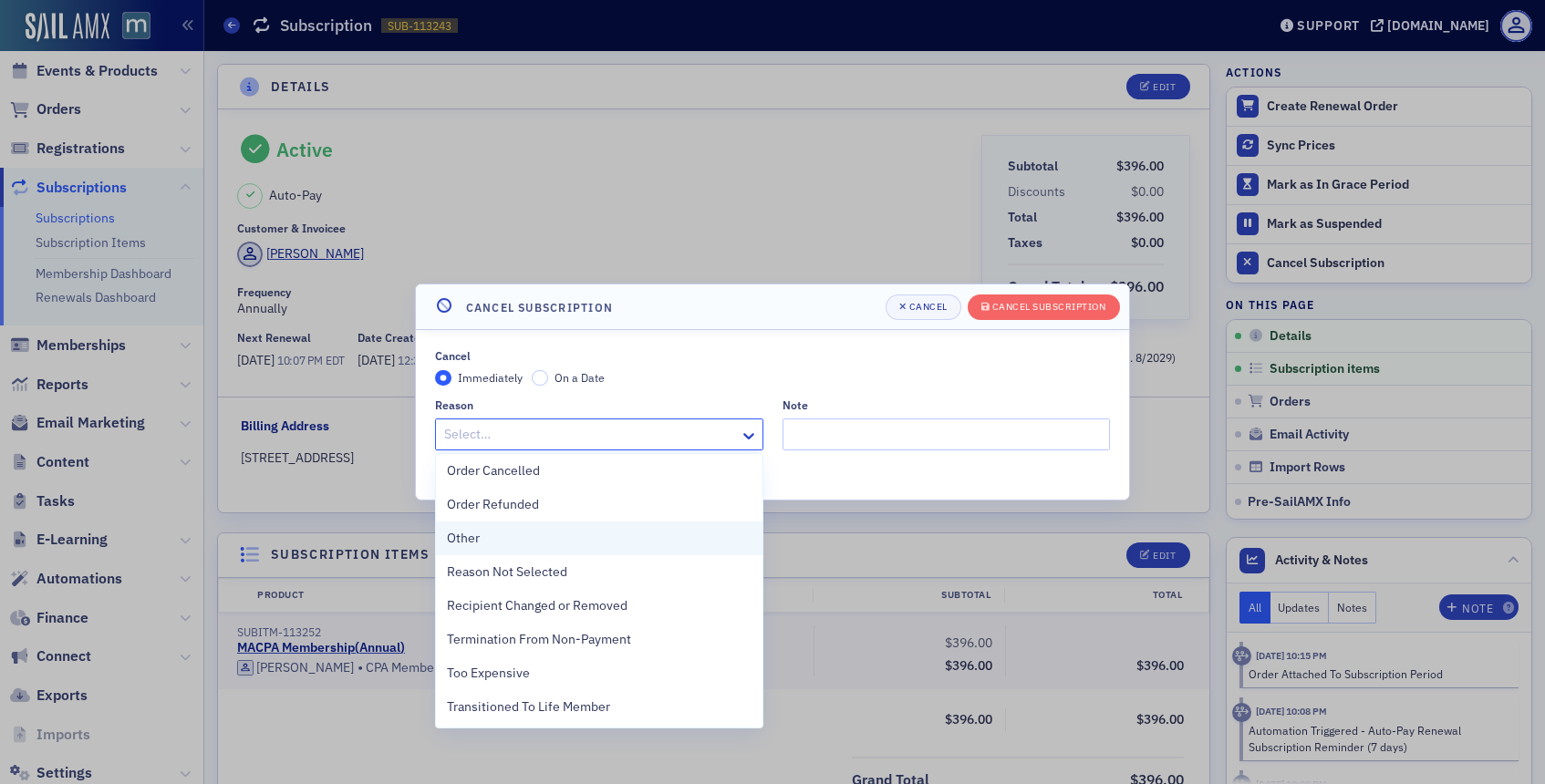
click at [513, 548] on div "Other" at bounding box center [599, 539] width 326 height 34
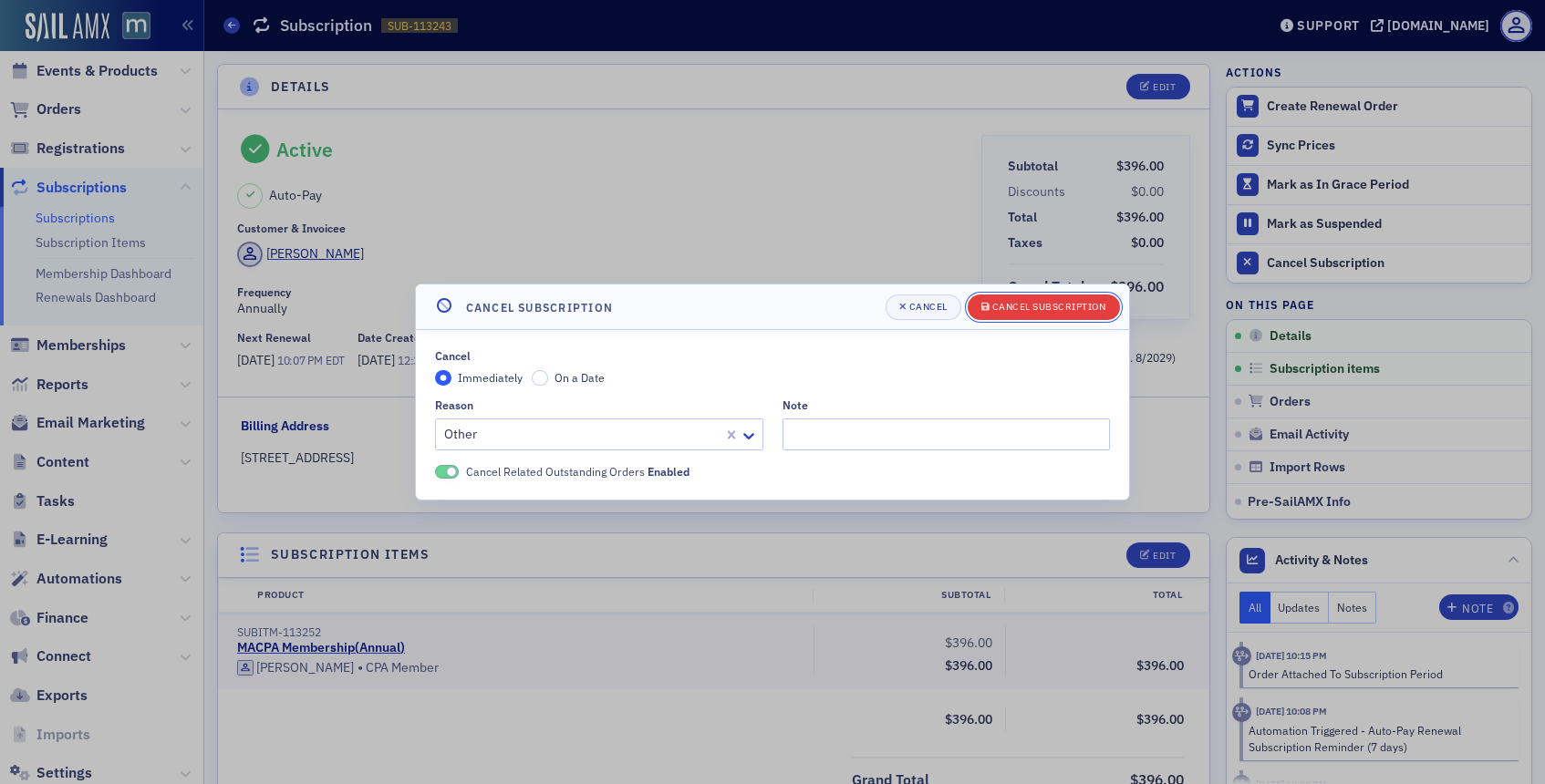
click at [1039, 312] on div "Cancel Subscription" at bounding box center [1049, 307] width 114 height 10
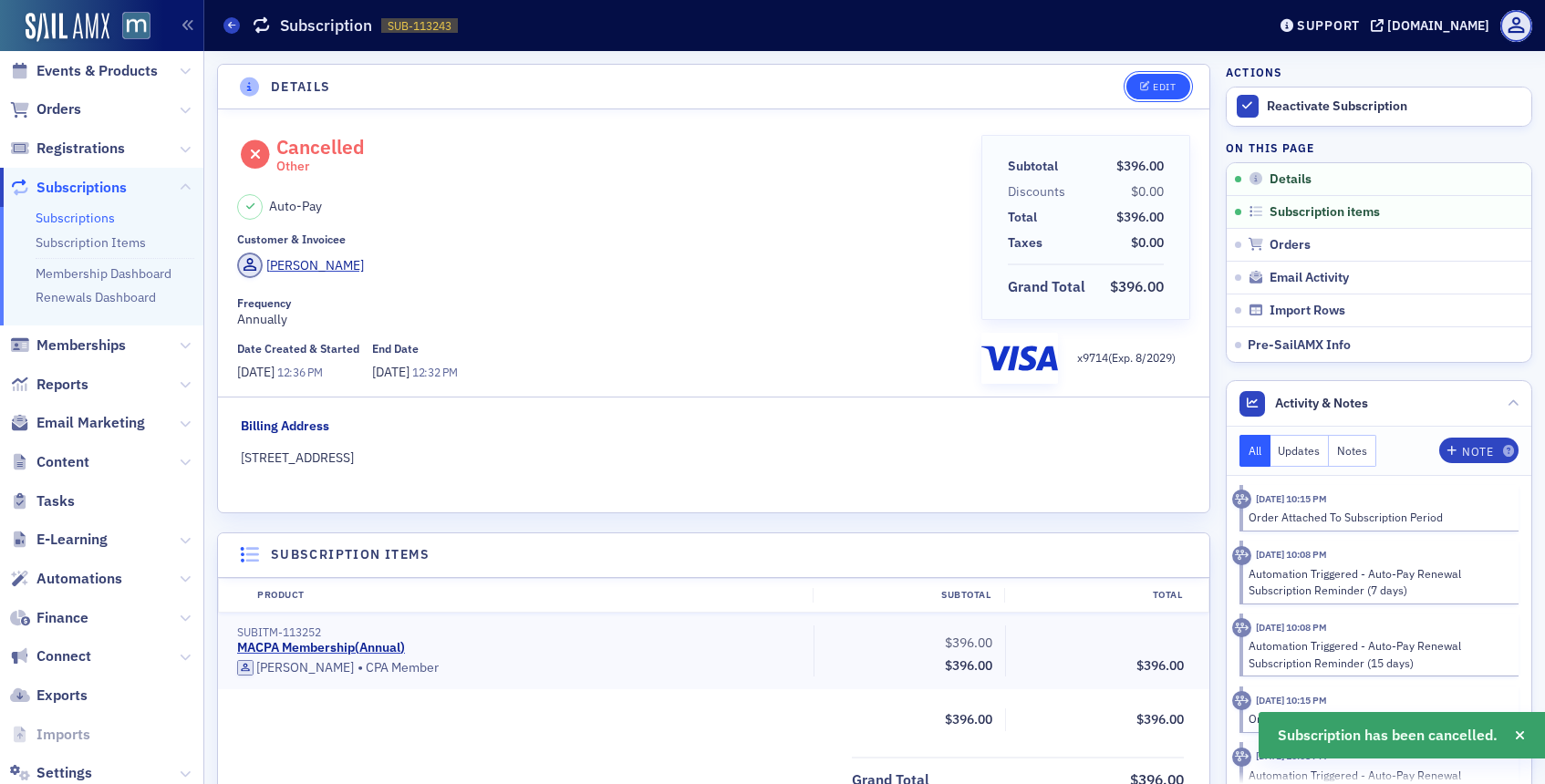
click at [1180, 81] on button "Edit" at bounding box center [1157, 87] width 63 height 26
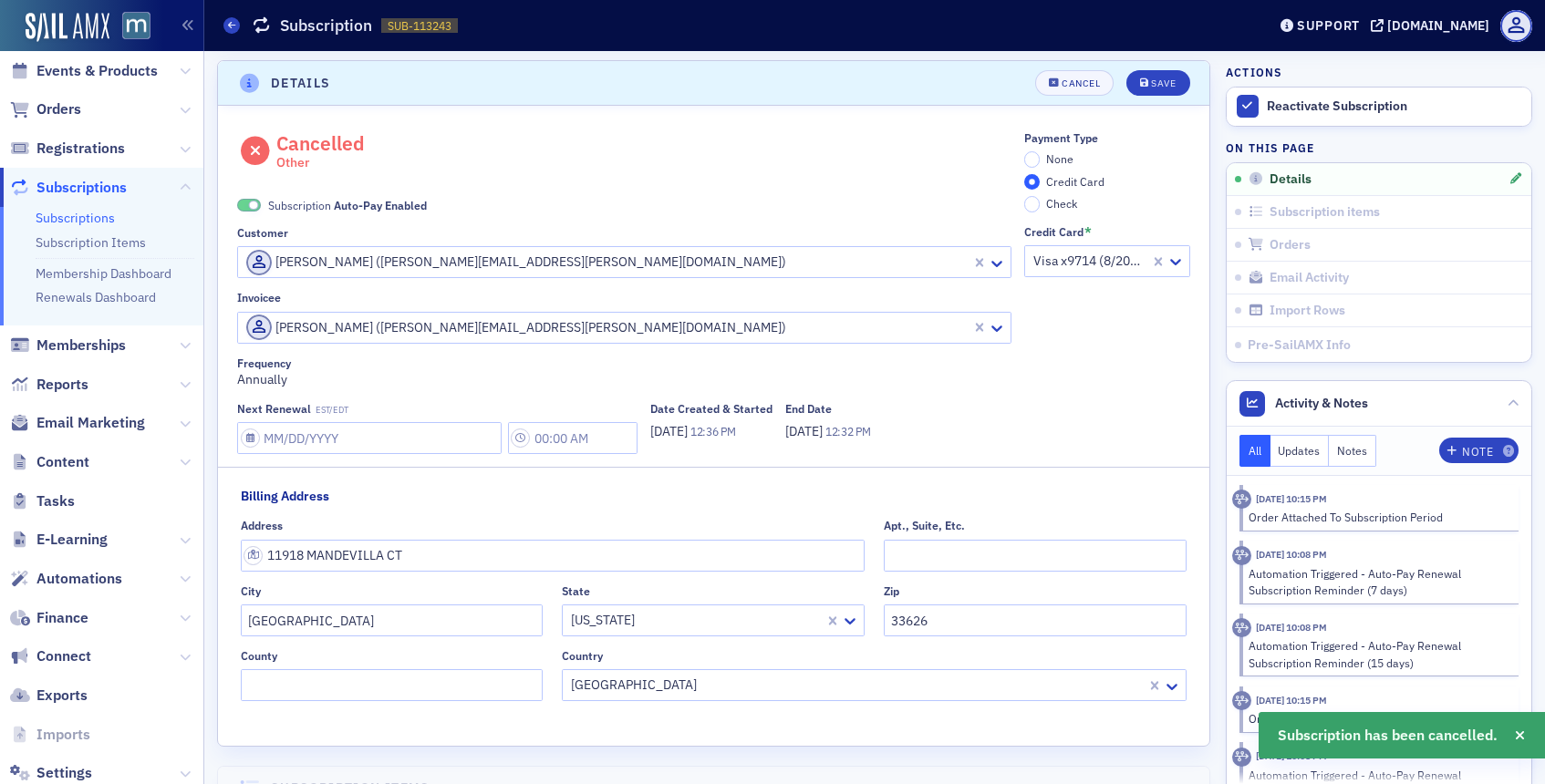
click at [246, 212] on label "Subscription Auto-Pay Enabled" at bounding box center [332, 205] width 190 height 16
click at [248, 210] on span at bounding box center [249, 206] width 24 height 14
click at [1136, 78] on button "Save" at bounding box center [1157, 83] width 63 height 26
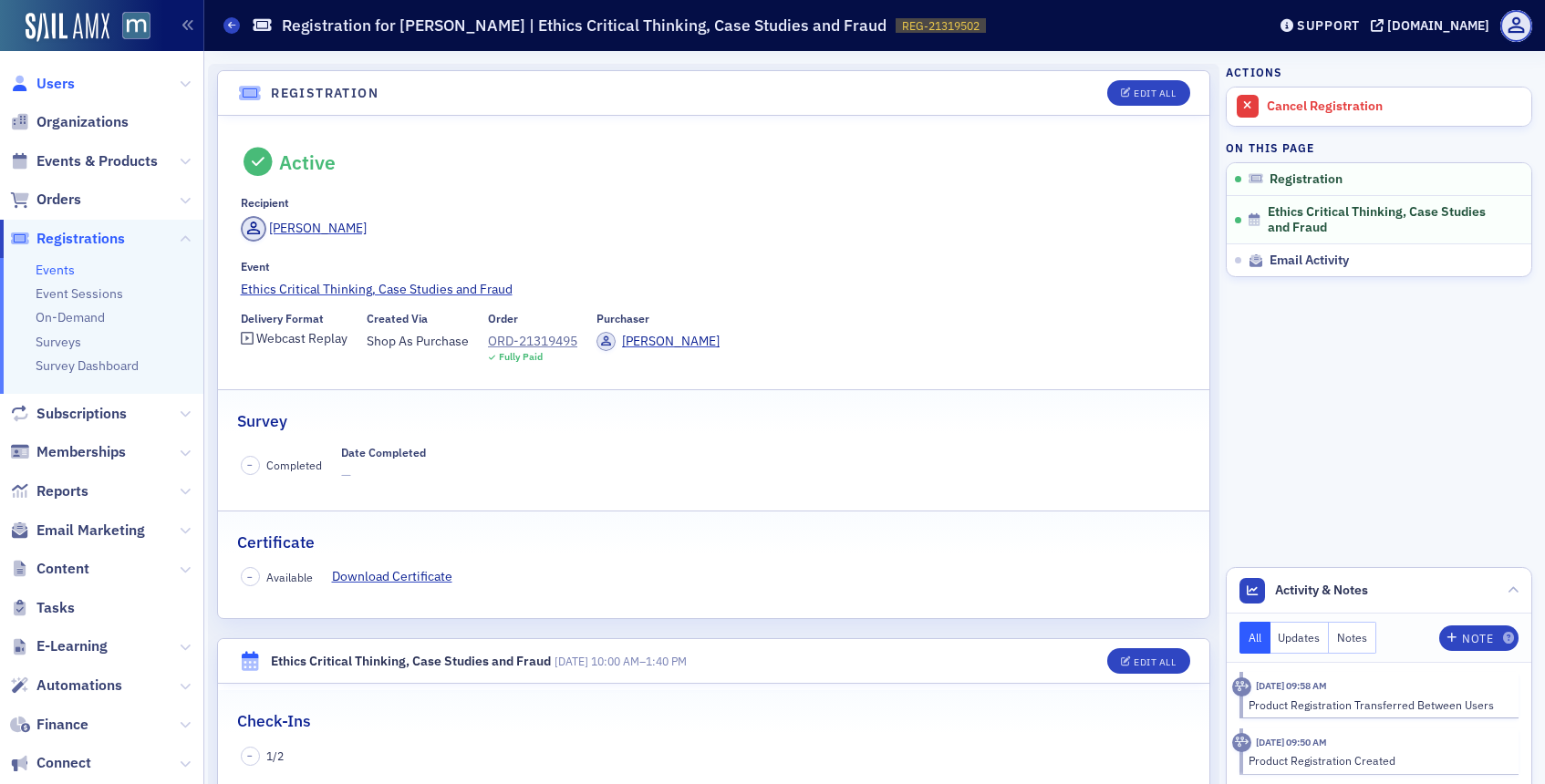
click at [59, 79] on span "Users" at bounding box center [55, 84] width 38 height 20
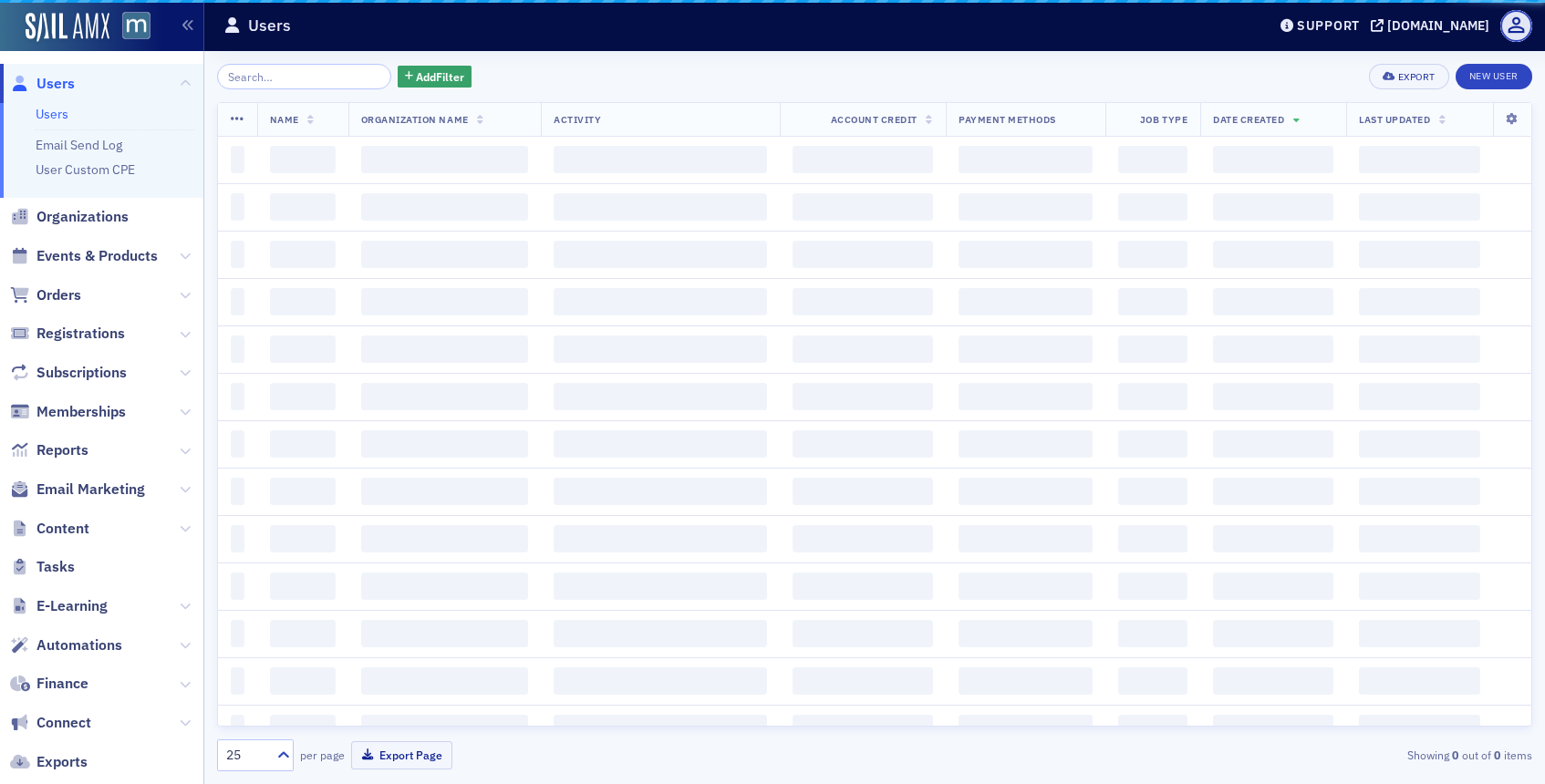
click at [282, 82] on input "search" at bounding box center [304, 77] width 174 height 26
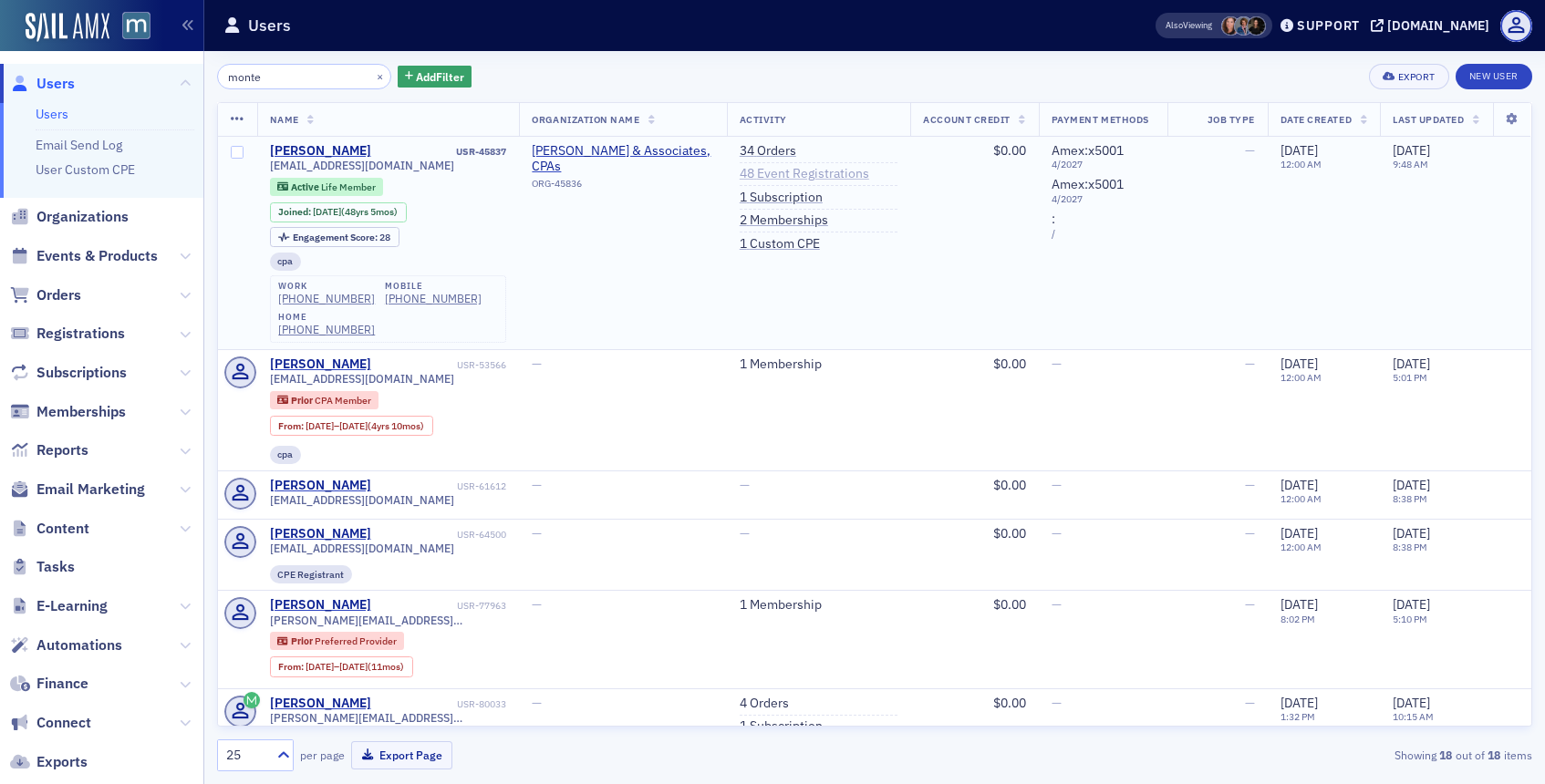
type input "monte"
click at [765, 169] on link "48 Event Registrations" at bounding box center [803, 174] width 129 height 16
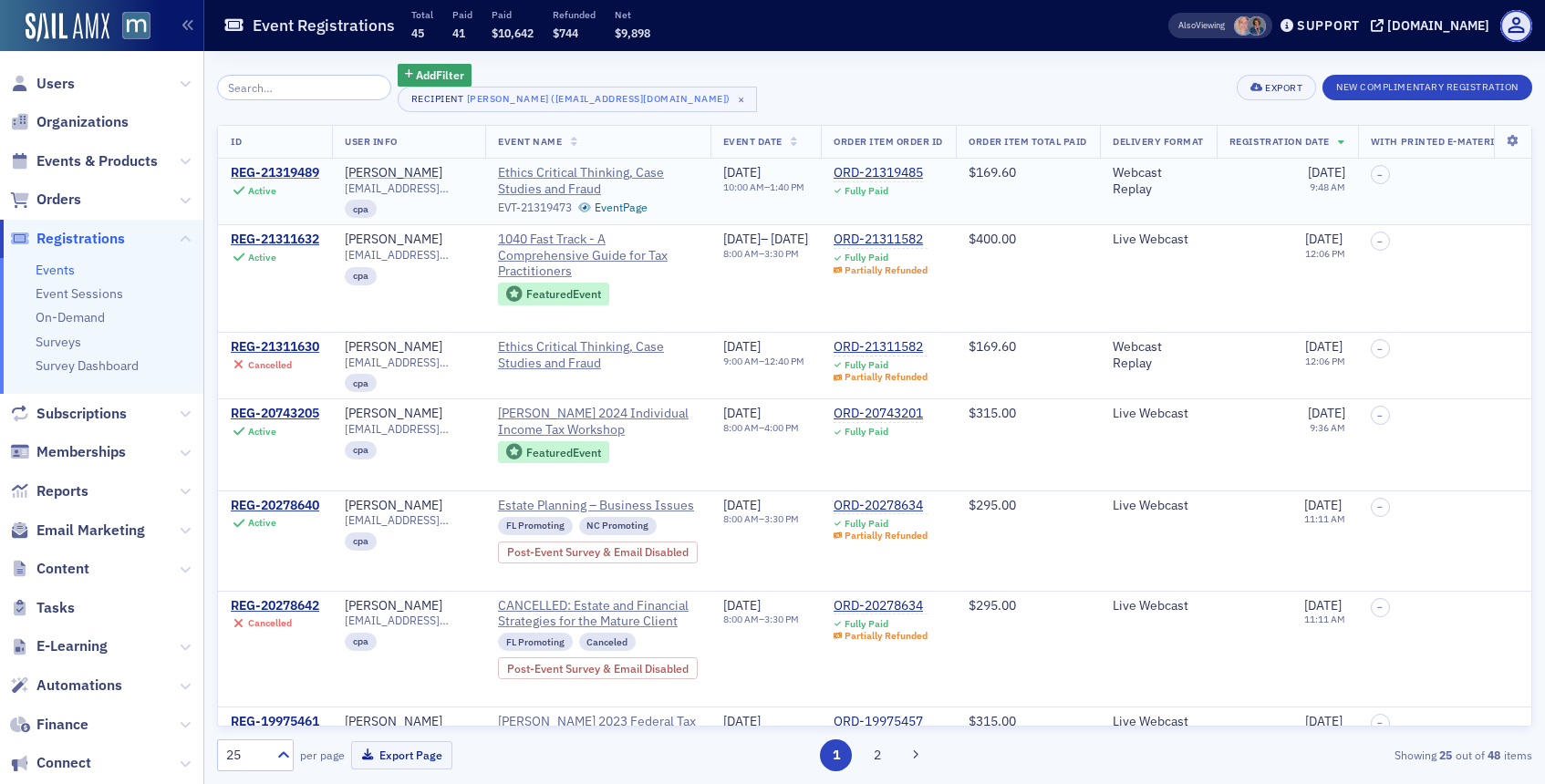
click at [296, 168] on div "REG-21319489" at bounding box center [275, 173] width 88 height 16
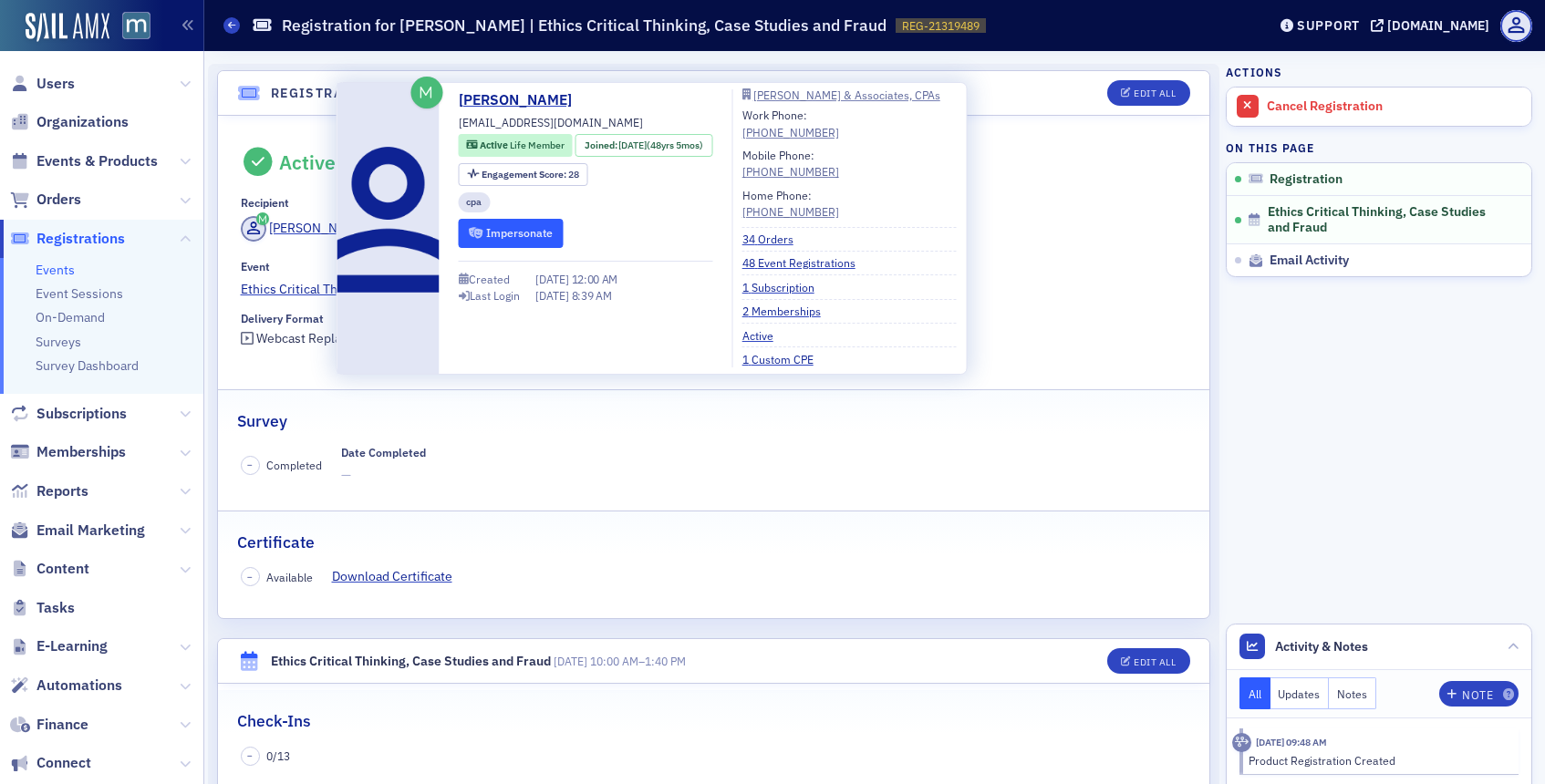
click at [513, 221] on button "Impersonate" at bounding box center [511, 233] width 105 height 28
